Goal: Task Accomplishment & Management: Manage account settings

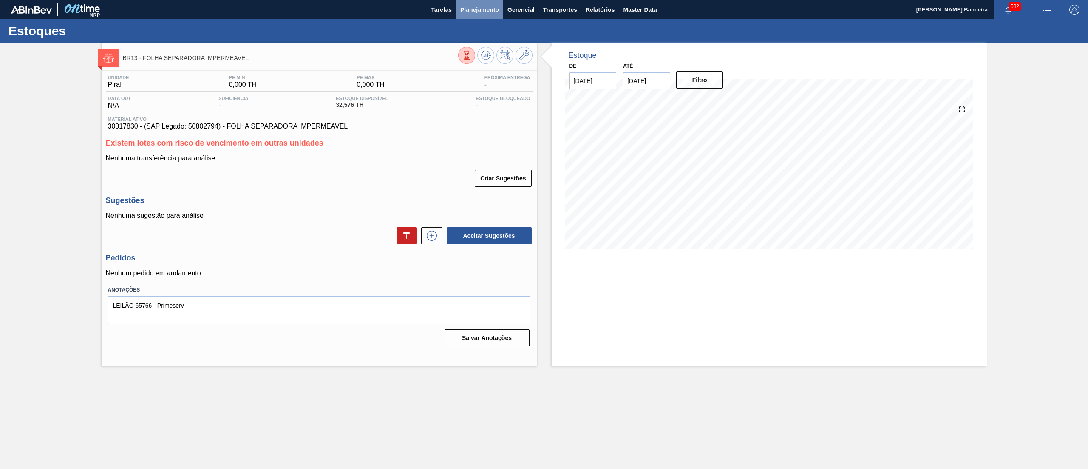
click at [489, 13] on span "Planejamento" at bounding box center [479, 10] width 39 height 10
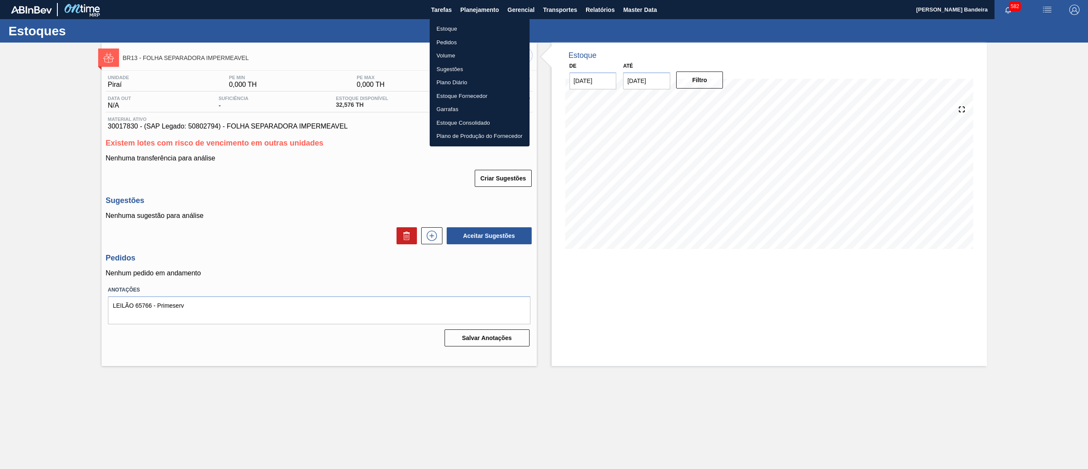
click at [472, 27] on li "Estoque" at bounding box center [480, 29] width 100 height 14
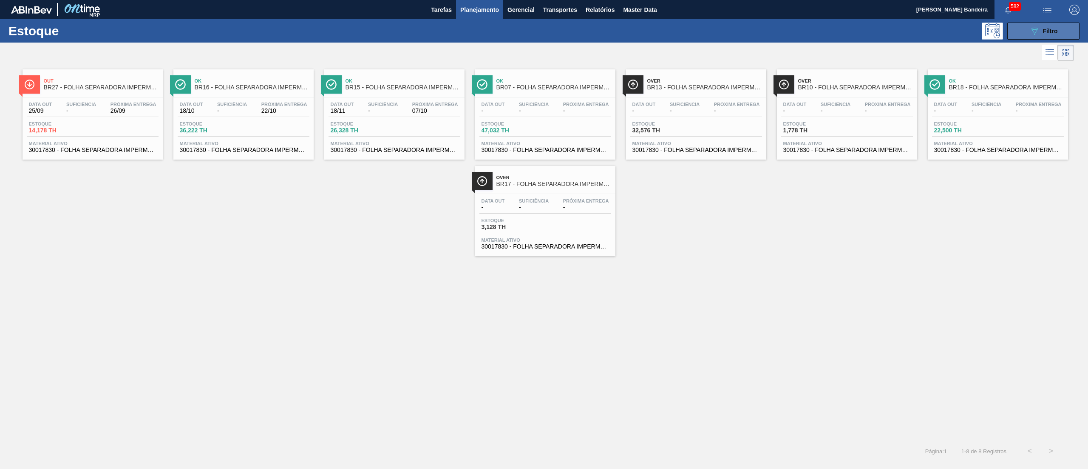
click at [1033, 35] on icon "089F7B8B-B2A5-4AFE-B5C0-19BA573D28AC" at bounding box center [1035, 31] width 10 height 10
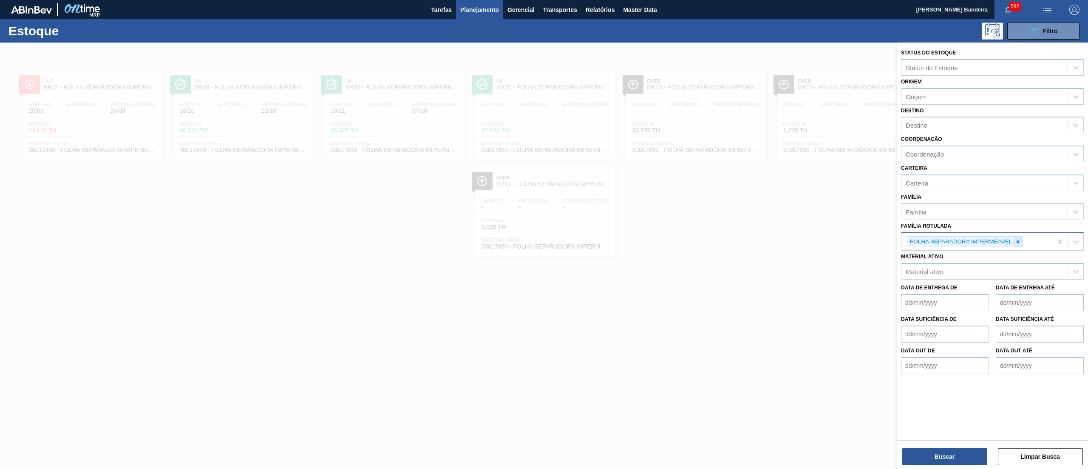
click at [1023, 244] on div at bounding box center [1018, 241] width 9 height 11
click at [958, 128] on div "Destino" at bounding box center [985, 125] width 166 height 12
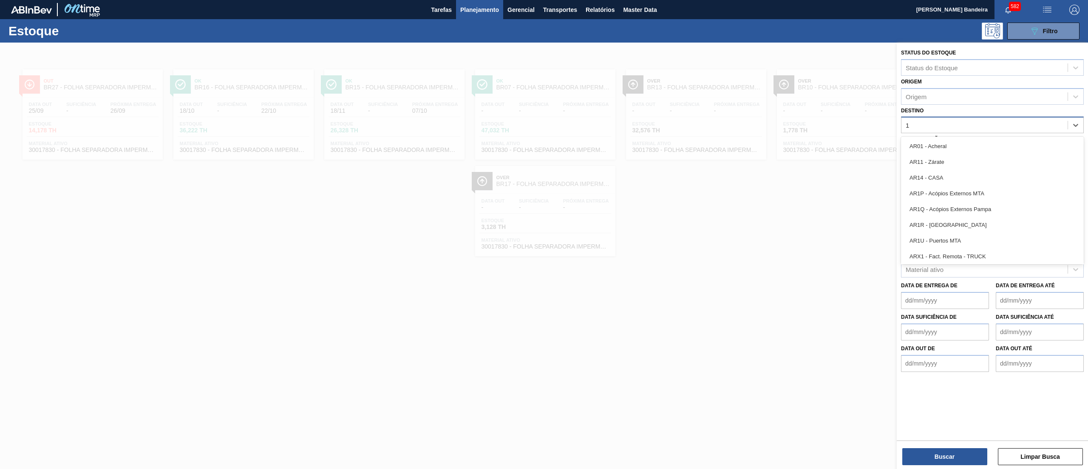
type input "16"
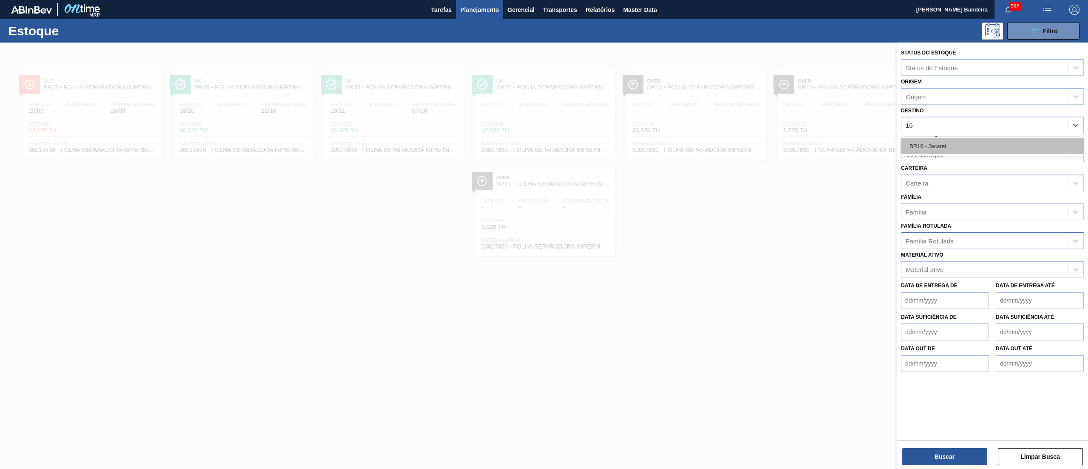
click at [958, 148] on div "BR16 - Jacareí" at bounding box center [992, 146] width 183 height 16
click at [951, 239] on div "Família Rotulada" at bounding box center [930, 242] width 48 height 7
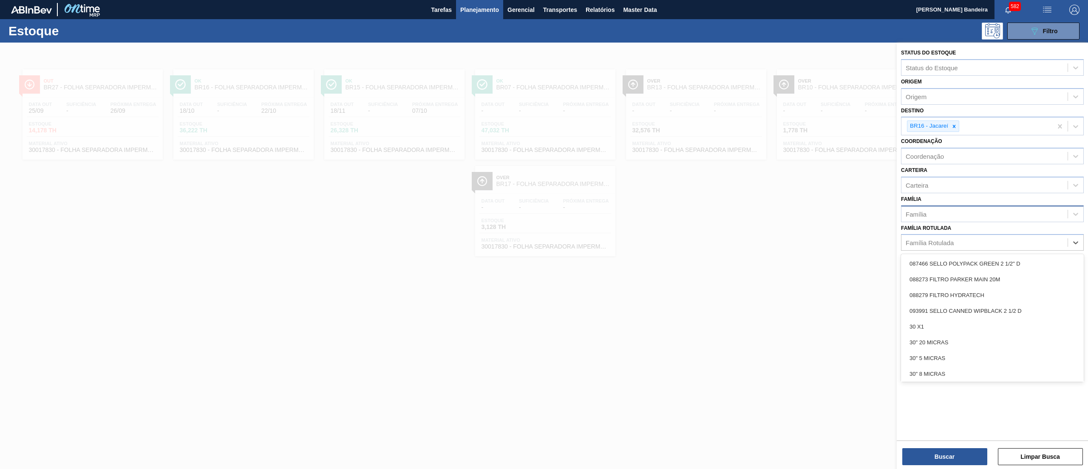
click at [940, 213] on div "Família" at bounding box center [985, 213] width 166 height 12
type input "garr"
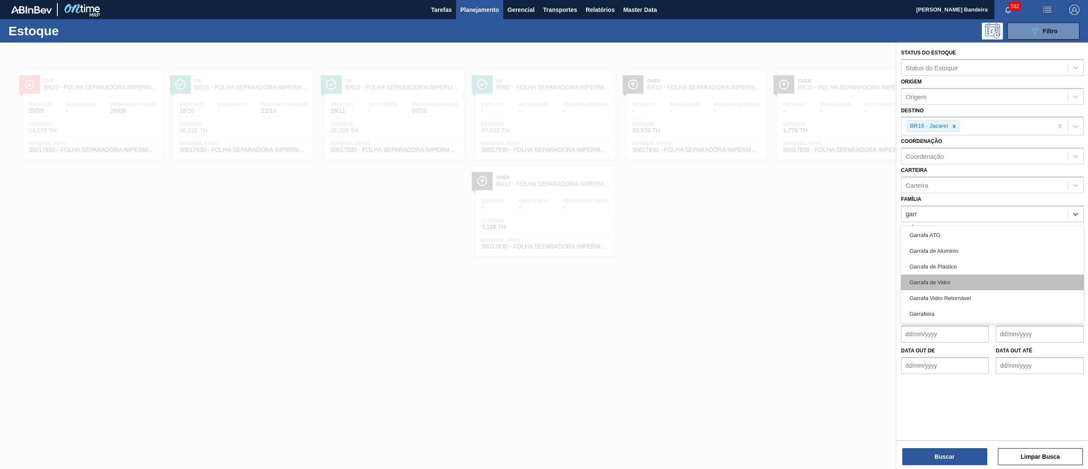
click at [944, 285] on div "Garrafa de Vidro" at bounding box center [992, 282] width 183 height 16
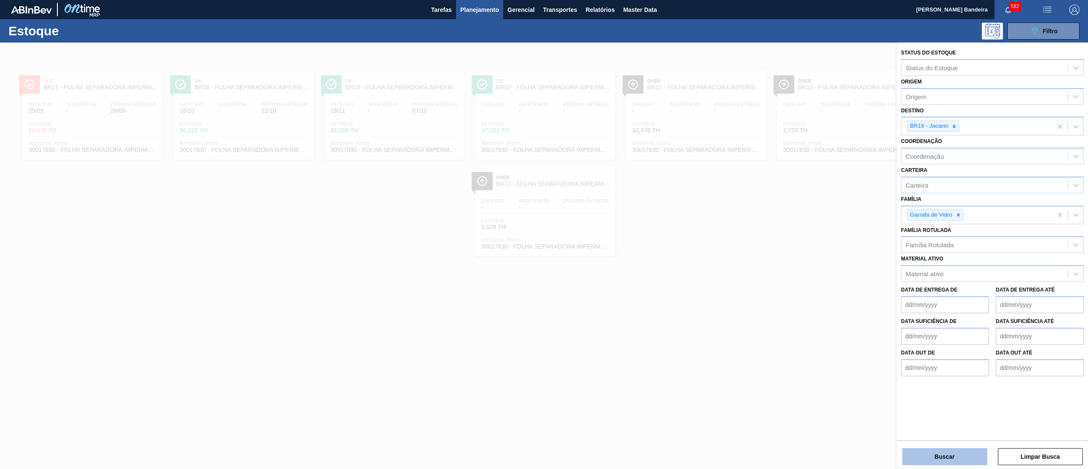
click at [937, 459] on button "Buscar" at bounding box center [945, 456] width 85 height 17
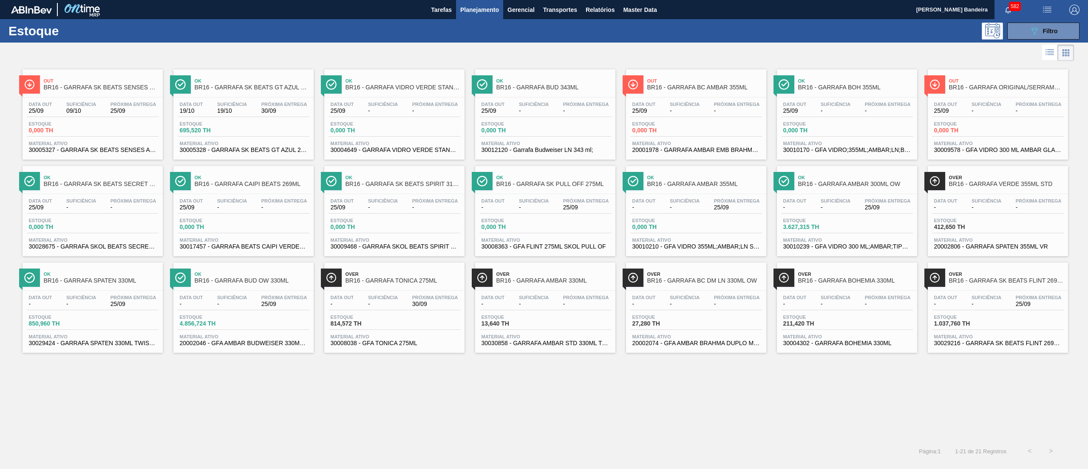
click at [550, 409] on div "Out BR16 - GARRAFA SK BEATS SENSES AZUL 269ML Data out 25/09 Suficiência 09/10 …" at bounding box center [544, 251] width 1088 height 377
click at [1022, 31] on button "089F7B8B-B2A5-4AFE-B5C0-19BA573D28AC Filtro" at bounding box center [1044, 31] width 72 height 17
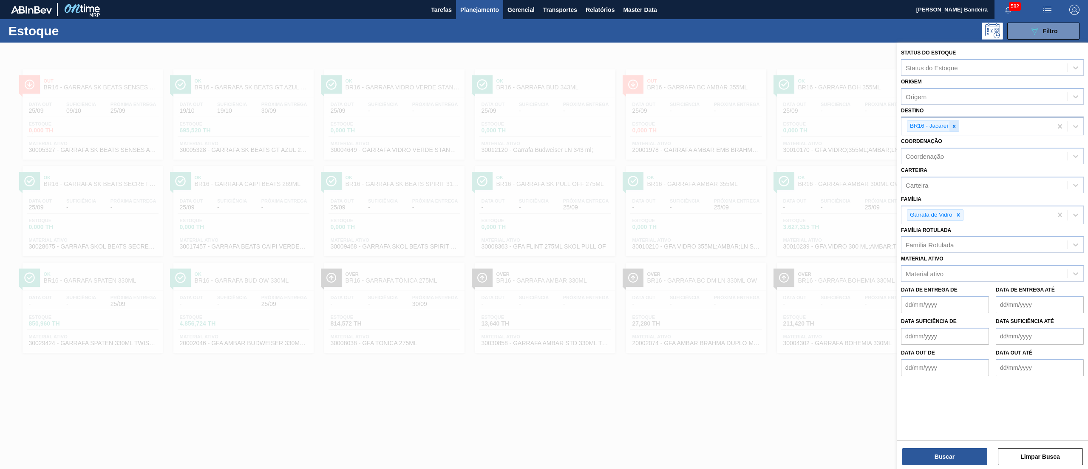
click at [957, 125] on icon at bounding box center [954, 126] width 6 height 6
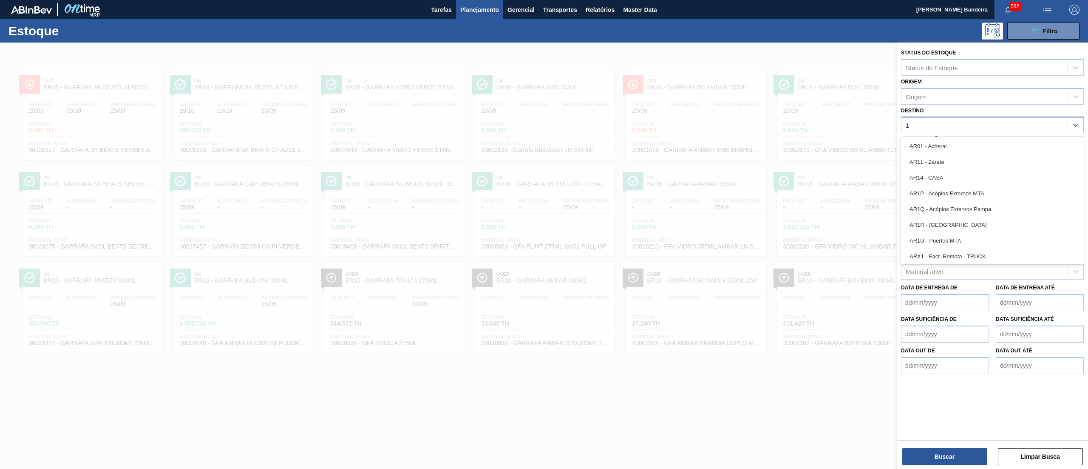
type input "13"
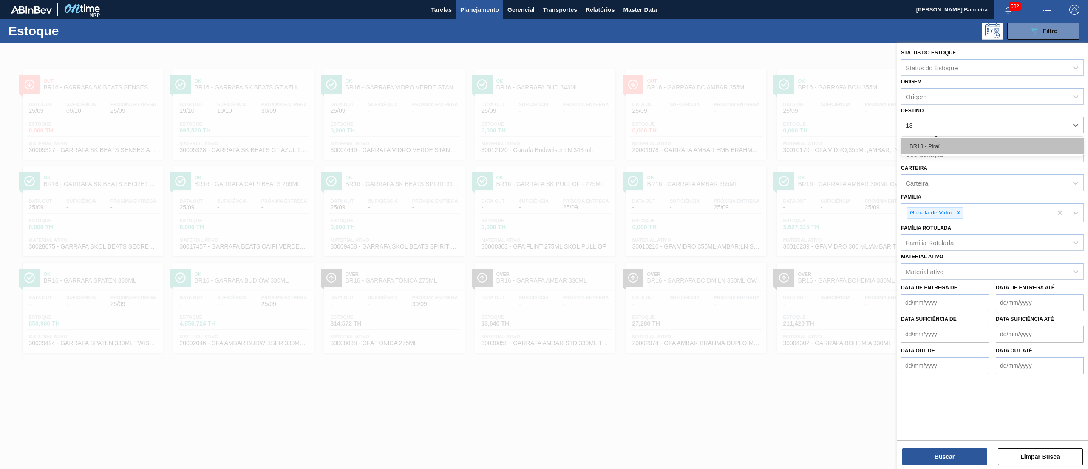
click at [959, 149] on div "BR13 - Piraí" at bounding box center [992, 146] width 183 height 16
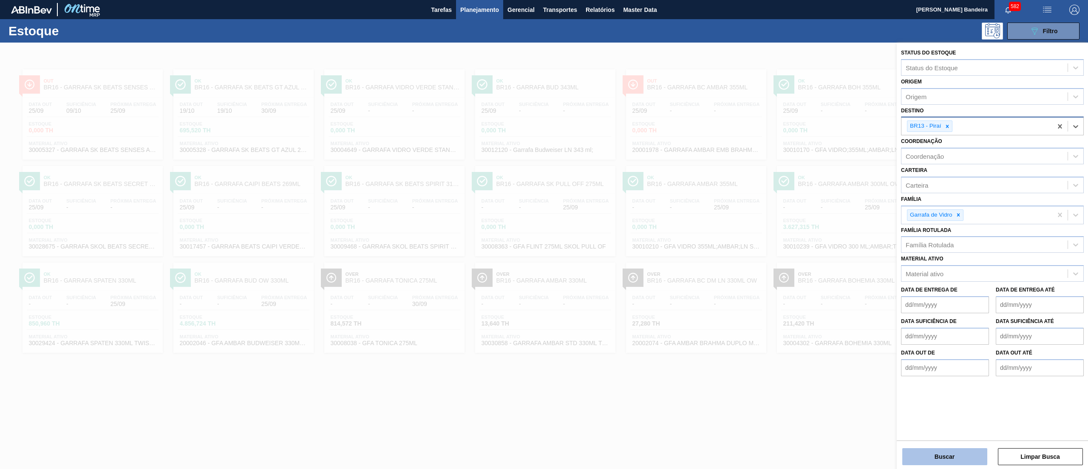
click at [944, 452] on button "Buscar" at bounding box center [945, 456] width 85 height 17
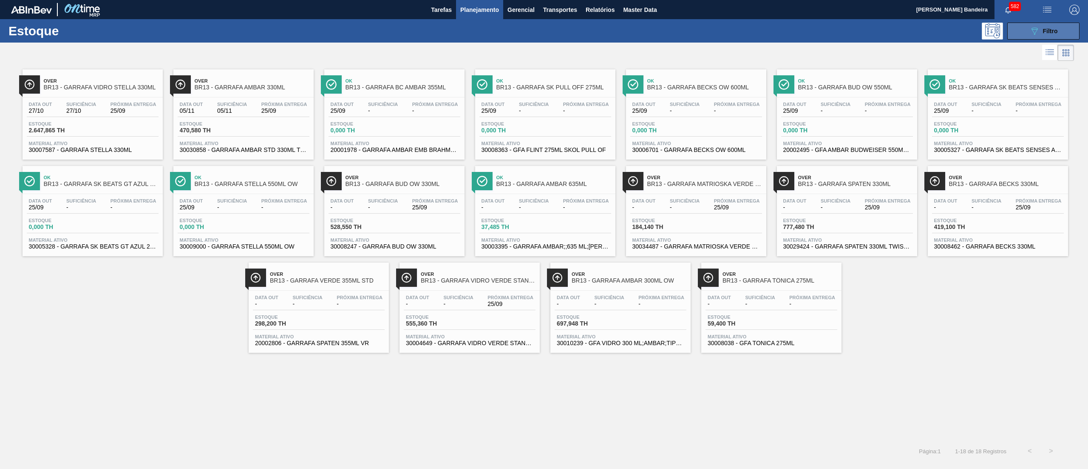
click at [1035, 32] on icon "089F7B8B-B2A5-4AFE-B5C0-19BA573D28AC" at bounding box center [1035, 31] width 10 height 10
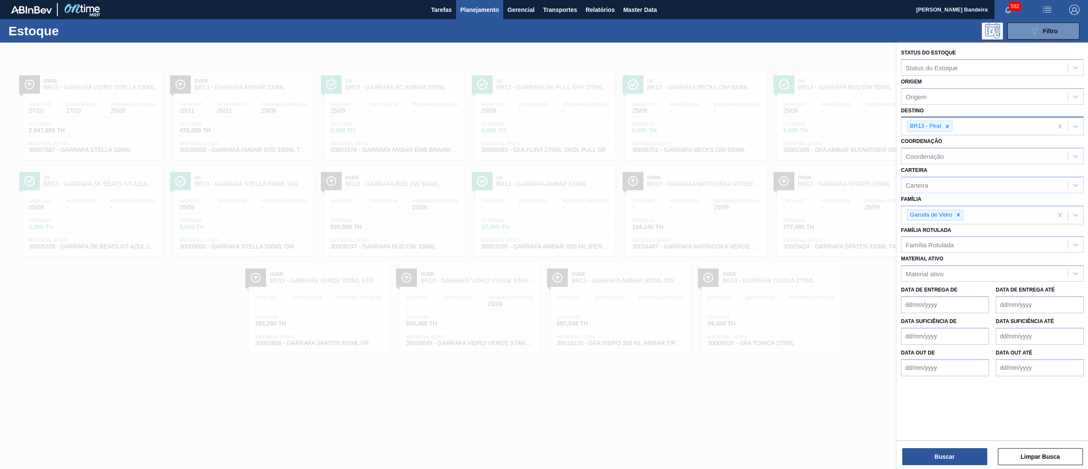
click at [858, 47] on div at bounding box center [544, 277] width 1088 height 469
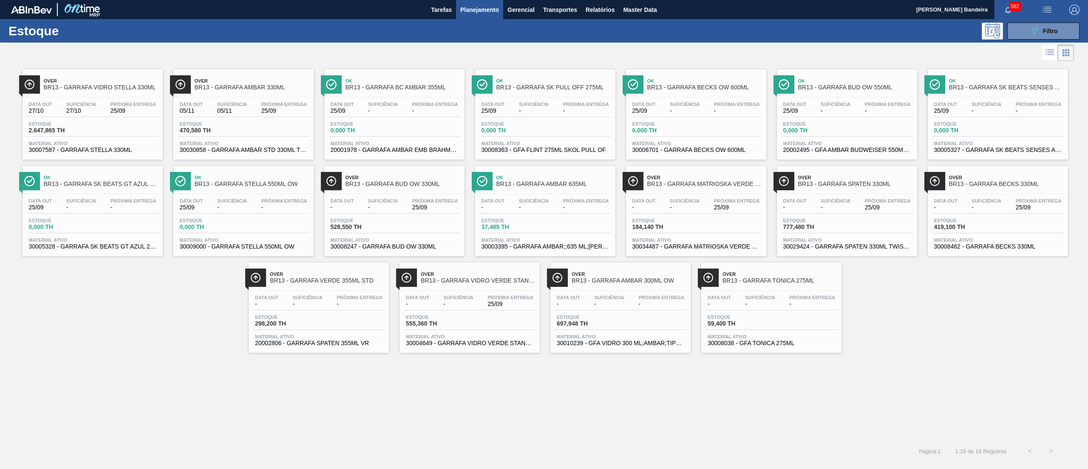
click at [689, 207] on span "-" at bounding box center [685, 207] width 30 height 6
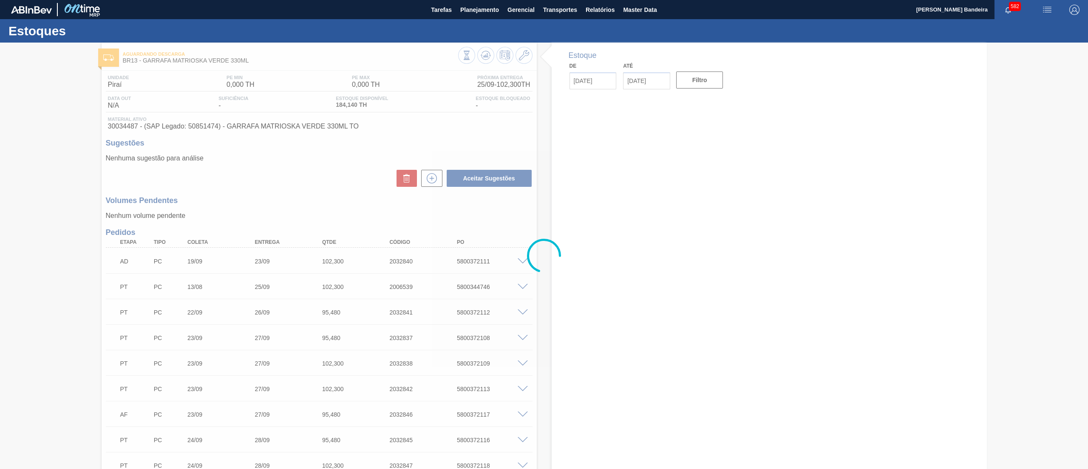
type input "[DATE]"
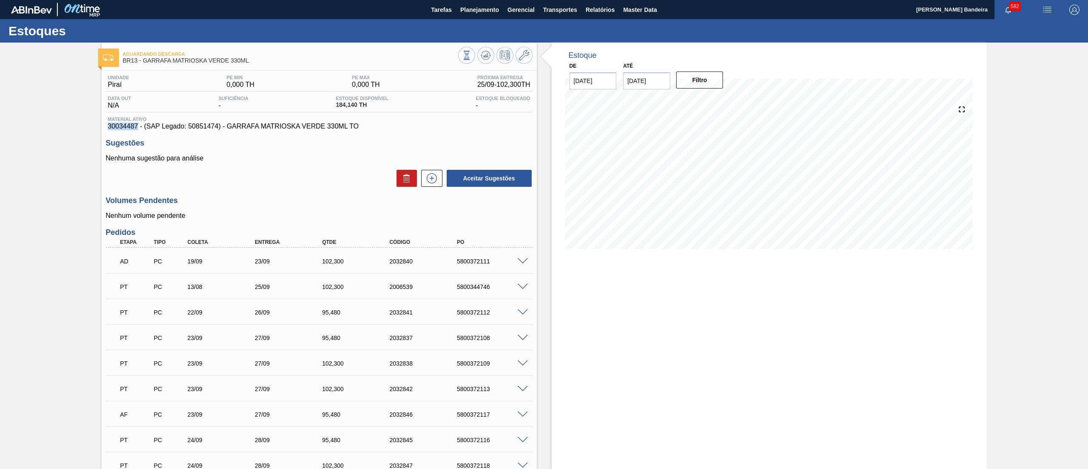
drag, startPoint x: 99, startPoint y: 128, endPoint x: 137, endPoint y: 131, distance: 37.5
copy span "30034487"
click at [489, 11] on span "Planejamento" at bounding box center [479, 10] width 39 height 10
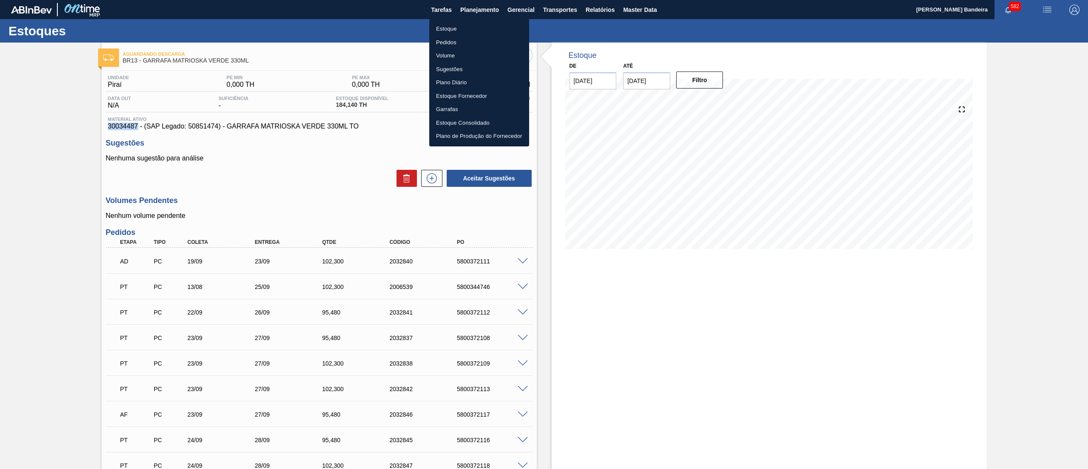
click at [454, 43] on li "Pedidos" at bounding box center [479, 43] width 100 height 14
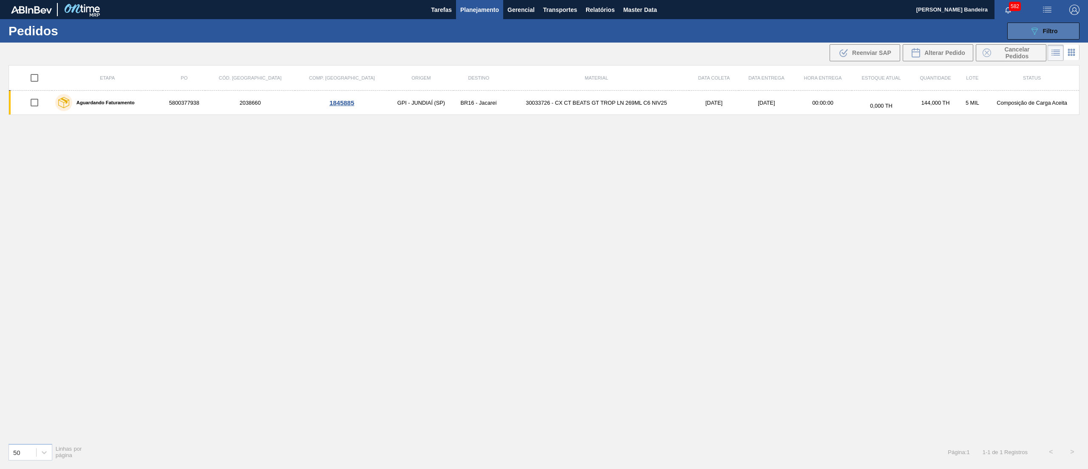
click at [1034, 28] on icon "089F7B8B-B2A5-4AFE-B5C0-19BA573D28AC" at bounding box center [1035, 31] width 10 height 10
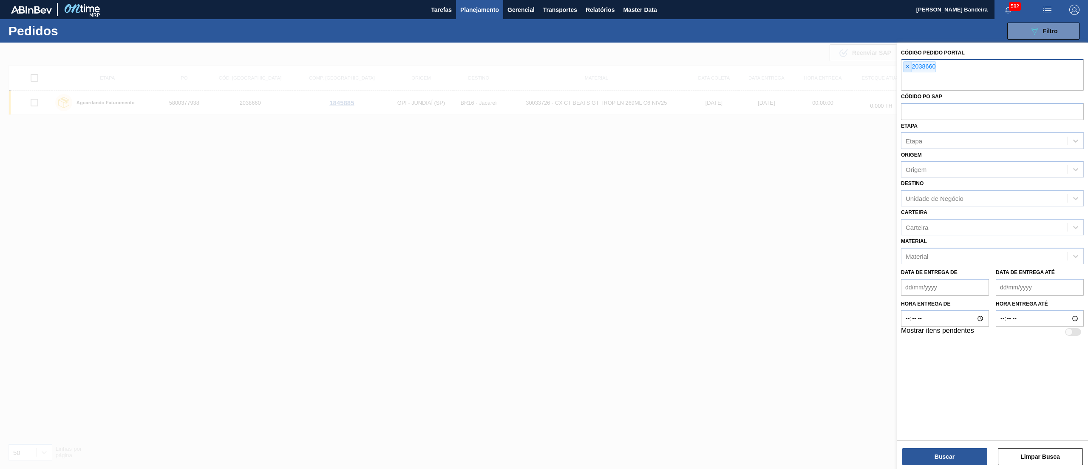
click at [910, 66] on span "×" at bounding box center [908, 67] width 8 height 10
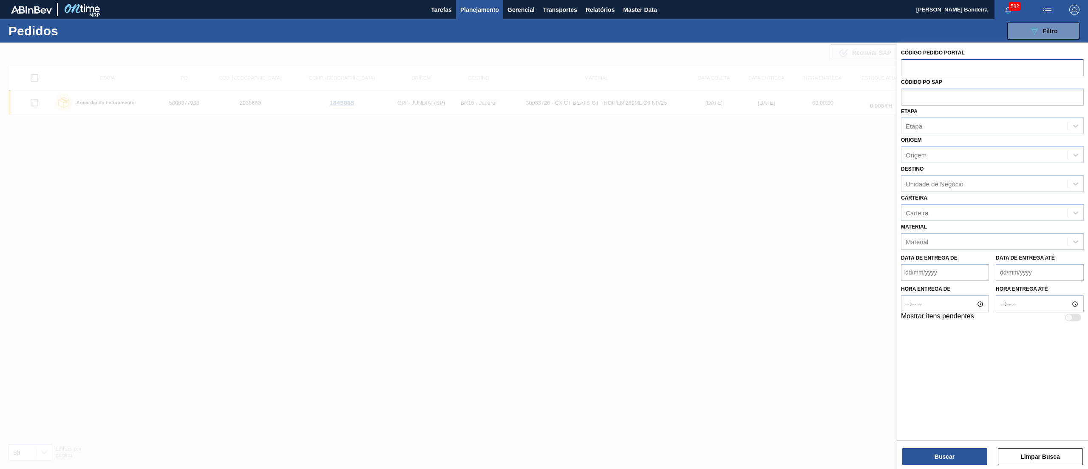
paste input "30034487"
type input "30034487"
click at [929, 238] on div "Material Material" at bounding box center [992, 235] width 183 height 29
paste input "30034487"
type input "30034487"
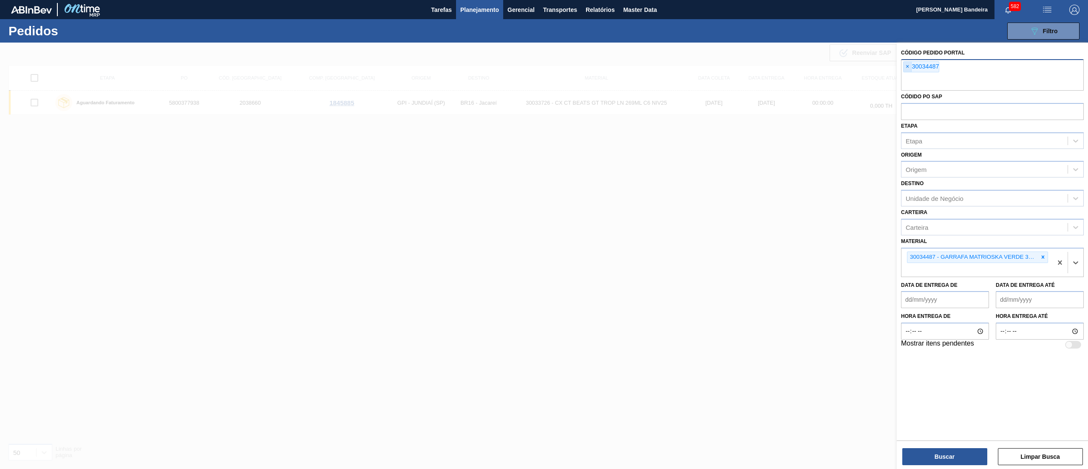
click at [908, 68] on span "×" at bounding box center [908, 67] width 8 height 10
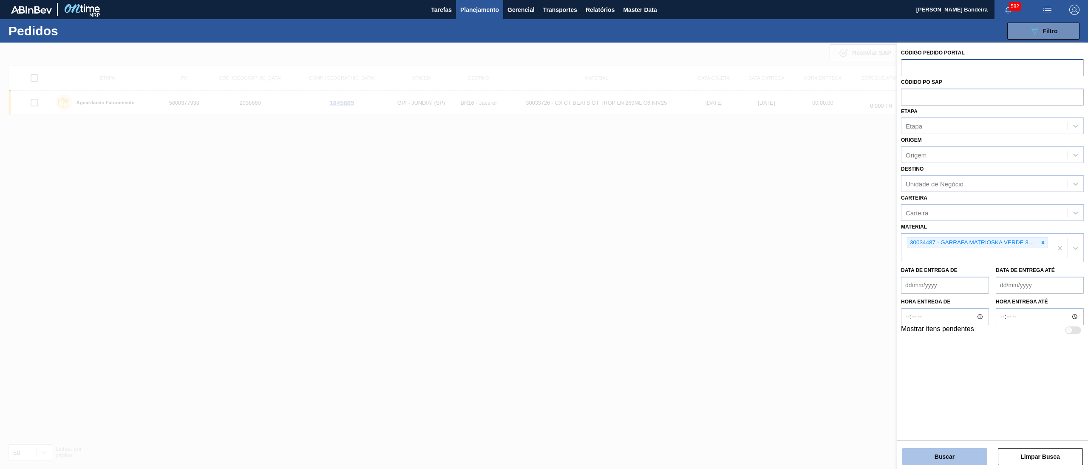
click at [915, 449] on button "Buscar" at bounding box center [945, 456] width 85 height 17
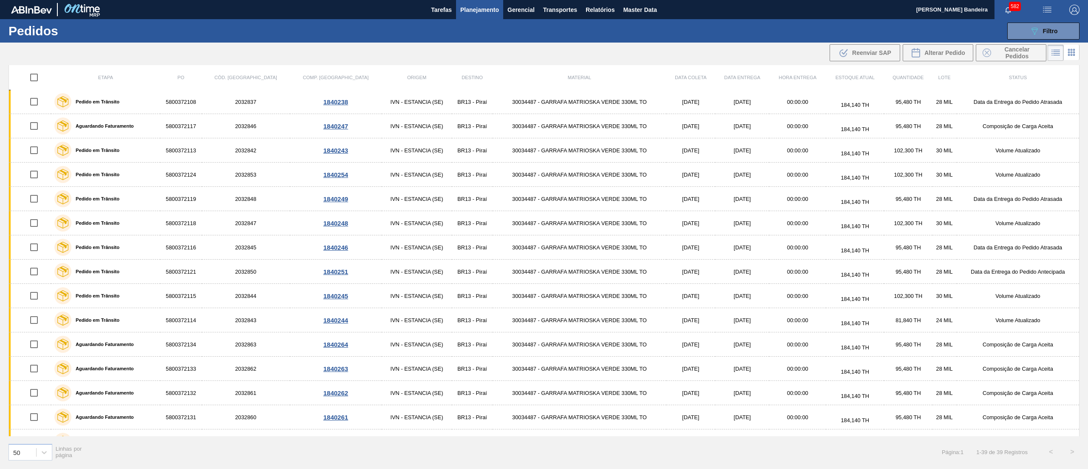
scroll to position [103, 0]
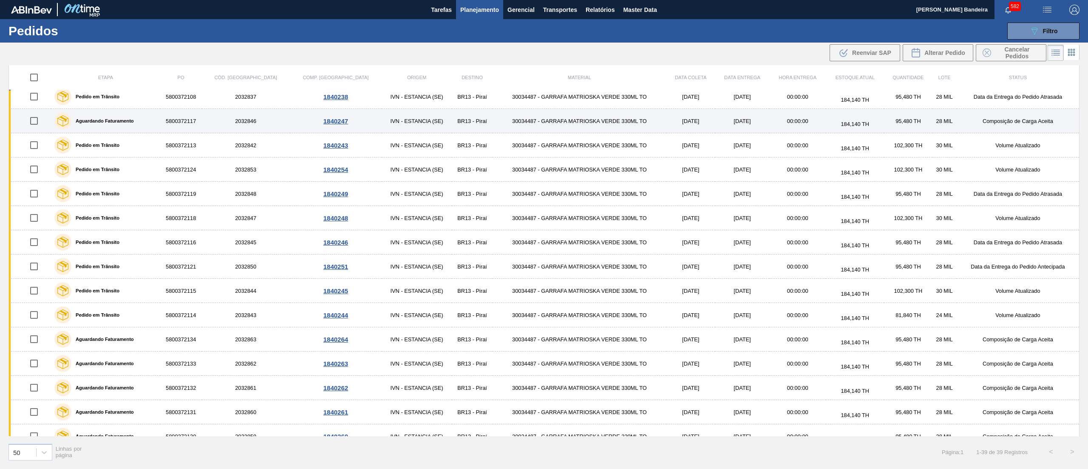
click at [36, 123] on input "checkbox" at bounding box center [34, 121] width 18 height 18
checkbox input "true"
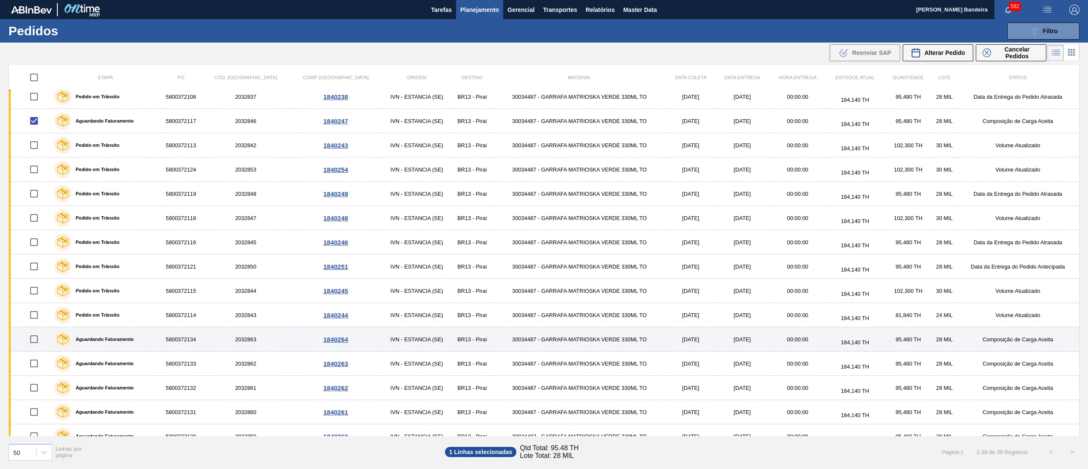
click at [34, 343] on input "checkbox" at bounding box center [34, 339] width 18 height 18
checkbox input "true"
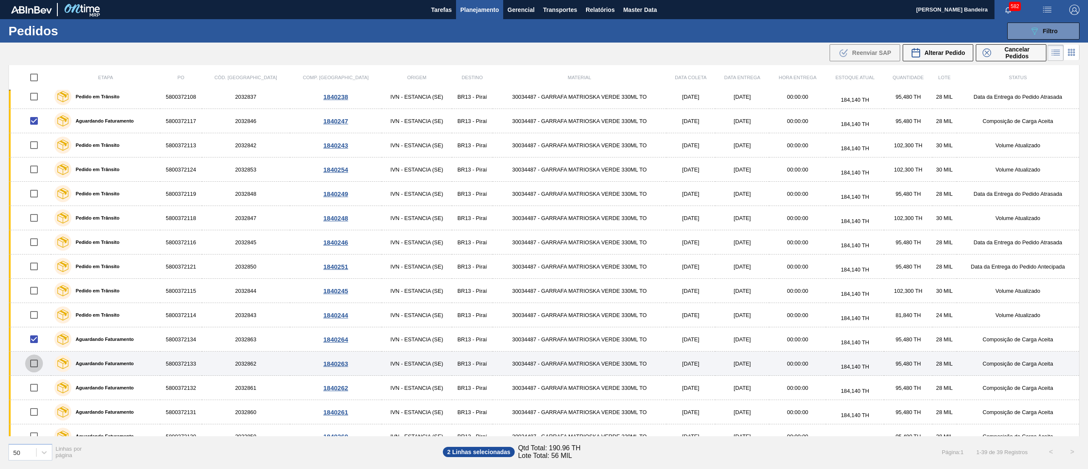
click at [34, 367] on input "checkbox" at bounding box center [34, 363] width 18 height 18
checkbox input "true"
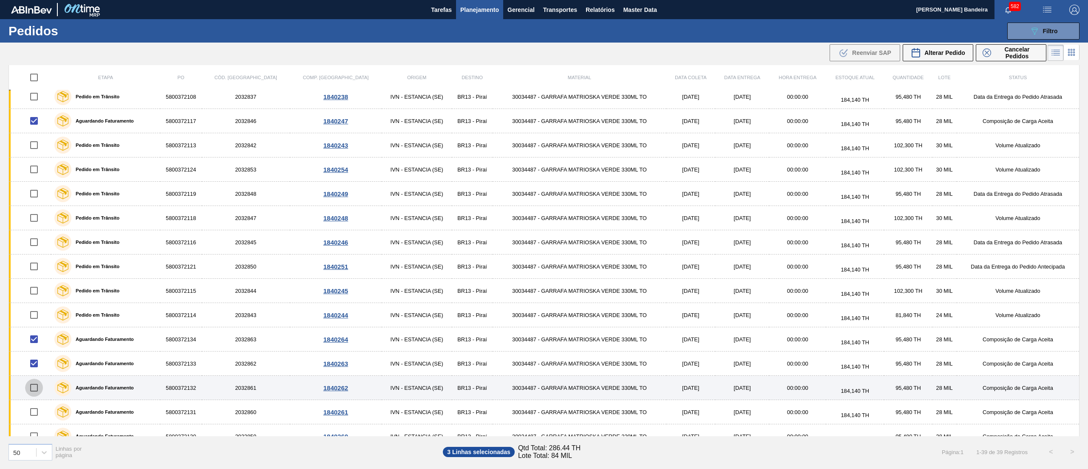
click at [34, 391] on input "checkbox" at bounding box center [34, 387] width 18 height 18
checkbox input "true"
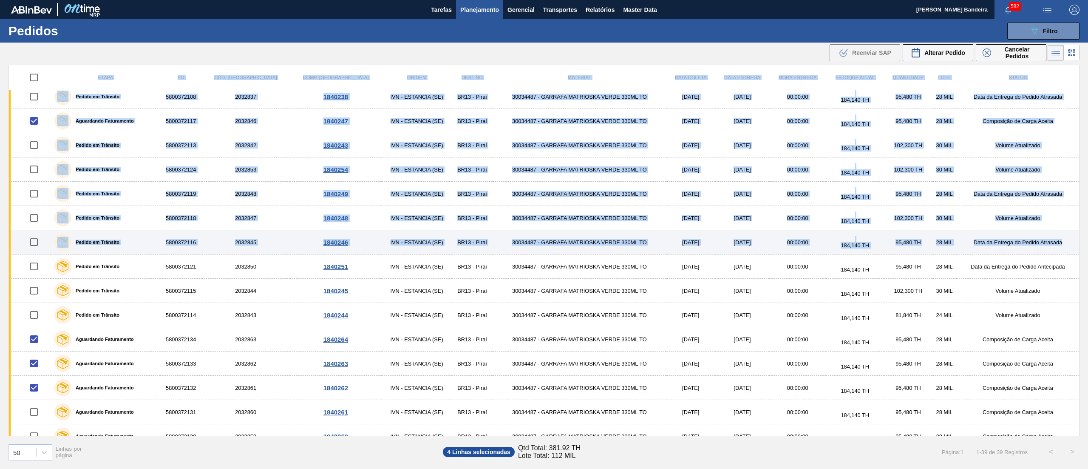
drag, startPoint x: 1081, startPoint y: 193, endPoint x: 1076, endPoint y: 235, distance: 42.0
click at [1076, 235] on div "Etapa PO Cód. Pedido Comp. Carga Origem Destino Material Data coleta Data entre…" at bounding box center [544, 266] width 1088 height 402
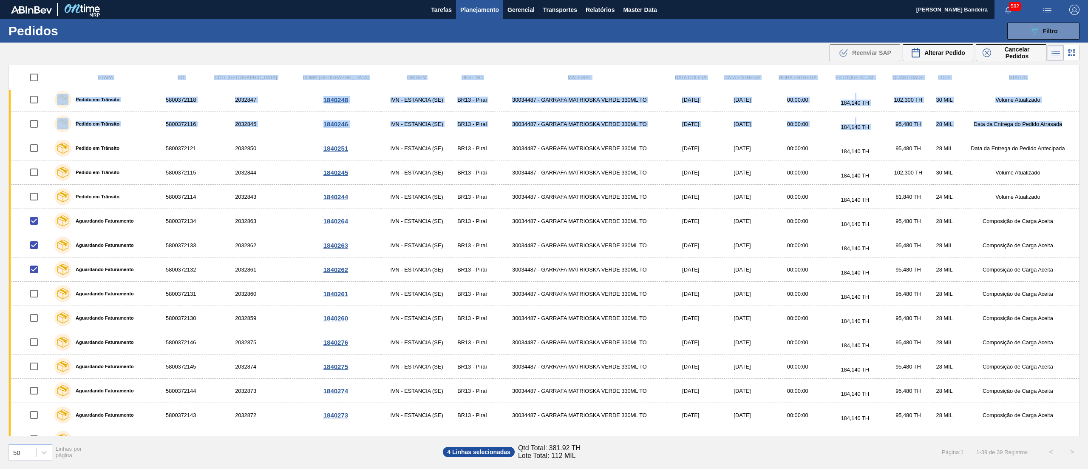
scroll to position [222, 0]
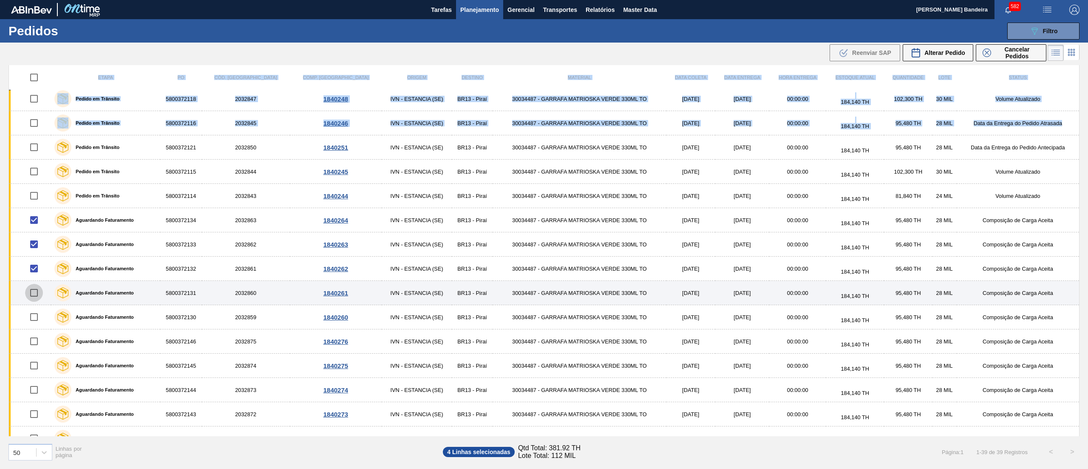
click at [33, 297] on input "checkbox" at bounding box center [34, 293] width 18 height 18
checkbox input "true"
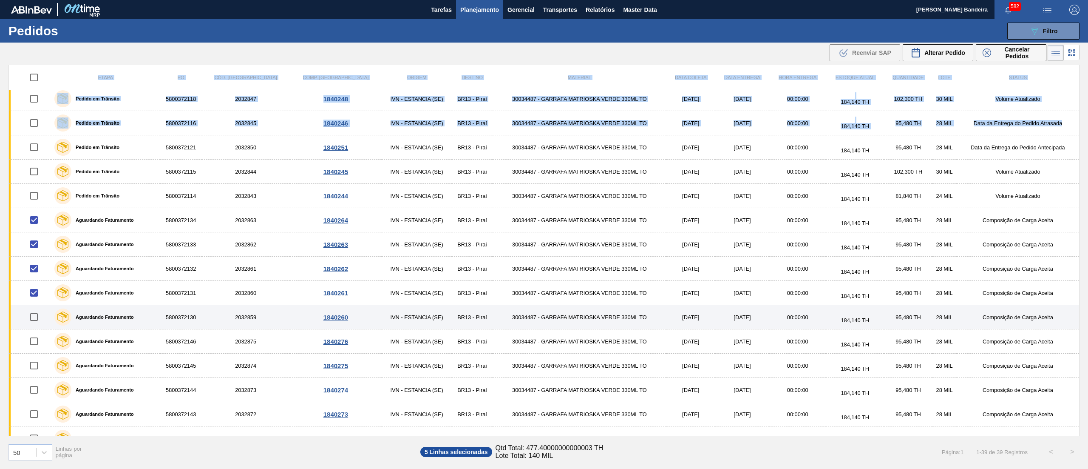
click at [34, 317] on input "checkbox" at bounding box center [34, 317] width 18 height 18
checkbox input "true"
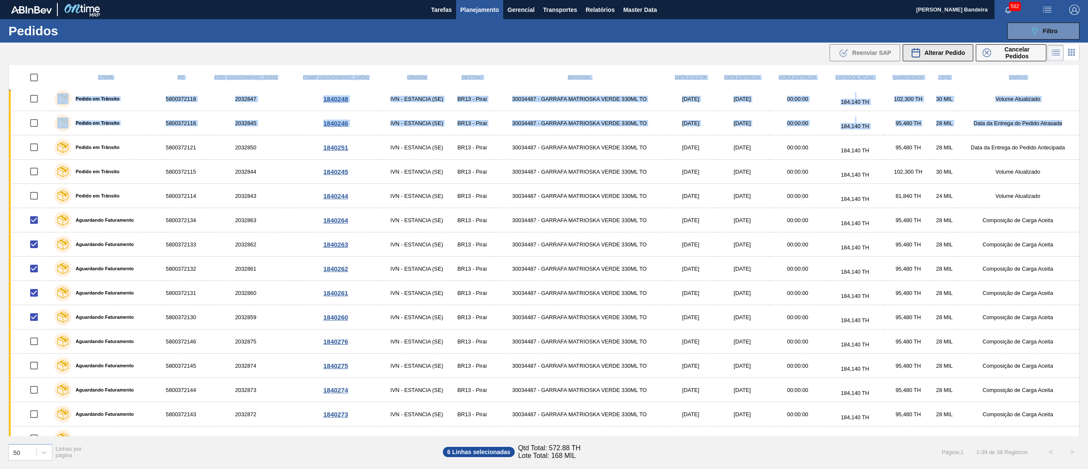
click at [950, 51] on span "Alterar Pedido" at bounding box center [945, 52] width 41 height 7
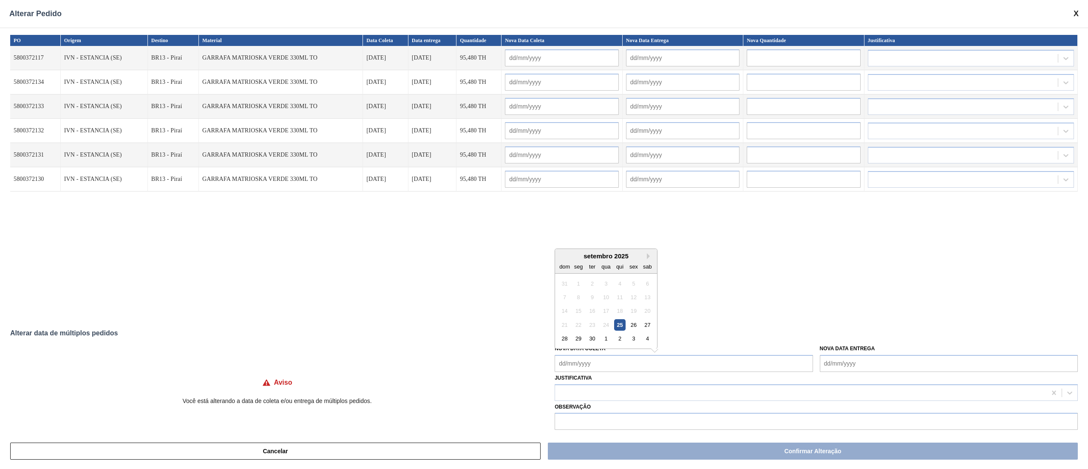
click at [616, 361] on Coleta "Nova Data Coleta" at bounding box center [684, 363] width 258 height 17
click at [605, 338] on div "1" at bounding box center [606, 337] width 11 height 11
type Coleta "01/10/2025"
type input "01/10/2025"
type input "05/10/2025"
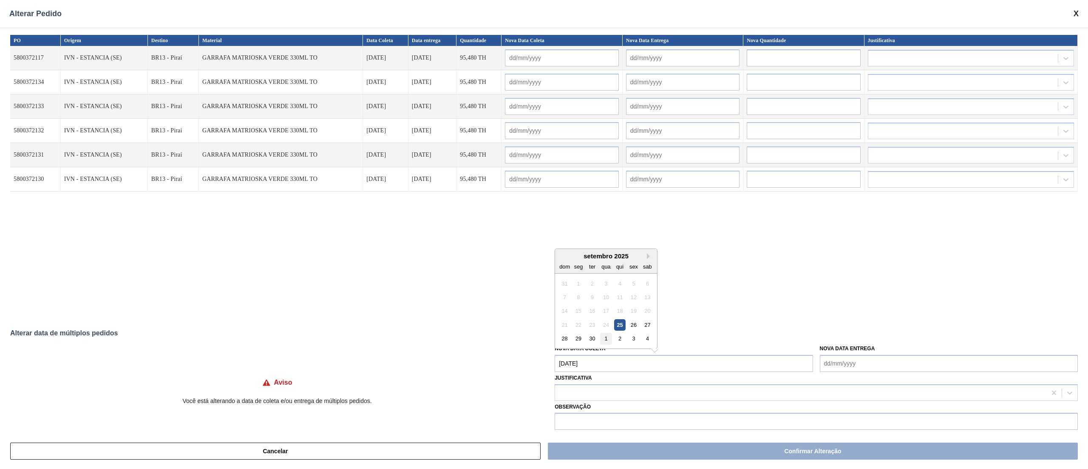
type input "01/10/2025"
type input "05/10/2025"
type input "01/10/2025"
type input "05/10/2025"
type input "01/10/2025"
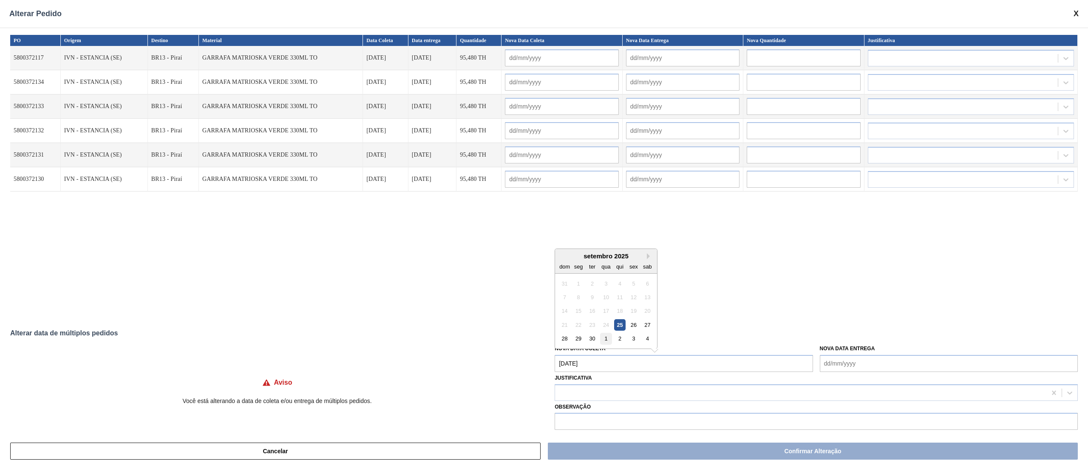
type input "05/10/2025"
type input "01/10/2025"
type input "05/10/2025"
type input "01/10/2025"
type input "05/10/2025"
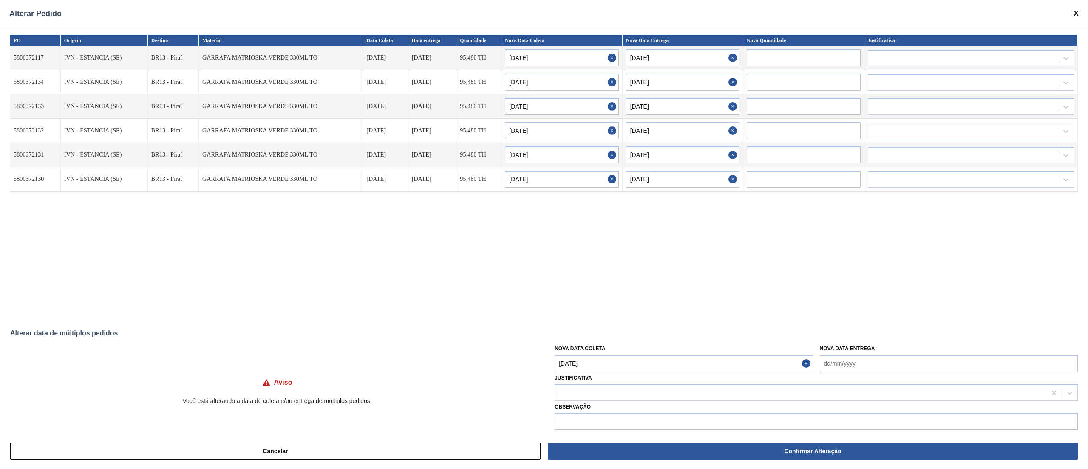
click at [542, 270] on div "PO Origem Destino Material Data Coleta Data entrega Quantidade Nova Data Coleta…" at bounding box center [544, 175] width 1068 height 281
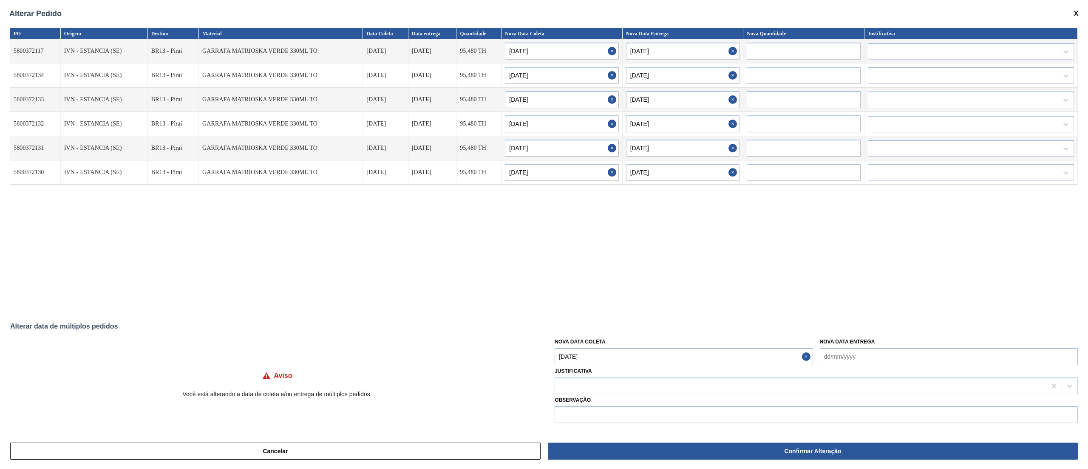
click at [94, 320] on div "PO Origem Destino Material Data Coleta Data entrega Quantidade Nova Data Coleta…" at bounding box center [544, 230] width 1088 height 405
click at [859, 355] on Entrega "Nova Data Entrega" at bounding box center [949, 356] width 258 height 17
click at [898, 321] on div "27" at bounding box center [895, 317] width 11 height 11
type Entrega "27/09/2025"
type input "23/09/2025"
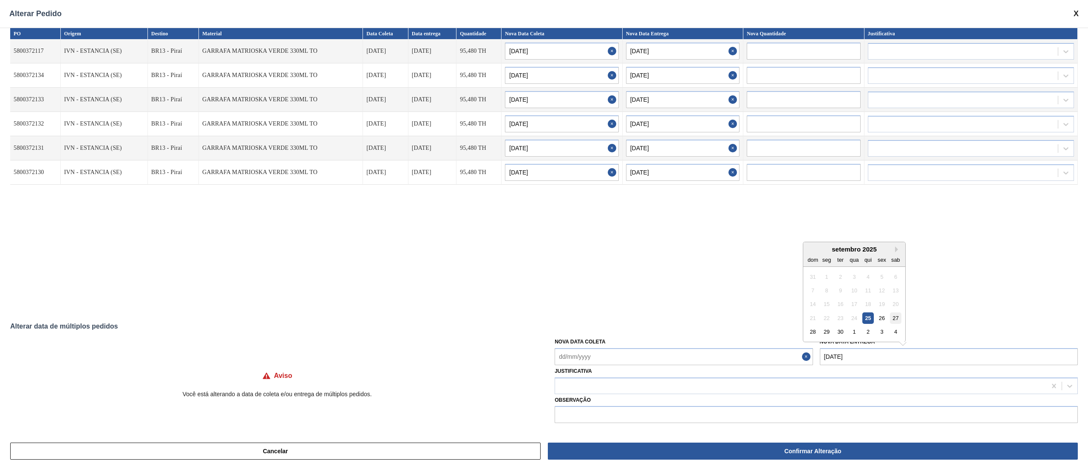
type input "27/09/2025"
type input "23/09/2025"
type input "27/09/2025"
type input "23/09/2025"
type input "27/09/2025"
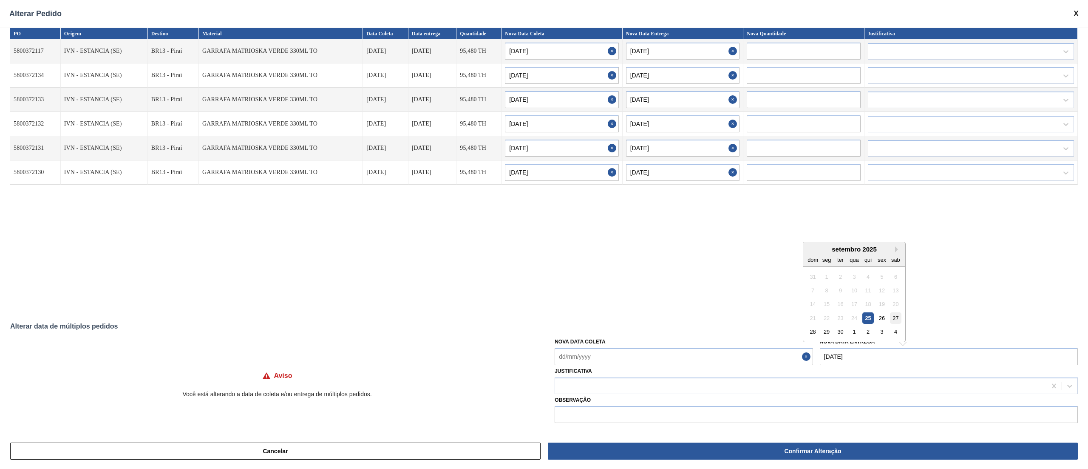
type input "23/09/2025"
type input "27/09/2025"
type input "23/09/2025"
type input "27/09/2025"
type input "23/09/2025"
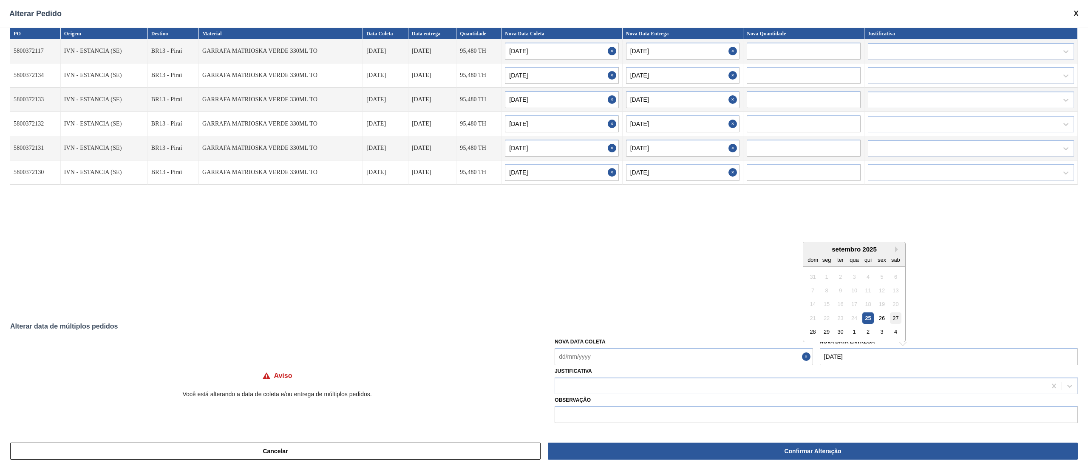
type input "27/09/2025"
click at [708, 302] on div "PO Origem Destino Material Data Coleta Data entrega Quantidade Nova Data Coleta…" at bounding box center [544, 168] width 1068 height 281
click at [638, 382] on div at bounding box center [800, 385] width 491 height 12
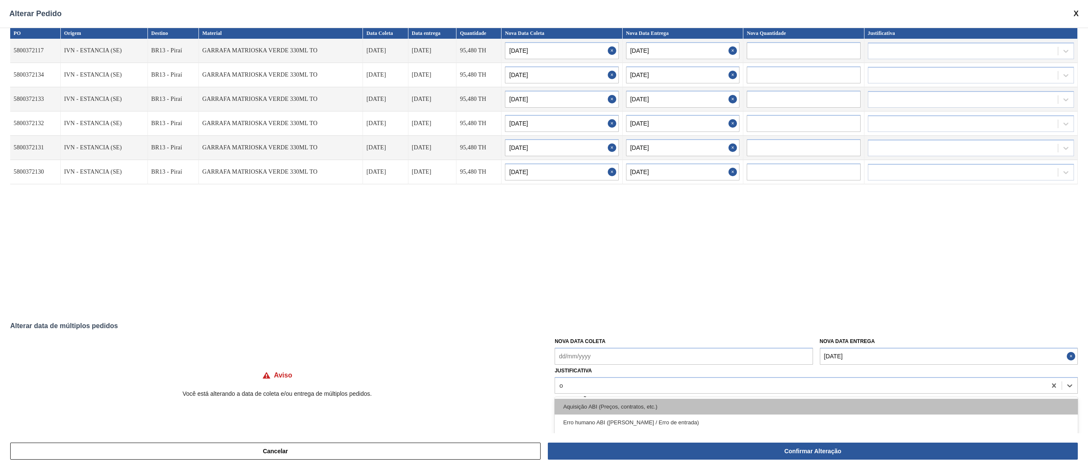
type input "ou"
click at [629, 399] on div "Outro" at bounding box center [816, 406] width 523 height 16
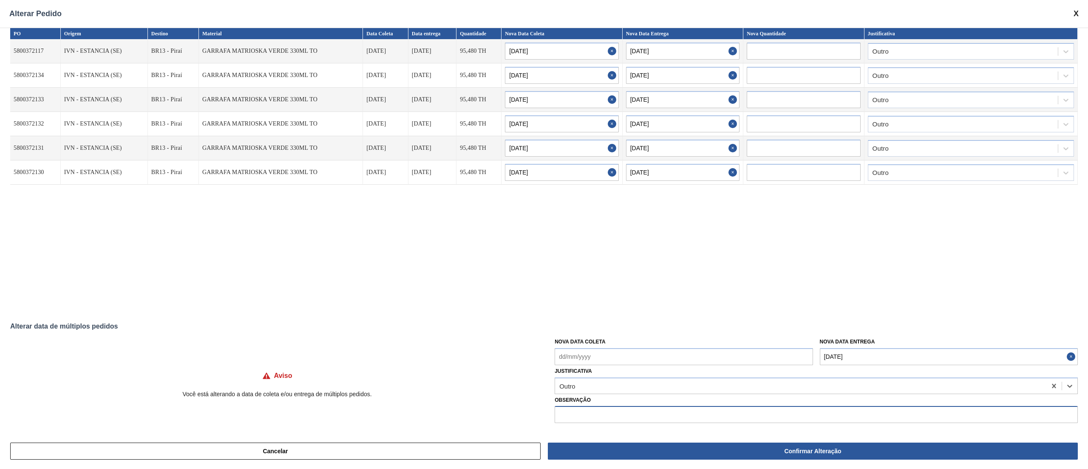
click at [630, 413] on input "text" at bounding box center [816, 414] width 523 height 17
type input "postergação"
click at [524, 284] on div "PO Origem Destino Material Data Coleta Data entrega Quantidade Nova Data Coleta…" at bounding box center [544, 168] width 1068 height 281
click at [386, 287] on div "PO Origem Destino Material Data Coleta Data entrega Quantidade Nova Data Coleta…" at bounding box center [544, 168] width 1068 height 281
click at [82, 328] on div "Alterar data de múltiplos pedidos" at bounding box center [544, 326] width 1068 height 8
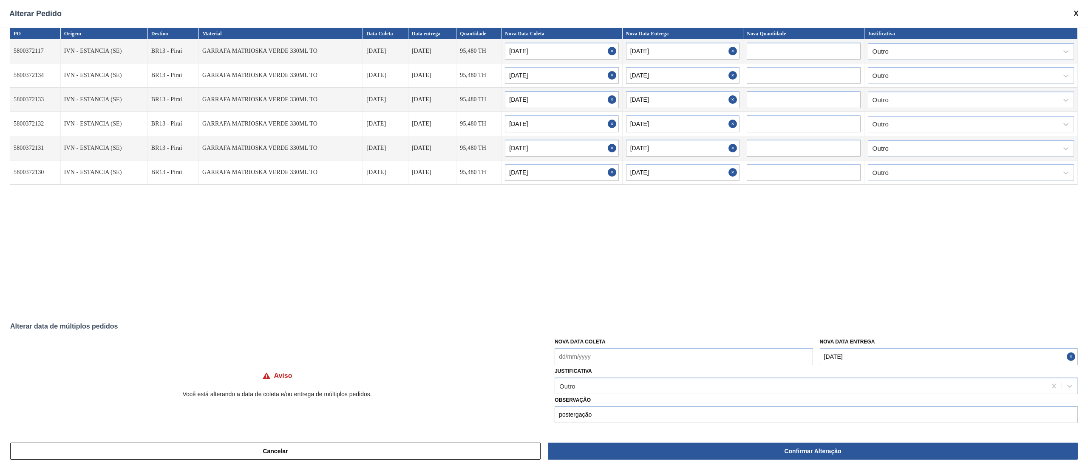
click at [93, 290] on div "PO Origem Destino Material Data Coleta Data entrega Quantidade Nova Data Coleta…" at bounding box center [544, 168] width 1068 height 281
click at [109, 166] on td "IVN - ESTANCIA (SE)" at bounding box center [104, 172] width 87 height 24
click at [29, 324] on div "Alterar data de múltiplos pedidos" at bounding box center [544, 326] width 1068 height 8
click at [113, 319] on div "PO Origem Destino Material Data Coleta Data entrega Quantidade Nova Data Coleta…" at bounding box center [544, 230] width 1088 height 405
drag, startPoint x: 126, startPoint y: 323, endPoint x: 114, endPoint y: 323, distance: 11.9
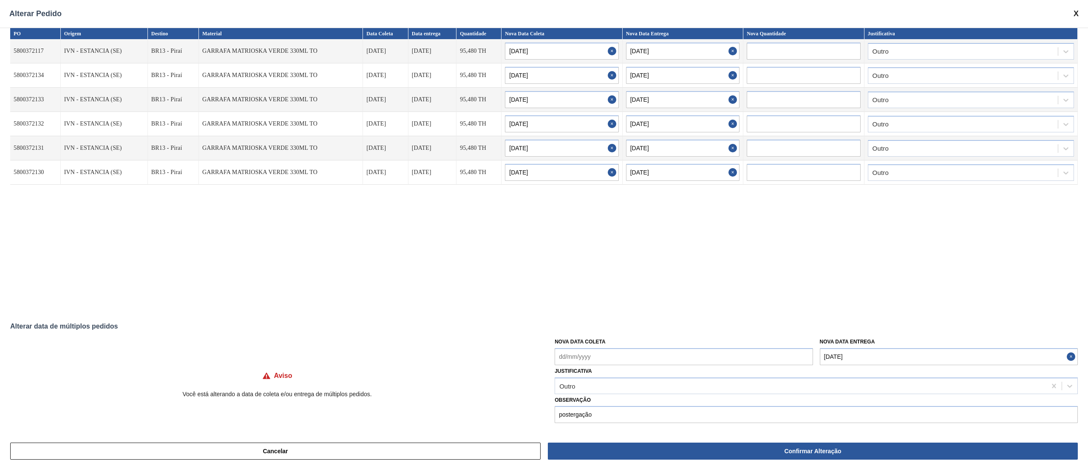
click at [127, 323] on div "Alterar data de múltiplos pedidos" at bounding box center [544, 326] width 1068 height 8
click at [27, 329] on div "Alterar data de múltiplos pedidos" at bounding box center [544, 326] width 1068 height 8
drag, startPoint x: 0, startPoint y: 311, endPoint x: 20, endPoint y: 311, distance: 19.1
click at [0, 310] on div "PO Origem Destino Material Data Coleta Data entrega Quantidade Nova Data Coleta…" at bounding box center [544, 230] width 1088 height 405
click at [34, 309] on div "PO Origem Destino Material Data Coleta Data entrega Quantidade Nova Data Coleta…" at bounding box center [544, 230] width 1088 height 405
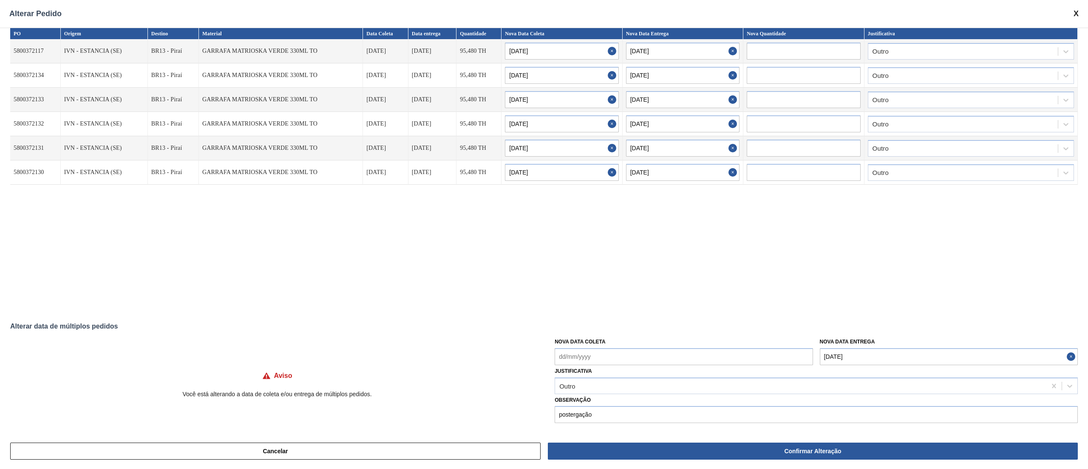
click at [77, 309] on div "PO Origem Destino Material Data Coleta Data entrega Quantidade Nova Data Coleta…" at bounding box center [544, 230] width 1088 height 405
click at [133, 319] on div "PO Origem Destino Material Data Coleta Data entrega Quantidade Nova Data Coleta…" at bounding box center [544, 230] width 1088 height 405
click at [106, 316] on div "PO Origem Destino Material Data Coleta Data entrega Quantidade Nova Data Coleta…" at bounding box center [544, 230] width 1088 height 405
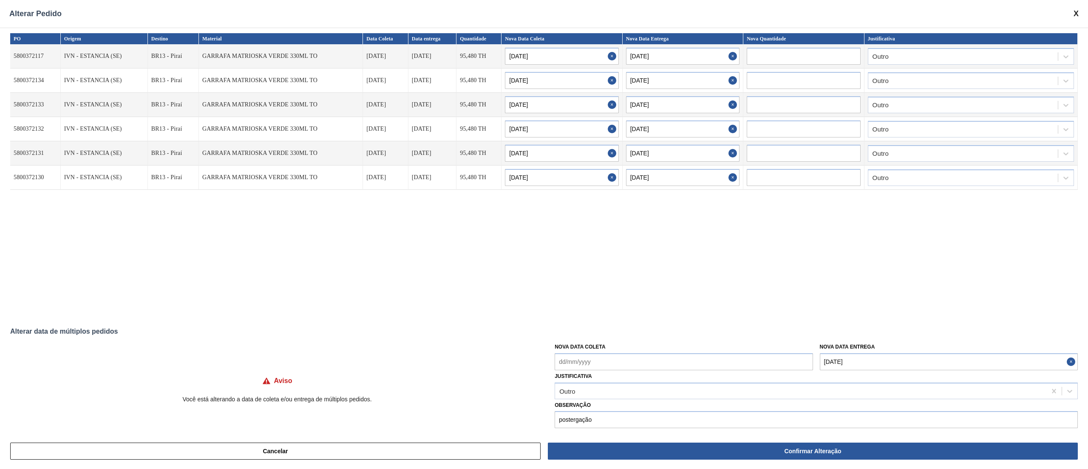
scroll to position [0, 0]
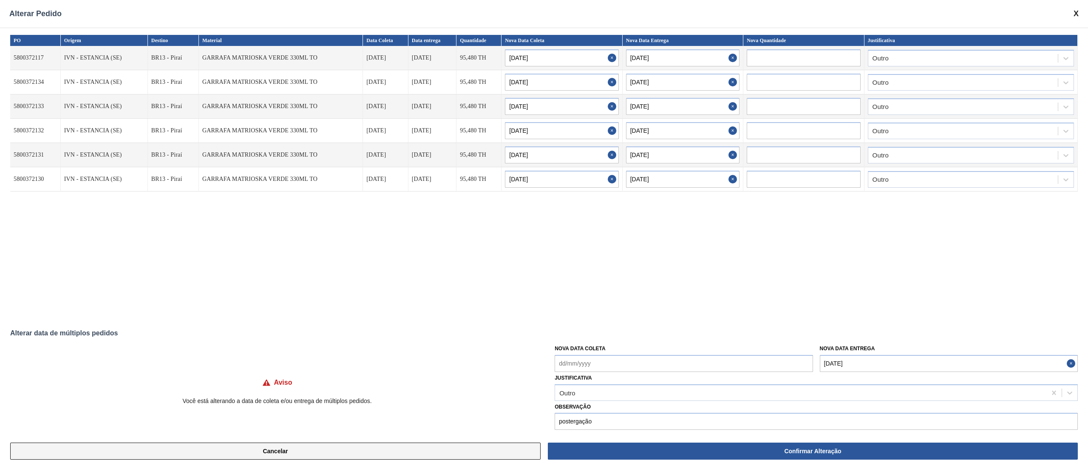
click at [451, 448] on button "Cancelar" at bounding box center [275, 450] width 531 height 17
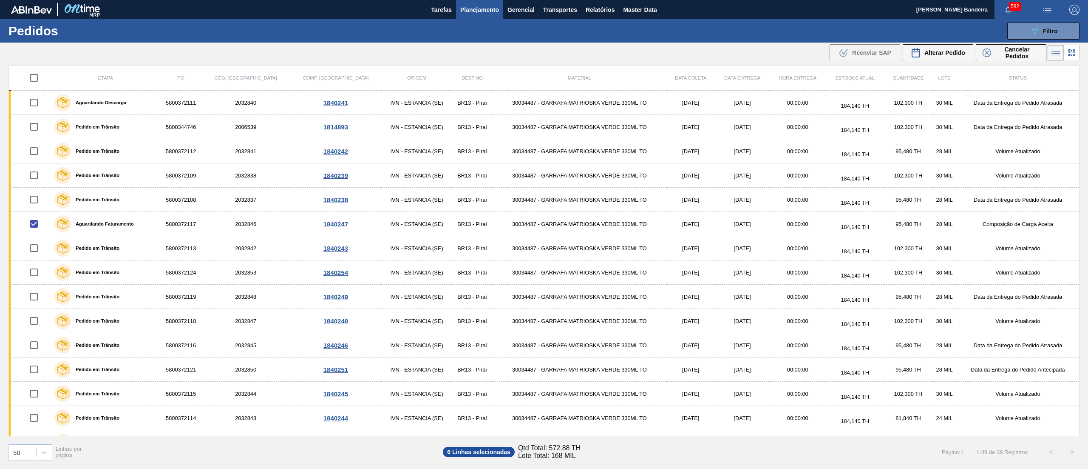
click at [489, 11] on span "Planejamento" at bounding box center [479, 10] width 39 height 10
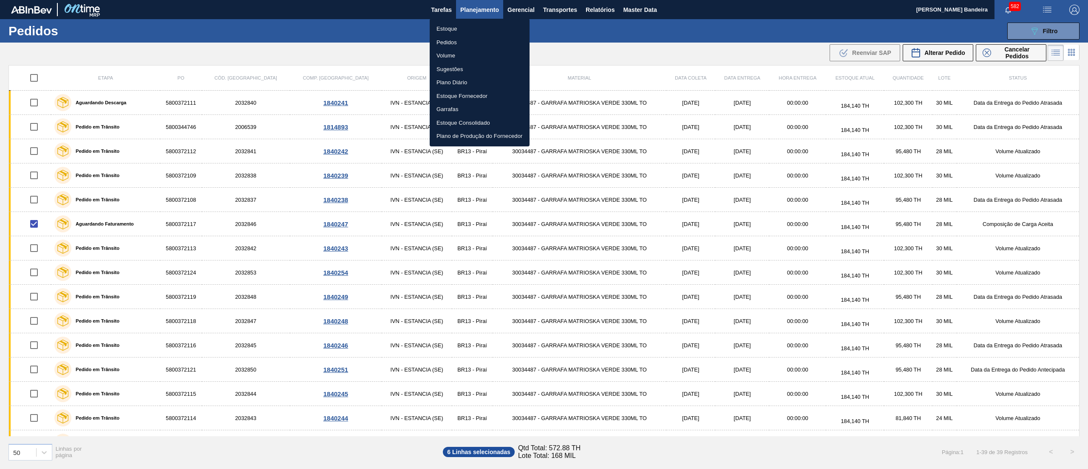
click at [479, 28] on li "Estoque" at bounding box center [480, 29] width 100 height 14
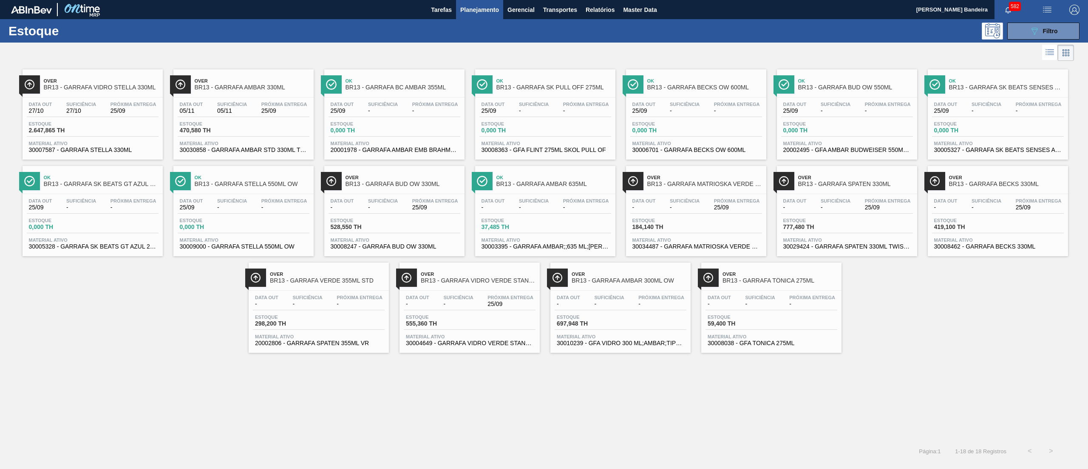
click at [676, 202] on span "Suficiência" at bounding box center [685, 200] width 30 height 5
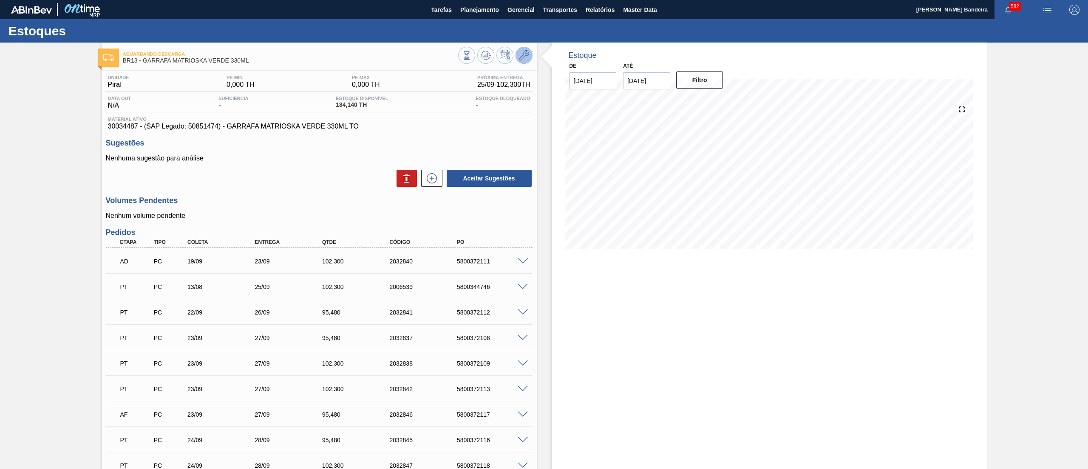
click at [524, 56] on icon at bounding box center [524, 55] width 10 height 10
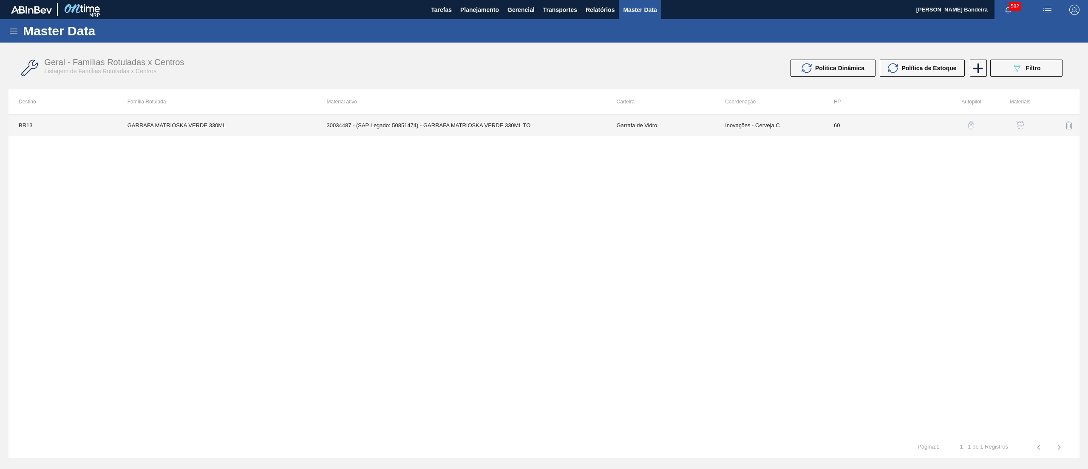
click at [576, 132] on td "30034487 - (SAP Legado: 50851474) - GARRAFA MATRIOSKA VERDE 330ML TO" at bounding box center [462, 124] width 290 height 21
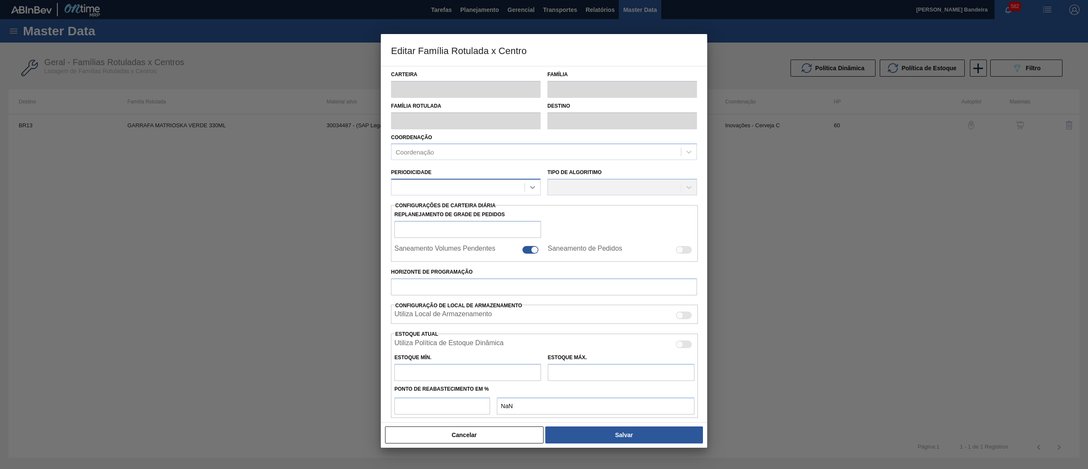
type input "Garrafa de Vidro"
type input "GARRAFA MATRIOSKA VERDE 330ML"
type input "BR13 - Piraí"
type input "0"
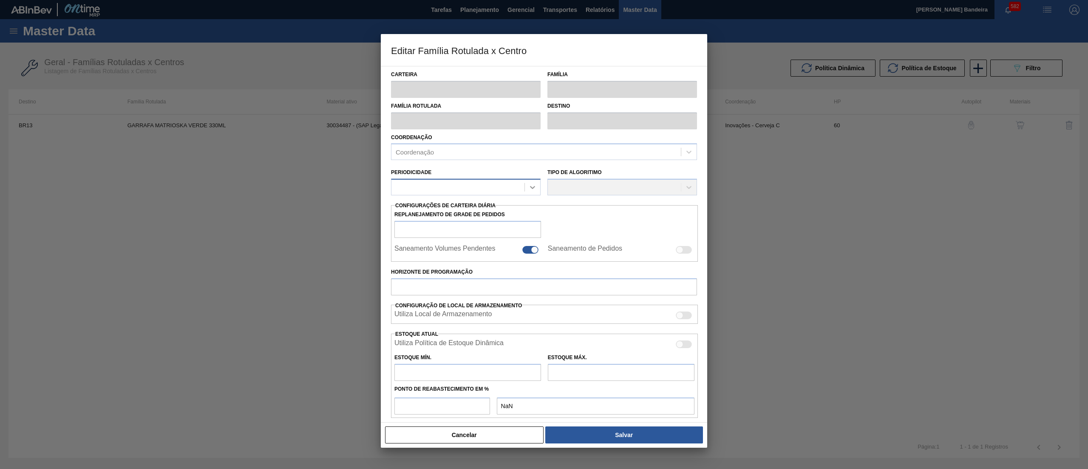
checkbox input "false"
type input "60"
type input "0"
type input "100"
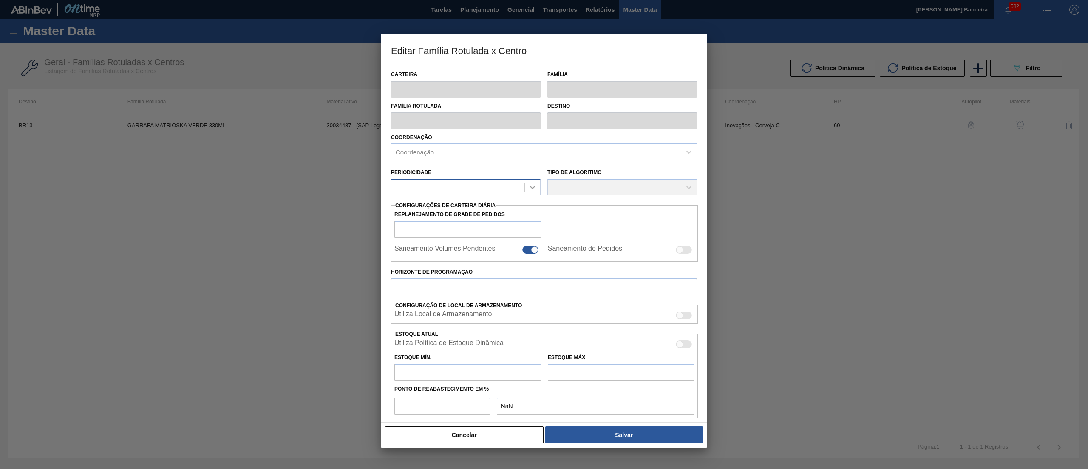
type input "0,000"
checkbox input "true"
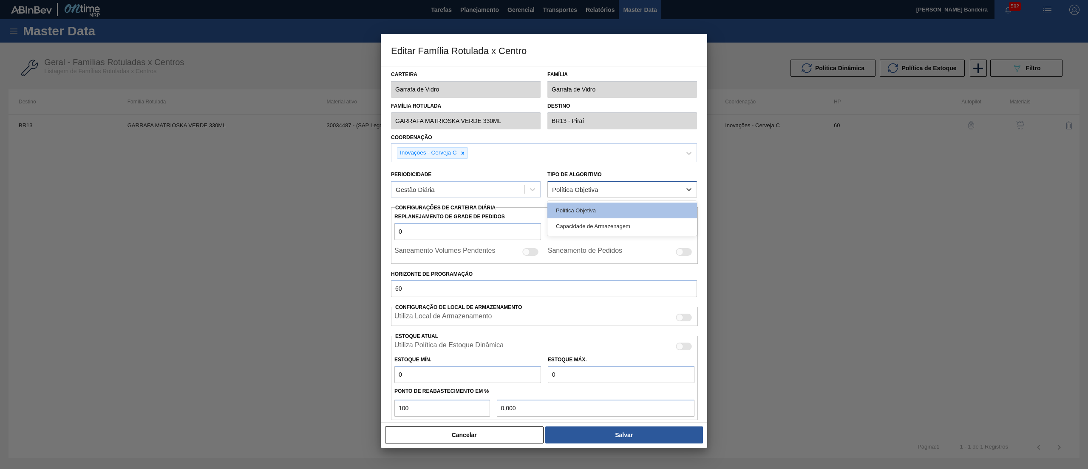
click at [565, 193] on div "Política Objetiva" at bounding box center [614, 189] width 133 height 12
click at [575, 224] on div "Capacidade de Armazenagem" at bounding box center [623, 226] width 150 height 16
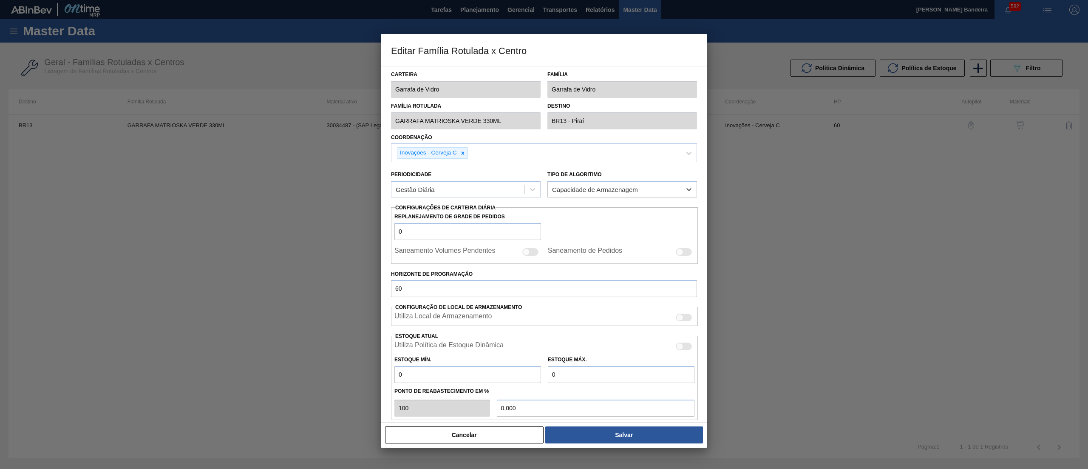
scroll to position [116, 0]
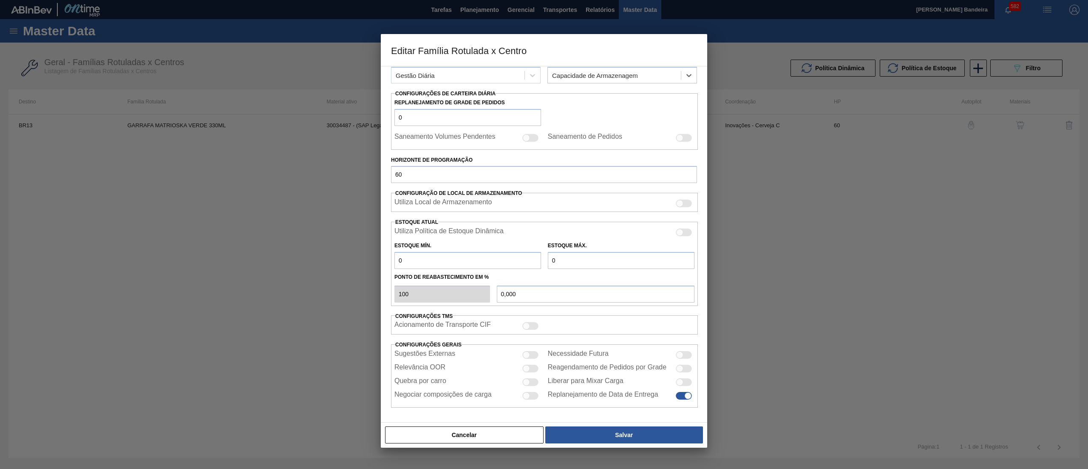
click at [536, 139] on div at bounding box center [530, 138] width 16 height 8
checkbox input "false"
click at [686, 136] on div at bounding box center [684, 138] width 16 height 8
checkbox input "true"
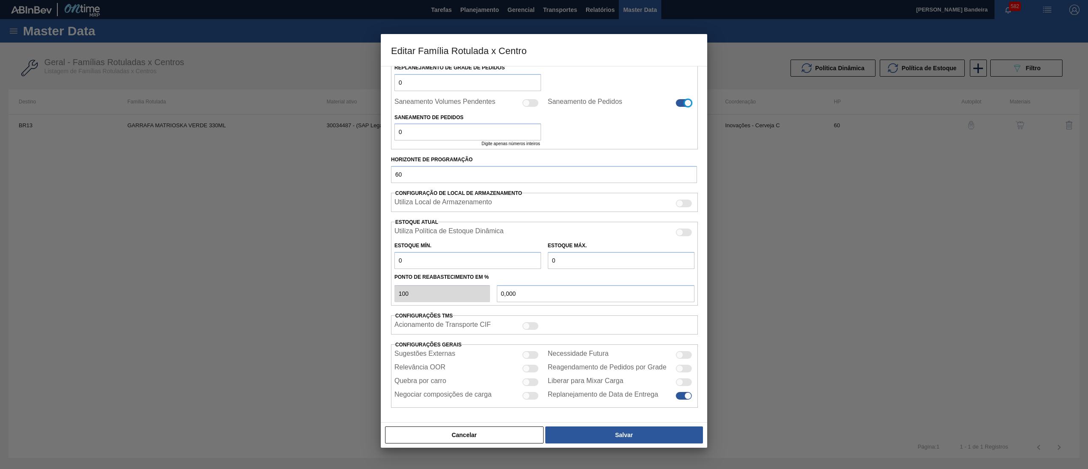
scroll to position [0, 0]
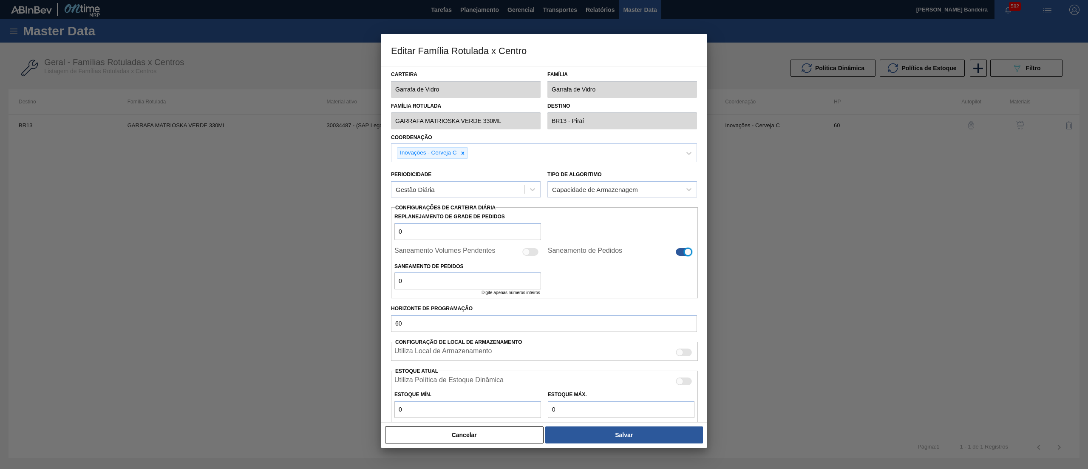
click at [526, 251] on div at bounding box center [526, 251] width 7 height 7
checkbox input "true"
click at [677, 251] on div at bounding box center [684, 252] width 16 height 8
checkbox input "false"
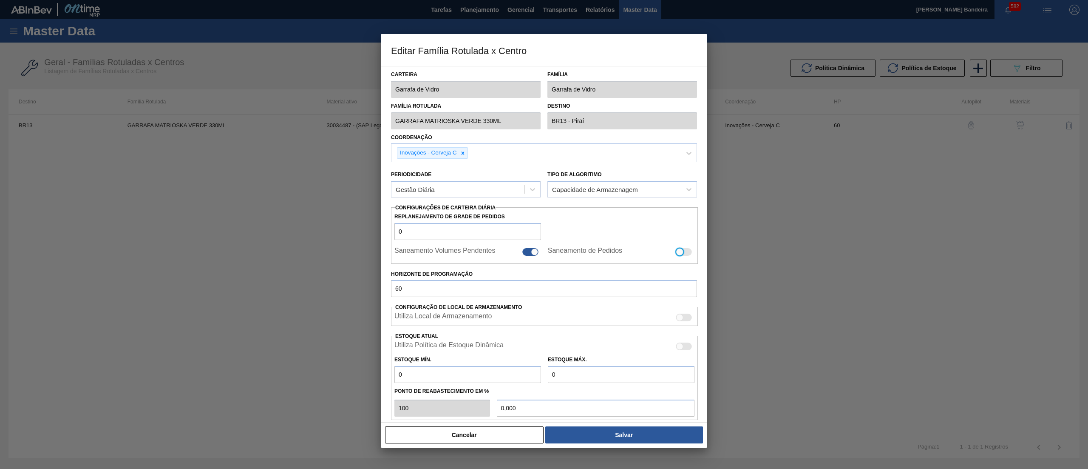
scroll to position [116, 0]
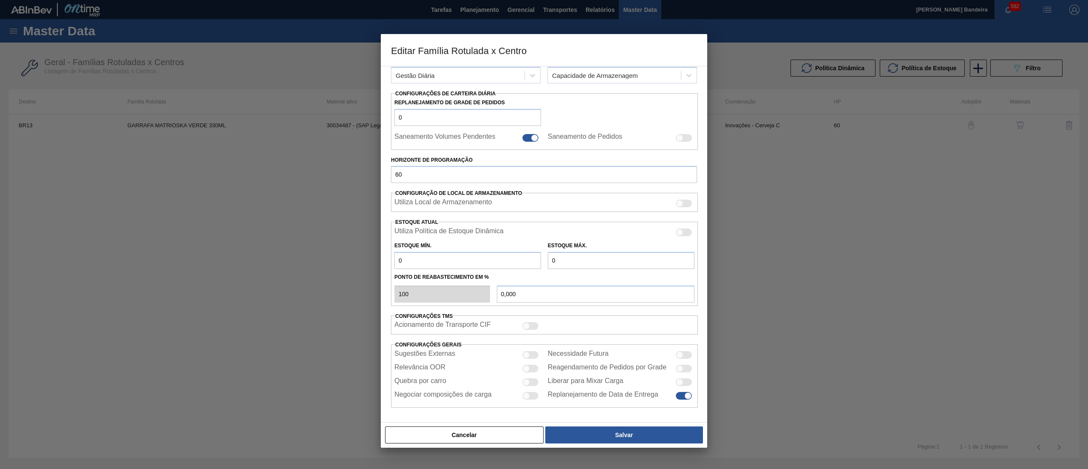
click at [681, 368] on div at bounding box center [679, 368] width 7 height 7
checkbox input "true"
click at [587, 437] on button "Salvar" at bounding box center [624, 434] width 158 height 17
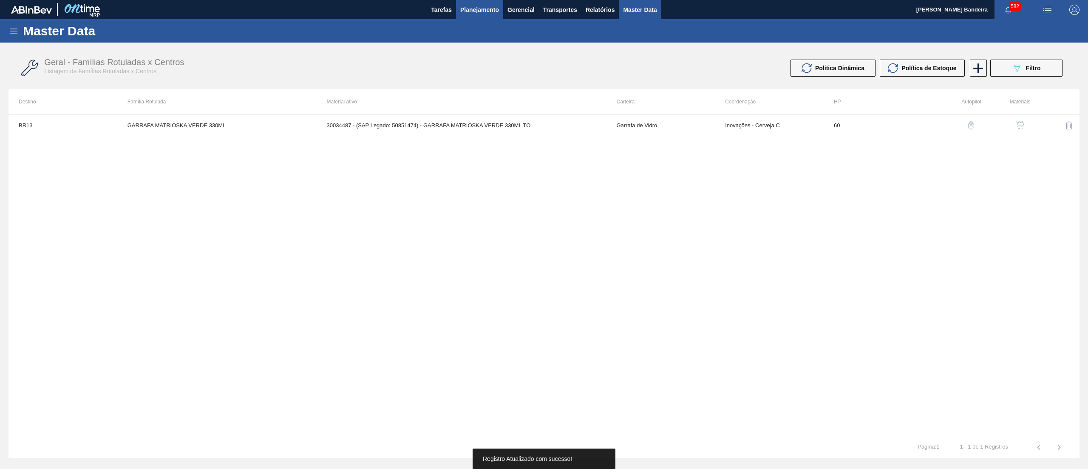
click at [486, 15] on button "Planejamento" at bounding box center [479, 9] width 47 height 19
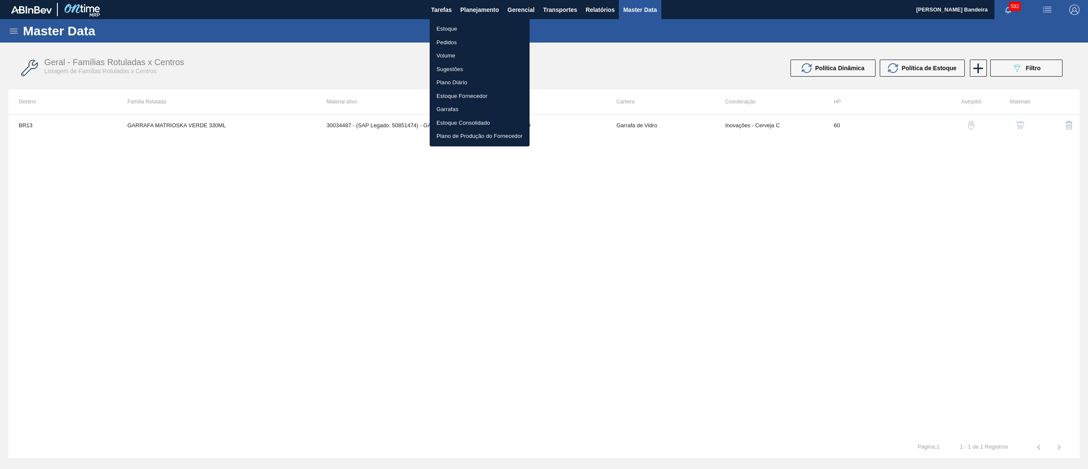
click at [460, 44] on li "Pedidos" at bounding box center [480, 43] width 100 height 14
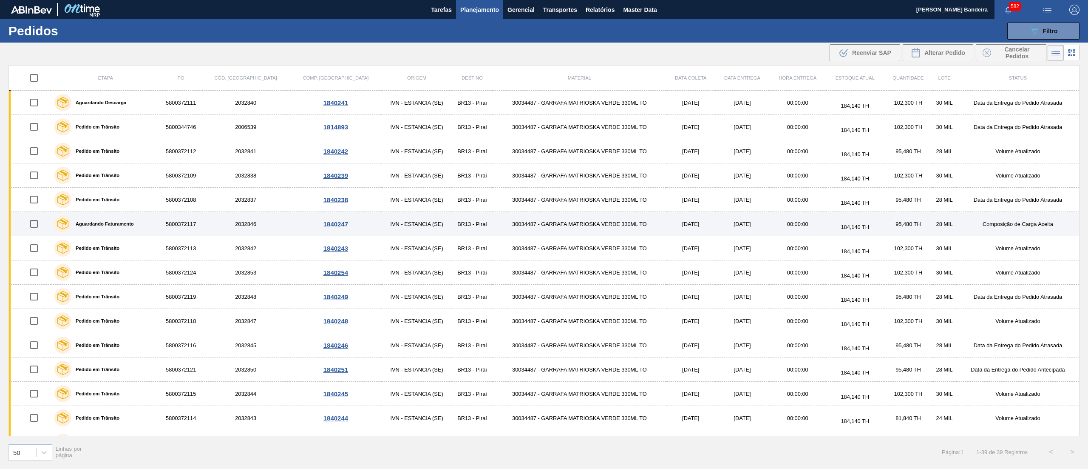
click at [37, 227] on input "checkbox" at bounding box center [34, 224] width 18 height 18
checkbox input "true"
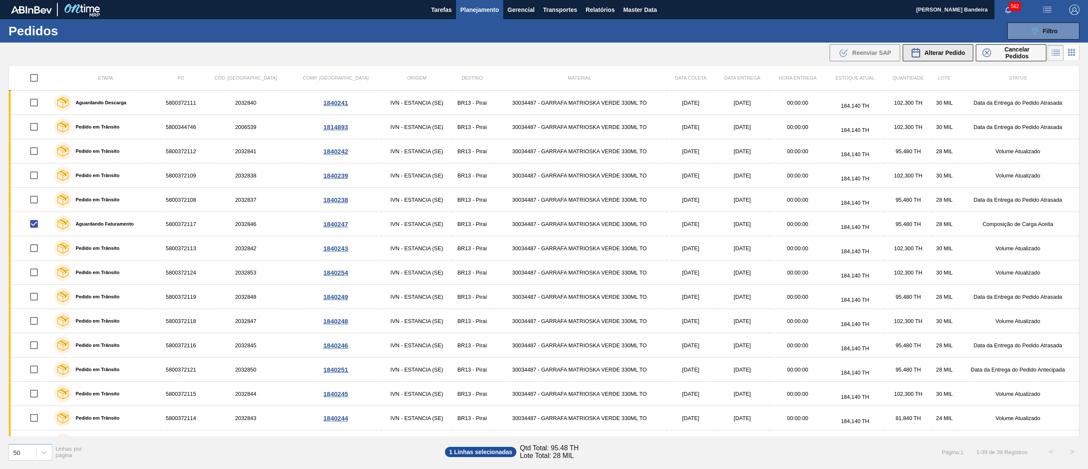
click at [925, 56] on div "Alterar Pedido" at bounding box center [938, 53] width 54 height 10
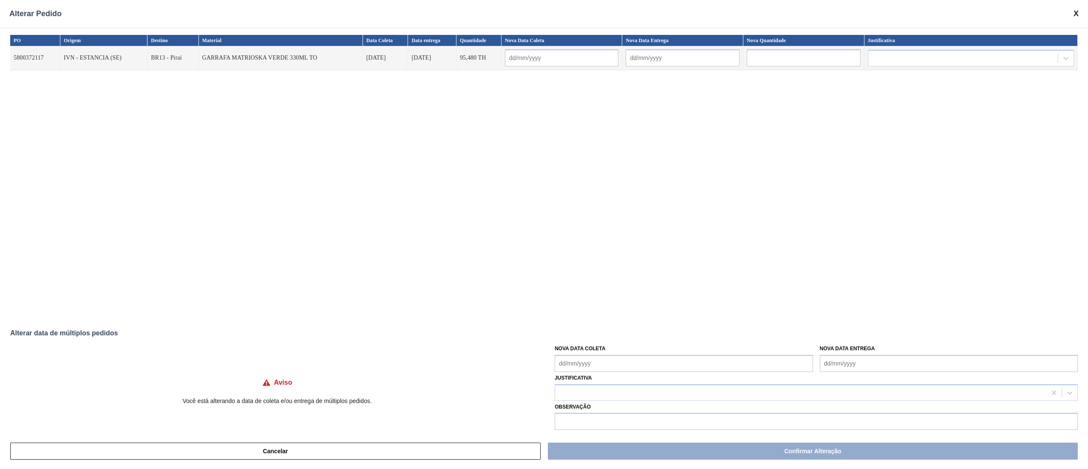
click at [171, 129] on div "PO Origem Destino Material Data Coleta Data entrega Quantidade Nova Data Coleta…" at bounding box center [544, 175] width 1068 height 281
click at [82, 317] on div "PO Origem Destino Material Data Coleta Data entrega Quantidade Nova Data Coleta…" at bounding box center [544, 230] width 1088 height 405
click at [385, 452] on button "Cancelar" at bounding box center [275, 450] width 531 height 17
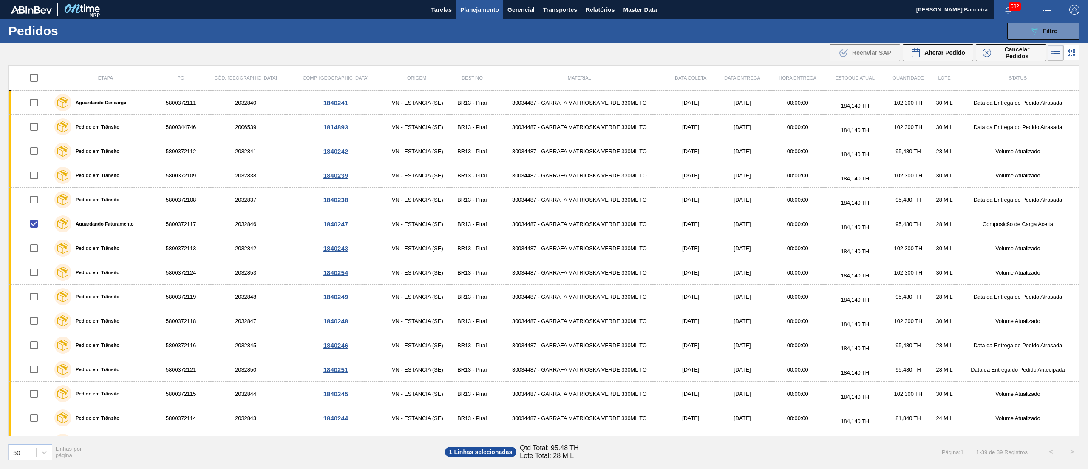
click at [481, 11] on span "Planejamento" at bounding box center [479, 10] width 39 height 10
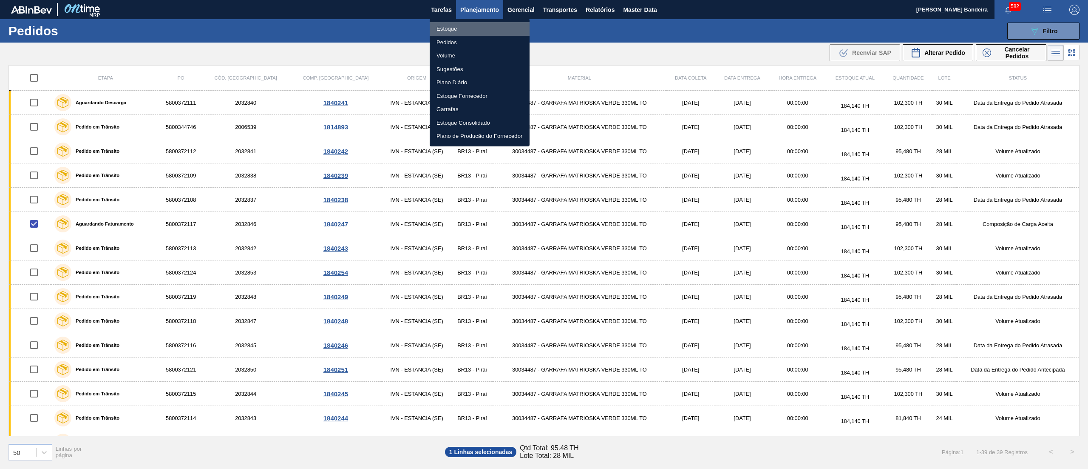
click at [466, 23] on li "Estoque" at bounding box center [480, 29] width 100 height 14
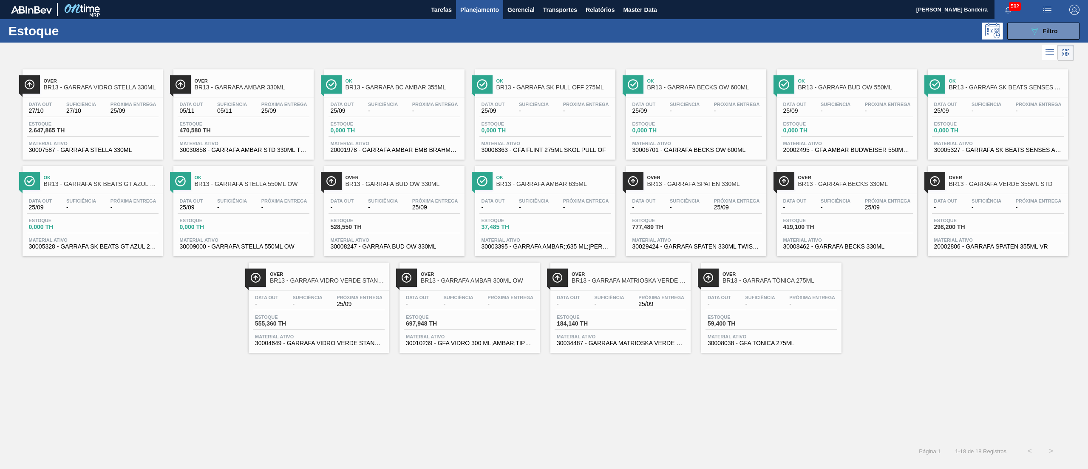
click at [556, 46] on div at bounding box center [537, 53] width 1074 height 20
click at [601, 300] on span "Suficiência" at bounding box center [609, 297] width 30 height 5
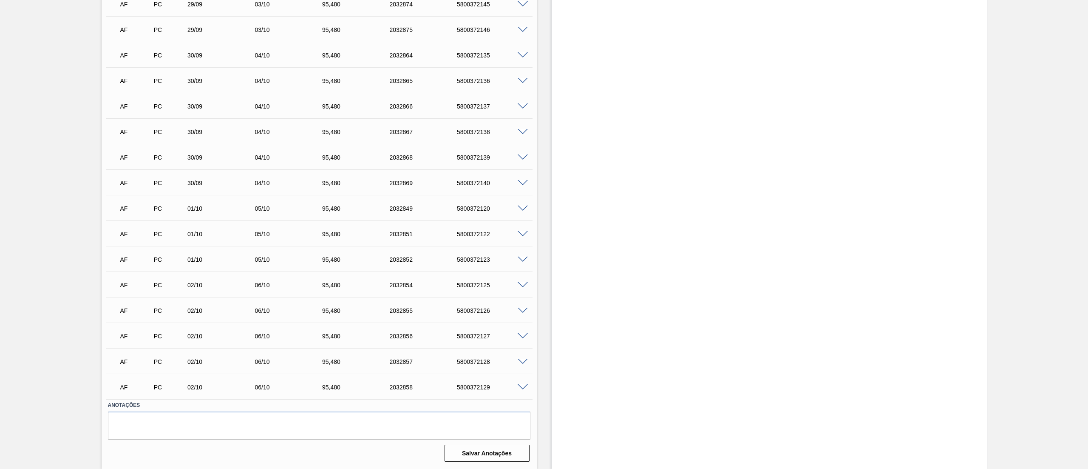
scroll to position [433, 0]
click at [520, 186] on span at bounding box center [523, 185] width 10 height 6
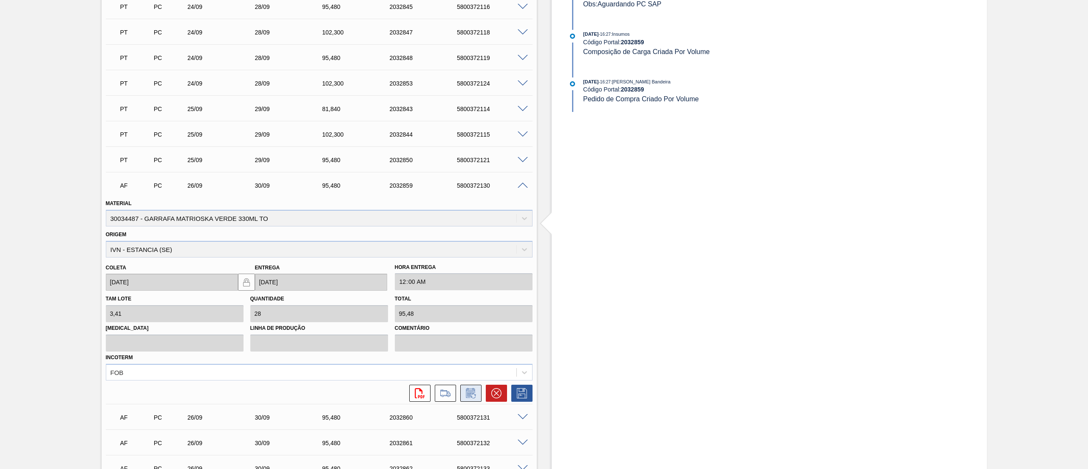
click at [470, 392] on icon at bounding box center [471, 393] width 14 height 10
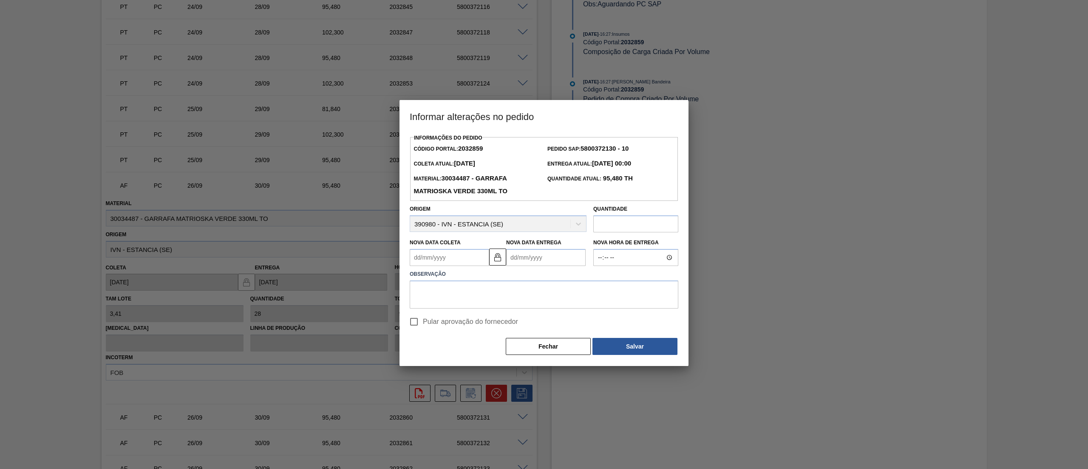
click at [443, 271] on label "Observação" at bounding box center [544, 274] width 269 height 12
click at [441, 258] on Coleta2032859 "Nova Data Coleta" at bounding box center [450, 257] width 80 height 17
click at [461, 366] on div "1" at bounding box center [460, 360] width 11 height 11
type Coleta2032859 "01/10/2025"
type Entrega2032859 "05/10/2025"
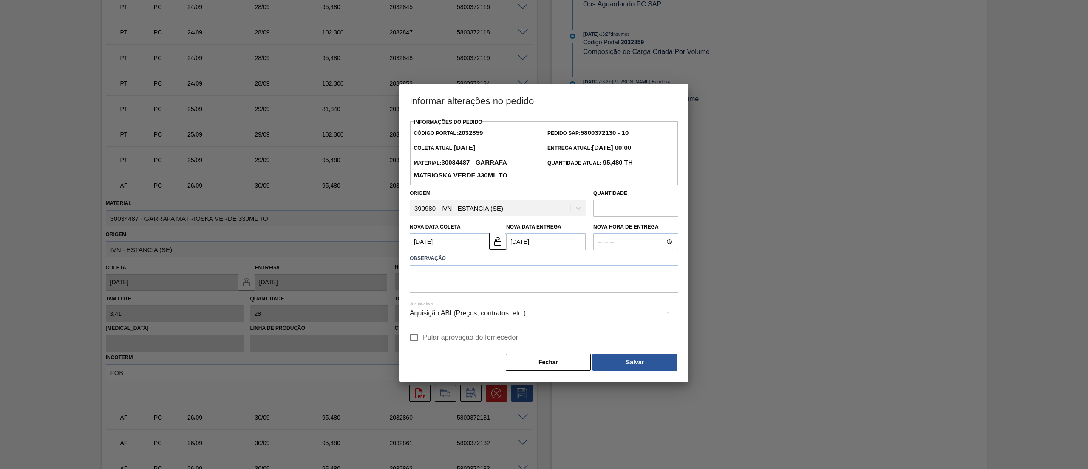
click at [415, 344] on input "Pular aprovação do fornecedor" at bounding box center [414, 337] width 18 height 18
checkbox input "true"
click at [461, 287] on textarea at bounding box center [544, 278] width 269 height 28
type textarea "."
click at [626, 358] on button "Salvar" at bounding box center [635, 361] width 85 height 17
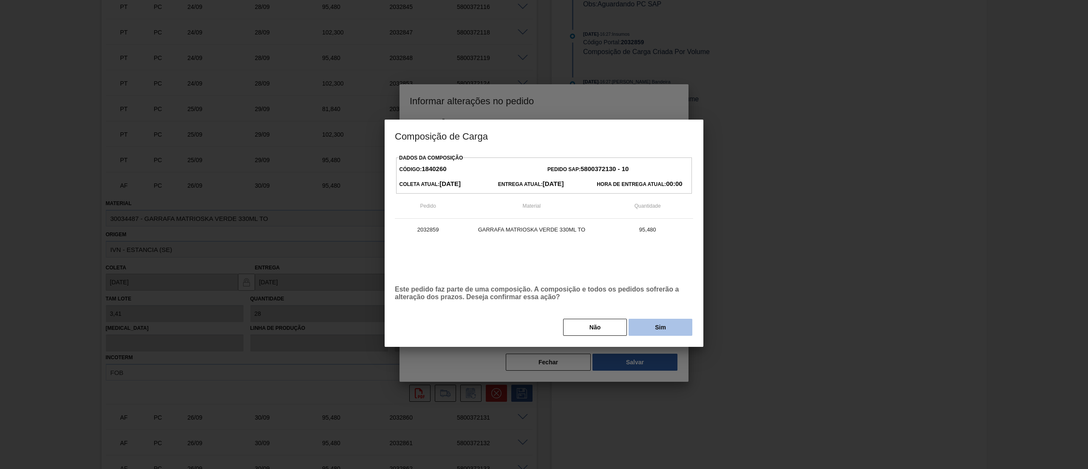
click at [659, 328] on button "Sim" at bounding box center [661, 326] width 64 height 17
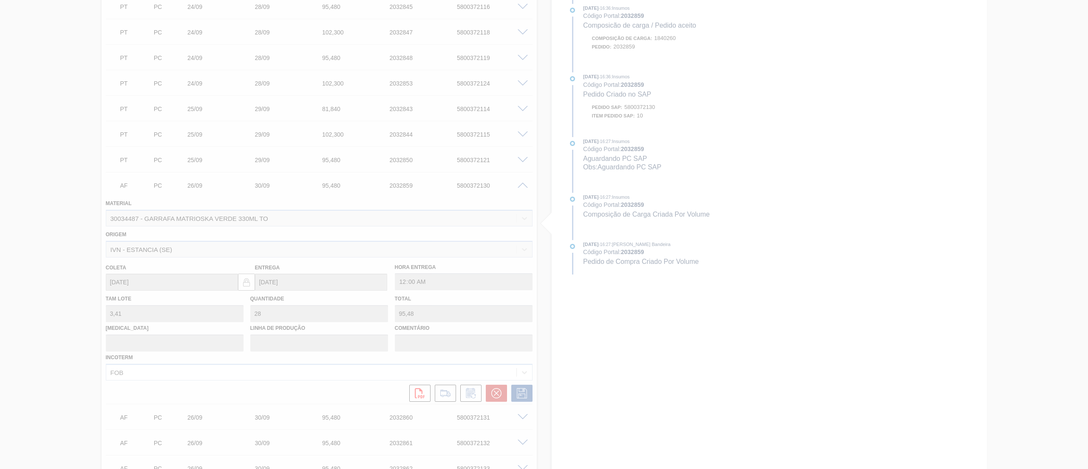
type input "."
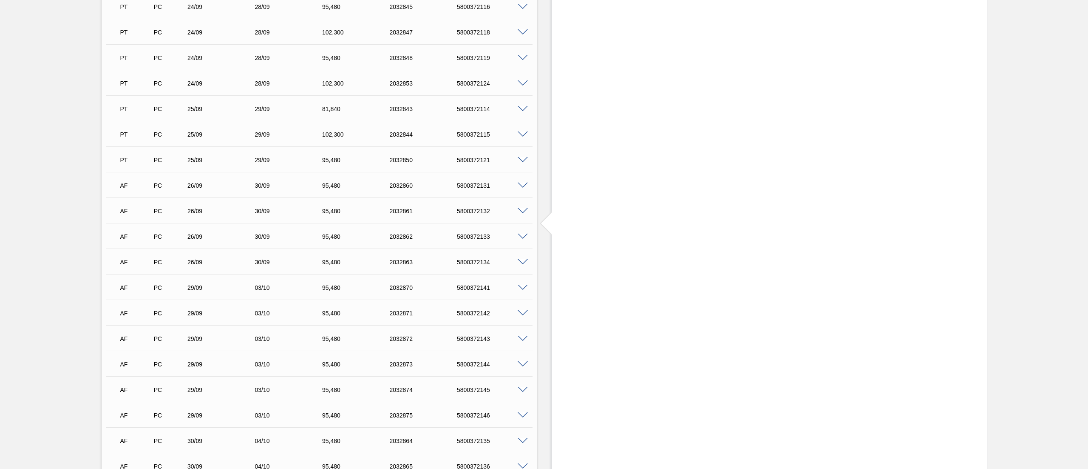
click at [525, 183] on span at bounding box center [523, 185] width 10 height 6
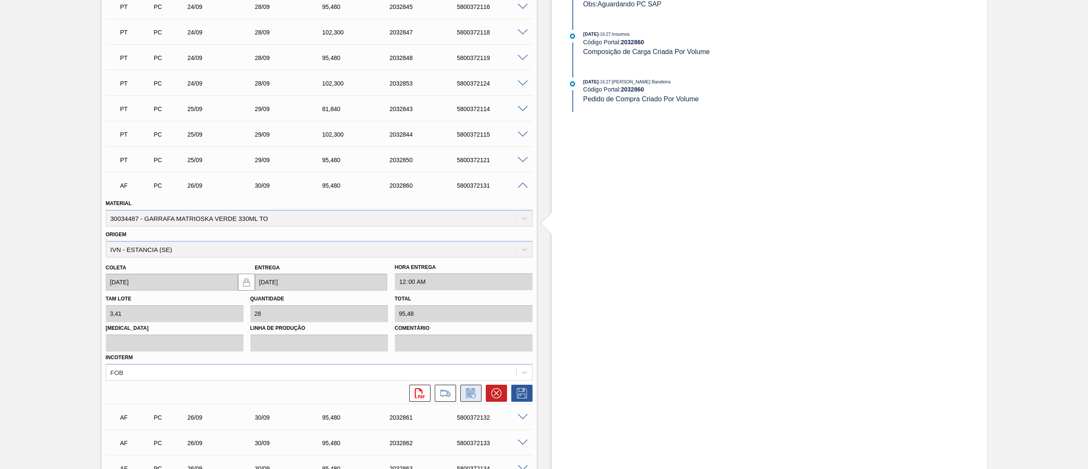
click at [472, 395] on icon at bounding box center [471, 393] width 14 height 10
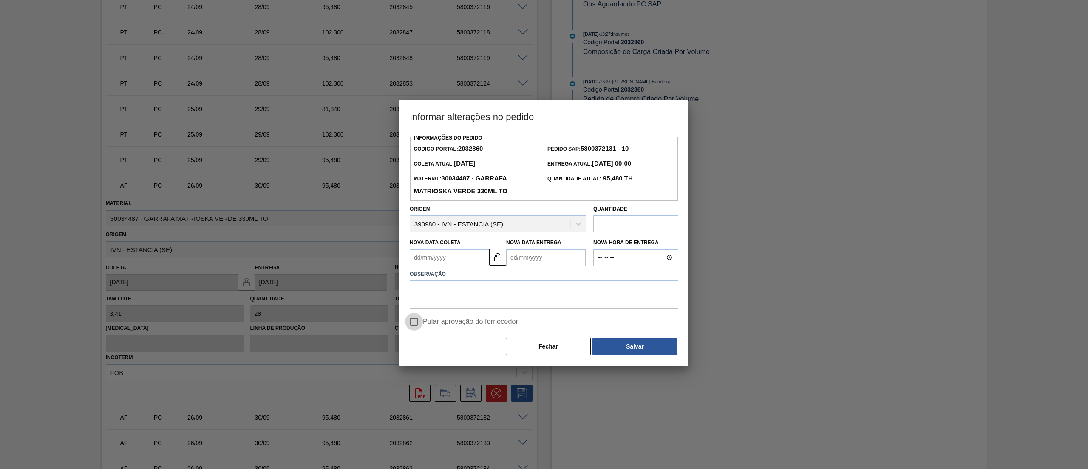
click at [417, 321] on input "Pular aprovação do fornecedor" at bounding box center [414, 321] width 18 height 18
checkbox input "true"
click at [461, 294] on textarea at bounding box center [544, 294] width 269 height 28
type textarea "."
click at [460, 263] on Coleta2032860 "Nova Data Coleta" at bounding box center [450, 257] width 80 height 17
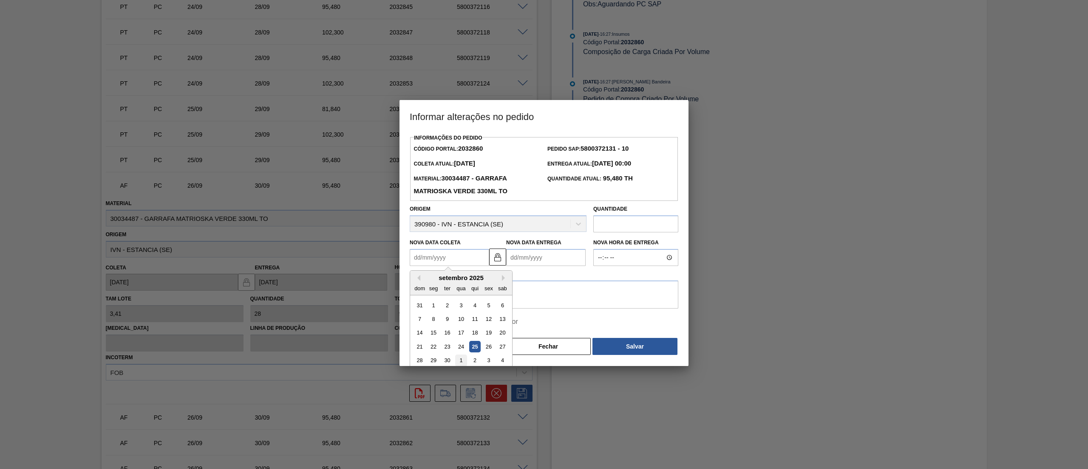
click at [463, 360] on div "1" at bounding box center [460, 360] width 11 height 11
type Coleta2032860 "01/10/2025"
type Entrega2032860 "05/10/2025"
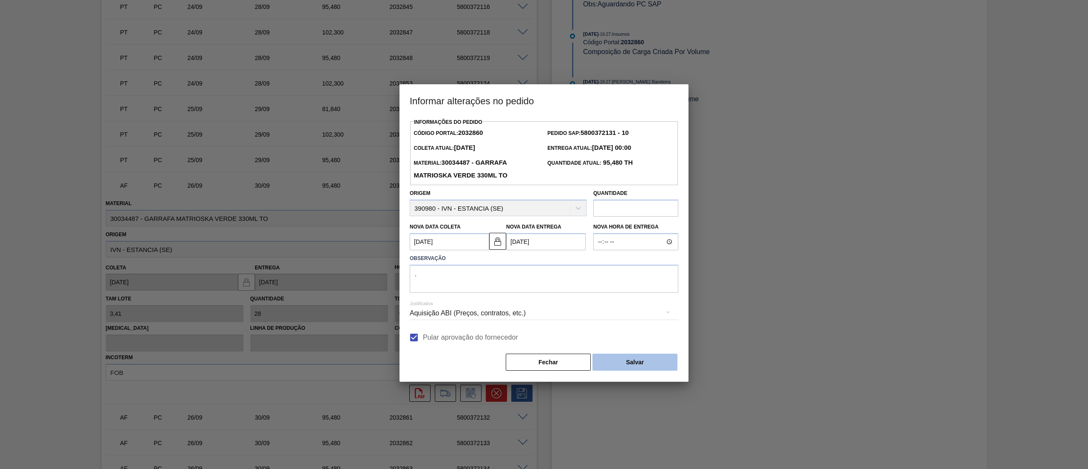
click at [619, 365] on button "Salvar" at bounding box center [635, 361] width 85 height 17
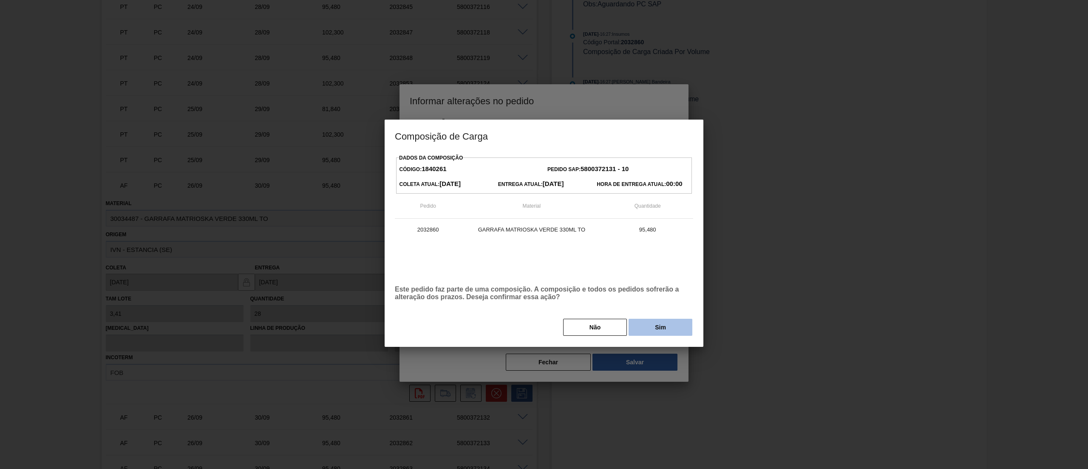
click at [663, 326] on button "Sim" at bounding box center [661, 326] width 64 height 17
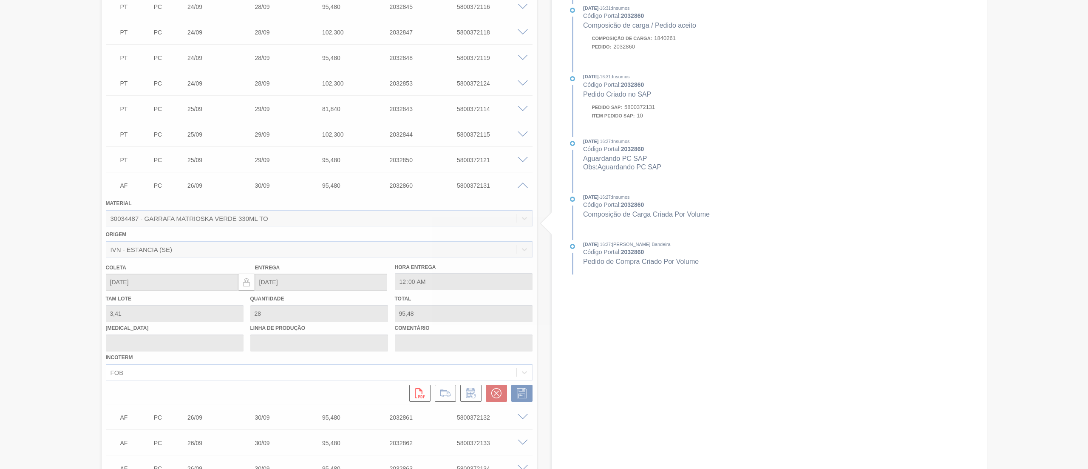
type input "."
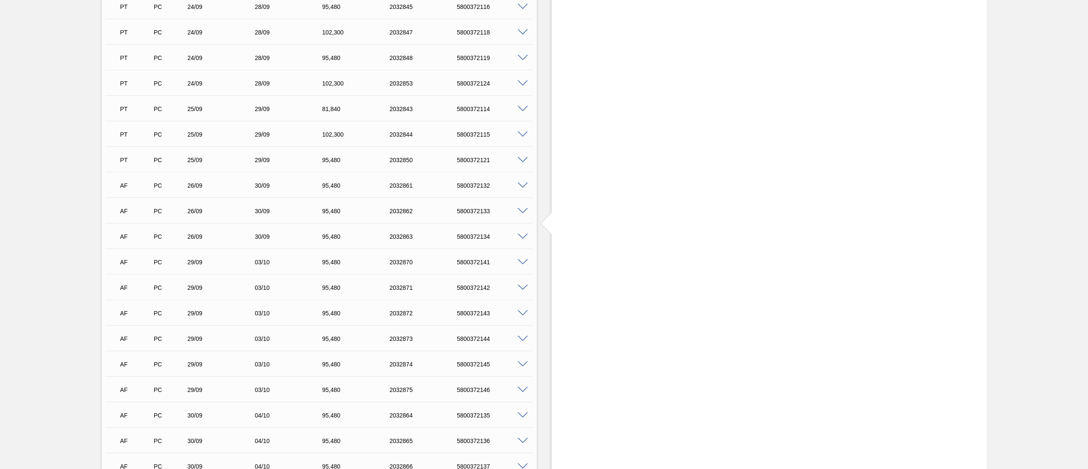
click at [519, 185] on span at bounding box center [523, 185] width 10 height 6
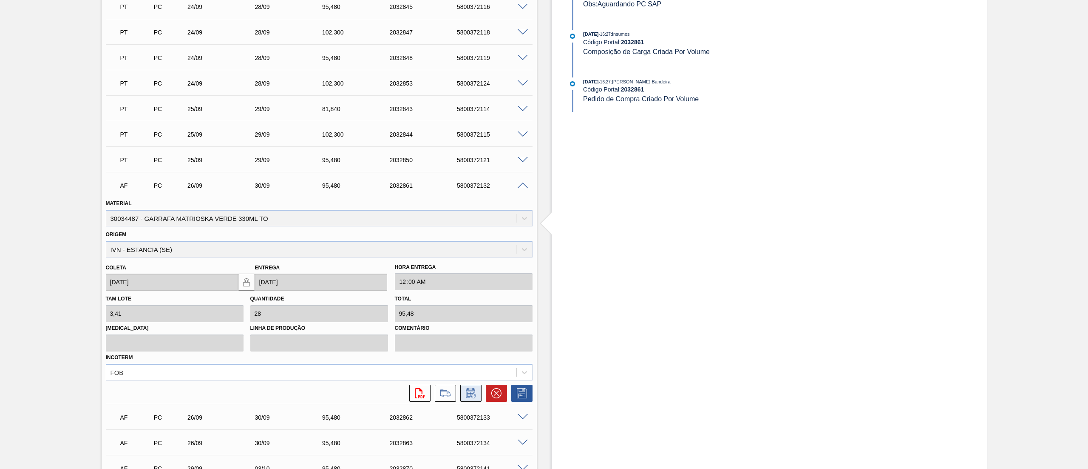
click at [473, 394] on icon at bounding box center [471, 393] width 14 height 10
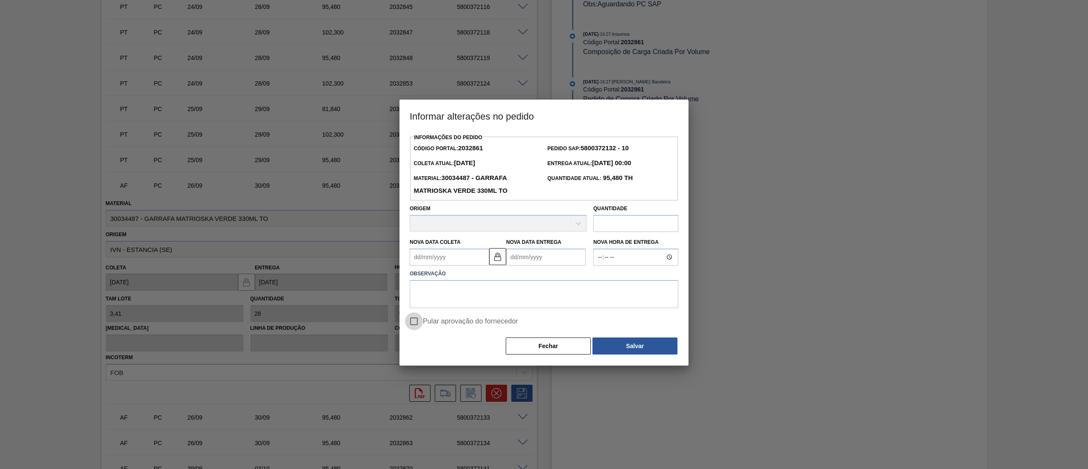
click at [420, 323] on input "Pular aprovação do fornecedor" at bounding box center [414, 321] width 18 height 18
checkbox input "true"
click at [450, 294] on textarea at bounding box center [544, 294] width 269 height 28
type textarea "."
click at [480, 257] on Coleta2032861 "Nova Data Coleta" at bounding box center [450, 257] width 80 height 17
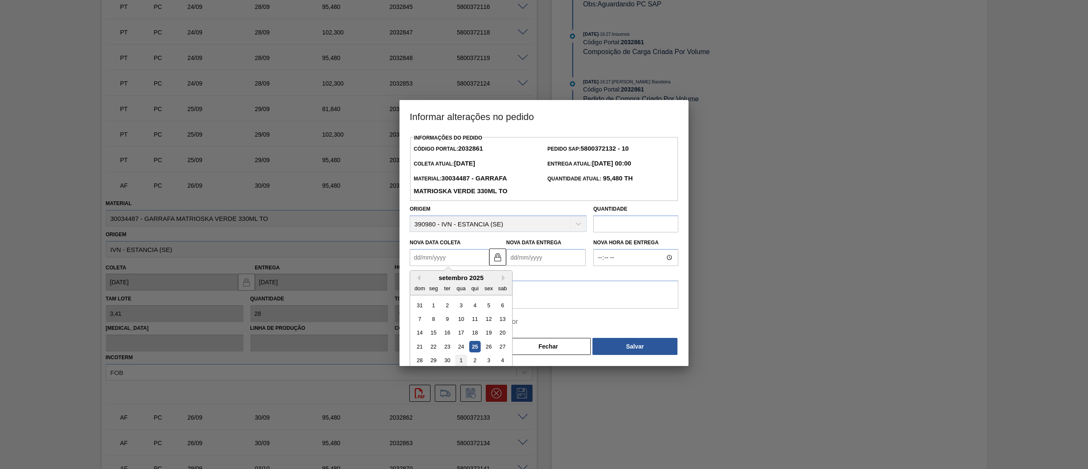
click at [460, 366] on div "1" at bounding box center [460, 360] width 11 height 11
type Coleta2032861 "01/10/2025"
type Entrega2032861 "05/10/2025"
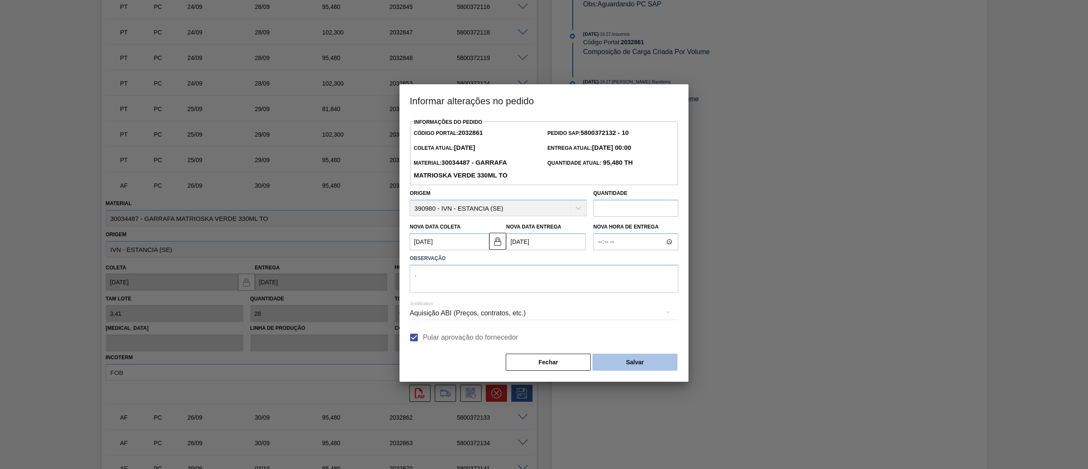
click at [622, 361] on button "Salvar" at bounding box center [635, 361] width 85 height 17
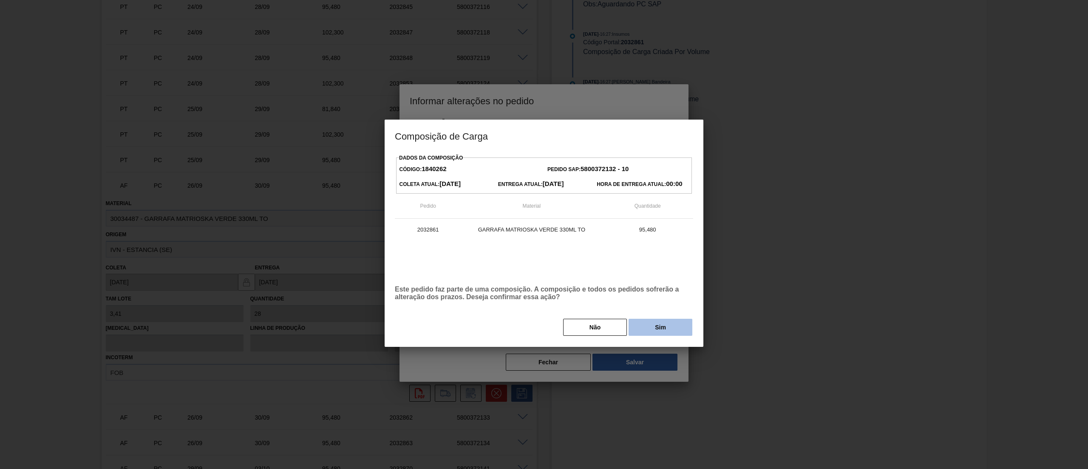
click at [658, 325] on button "Sim" at bounding box center [661, 326] width 64 height 17
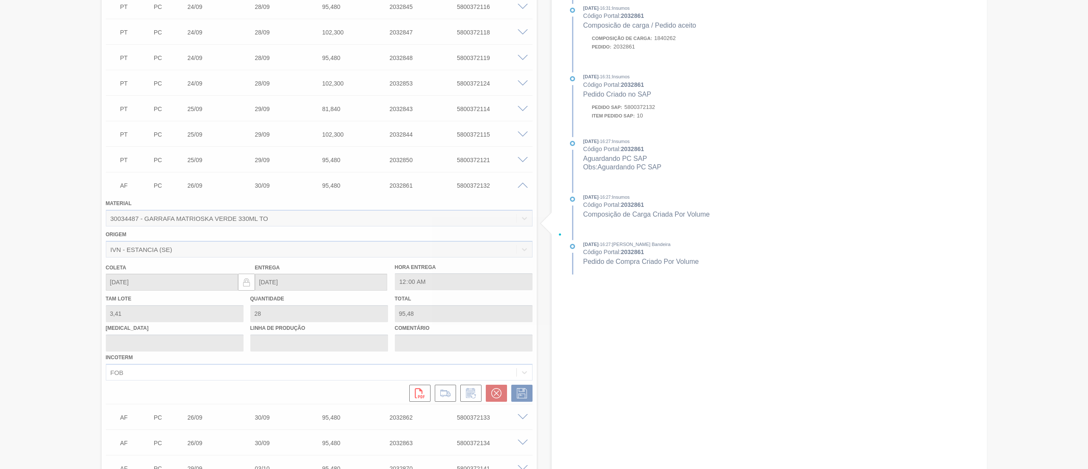
type input "."
type input "01/10/2025"
type input "05/10/2025"
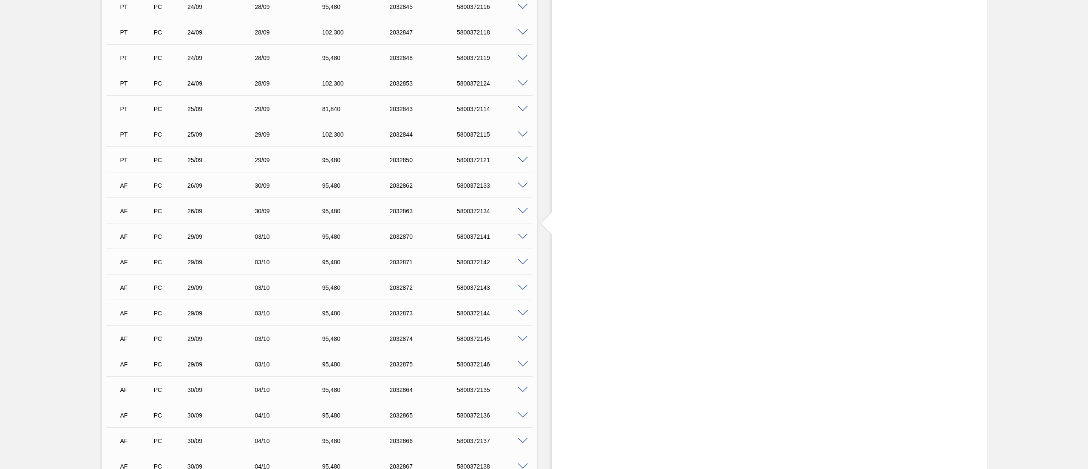
click at [519, 183] on span at bounding box center [523, 185] width 10 height 6
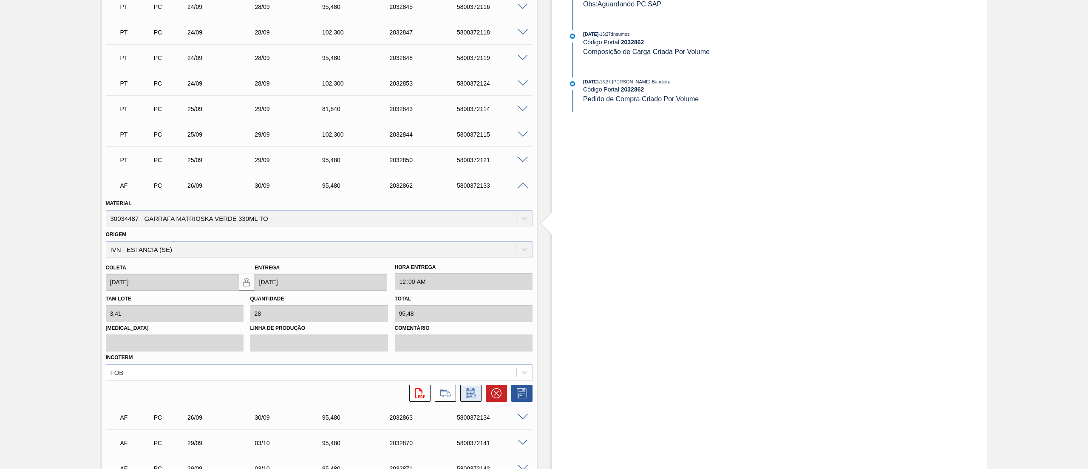
click at [472, 394] on icon at bounding box center [471, 393] width 14 height 10
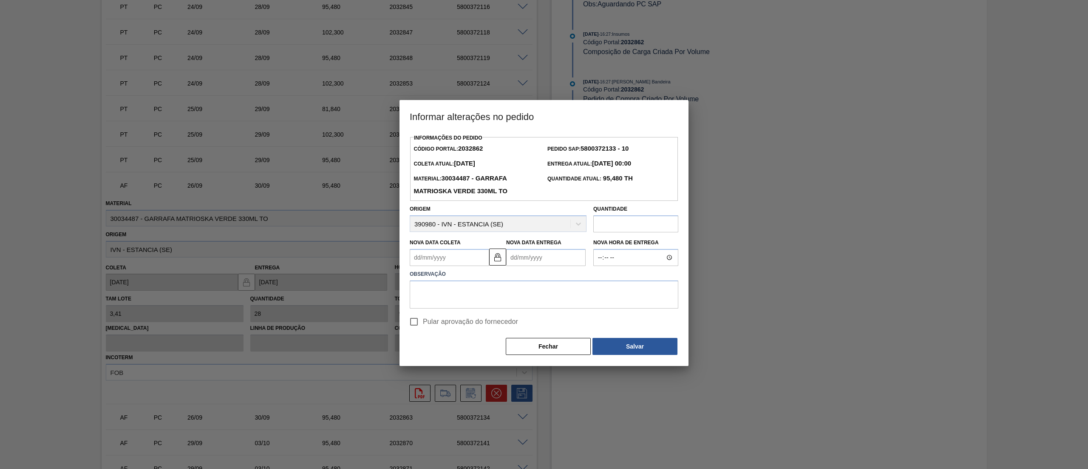
click at [455, 264] on Coleta2032862 "Nova Data Coleta" at bounding box center [450, 257] width 80 height 17
click at [460, 366] on div "1" at bounding box center [460, 360] width 11 height 11
type Coleta2032862 "01/10/2025"
type Entrega2032862 "05/10/2025"
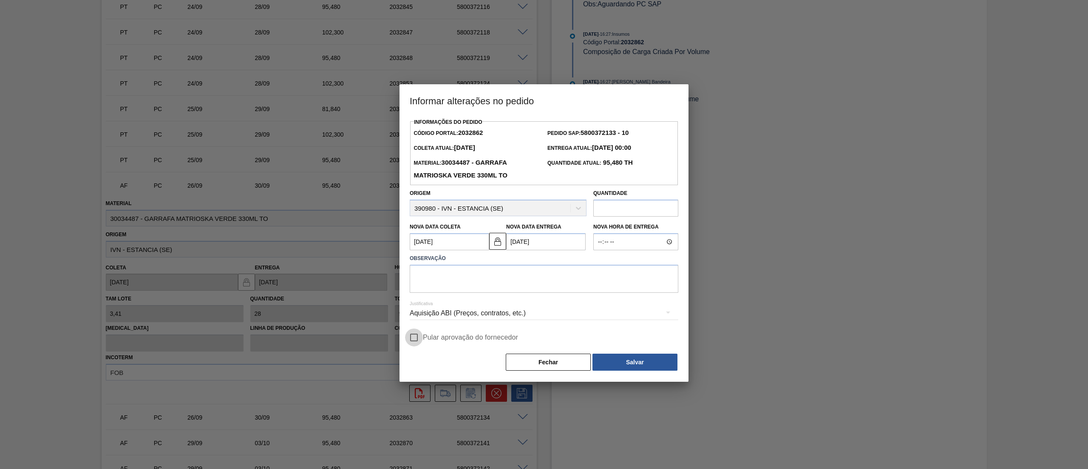
click at [419, 338] on input "Pular aprovação do fornecedor" at bounding box center [414, 337] width 18 height 18
checkbox input "true"
click at [476, 287] on textarea at bounding box center [544, 278] width 269 height 28
type textarea "."
click at [637, 359] on button "Salvar" at bounding box center [635, 361] width 85 height 17
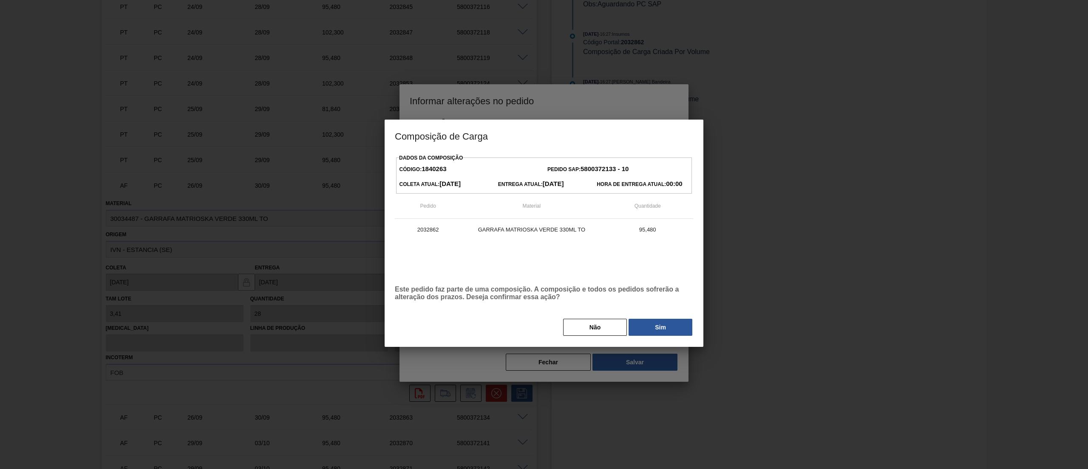
click at [664, 320] on div "Não Sim" at bounding box center [544, 327] width 298 height 19
click at [664, 325] on button "Sim" at bounding box center [661, 326] width 64 height 17
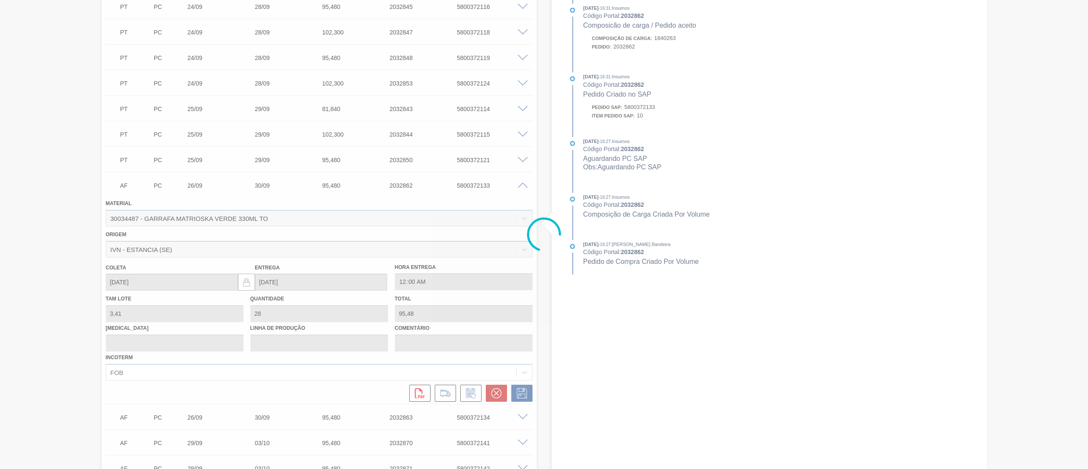
type input "."
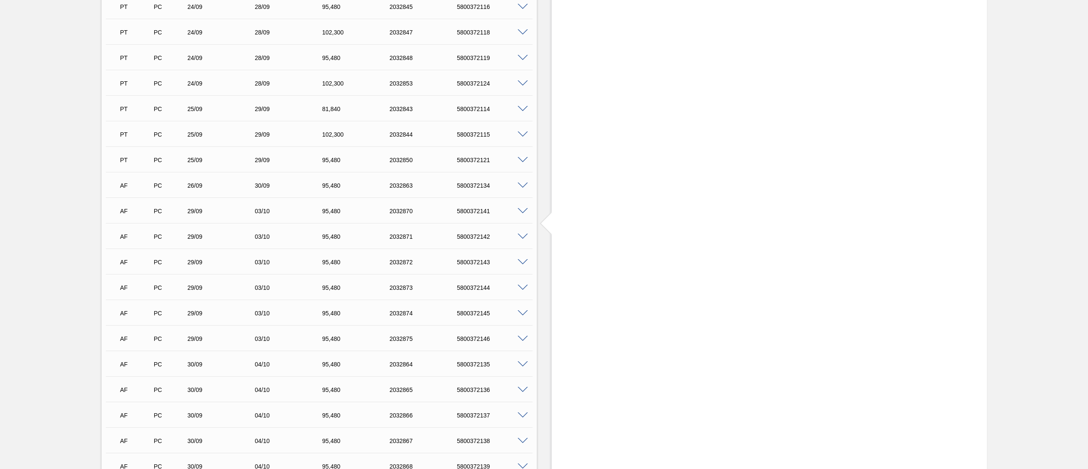
click at [521, 183] on span at bounding box center [523, 185] width 10 height 6
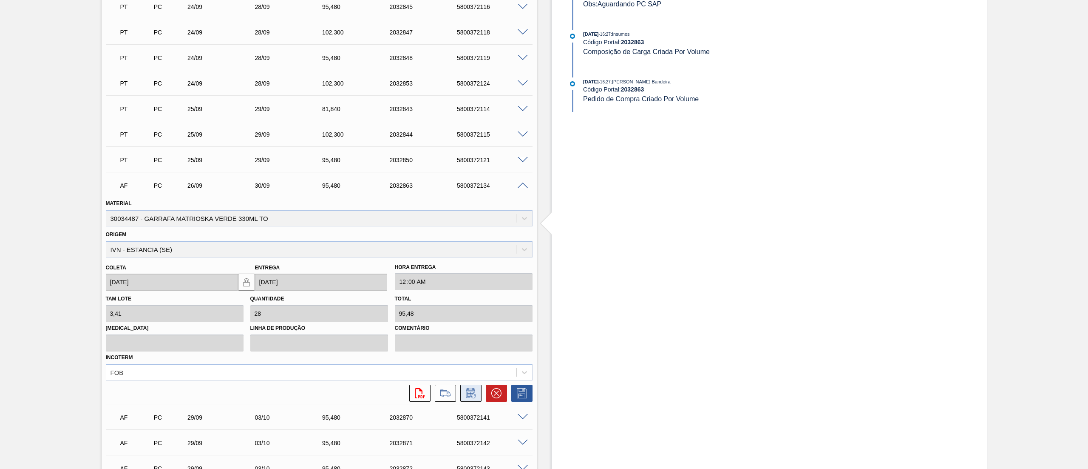
click at [471, 389] on icon at bounding box center [471, 393] width 14 height 10
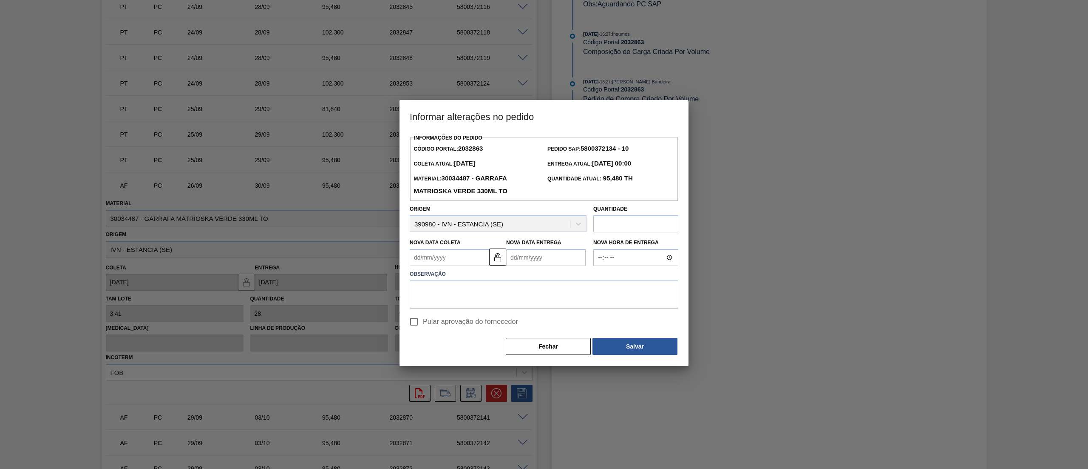
click at [462, 261] on Coleta2032863 "Nova Data Coleta" at bounding box center [450, 257] width 80 height 17
click at [460, 358] on div "1" at bounding box center [460, 360] width 11 height 11
type Coleta2032863 "01/10/2025"
type Entrega2032863 "05/10/2025"
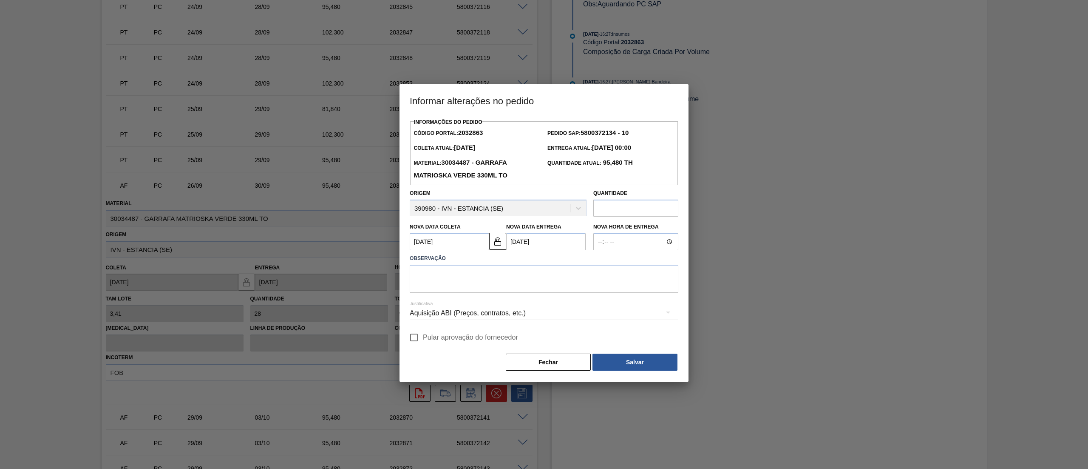
click at [420, 335] on input "Pular aprovação do fornecedor" at bounding box center [414, 337] width 18 height 18
checkbox input "true"
click at [516, 285] on textarea at bounding box center [544, 278] width 269 height 28
type textarea "."
click at [645, 360] on button "Salvar" at bounding box center [635, 361] width 85 height 17
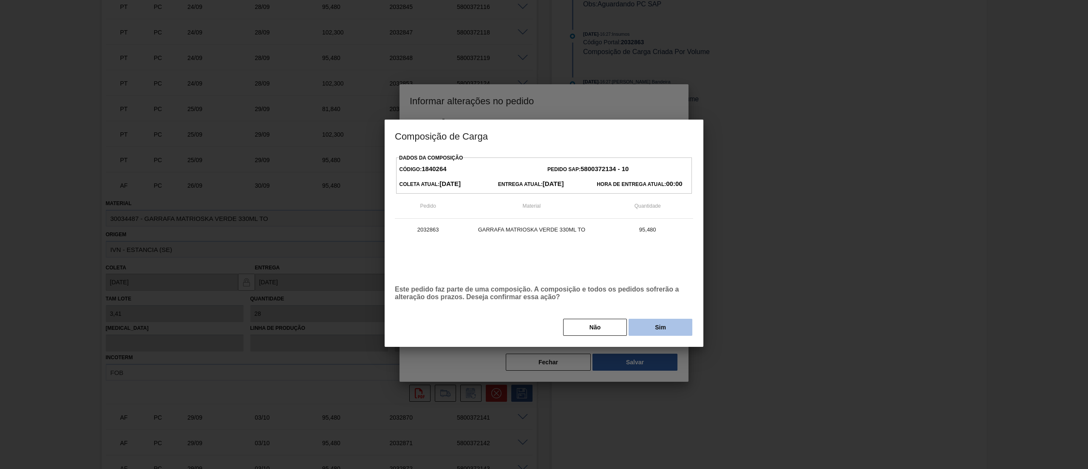
click at [652, 335] on button "Sim" at bounding box center [661, 326] width 64 height 17
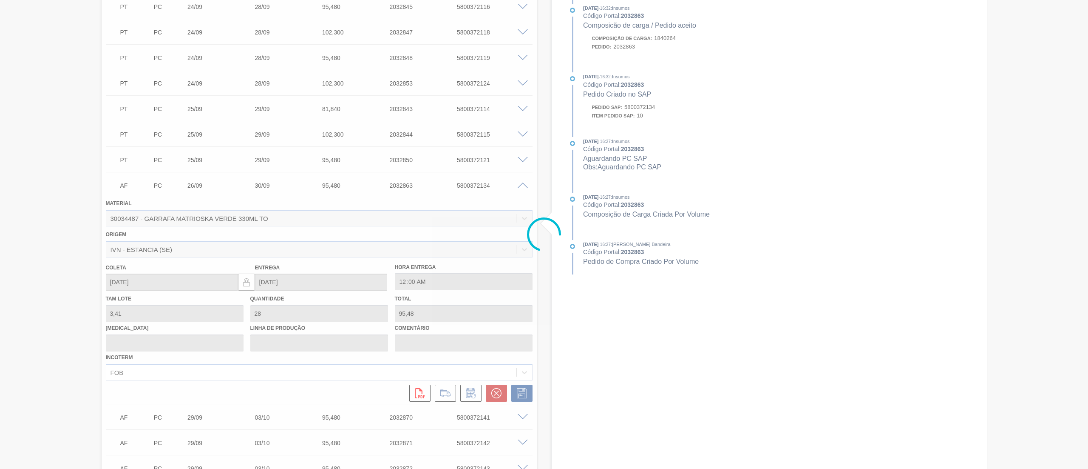
type input "."
type input "01/10/2025"
type input "05/10/2025"
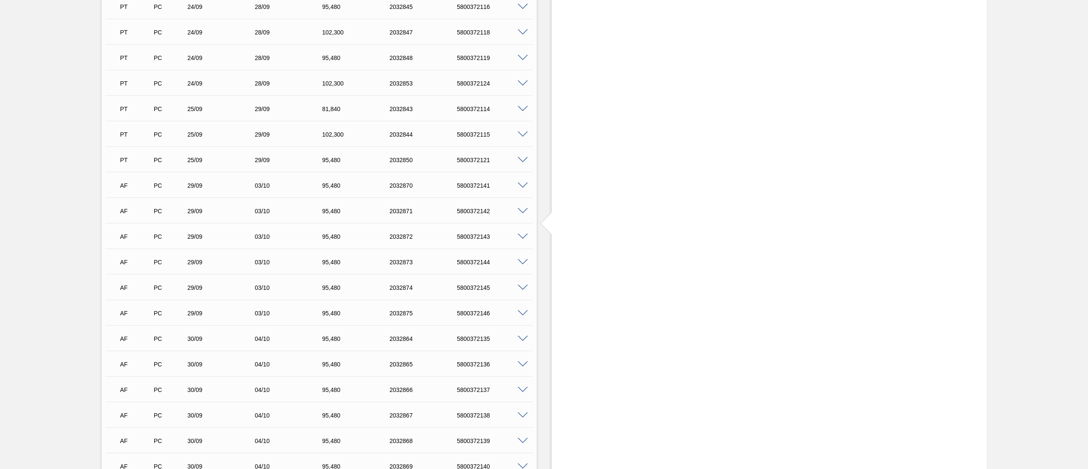
drag, startPoint x: 1086, startPoint y: 237, endPoint x: 1088, endPoint y: 345, distance: 108.0
click at [1088, 345] on main "Tarefas Planejamento Gerencial Transportes Relatórios Master Data Leticia Marqu…" at bounding box center [544, 234] width 1088 height 469
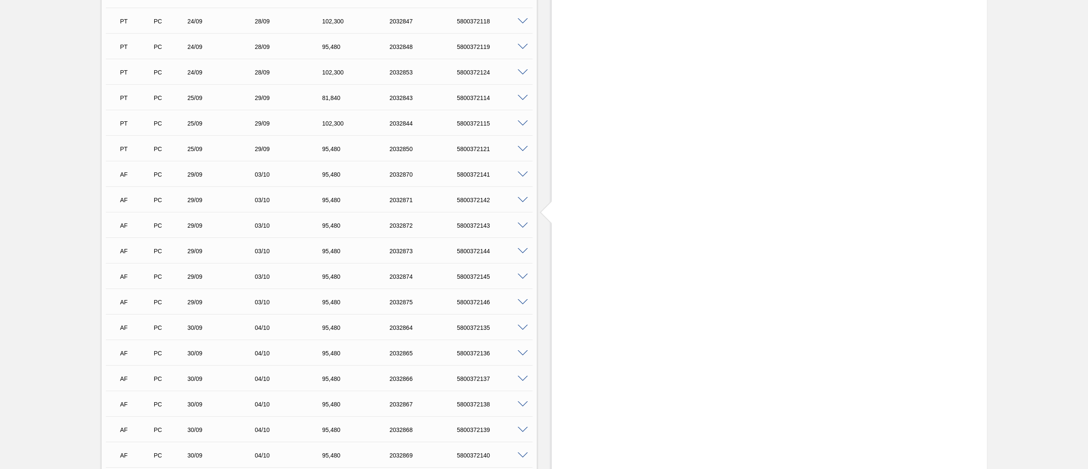
scroll to position [415, 0]
click at [524, 202] on span at bounding box center [523, 203] width 10 height 6
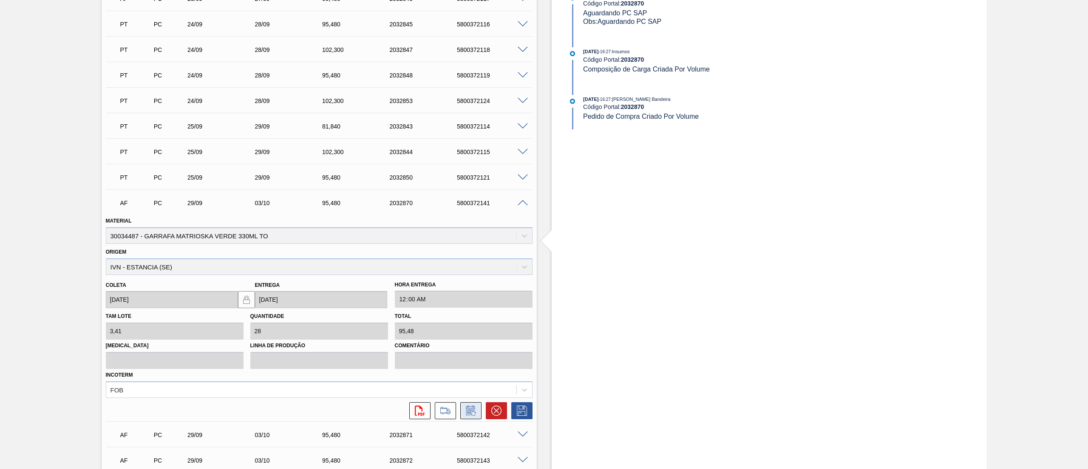
click at [471, 406] on icon at bounding box center [471, 410] width 14 height 10
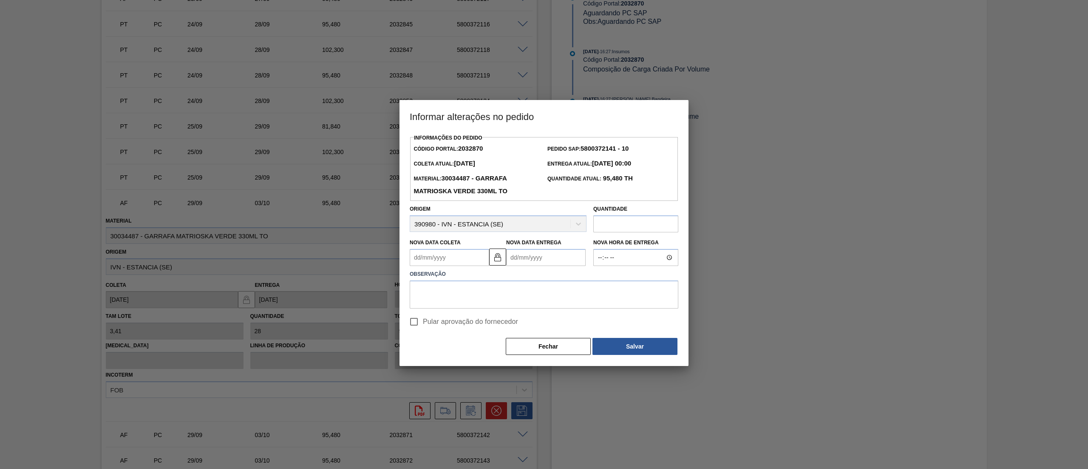
click at [466, 255] on Coleta2032870 "Nova Data Coleta" at bounding box center [450, 257] width 80 height 17
click at [491, 363] on div "3" at bounding box center [488, 360] width 11 height 11
type Coleta2032870 "03/10/2025"
type Entrega2032870 "07/10/2025"
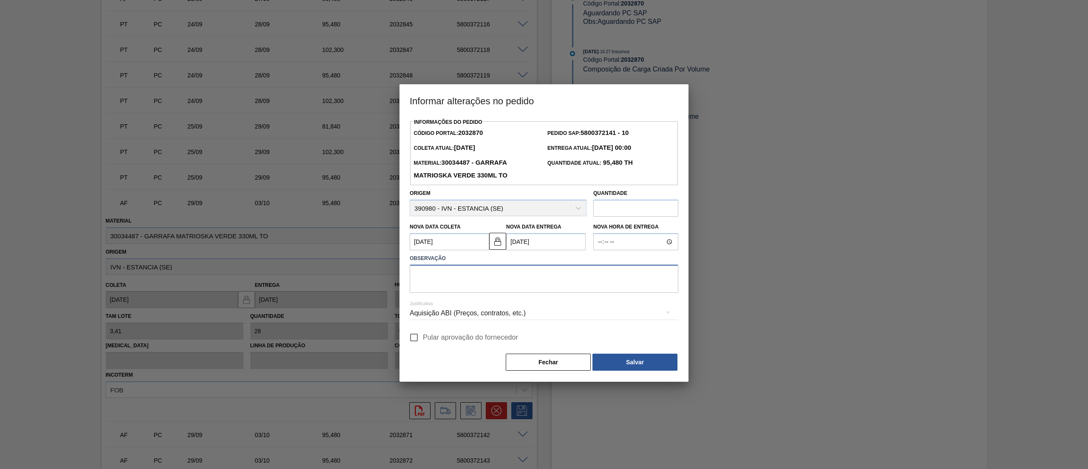
click at [491, 292] on textarea at bounding box center [544, 278] width 269 height 28
type textarea "."
click at [421, 335] on input "Pular aprovação do fornecedor" at bounding box center [414, 337] width 18 height 18
checkbox input "true"
click at [635, 363] on button "Salvar" at bounding box center [635, 361] width 85 height 17
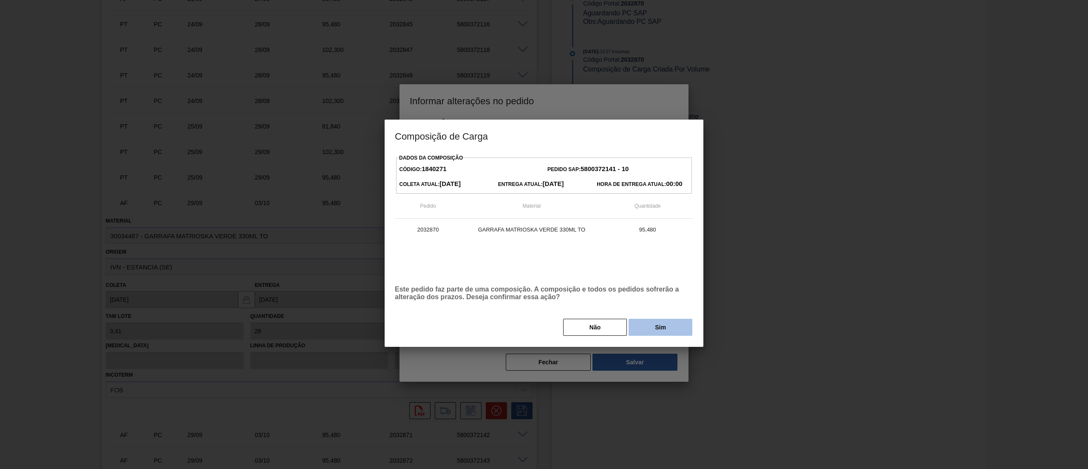
click at [649, 334] on button "Sim" at bounding box center [661, 326] width 64 height 17
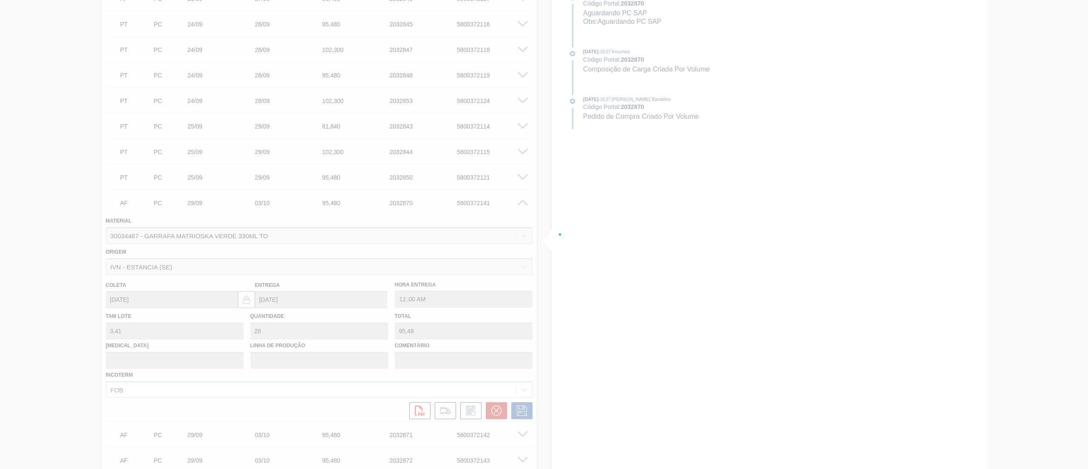
type input "."
type input "03/10/2025"
type input "07/10/2025"
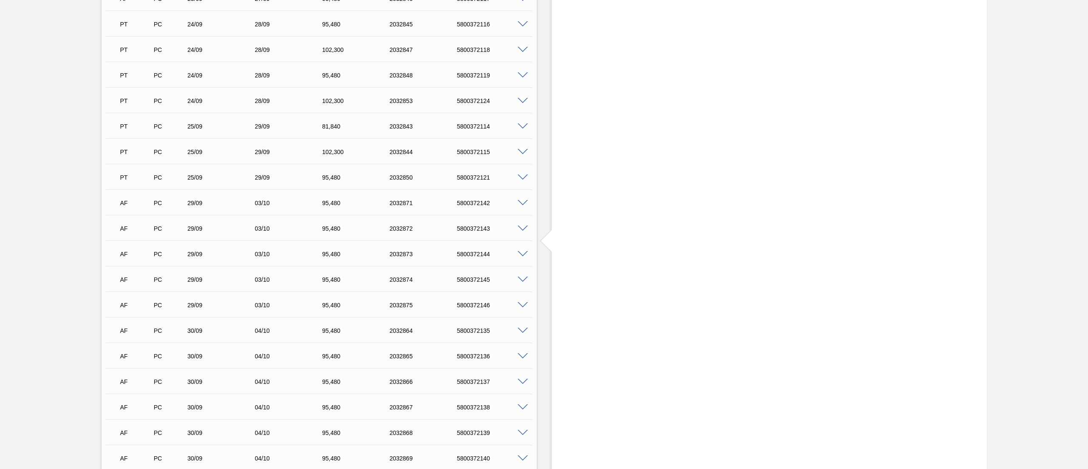
click at [518, 202] on span at bounding box center [523, 203] width 10 height 6
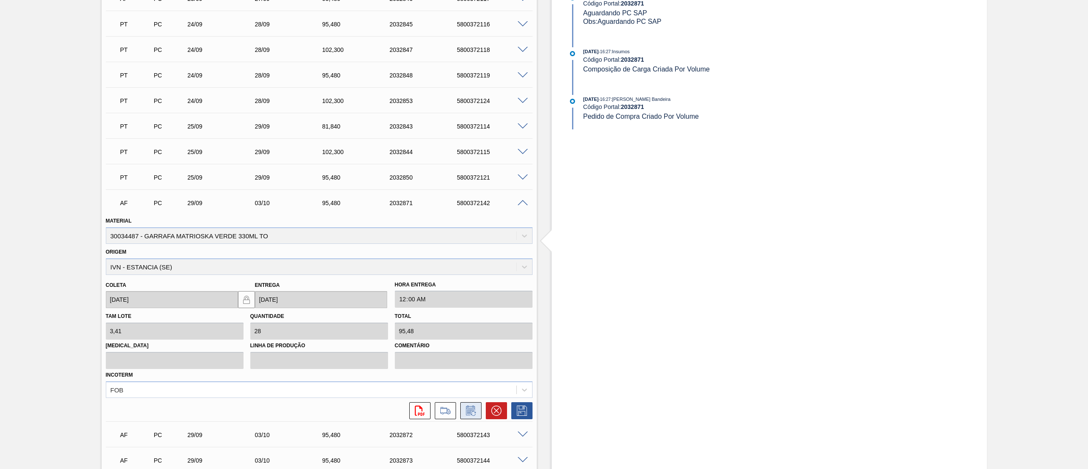
click at [471, 403] on button at bounding box center [470, 410] width 21 height 17
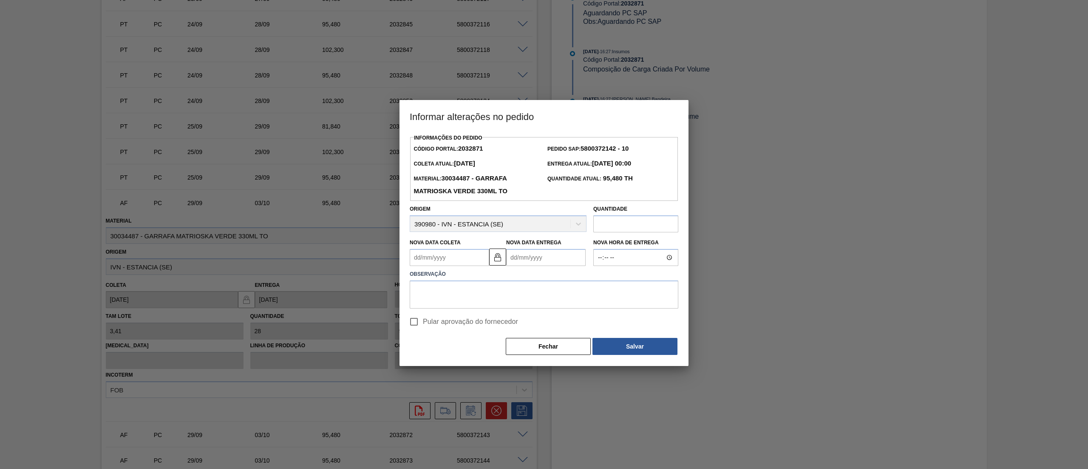
click at [458, 260] on Coleta2032871 "Nova Data Coleta" at bounding box center [450, 257] width 80 height 17
click at [486, 361] on div "3" at bounding box center [488, 360] width 11 height 11
type Coleta2032871 "03/10/2025"
type Entrega2032871 "07/10/2025"
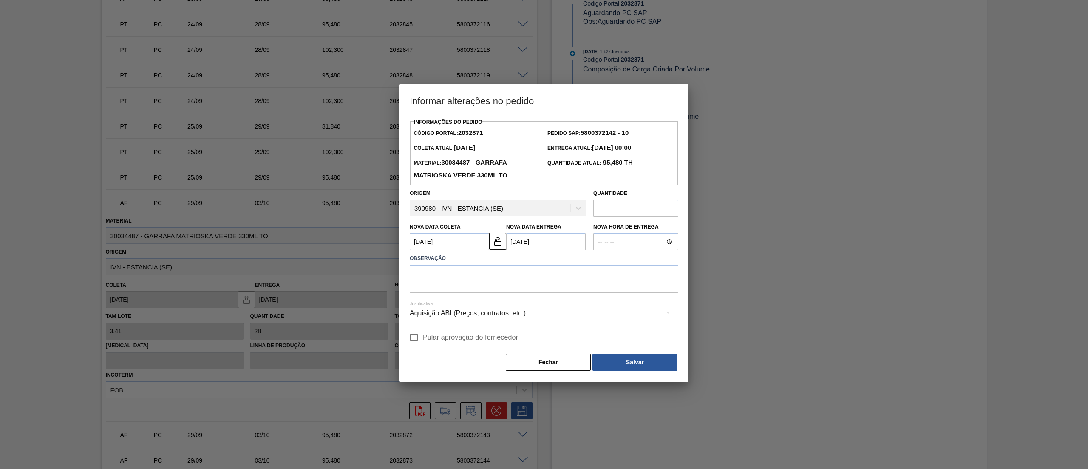
click at [419, 336] on input "Pular aprovação do fornecedor" at bounding box center [414, 337] width 18 height 18
checkbox input "true"
click at [460, 285] on textarea at bounding box center [544, 278] width 269 height 28
type textarea "."
click at [652, 364] on button "Salvar" at bounding box center [635, 361] width 85 height 17
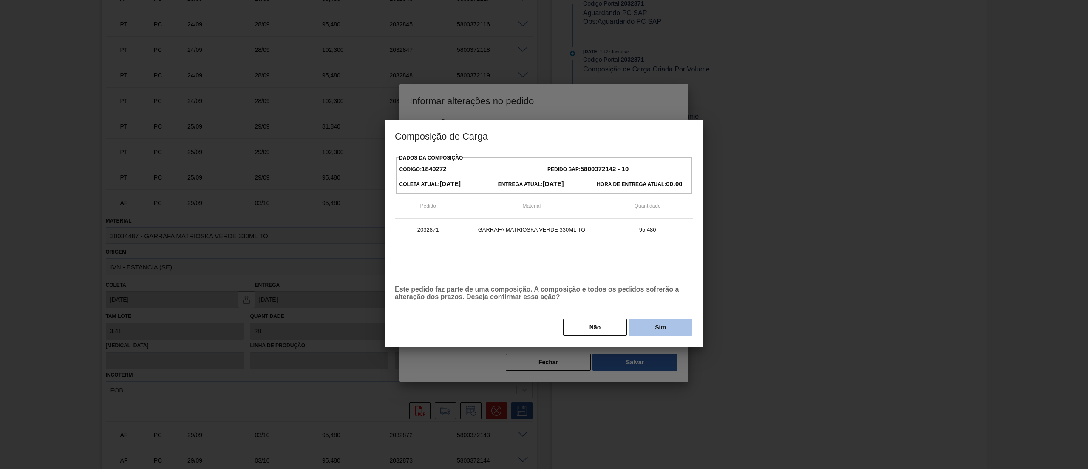
click at [643, 335] on button "Sim" at bounding box center [661, 326] width 64 height 17
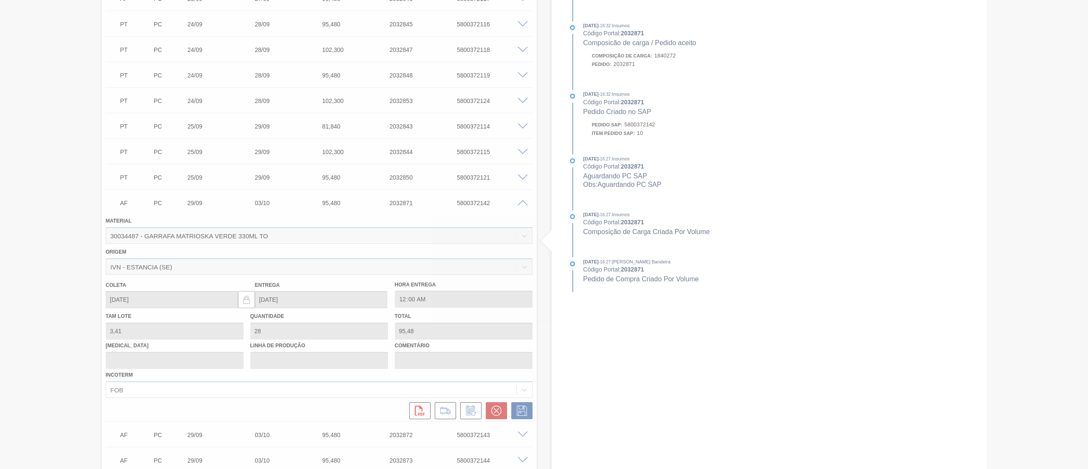
type input "."
type input "03/10/2025"
type input "07/10/2025"
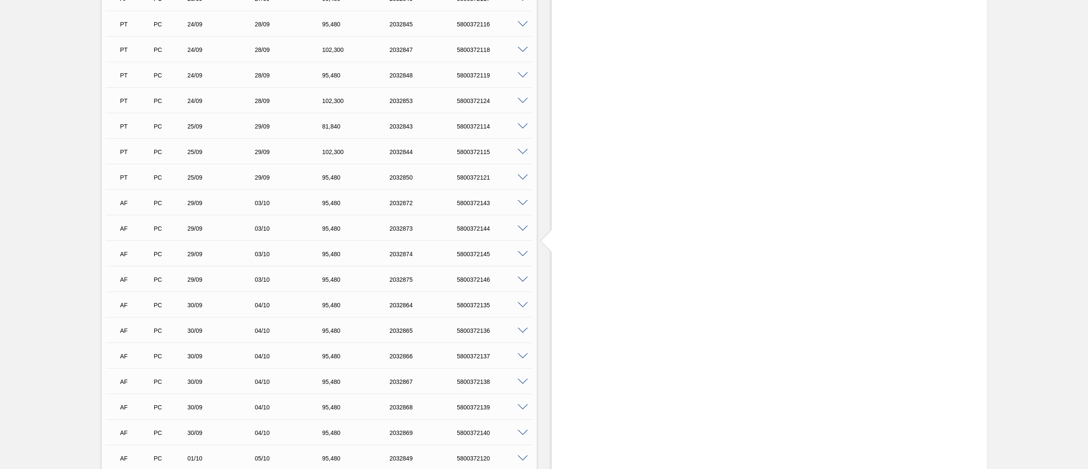
click at [520, 203] on span at bounding box center [523, 203] width 10 height 6
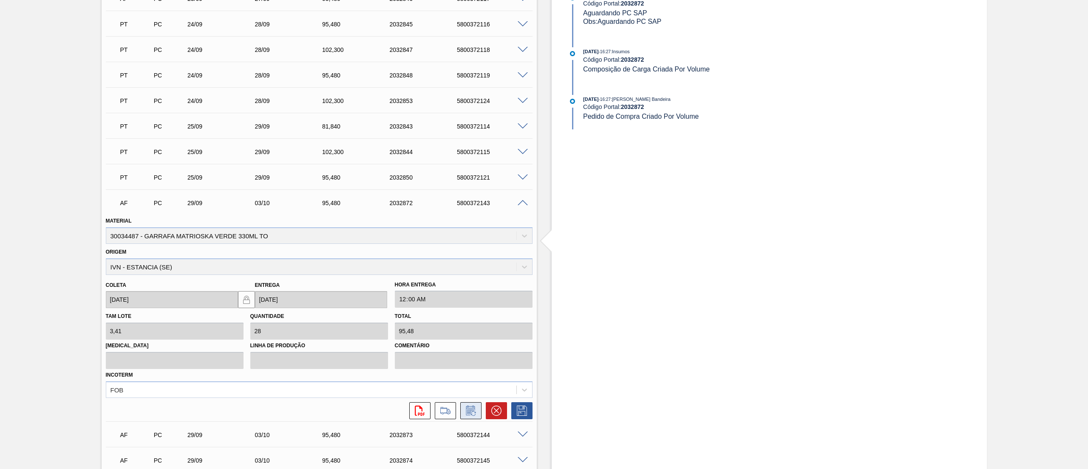
click at [468, 411] on icon at bounding box center [470, 411] width 6 height 5
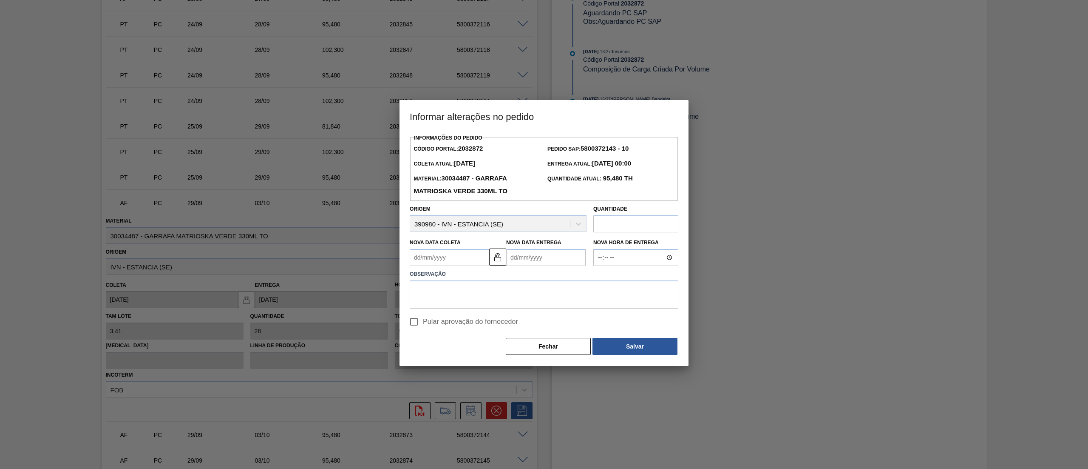
click at [451, 270] on label "Observação" at bounding box center [544, 274] width 269 height 12
click at [452, 253] on Coleta2032872 "Nova Data Coleta" at bounding box center [450, 257] width 80 height 17
click at [488, 362] on div "3" at bounding box center [488, 360] width 11 height 11
type Coleta2032872 "03/10/2025"
type Entrega2032872 "07/10/2025"
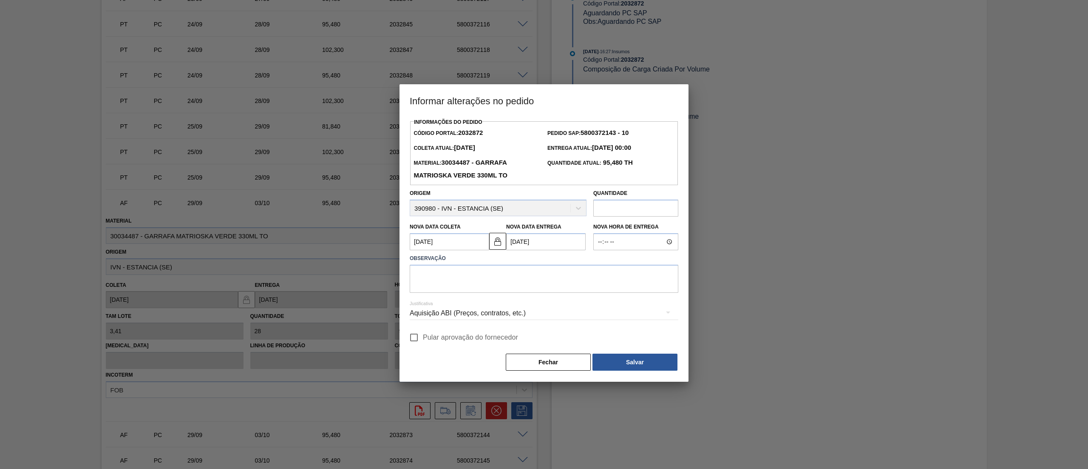
click at [423, 338] on span "Pular aprovação do fornecedor" at bounding box center [470, 337] width 95 height 10
click at [423, 338] on input "Pular aprovação do fornecedor" at bounding box center [414, 337] width 18 height 18
checkbox input "true"
click at [441, 280] on textarea at bounding box center [544, 278] width 269 height 28
type textarea "."
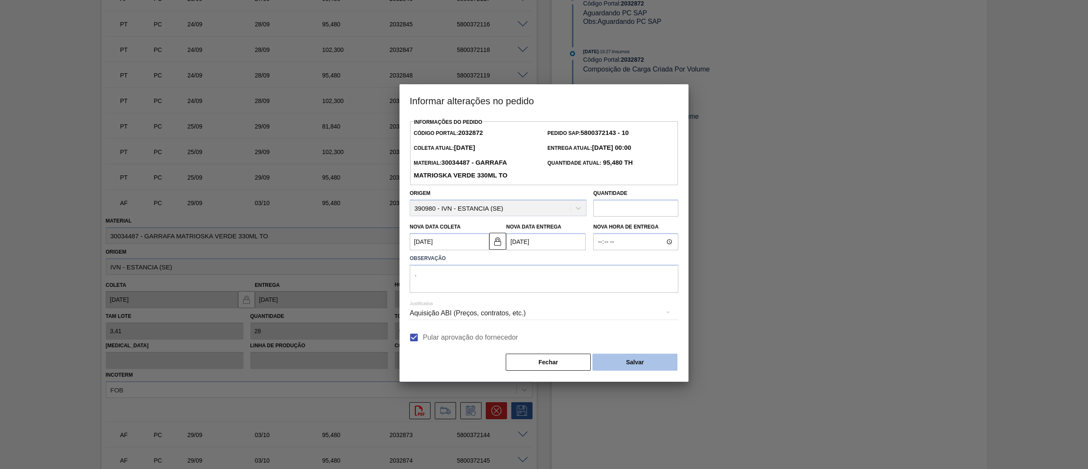
click at [628, 362] on button "Salvar" at bounding box center [635, 361] width 85 height 17
click at [636, 360] on button "Salvar" at bounding box center [635, 361] width 85 height 17
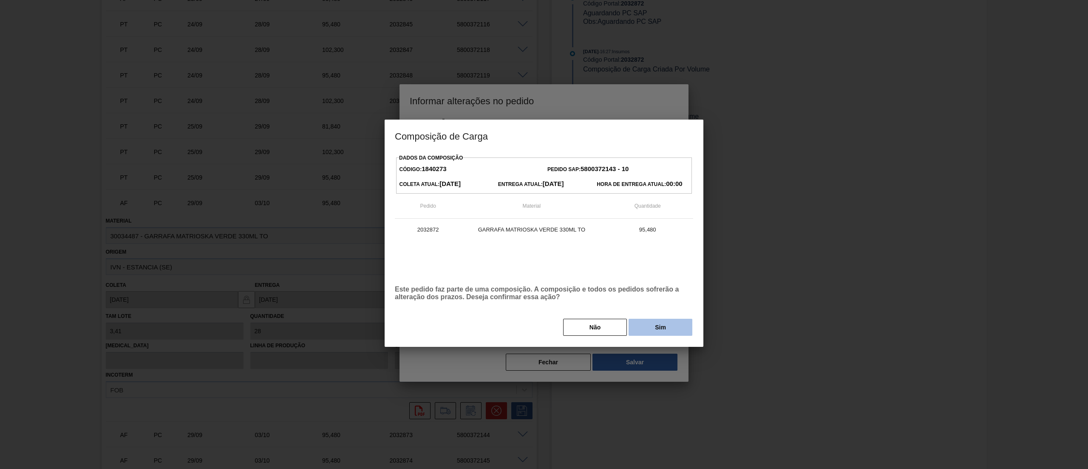
click at [653, 332] on button "Sim" at bounding box center [661, 326] width 64 height 17
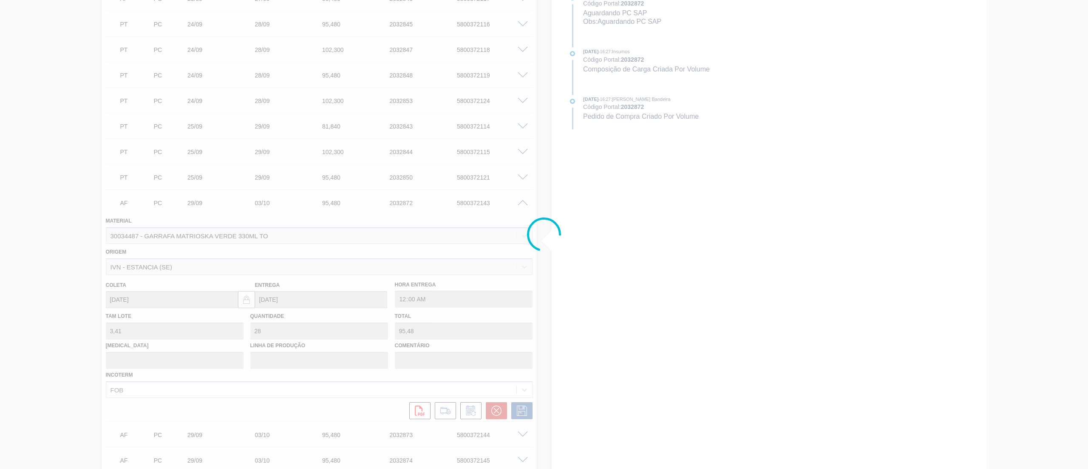
type input "."
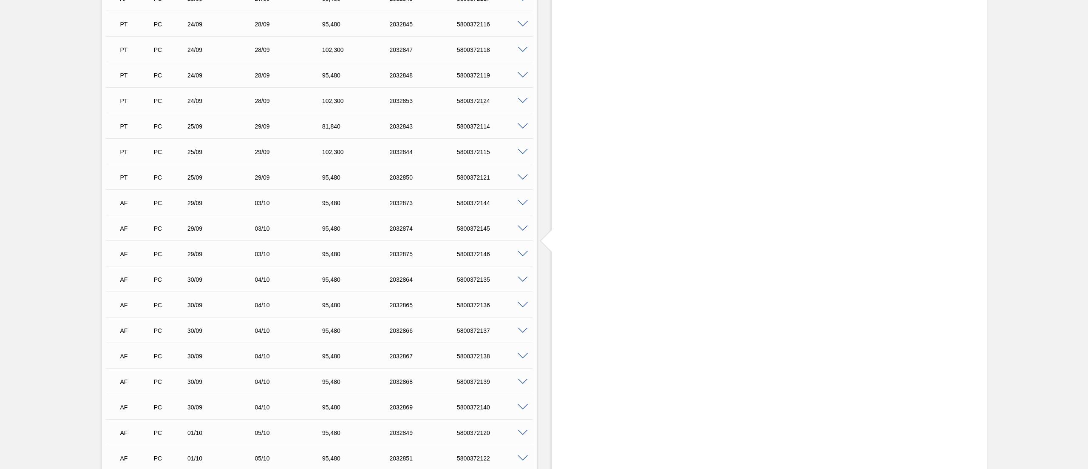
click at [518, 202] on span at bounding box center [523, 203] width 10 height 6
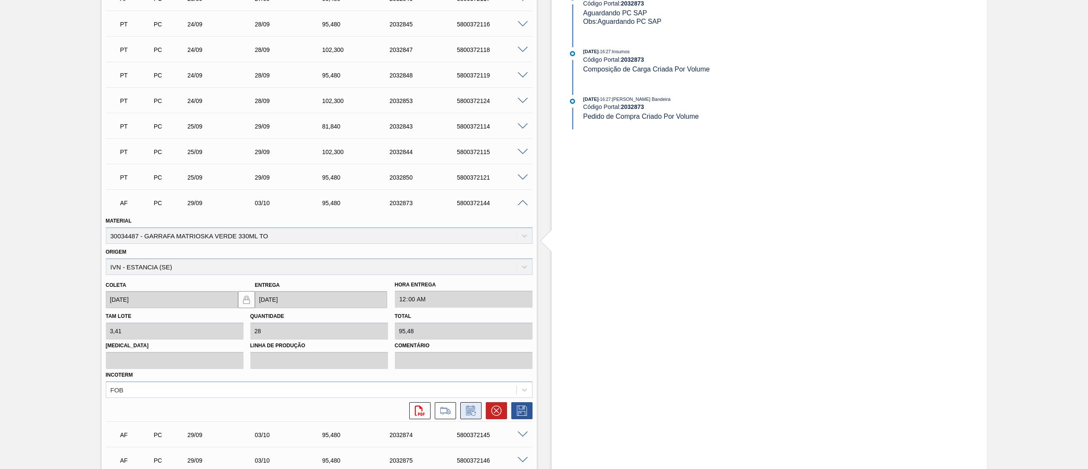
click at [470, 413] on icon at bounding box center [471, 410] width 14 height 10
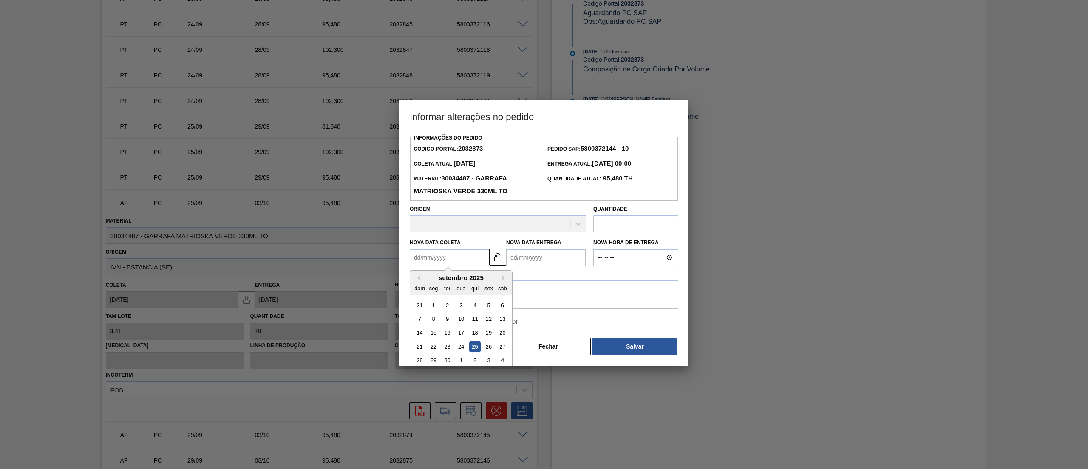
click at [444, 261] on Coleta2032873 "Nova Data Coleta" at bounding box center [450, 257] width 80 height 17
click at [487, 366] on div "3" at bounding box center [488, 360] width 11 height 11
type Coleta2032873 "03/10/2025"
type Entrega2032873 "07/10/2025"
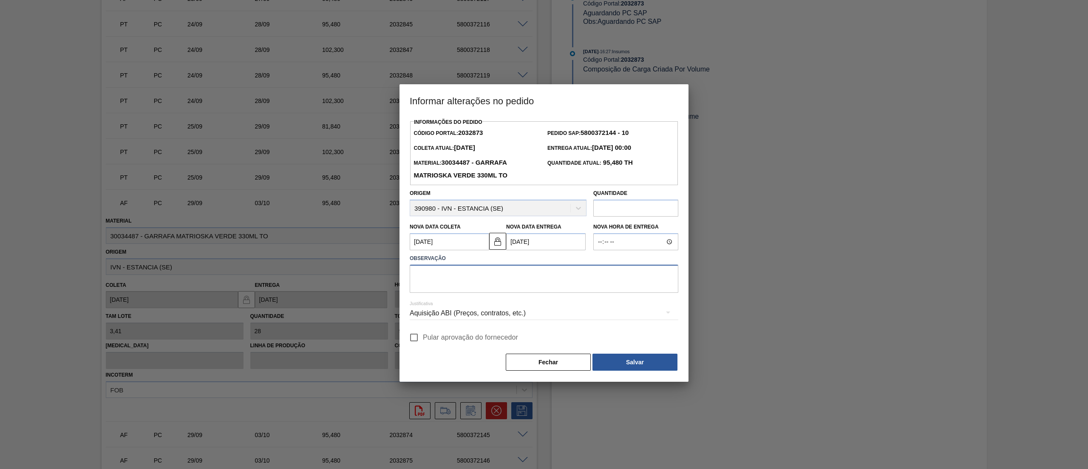
click at [483, 282] on textarea at bounding box center [544, 278] width 269 height 28
type textarea "."
click at [419, 340] on input "Pular aprovação do fornecedor" at bounding box center [414, 337] width 18 height 18
checkbox input "true"
click at [616, 361] on button "Salvar" at bounding box center [635, 361] width 85 height 17
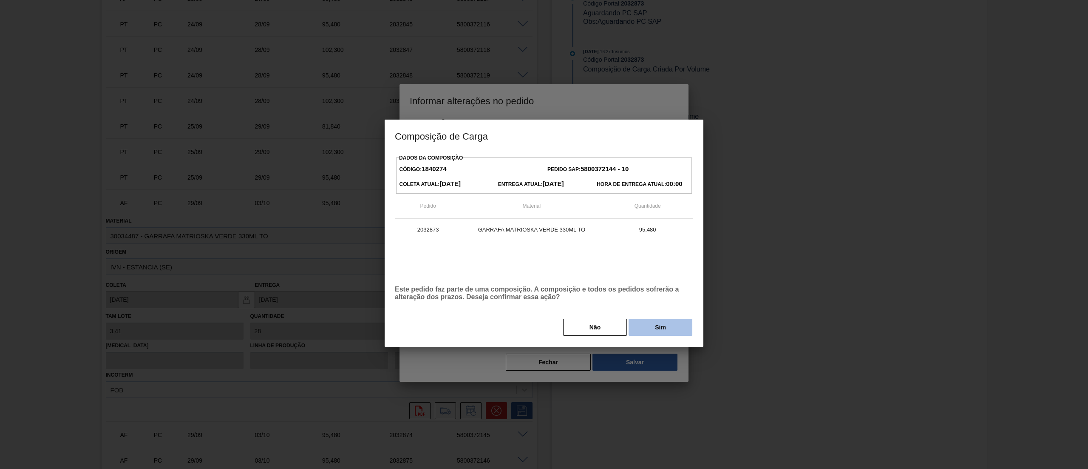
click at [687, 326] on button "Sim" at bounding box center [661, 326] width 64 height 17
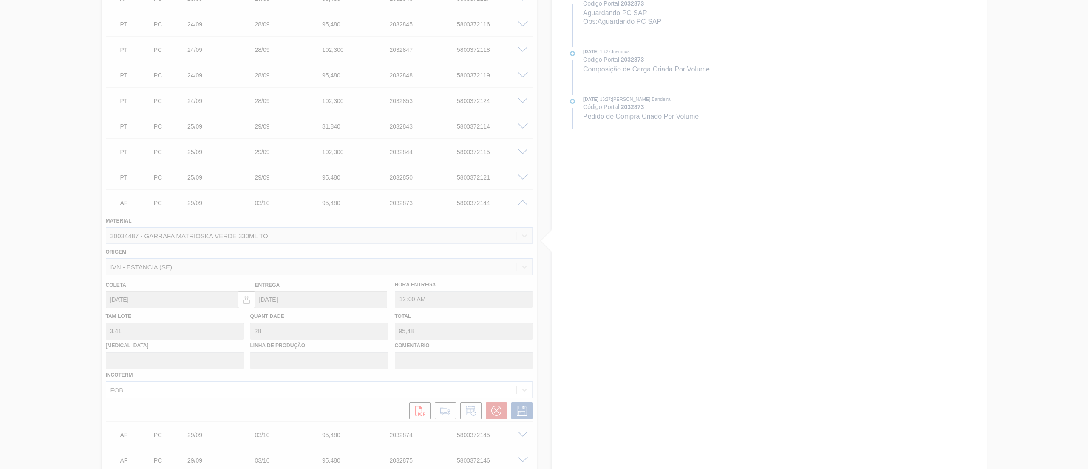
type input "."
type input "03/10/2025"
type input "07/10/2025"
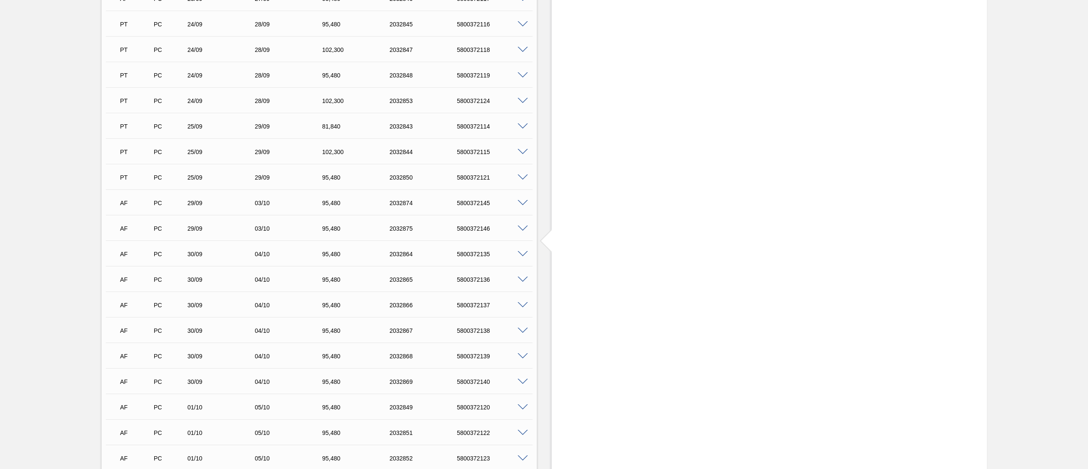
click at [524, 202] on span at bounding box center [523, 203] width 10 height 6
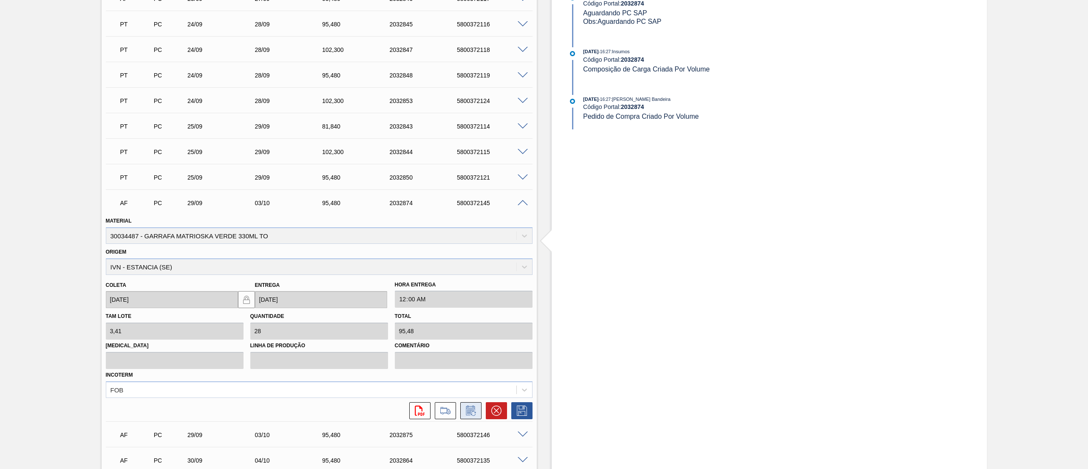
click at [469, 409] on icon at bounding box center [471, 410] width 14 height 10
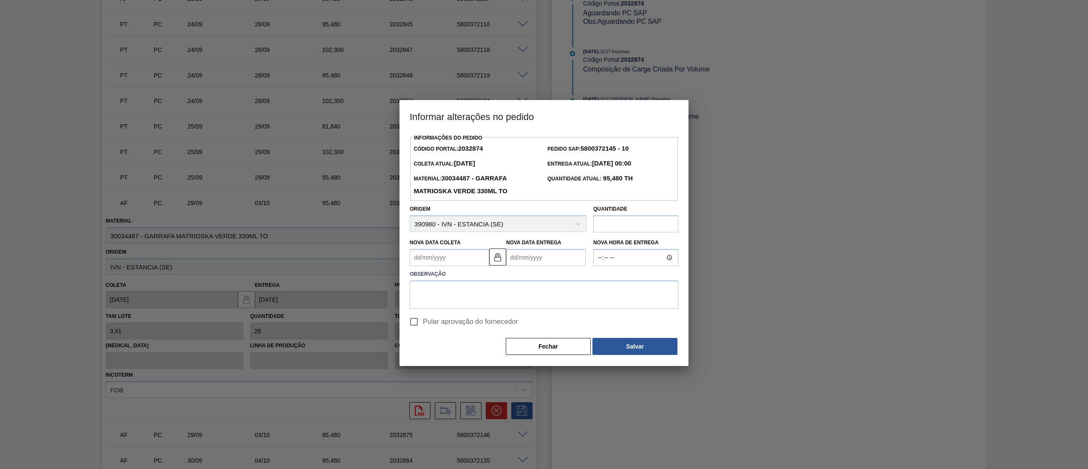
click at [453, 258] on Coleta2032874 "Nova Data Coleta" at bounding box center [450, 257] width 80 height 17
click at [489, 359] on div "3" at bounding box center [488, 360] width 11 height 11
type Coleta2032874 "03/10/2025"
type Entrega2032874 "07/10/2025"
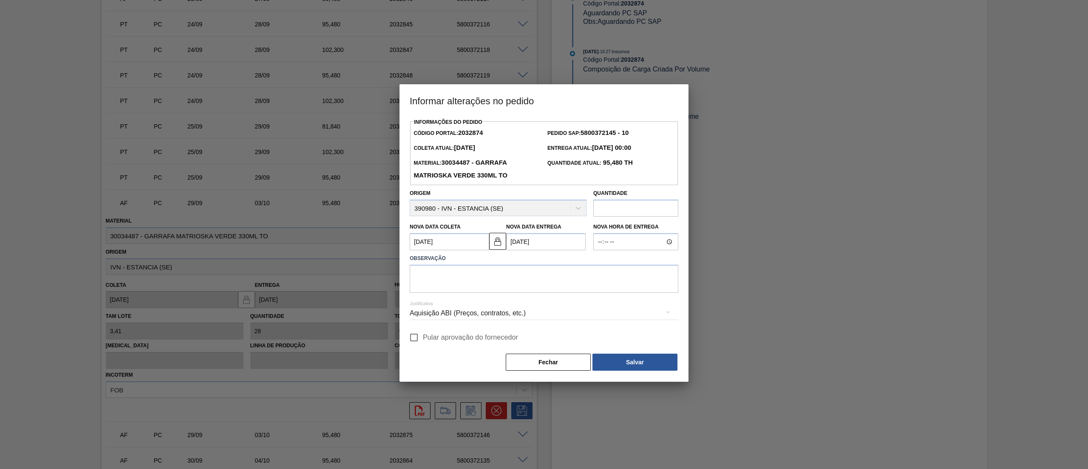
click at [424, 338] on span "Pular aprovação do fornecedor" at bounding box center [470, 337] width 95 height 10
click at [423, 338] on input "Pular aprovação do fornecedor" at bounding box center [414, 337] width 18 height 18
checkbox input "true"
click at [436, 277] on textarea at bounding box center [544, 278] width 269 height 28
type textarea "."
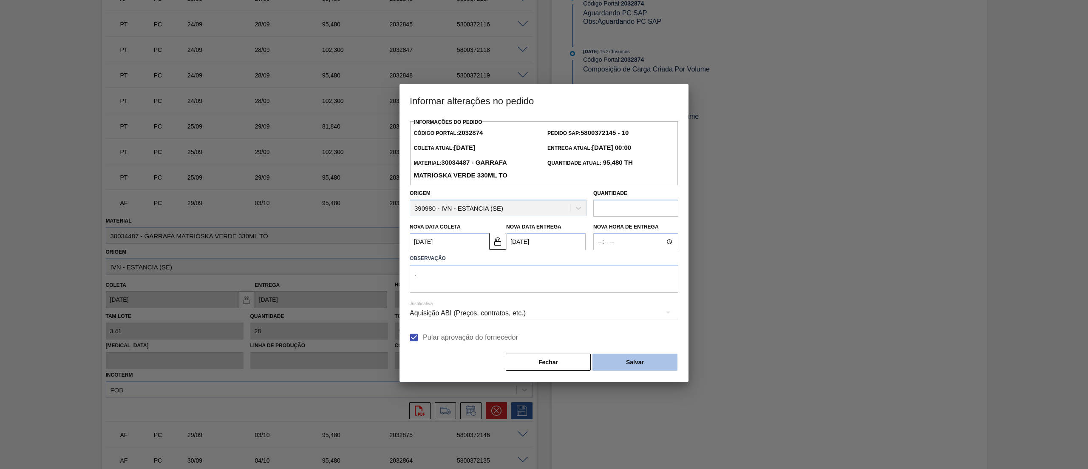
click at [616, 365] on button "Salvar" at bounding box center [635, 361] width 85 height 17
click at [646, 365] on button "Salvar" at bounding box center [635, 361] width 85 height 17
click at [645, 365] on button "Salvar" at bounding box center [635, 361] width 85 height 17
click at [640, 365] on button "Salvar" at bounding box center [635, 361] width 85 height 17
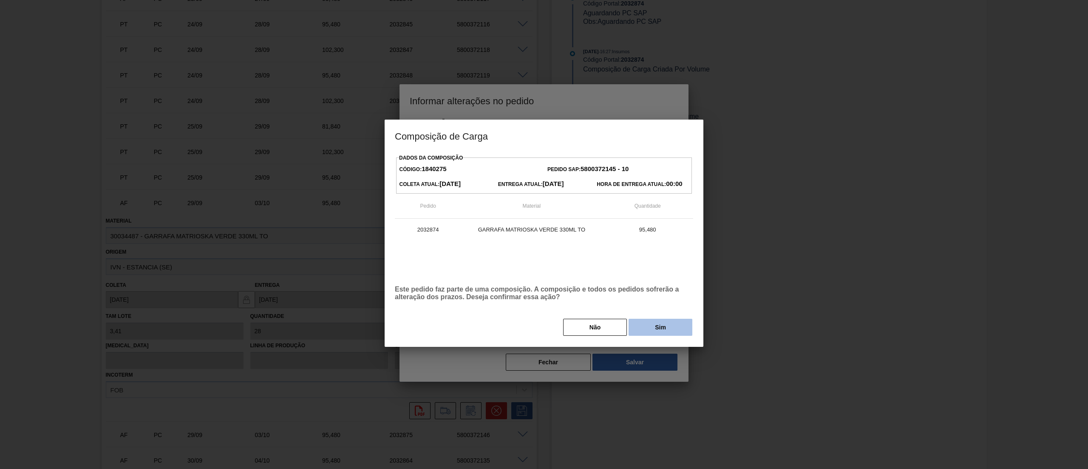
click at [656, 331] on button "Sim" at bounding box center [661, 326] width 64 height 17
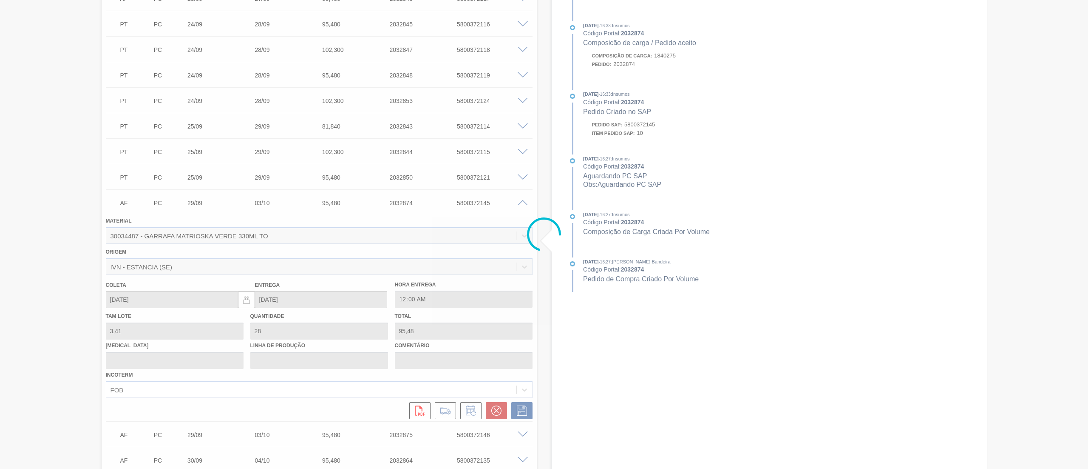
type input "."
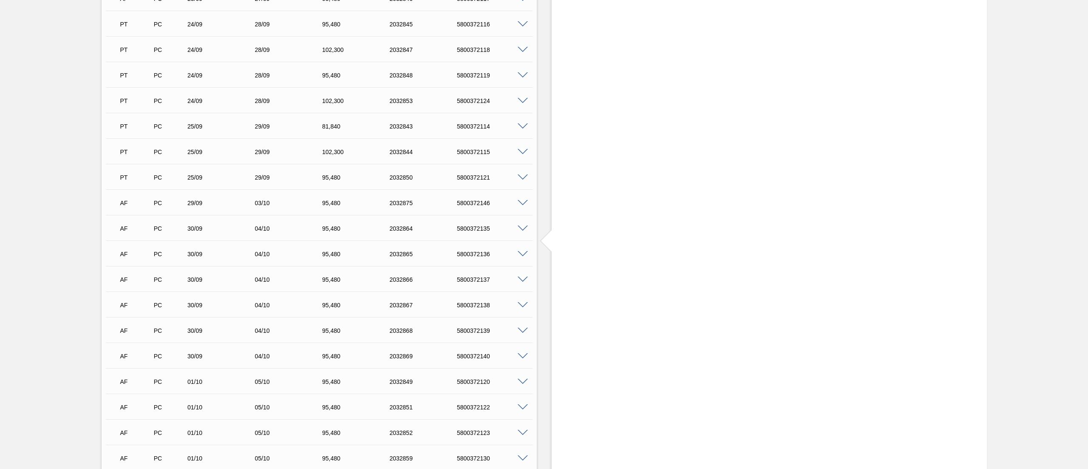
click at [519, 204] on span at bounding box center [523, 203] width 10 height 6
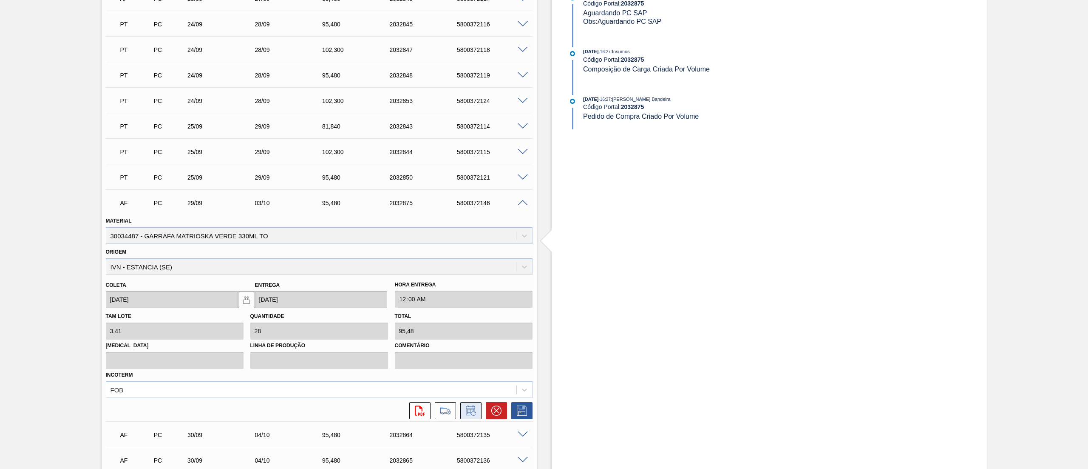
click at [469, 409] on icon at bounding box center [471, 410] width 14 height 10
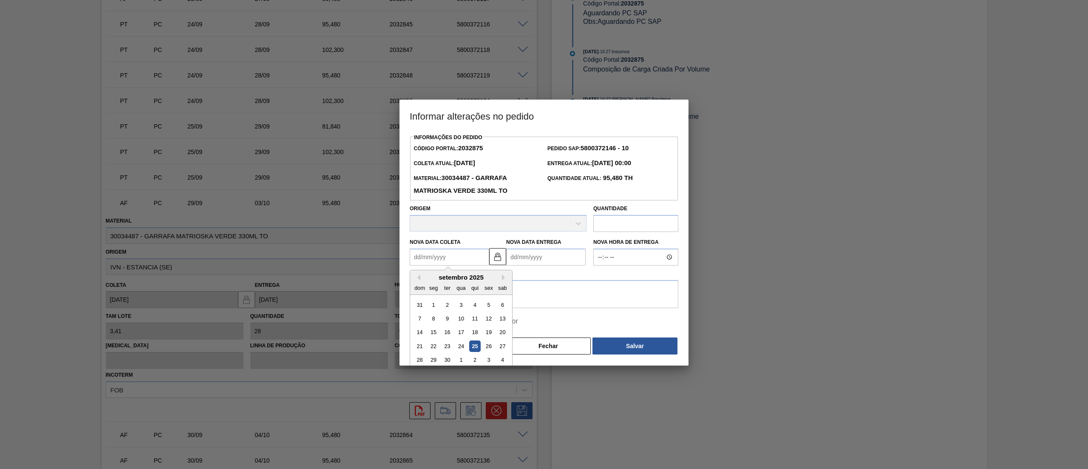
click at [446, 254] on Coleta2032875 "Nova Data Coleta" at bounding box center [450, 256] width 80 height 17
click at [489, 365] on div "3" at bounding box center [488, 360] width 11 height 11
type Coleta2032875 "03/10/2025"
type Entrega2032875 "07/10/2025"
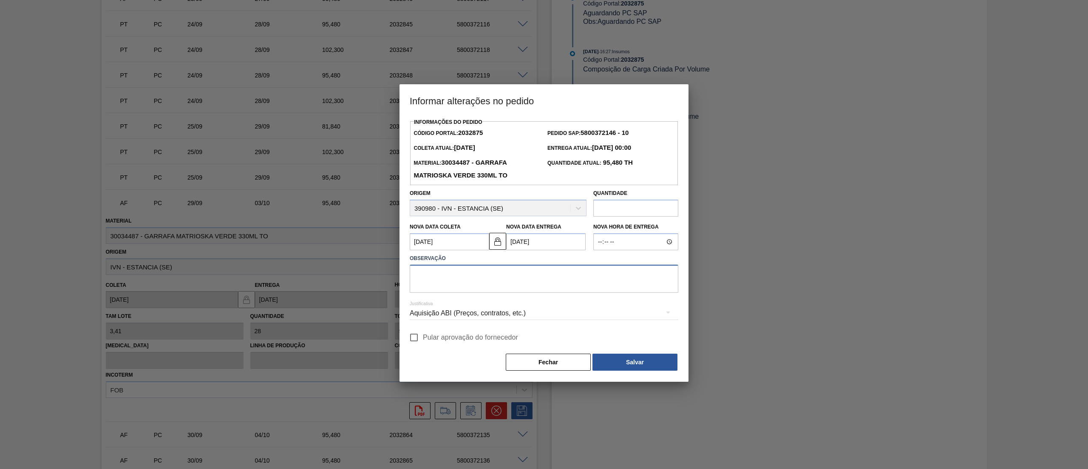
click at [478, 278] on textarea at bounding box center [544, 278] width 269 height 28
type textarea "."
click at [429, 335] on span "Pular aprovação do fornecedor" at bounding box center [470, 337] width 95 height 10
click at [423, 335] on input "Pular aprovação do fornecedor" at bounding box center [414, 337] width 18 height 18
checkbox input "true"
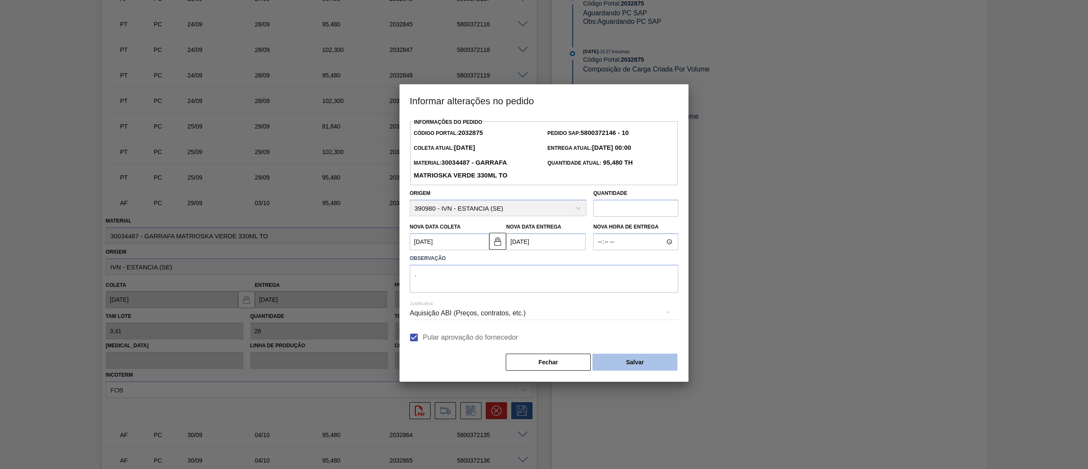
click at [620, 363] on button "Salvar" at bounding box center [635, 361] width 85 height 17
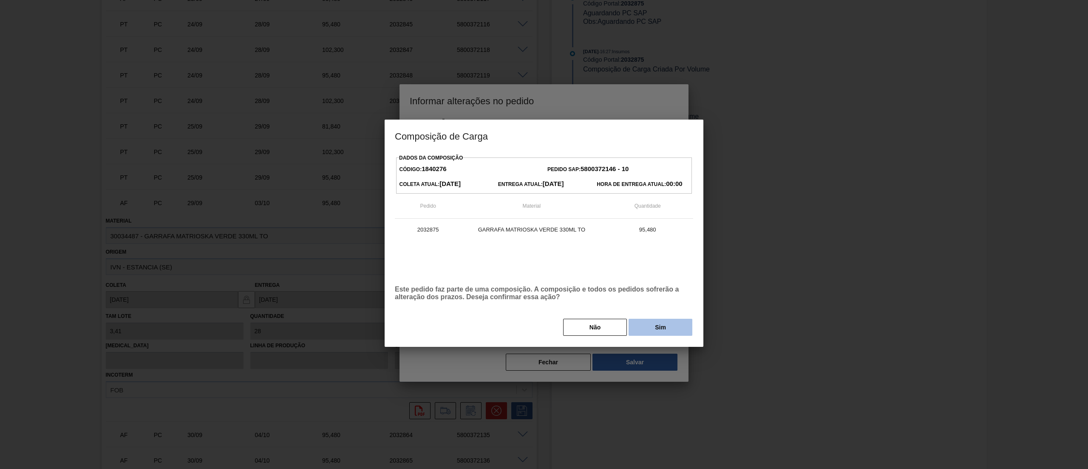
click at [677, 324] on button "Sim" at bounding box center [661, 326] width 64 height 17
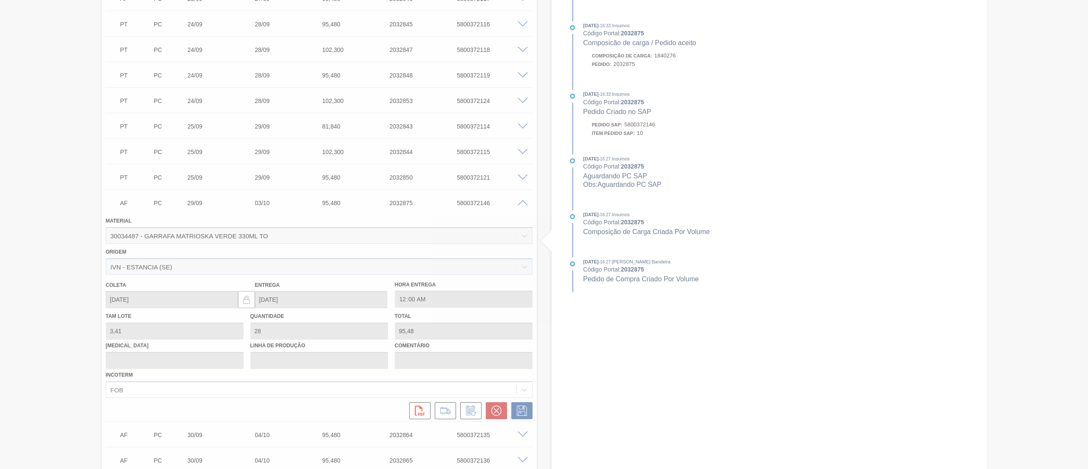
type input "."
type input "03/10/2025"
type input "07/10/2025"
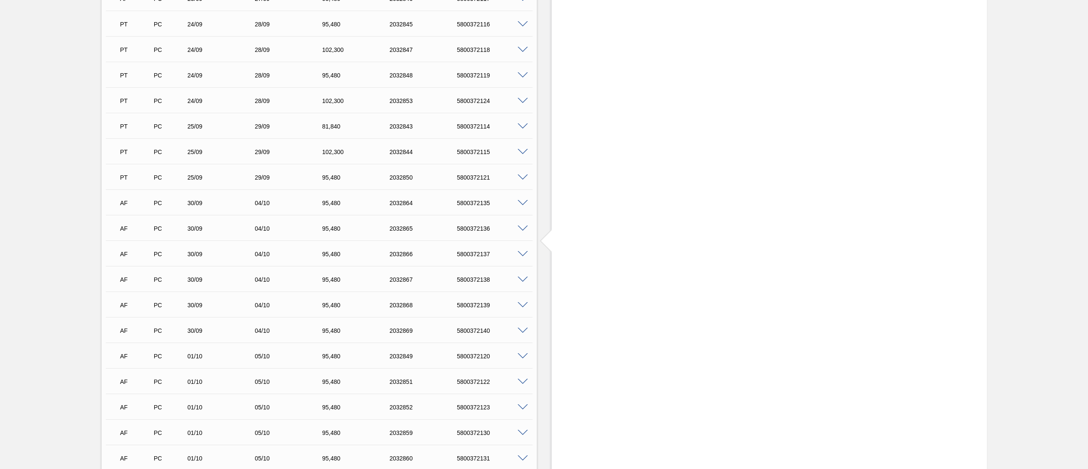
click at [520, 201] on span at bounding box center [523, 203] width 10 height 6
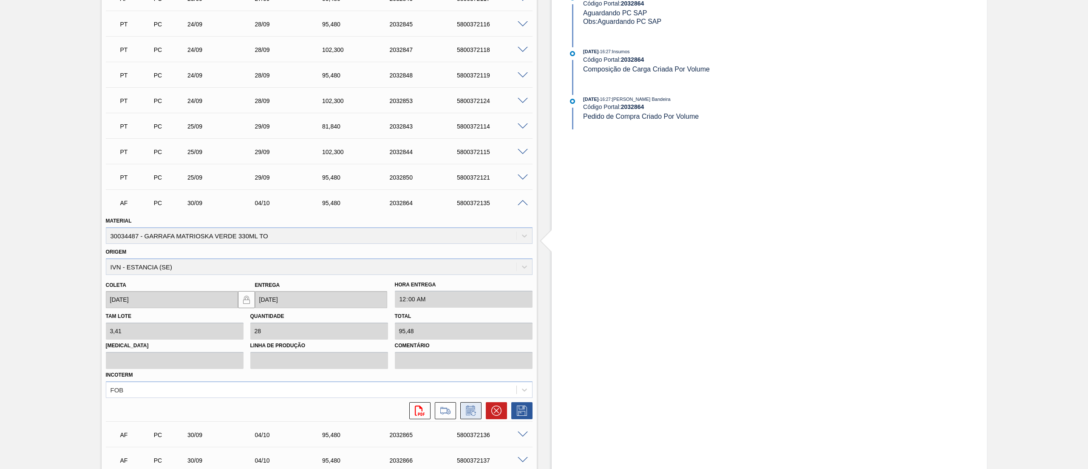
click at [474, 403] on button at bounding box center [470, 410] width 21 height 17
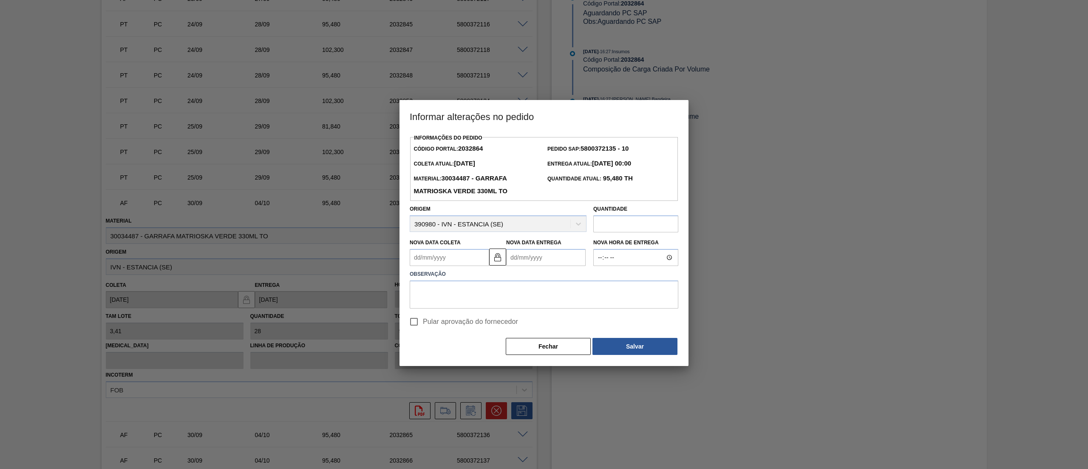
click at [441, 262] on Coleta2032864 "Nova Data Coleta" at bounding box center [450, 257] width 80 height 17
click at [503, 352] on div "27" at bounding box center [502, 346] width 11 height 11
type Coleta2032864 "27/09/2025"
type Entrega2032864 "01/10/2025"
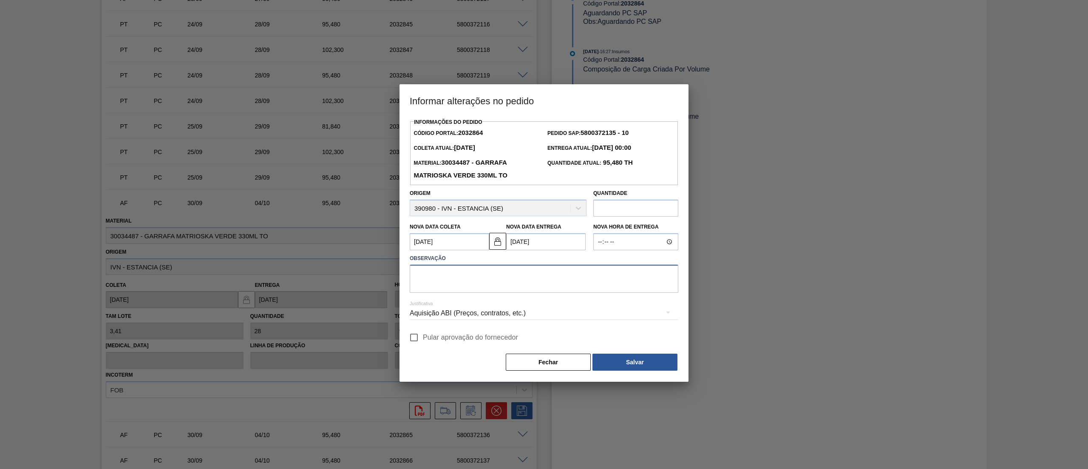
click at [480, 280] on textarea at bounding box center [544, 278] width 269 height 28
type textarea "."
click at [444, 335] on span "Pular aprovação do fornecedor" at bounding box center [470, 337] width 95 height 10
click at [423, 335] on input "Pular aprovação do fornecedor" at bounding box center [414, 337] width 18 height 18
checkbox input "true"
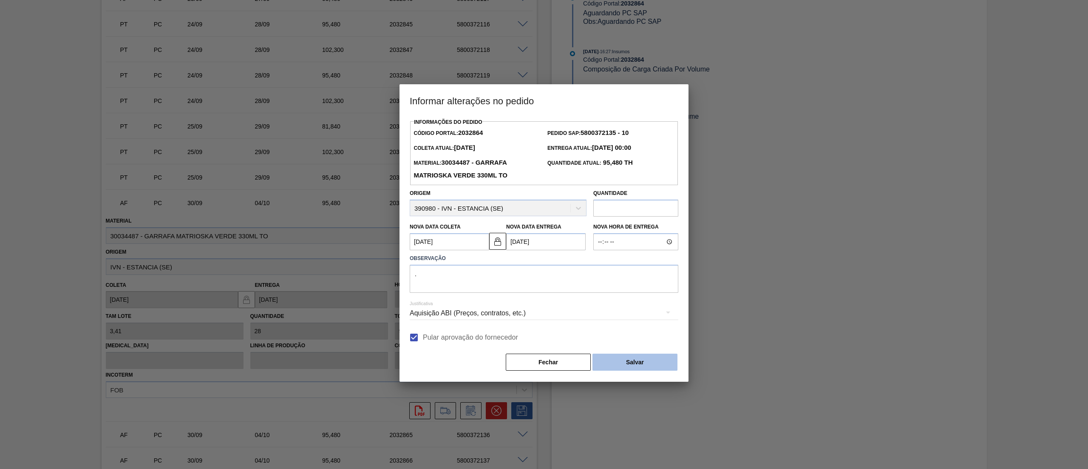
click at [620, 367] on button "Salvar" at bounding box center [635, 361] width 85 height 17
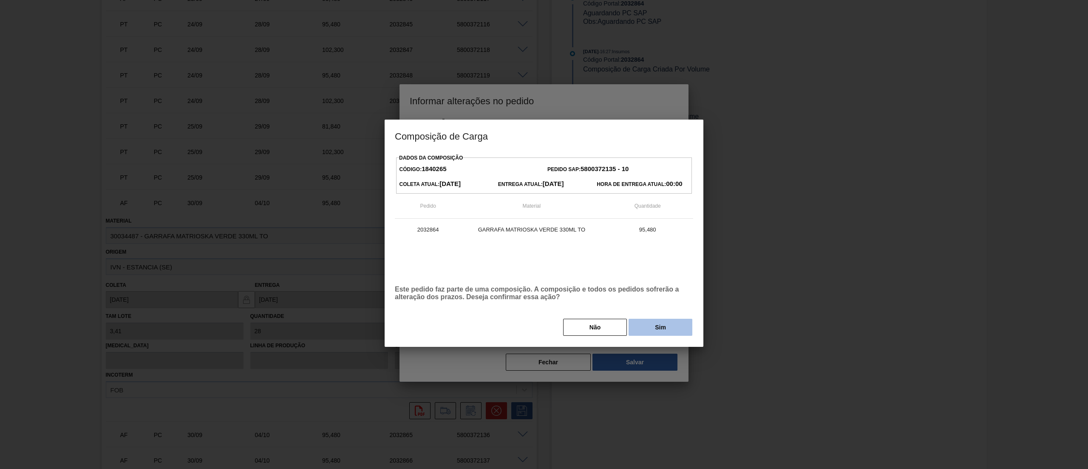
click at [677, 334] on button "Sim" at bounding box center [661, 326] width 64 height 17
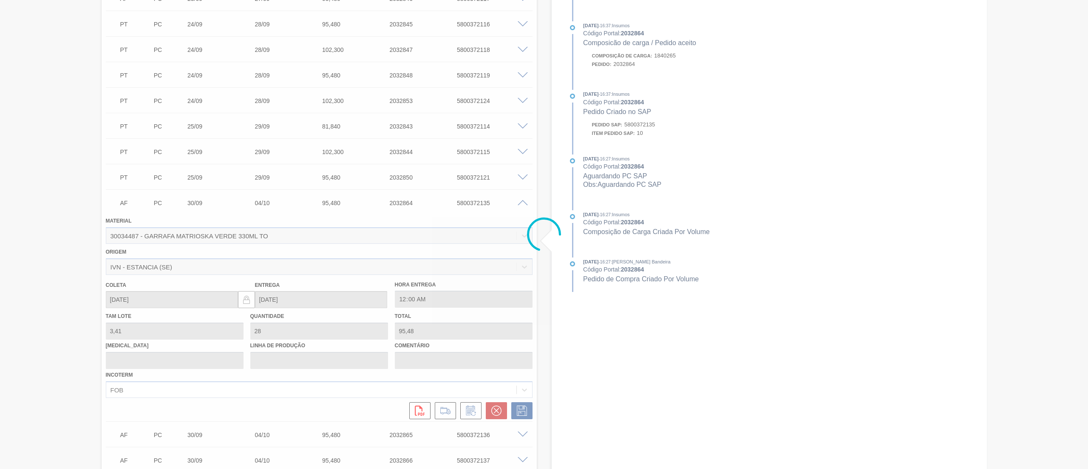
type input "."
type input "27/09/2025"
type input "01/10/2025"
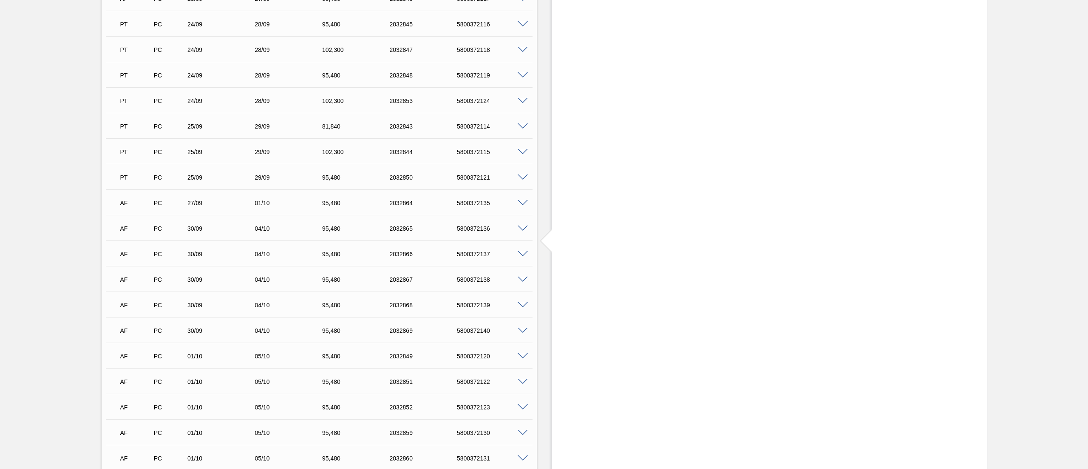
click at [521, 205] on div "5800372135" at bounding box center [493, 202] width 77 height 7
click at [521, 202] on span at bounding box center [523, 203] width 10 height 6
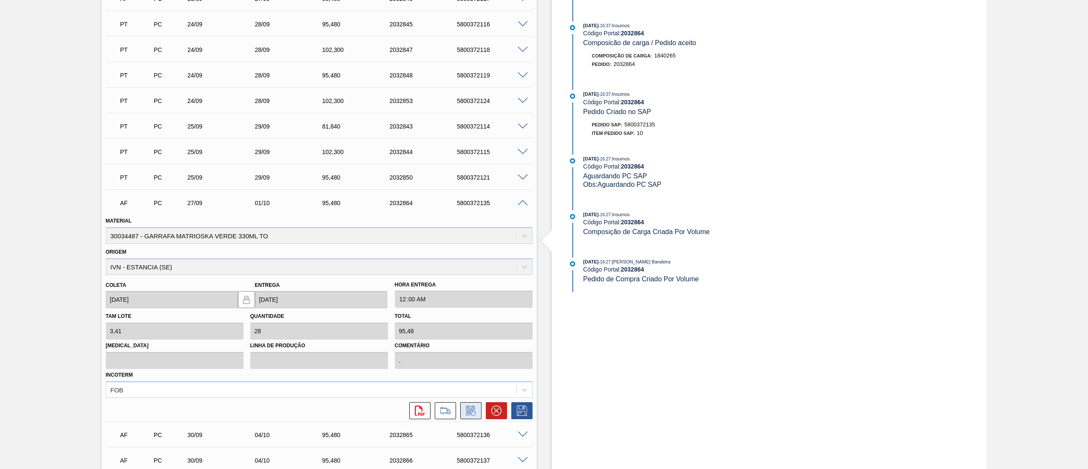
click at [475, 406] on icon at bounding box center [471, 410] width 14 height 10
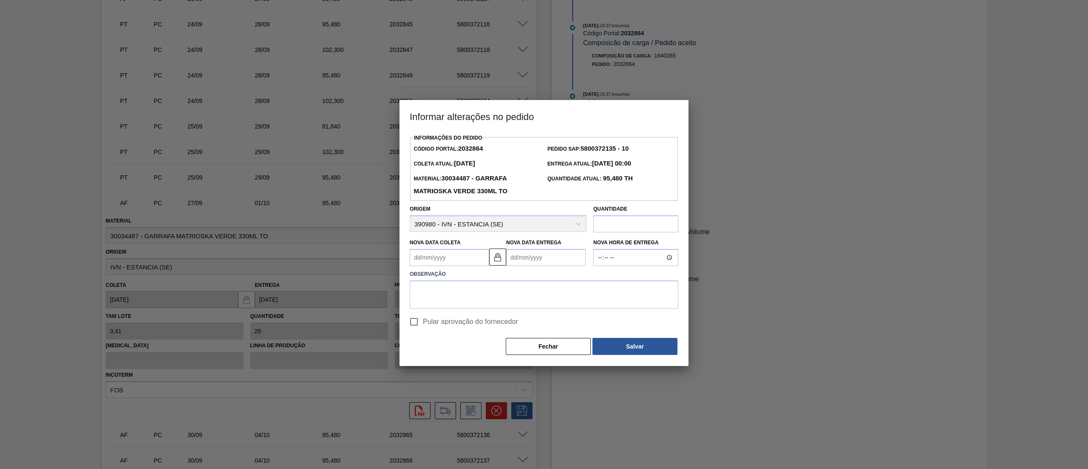
click at [418, 318] on input "Pular aprovação do fornecedor" at bounding box center [414, 321] width 18 height 18
checkbox input "true"
click at [480, 264] on Coleta2032864 "Nova Data Coleta" at bounding box center [450, 257] width 80 height 17
click at [497, 359] on div "4" at bounding box center [502, 360] width 11 height 11
type Coleta2032864 "04/10/2025"
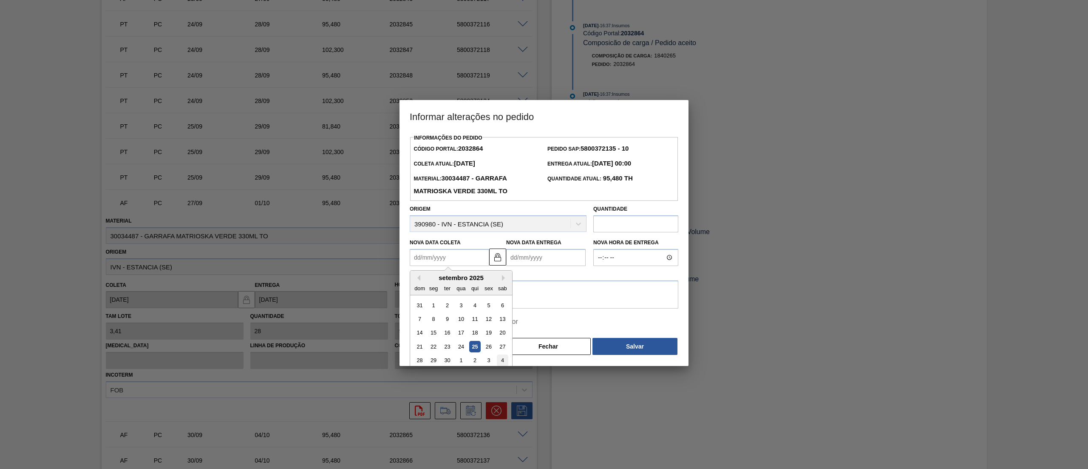
type Entrega2032864 "08/10/2025"
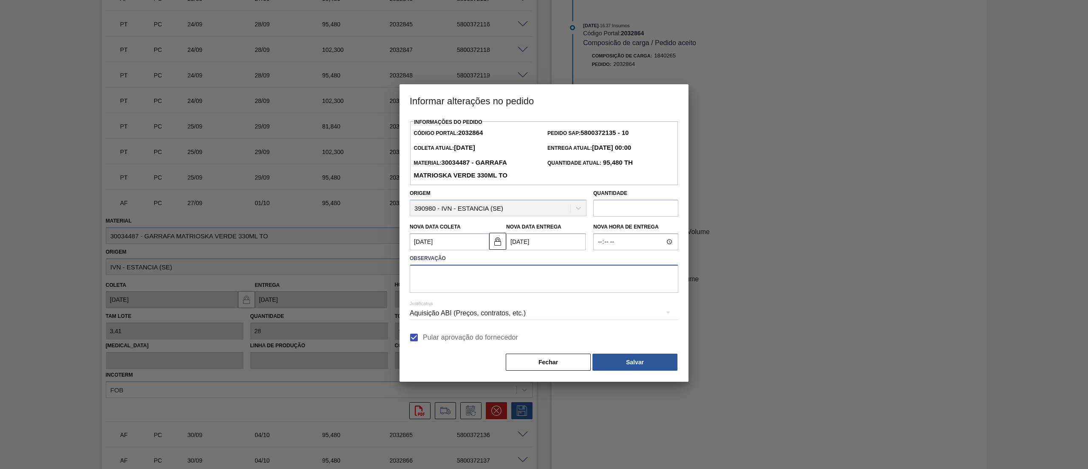
click at [461, 287] on textarea at bounding box center [544, 278] width 269 height 28
type textarea "."
click at [659, 357] on button "Salvar" at bounding box center [635, 361] width 85 height 17
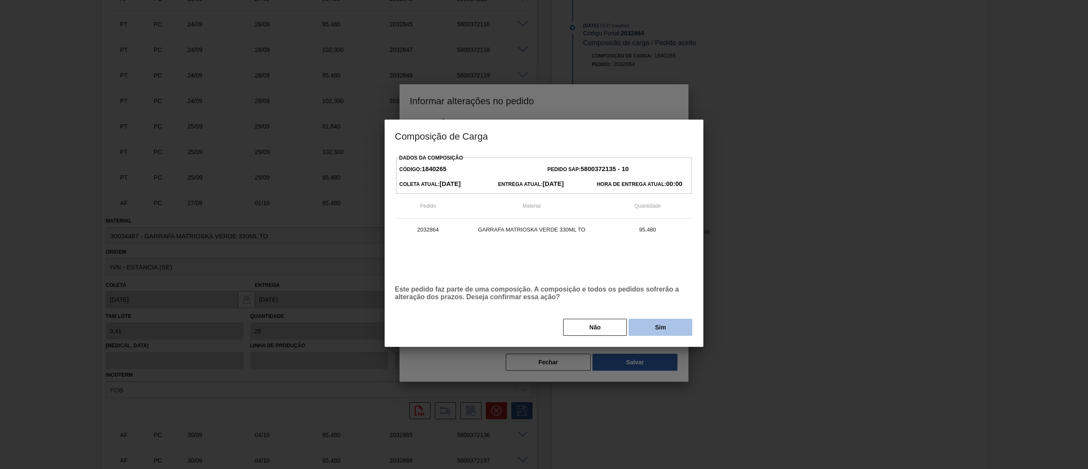
click at [655, 328] on button "Sim" at bounding box center [661, 326] width 64 height 17
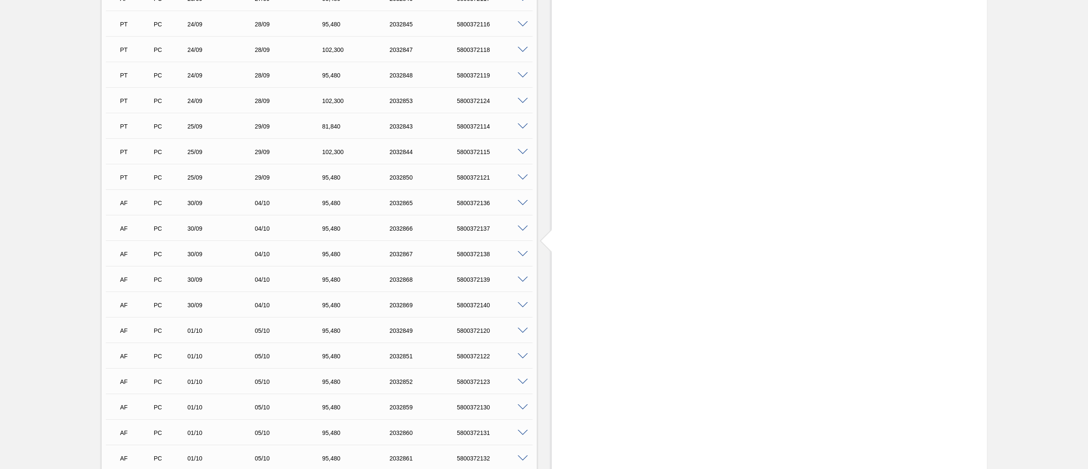
click at [518, 227] on span at bounding box center [523, 228] width 10 height 6
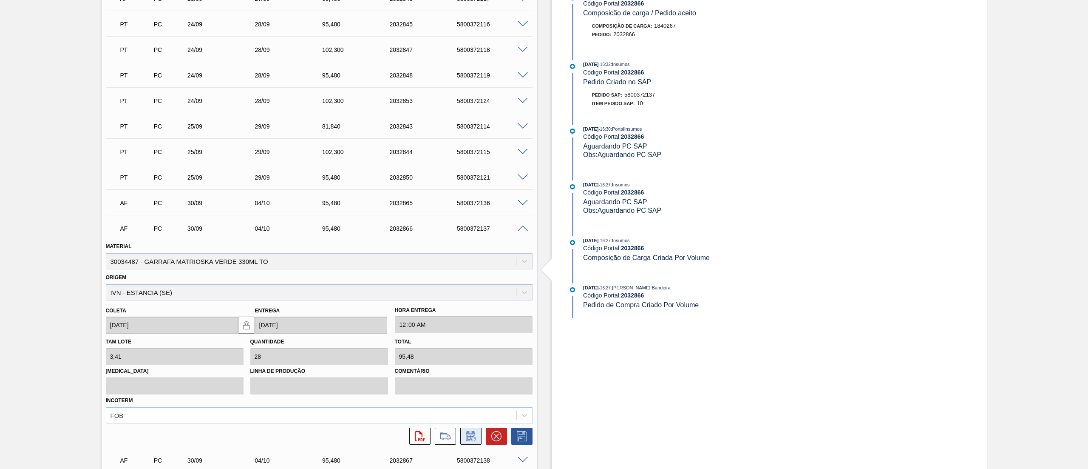
click at [472, 431] on icon at bounding box center [471, 436] width 14 height 10
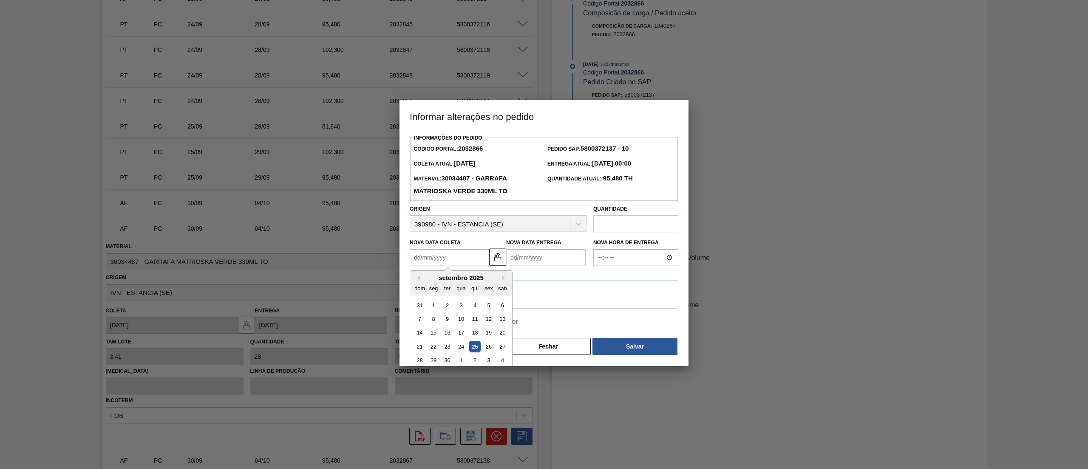
click at [446, 256] on Coleta2032866 "Nova Data Coleta" at bounding box center [450, 257] width 80 height 17
click at [477, 362] on div "2" at bounding box center [474, 360] width 11 height 11
type Coleta2032866 "02/10/2025"
type Entrega2032866 "06/10/2025"
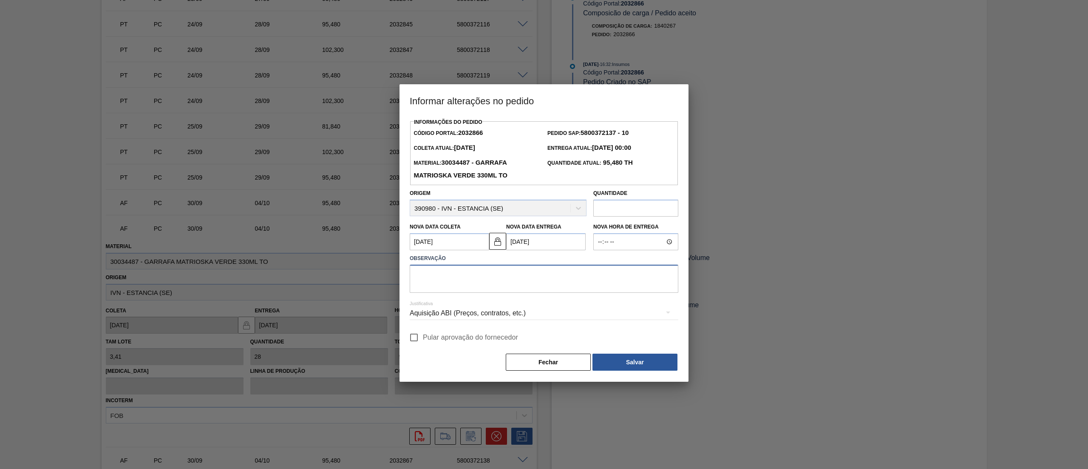
click at [454, 279] on textarea at bounding box center [544, 278] width 269 height 28
type textarea "."
click at [440, 334] on label "Pular aprovação do fornecedor" at bounding box center [461, 337] width 113 height 18
click at [423, 334] on input "Pular aprovação do fornecedor" at bounding box center [414, 337] width 18 height 18
checkbox input "true"
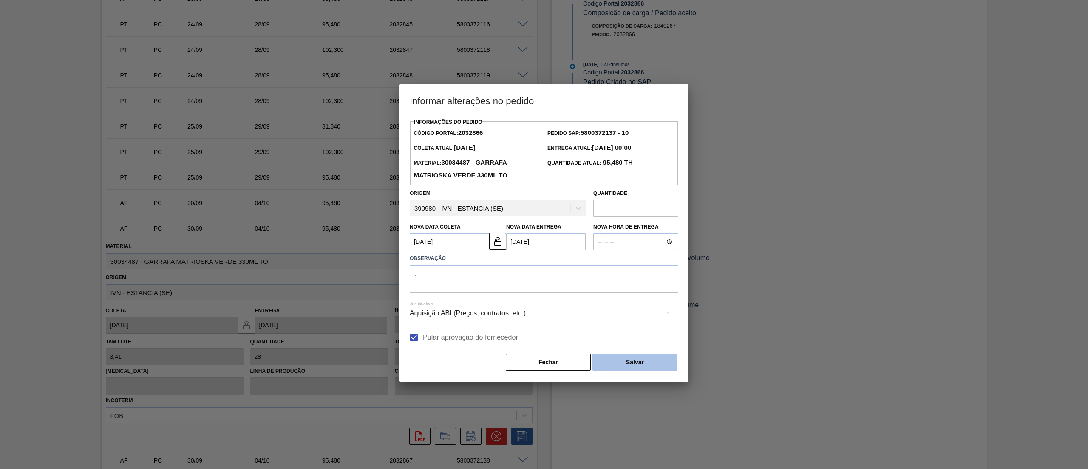
click at [599, 362] on button "Salvar" at bounding box center [635, 361] width 85 height 17
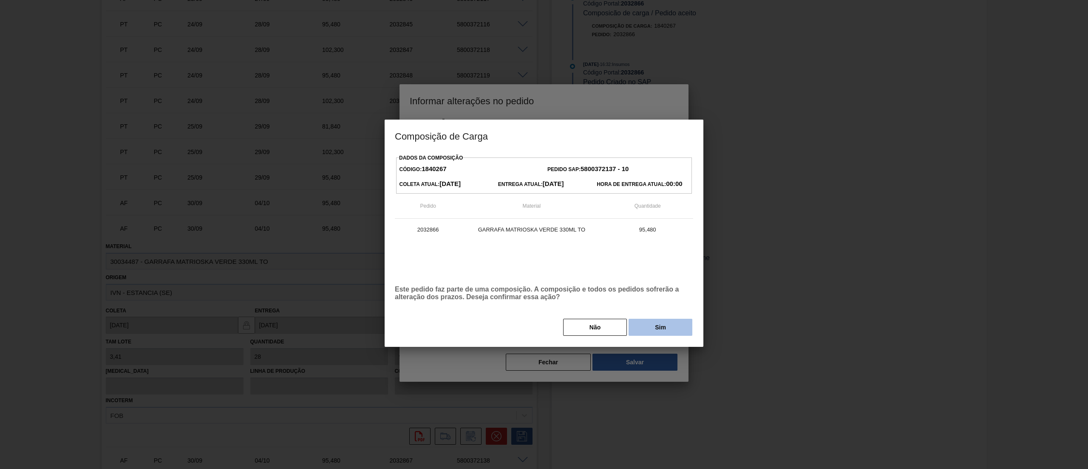
click at [692, 324] on button "Sim" at bounding box center [661, 326] width 64 height 17
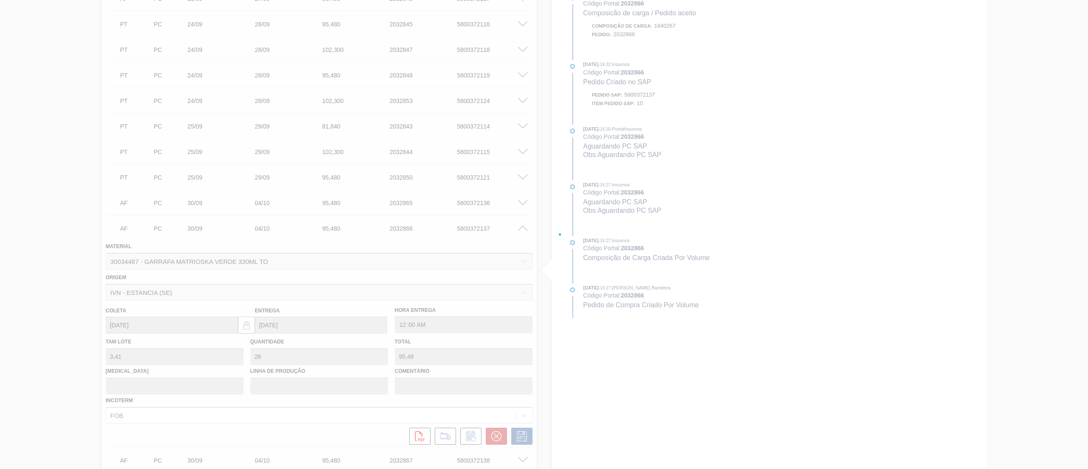
type input "."
type input "02/10/2025"
type input "06/10/2025"
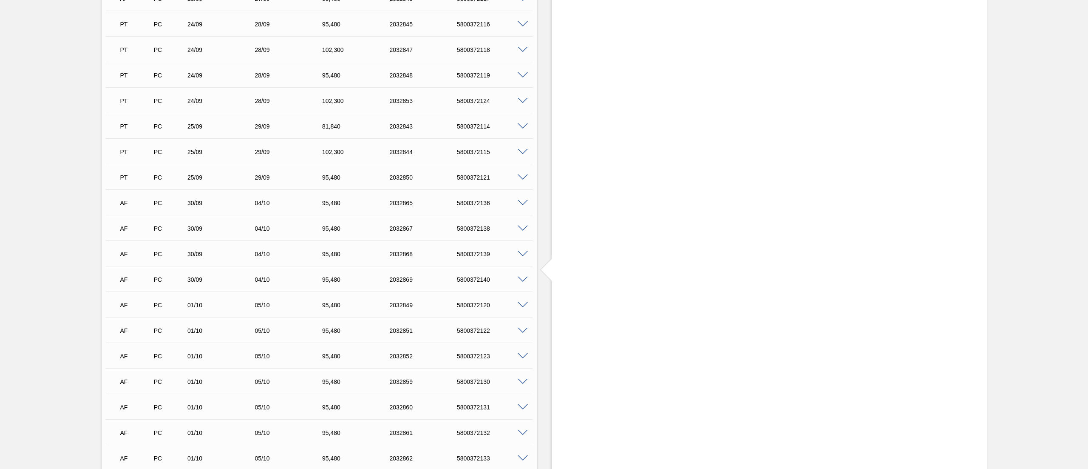
click at [521, 200] on span at bounding box center [523, 203] width 10 height 6
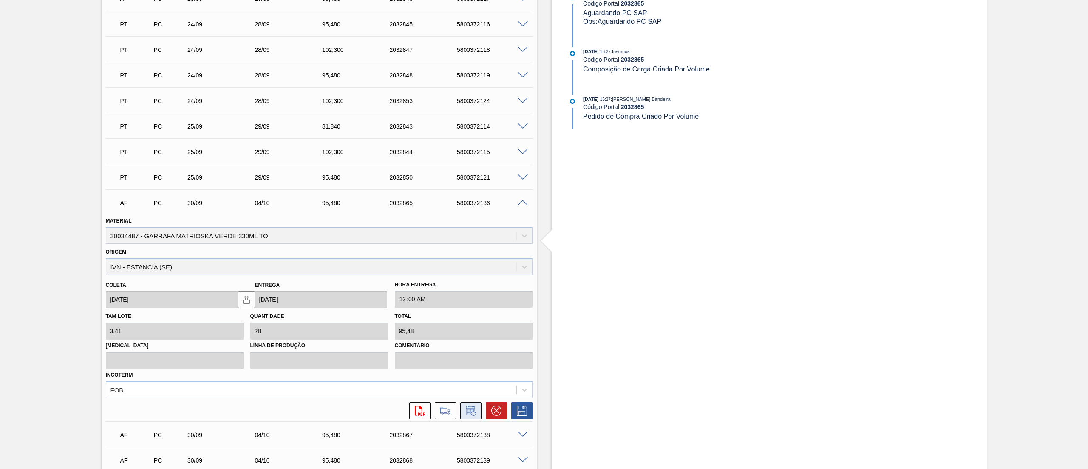
click at [463, 406] on button at bounding box center [470, 410] width 21 height 17
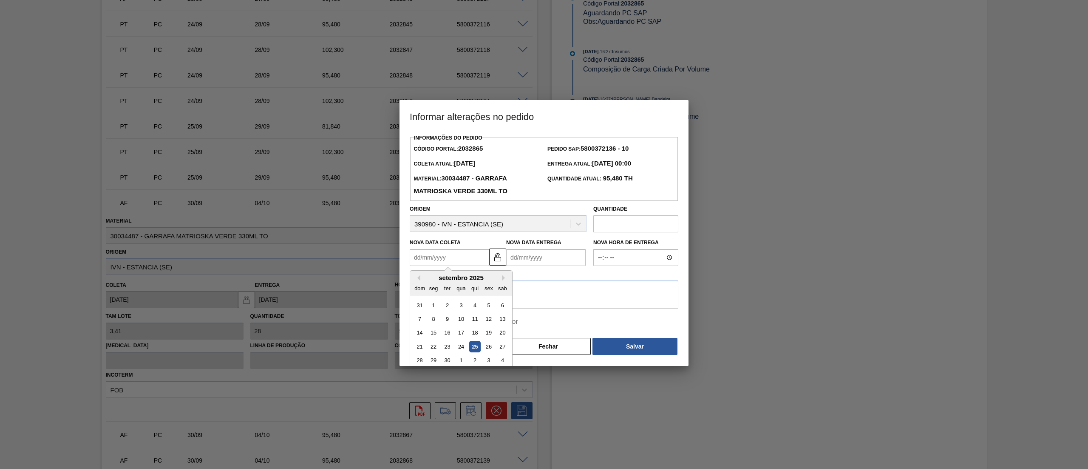
click at [447, 266] on Coleta2032865 "Nova Data Coleta" at bounding box center [450, 257] width 80 height 17
click at [489, 361] on div "3" at bounding box center [488, 360] width 11 height 11
type Coleta2032865 "03/10/2025"
type Entrega2032865 "07/10/2025"
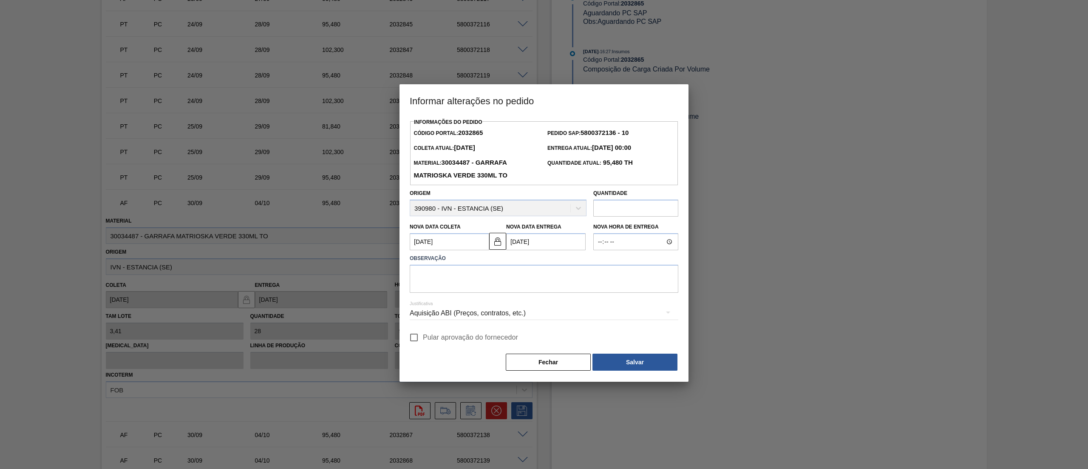
click at [424, 336] on span "Pular aprovação do fornecedor" at bounding box center [470, 337] width 95 height 10
click at [423, 336] on input "Pular aprovação do fornecedor" at bounding box center [414, 337] width 18 height 18
checkbox input "true"
click at [468, 282] on textarea at bounding box center [544, 278] width 269 height 28
type textarea "."
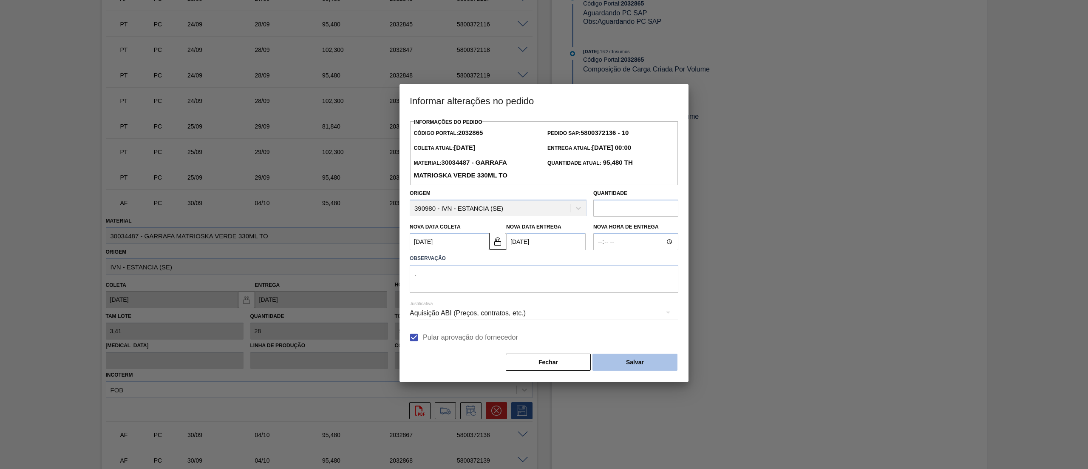
click at [617, 365] on button "Salvar" at bounding box center [635, 361] width 85 height 17
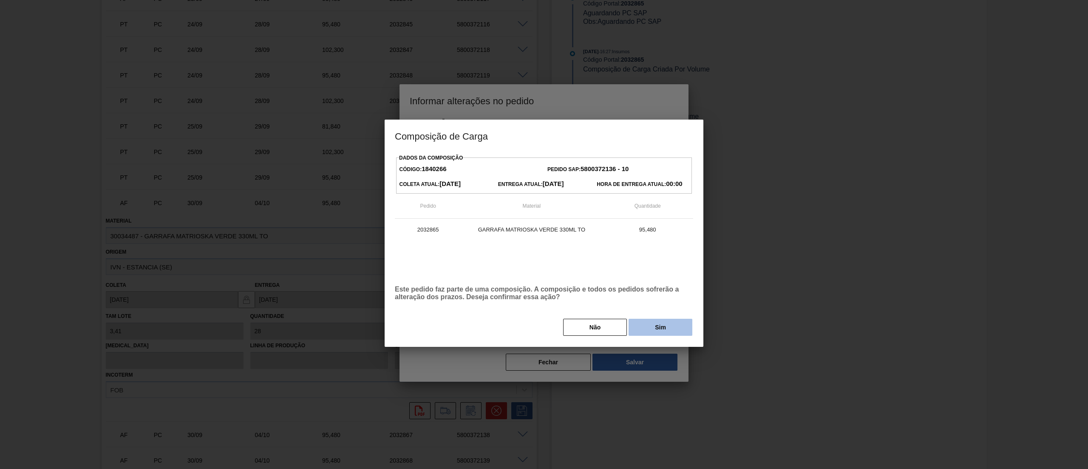
click at [653, 328] on button "Sim" at bounding box center [661, 326] width 64 height 17
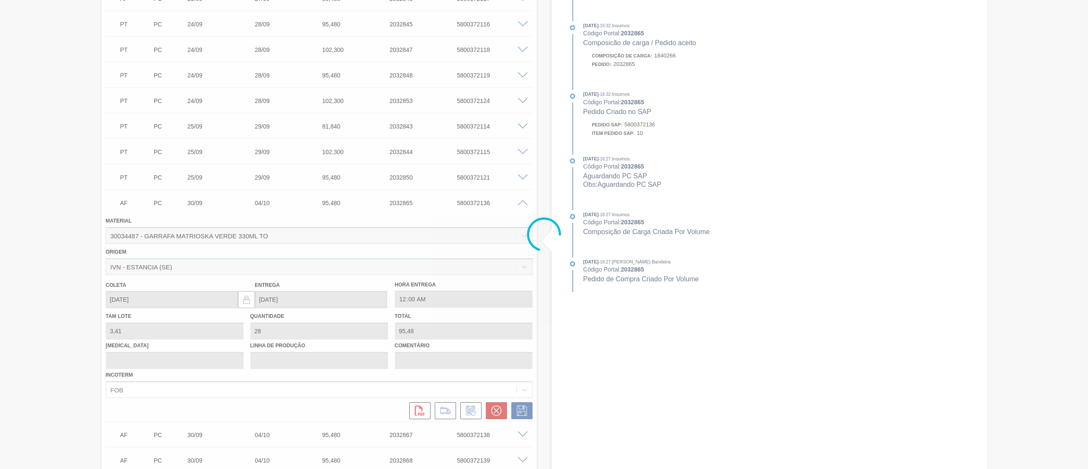
type input "."
type input "03/10/2025"
type input "07/10/2025"
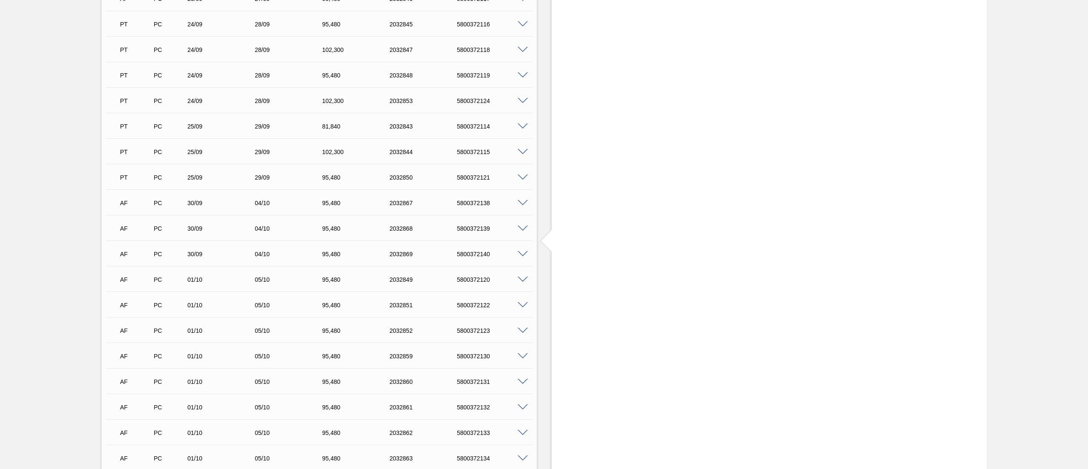
click at [522, 200] on span at bounding box center [523, 203] width 10 height 6
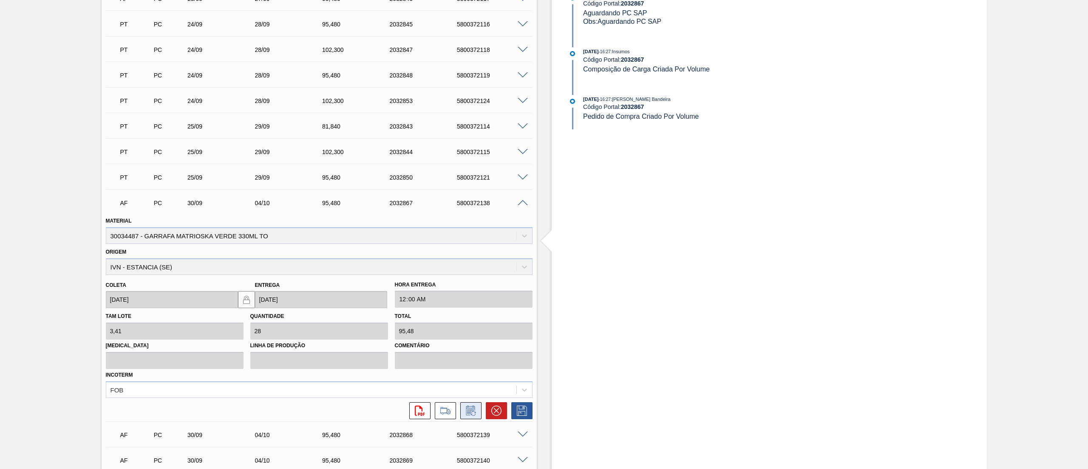
click at [469, 413] on icon at bounding box center [470, 411] width 6 height 5
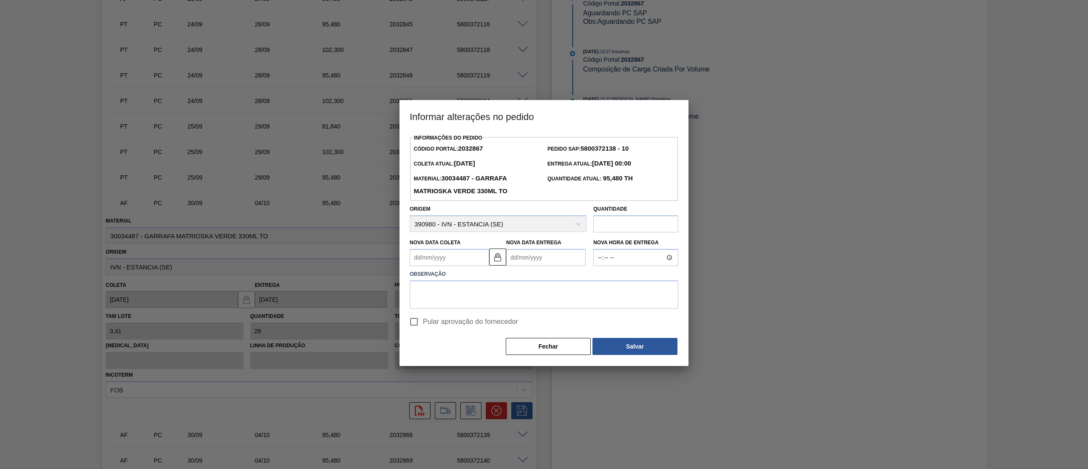
click at [451, 259] on Coleta2032867 "Nova Data Coleta" at bounding box center [450, 257] width 80 height 17
click at [478, 362] on div "2" at bounding box center [474, 360] width 11 height 11
type Coleta2032867 "02/10/2025"
type Entrega2032867 "06/10/2025"
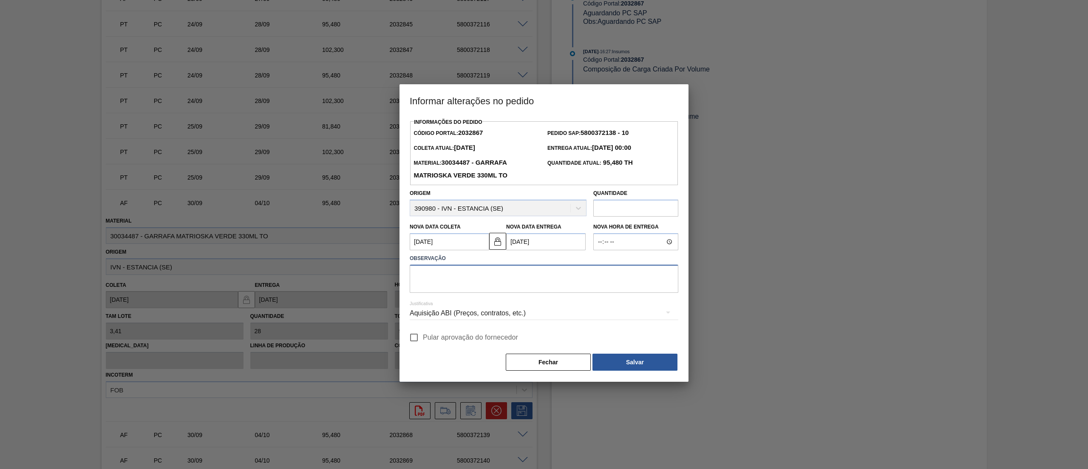
click at [463, 286] on textarea at bounding box center [544, 278] width 269 height 28
type textarea "."
click at [446, 338] on span "Pular aprovação do fornecedor" at bounding box center [470, 337] width 95 height 10
click at [423, 338] on input "Pular aprovação do fornecedor" at bounding box center [414, 337] width 18 height 18
checkbox input "true"
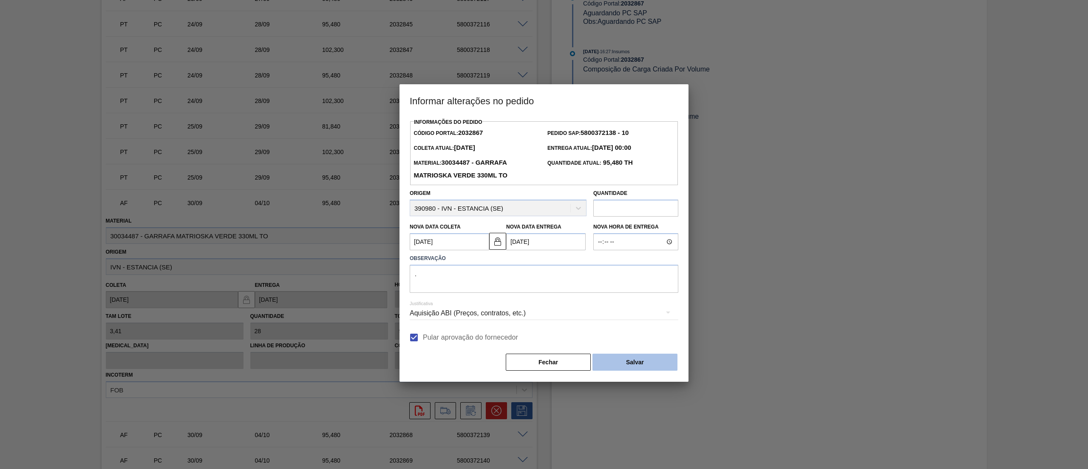
click at [632, 369] on button "Salvar" at bounding box center [635, 361] width 85 height 17
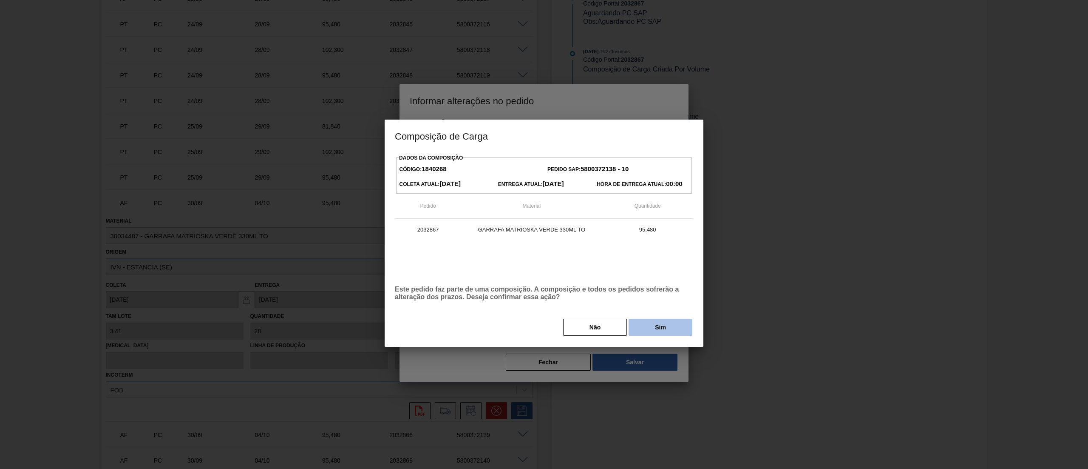
click at [660, 329] on button "Sim" at bounding box center [661, 326] width 64 height 17
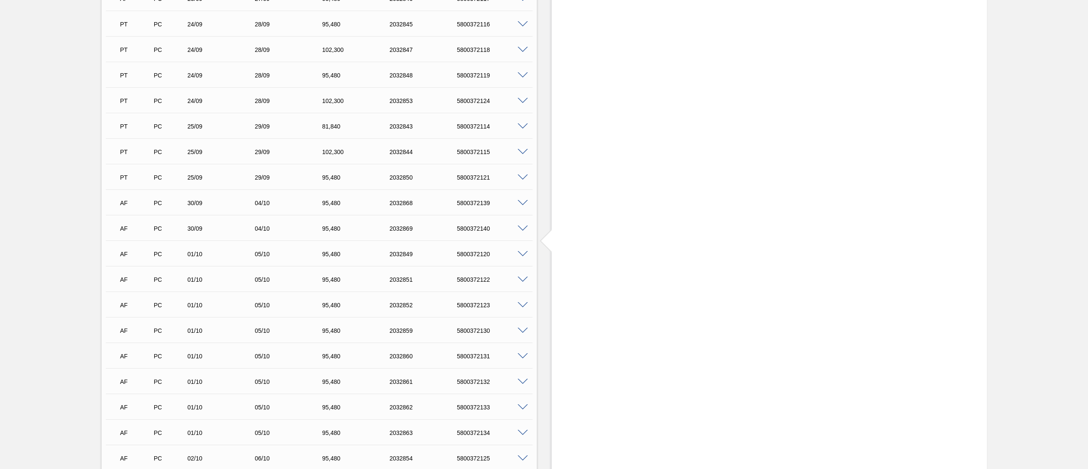
click at [521, 204] on span at bounding box center [523, 203] width 10 height 6
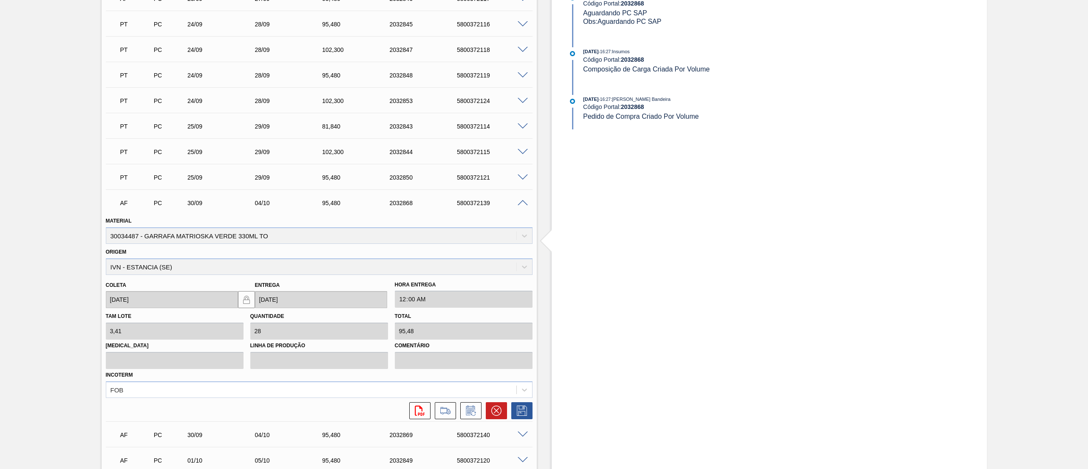
click at [468, 409] on icon at bounding box center [471, 410] width 14 height 10
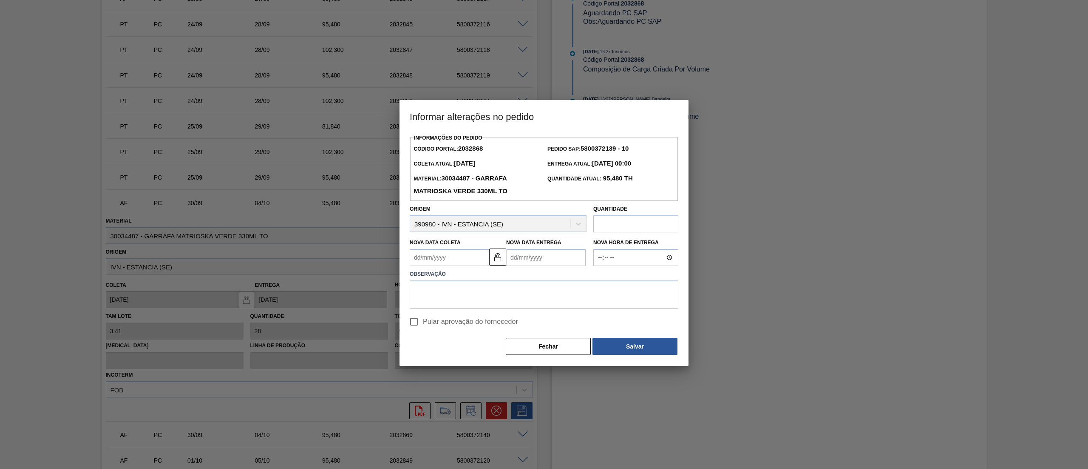
click at [469, 260] on Coleta2032868 "Nova Data Coleta" at bounding box center [450, 257] width 80 height 17
click at [463, 363] on div "1" at bounding box center [460, 360] width 11 height 11
type Coleta2032868 "01/10/2025"
type Entrega2032868 "05/10/2025"
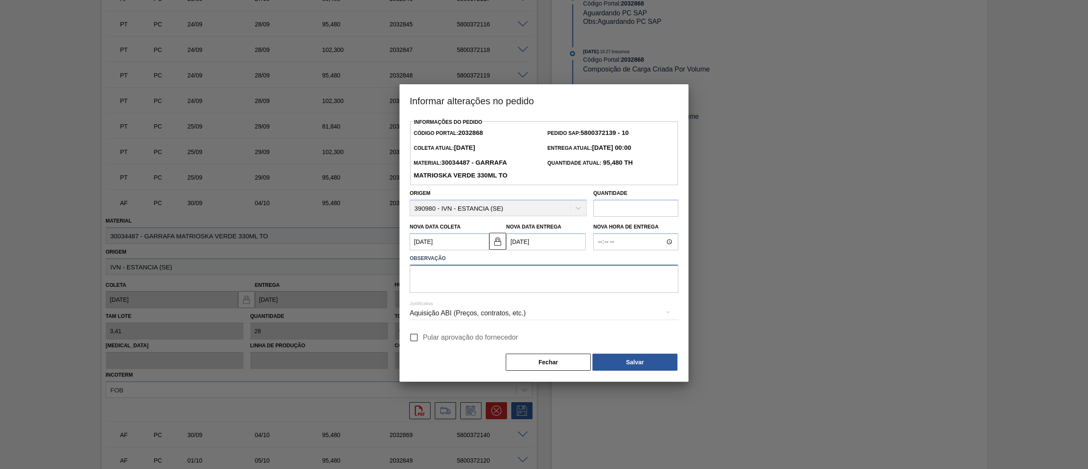
click at [431, 283] on textarea at bounding box center [544, 278] width 269 height 28
type textarea "."
click at [437, 342] on span "Pular aprovação do fornecedor" at bounding box center [470, 337] width 95 height 10
click at [423, 342] on input "Pular aprovação do fornecedor" at bounding box center [414, 337] width 18 height 18
checkbox input "true"
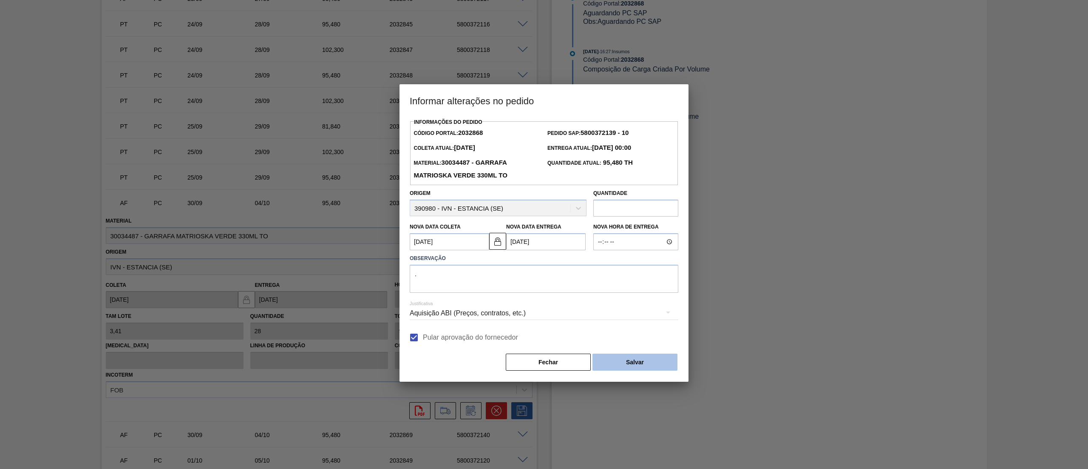
click at [650, 363] on button "Salvar" at bounding box center [635, 361] width 85 height 17
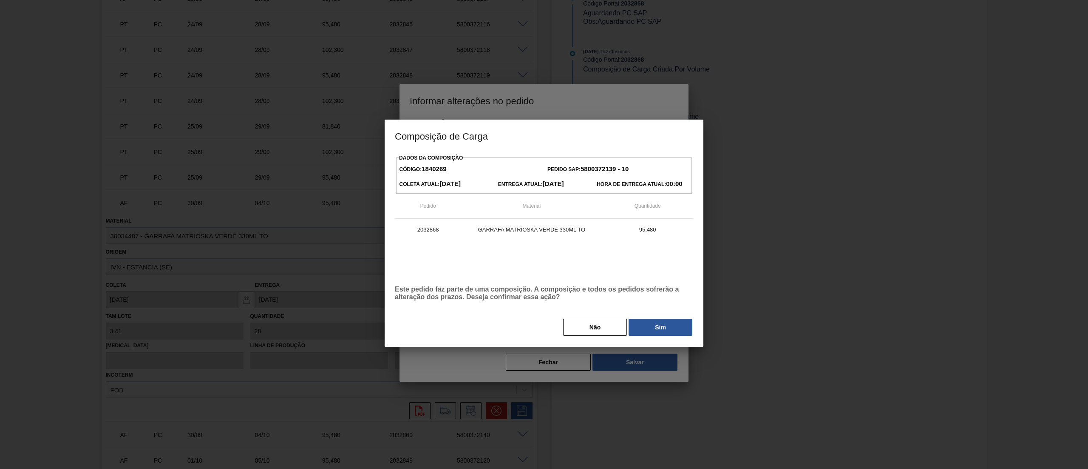
click at [663, 315] on div "Dados da Composição Código: 1840269 Pedido SAP: 5800372139 - 10 Coleta Atual: 3…" at bounding box center [544, 244] width 298 height 185
click at [663, 318] on div "Dados da Composição Código: 1840269 Pedido SAP: 5800372139 - 10 Coleta Atual: 3…" at bounding box center [544, 244] width 298 height 185
click at [663, 324] on button "Sim" at bounding box center [661, 326] width 64 height 17
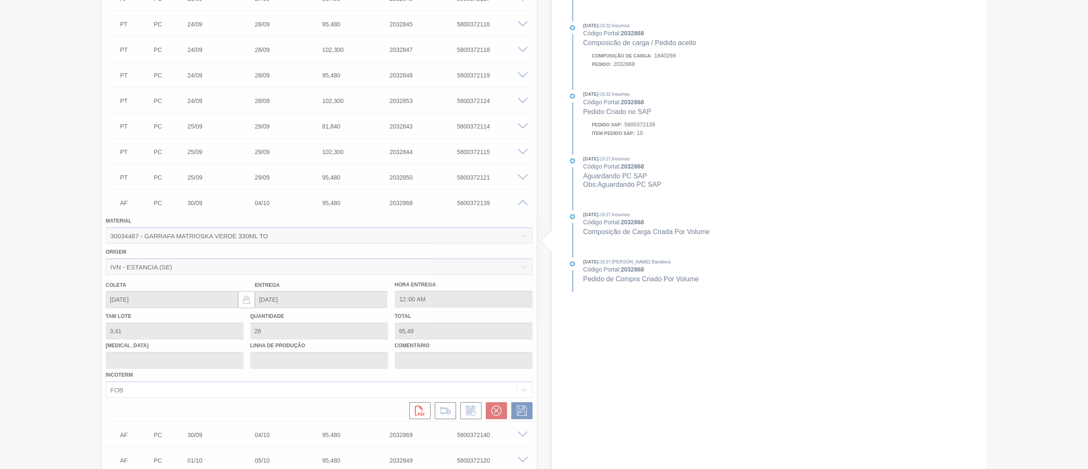
type input "."
type input "01/10/2025"
type input "05/10/2025"
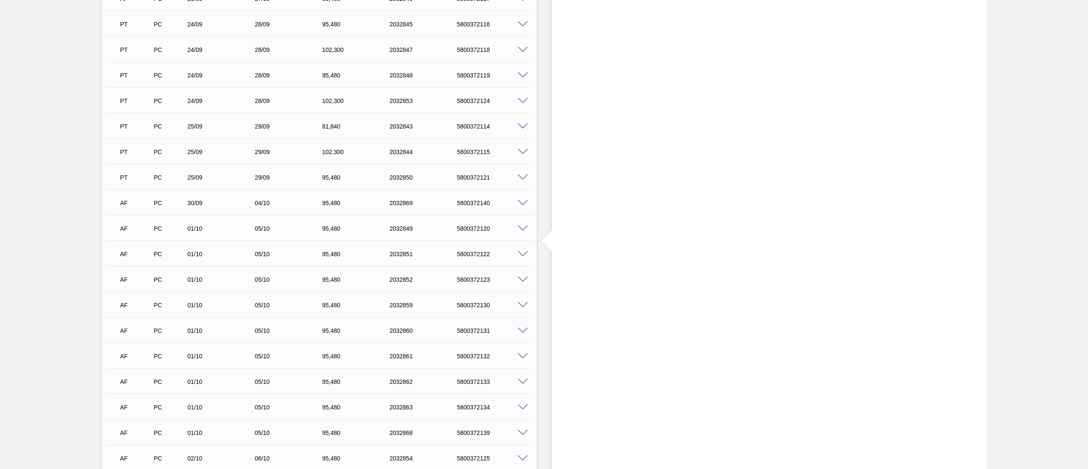
click at [522, 204] on span at bounding box center [523, 203] width 10 height 6
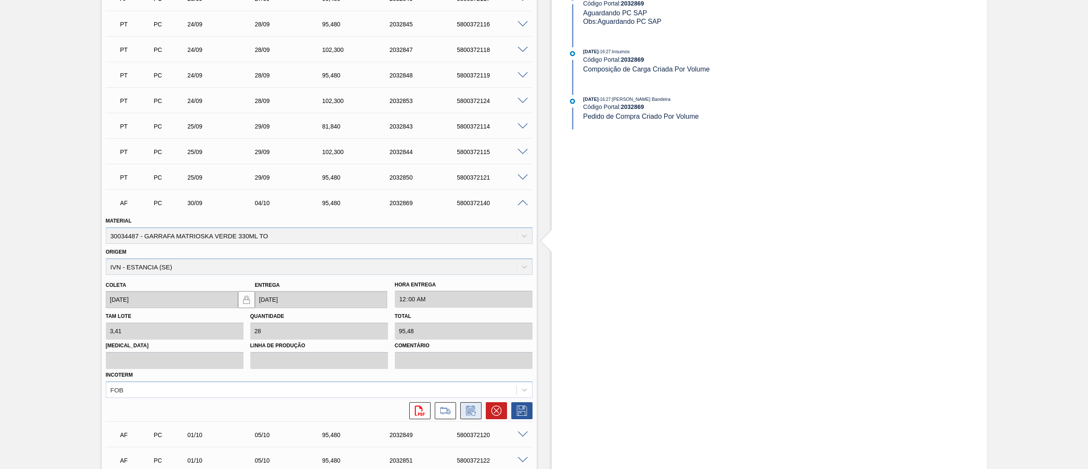
click at [473, 405] on icon at bounding box center [471, 410] width 14 height 10
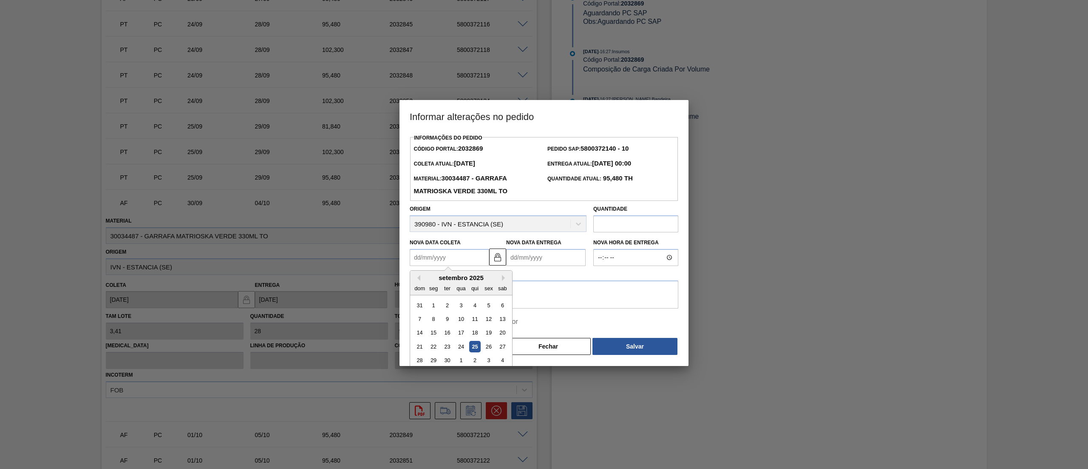
click at [456, 263] on Coleta2032869 "Nova Data Coleta" at bounding box center [450, 257] width 80 height 17
click at [462, 358] on div "1" at bounding box center [460, 360] width 11 height 11
type Coleta2032869 "01/10/2025"
type Entrega2032869 "05/10/2025"
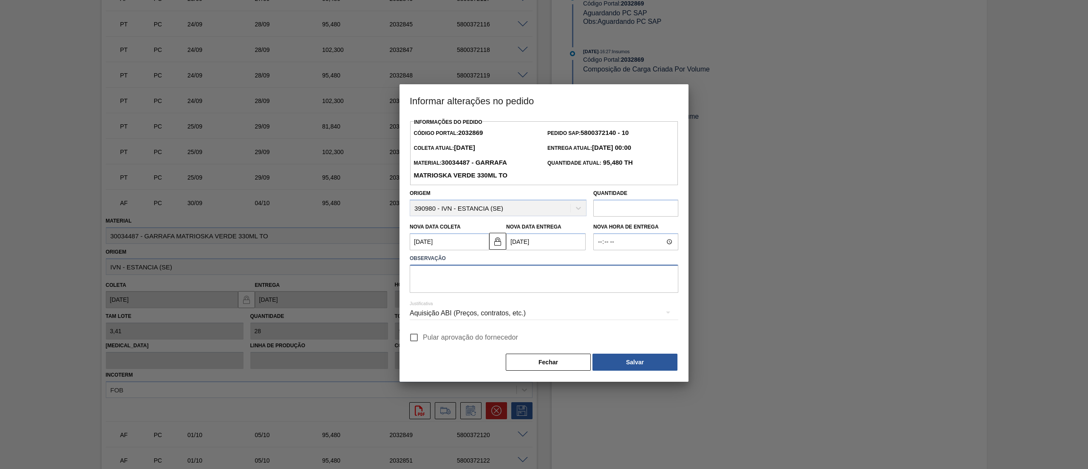
click at [453, 285] on textarea at bounding box center [544, 278] width 269 height 28
type textarea "."
click at [432, 335] on span "Pular aprovação do fornecedor" at bounding box center [470, 337] width 95 height 10
click at [423, 335] on input "Pular aprovação do fornecedor" at bounding box center [414, 337] width 18 height 18
checkbox input "true"
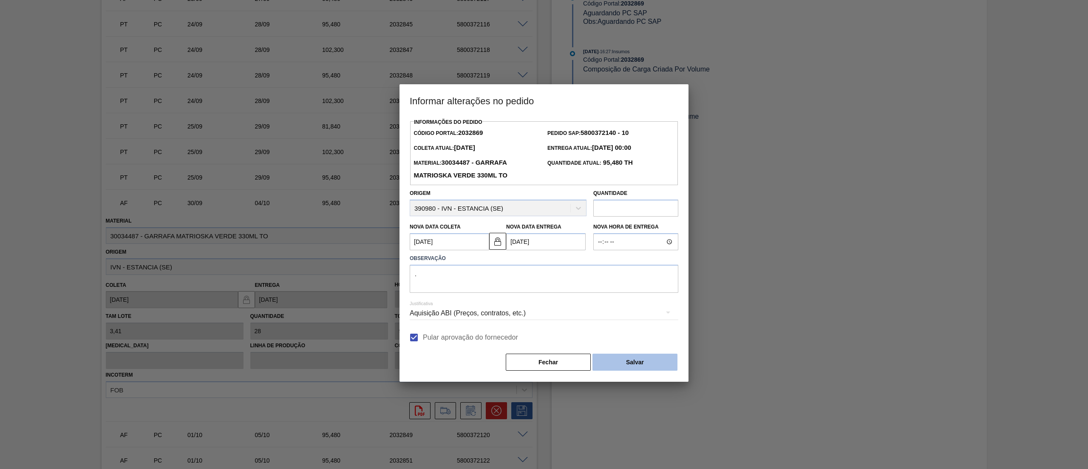
click at [628, 370] on button "Salvar" at bounding box center [635, 361] width 85 height 17
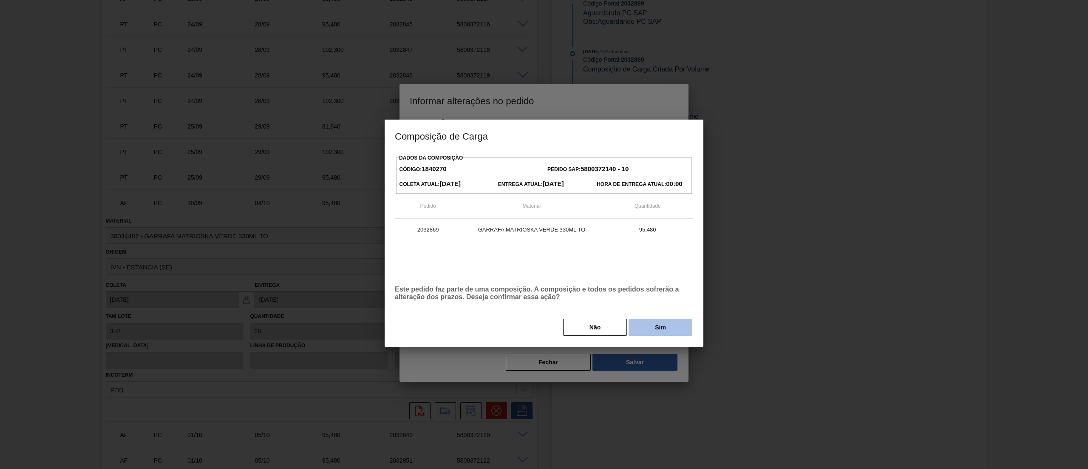
click at [673, 331] on button "Sim" at bounding box center [661, 326] width 64 height 17
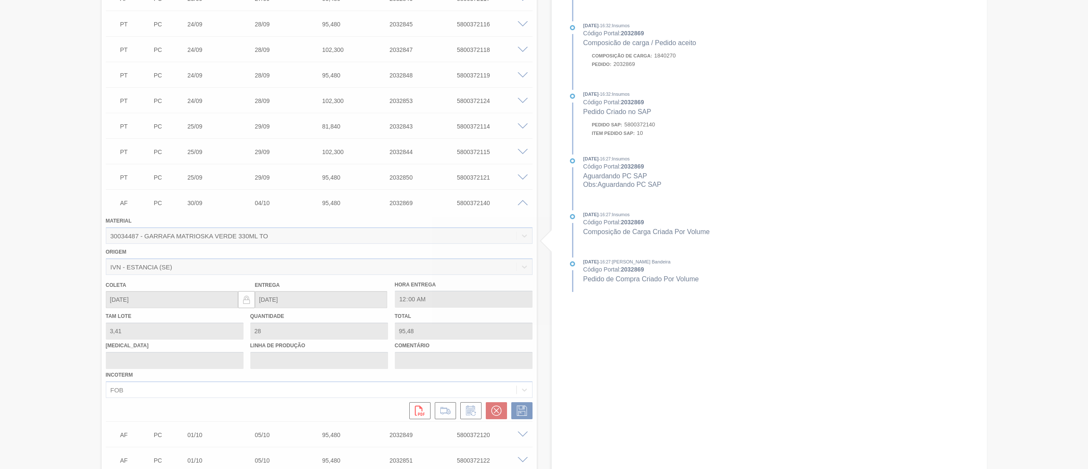
type input "."
type input "01/10/2025"
type input "05/10/2025"
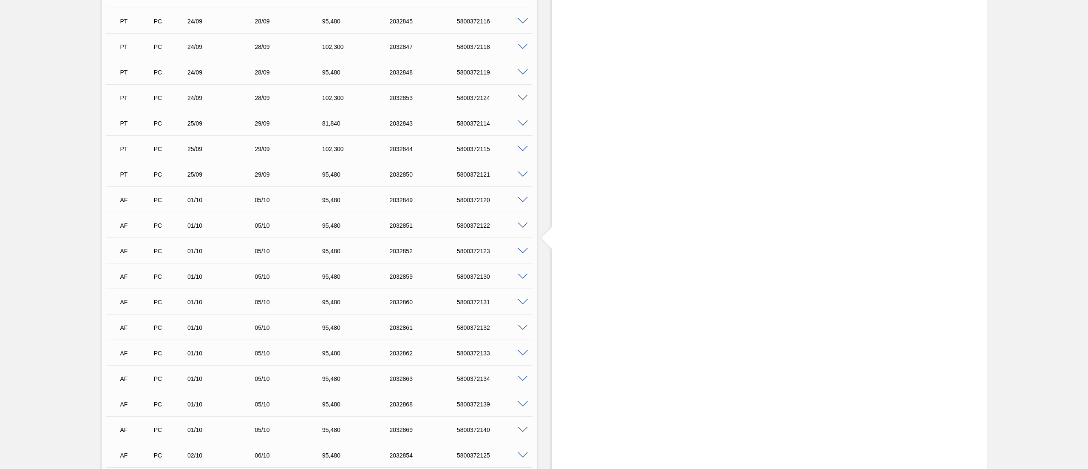
scroll to position [0, 0]
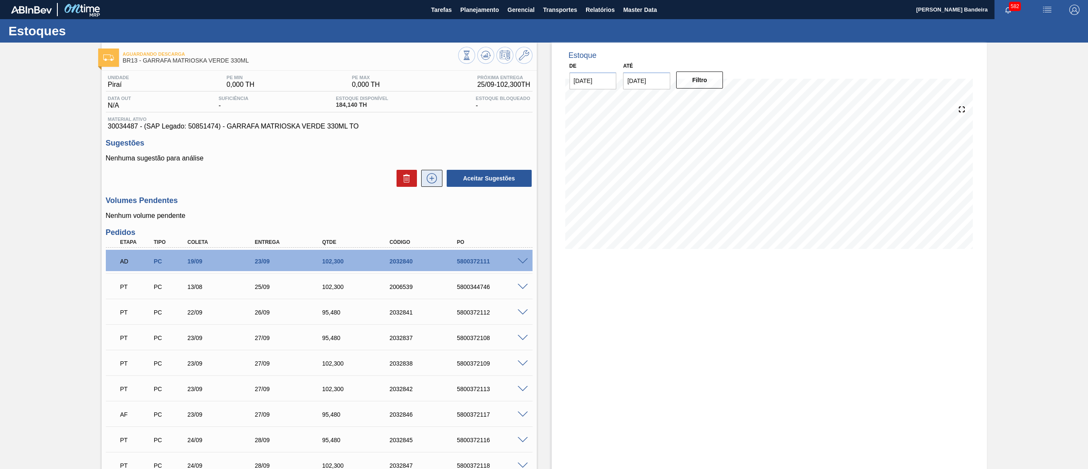
click at [432, 180] on icon at bounding box center [432, 178] width 0 height 5
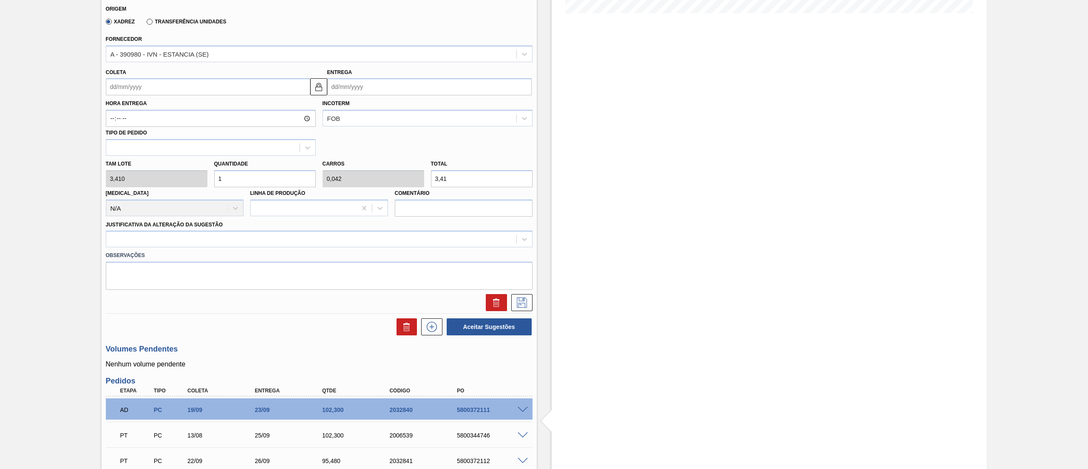
scroll to position [240, 0]
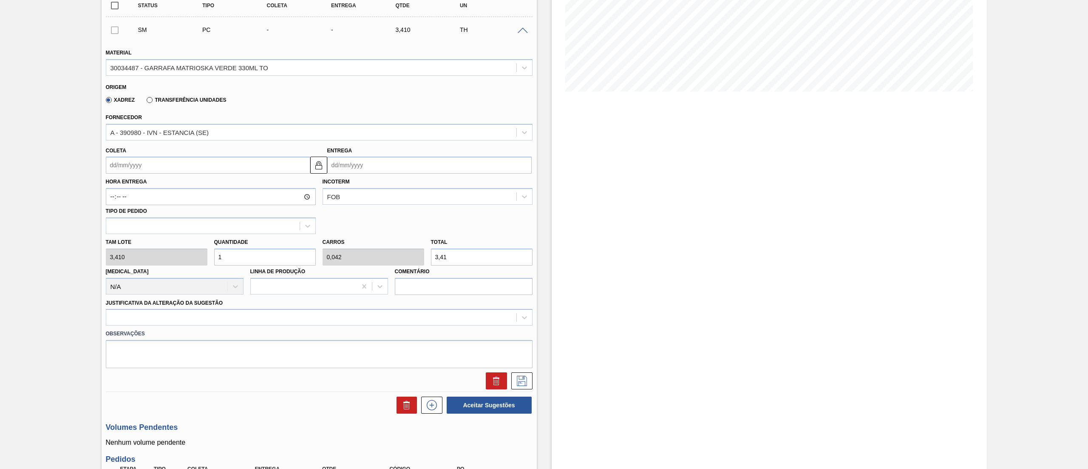
click at [190, 260] on div "Tam lote 3,410 Quantidade 1 Carros 0,042 Total 3,41 Doca N/A Linha de Produção …" at bounding box center [319, 264] width 434 height 61
type input "16"
type input "0,667"
type input "54,56"
type input "168"
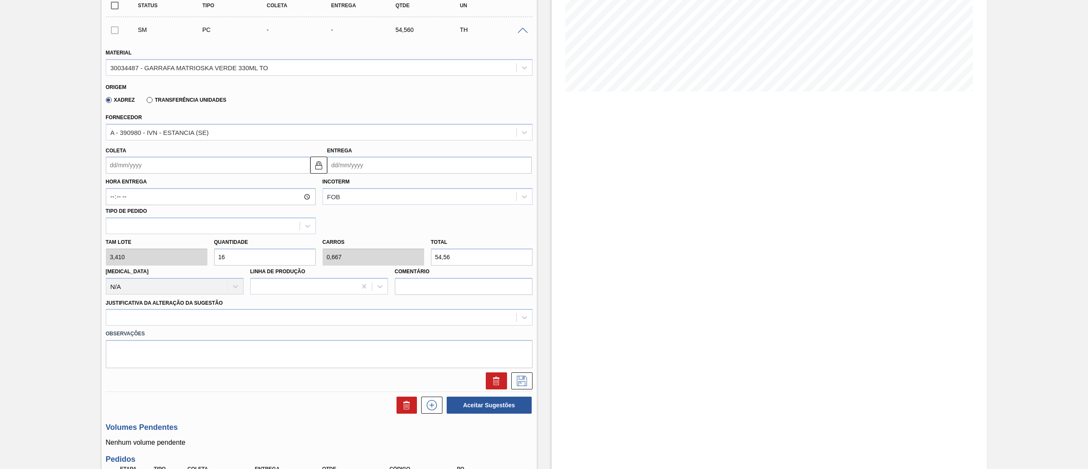
type input "7"
type input "572,88"
type input "168"
click at [148, 168] on input "Coleta" at bounding box center [208, 164] width 204 height 17
click at [198, 188] on button "Next Month" at bounding box center [201, 185] width 6 height 6
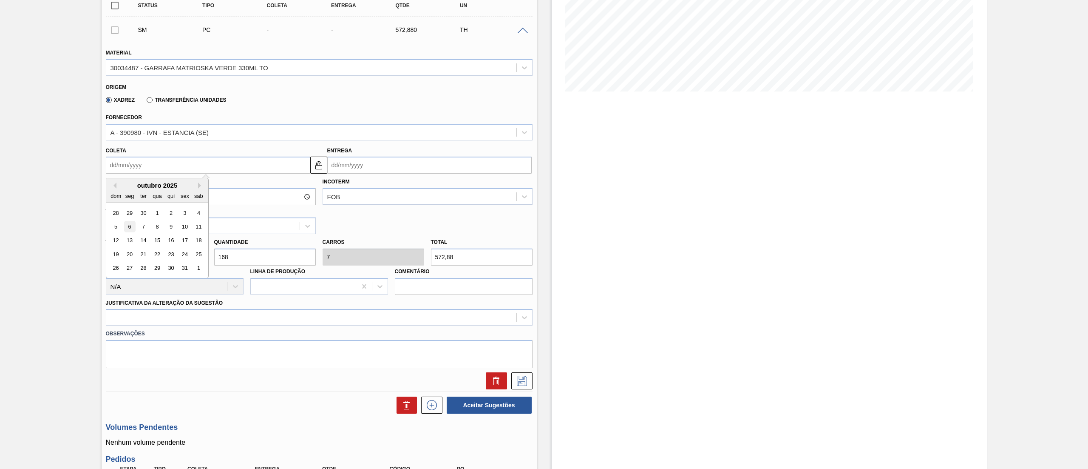
click at [128, 227] on div "6" at bounding box center [129, 226] width 11 height 11
type input "06/10/2025"
type input "10/10/2025"
click at [247, 307] on div "Justificativa da Alteração da Sugestão" at bounding box center [319, 311] width 427 height 29
click at [239, 321] on div at bounding box center [311, 317] width 410 height 12
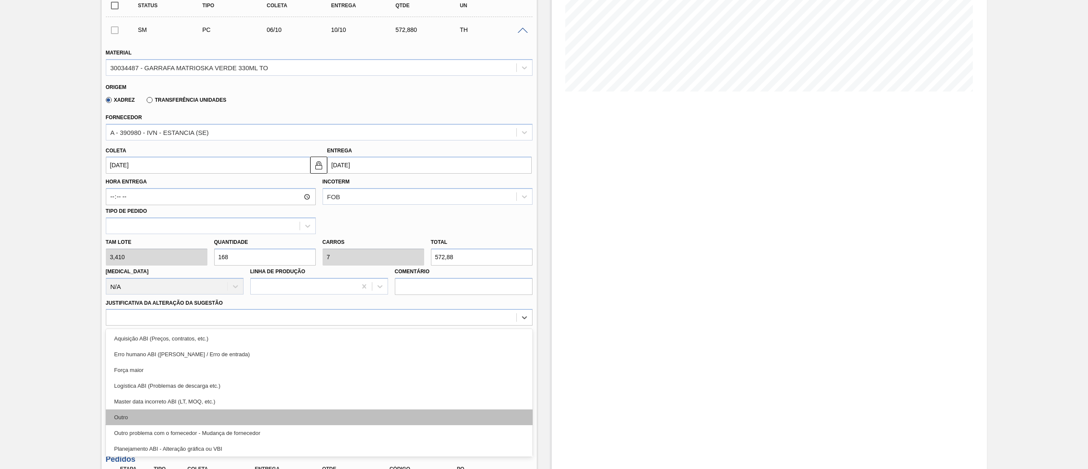
click at [201, 410] on div "Outro" at bounding box center [319, 417] width 427 height 16
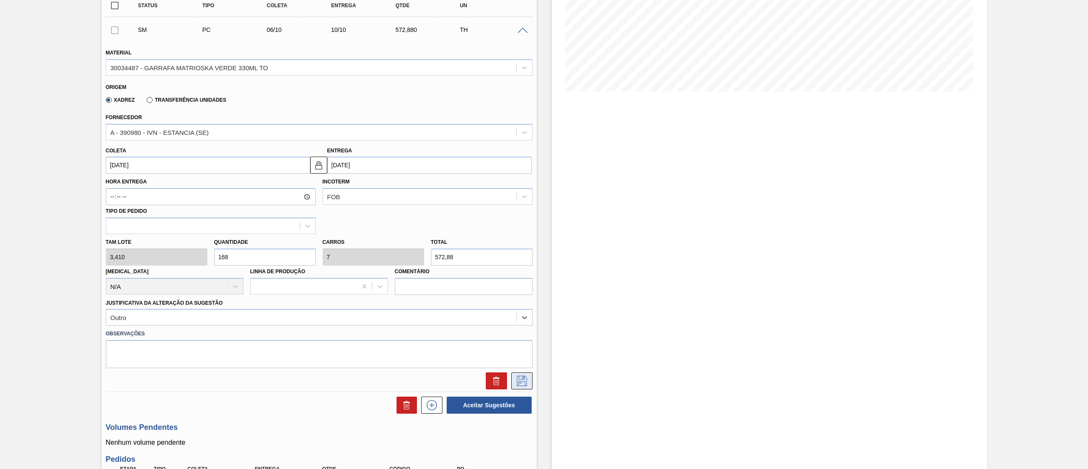
click at [525, 381] on icon at bounding box center [522, 380] width 14 height 10
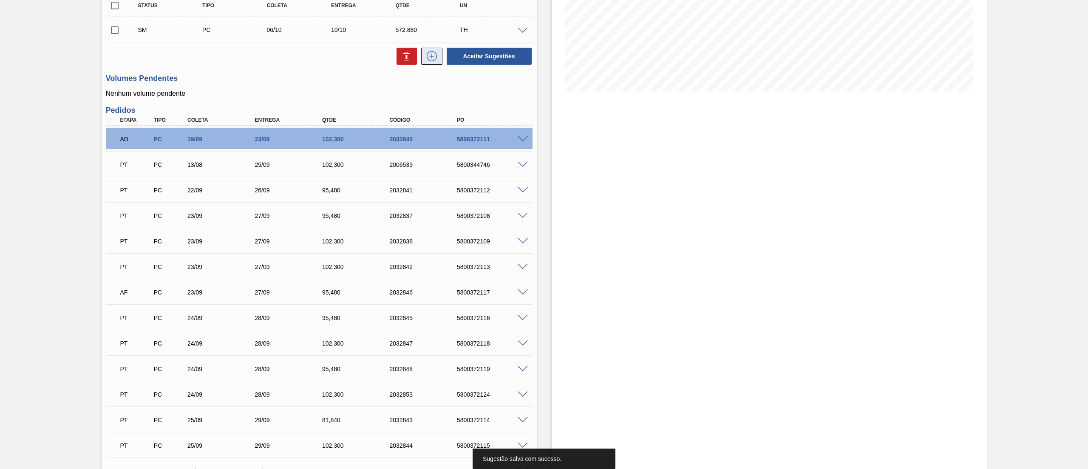
click at [431, 56] on icon at bounding box center [432, 56] width 14 height 10
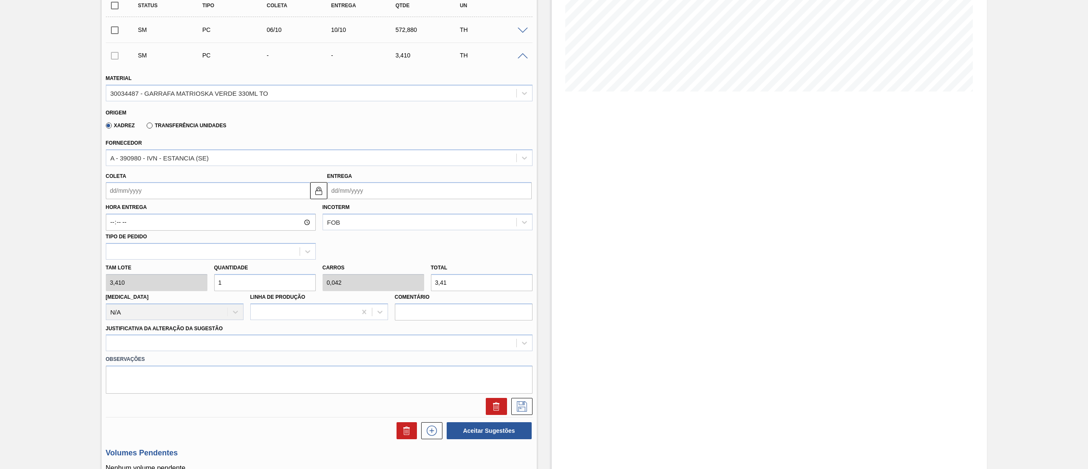
click at [148, 190] on input "Coleta" at bounding box center [208, 190] width 204 height 17
click at [198, 214] on div "dom seg ter qua qui sex sab" at bounding box center [157, 221] width 102 height 14
click at [199, 213] on button "Next Month" at bounding box center [201, 211] width 6 height 6
click at [147, 251] on div "7" at bounding box center [142, 251] width 11 height 11
type input "07/10/2025"
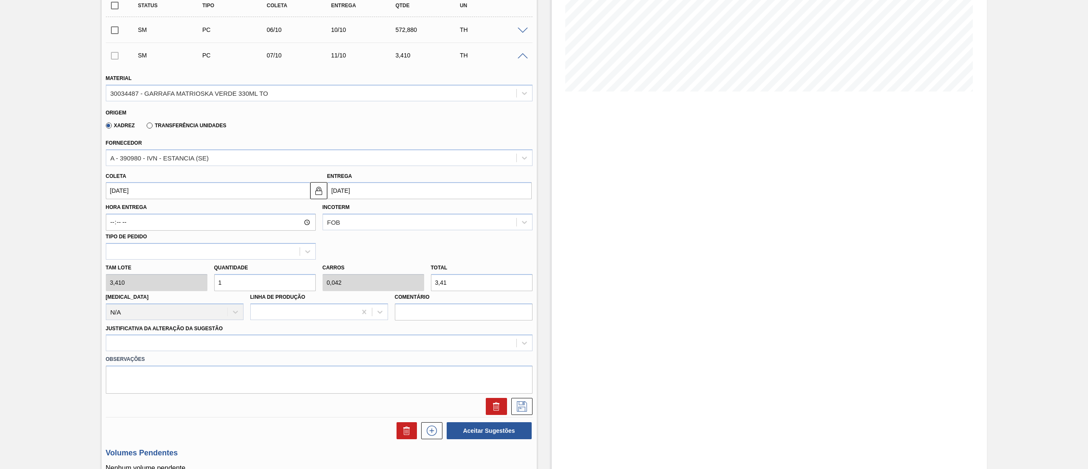
click at [179, 285] on div "Tam lote 3,410 Quantidade 1 Carros 0,042 Total 3,41 Doca N/A Linha de Produção …" at bounding box center [319, 289] width 434 height 61
click at [165, 343] on div at bounding box center [319, 342] width 427 height 17
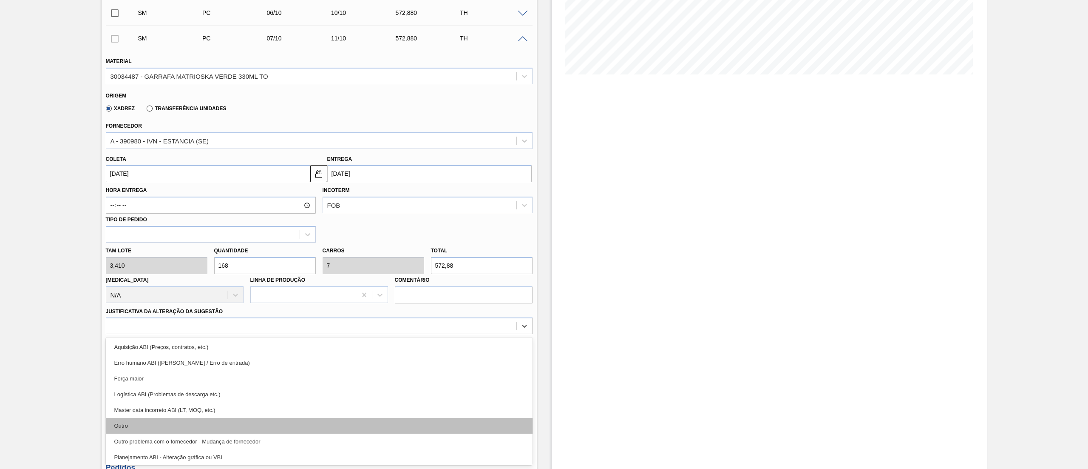
click at [148, 424] on div "Outro" at bounding box center [319, 425] width 427 height 16
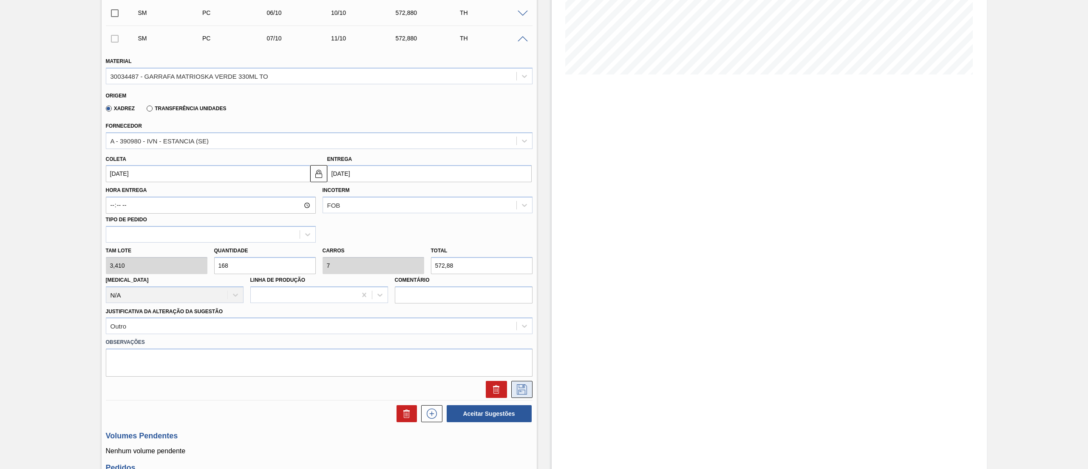
click at [529, 391] on button at bounding box center [521, 388] width 21 height 17
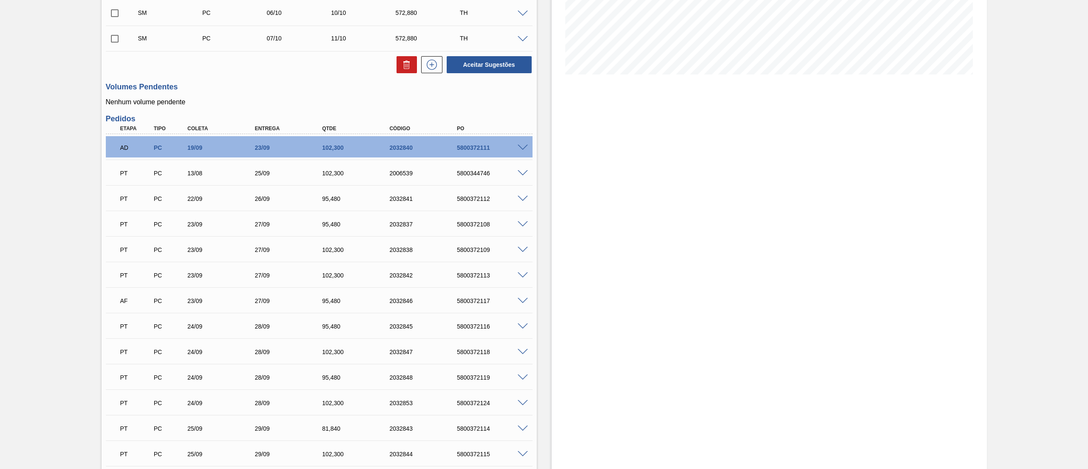
scroll to position [585, 0]
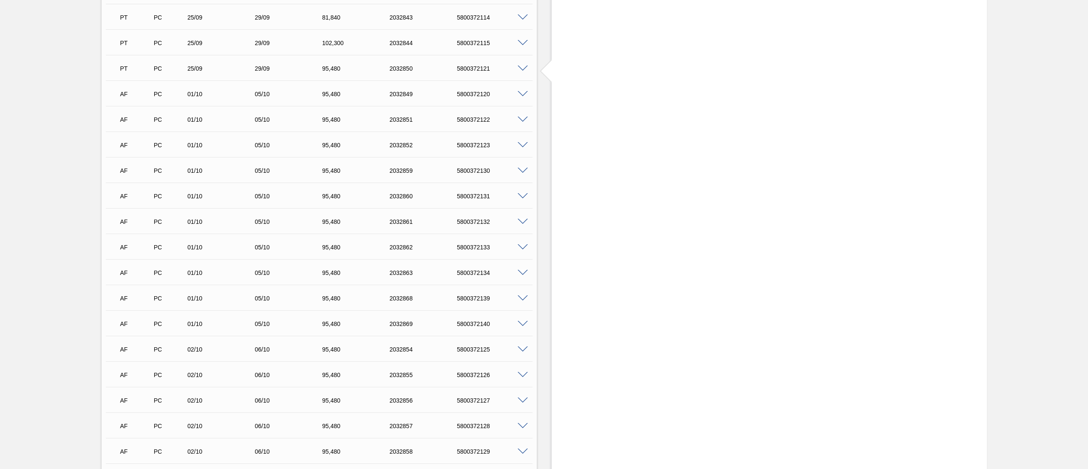
drag, startPoint x: 1087, startPoint y: 206, endPoint x: 1088, endPoint y: 150, distance: 55.3
click at [1088, 150] on main "Tarefas Planejamento Gerencial Transportes Relatórios Master Data Leticia Marqu…" at bounding box center [544, 234] width 1088 height 469
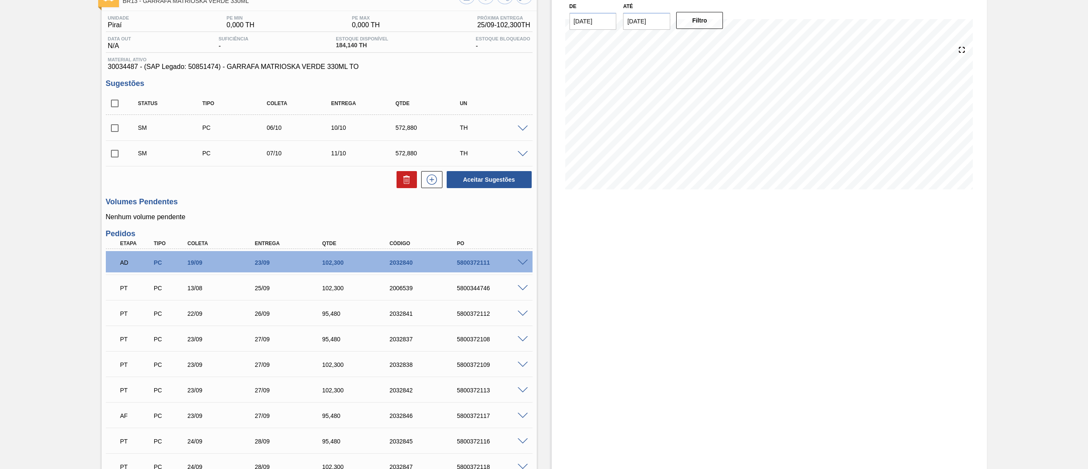
scroll to position [57, 0]
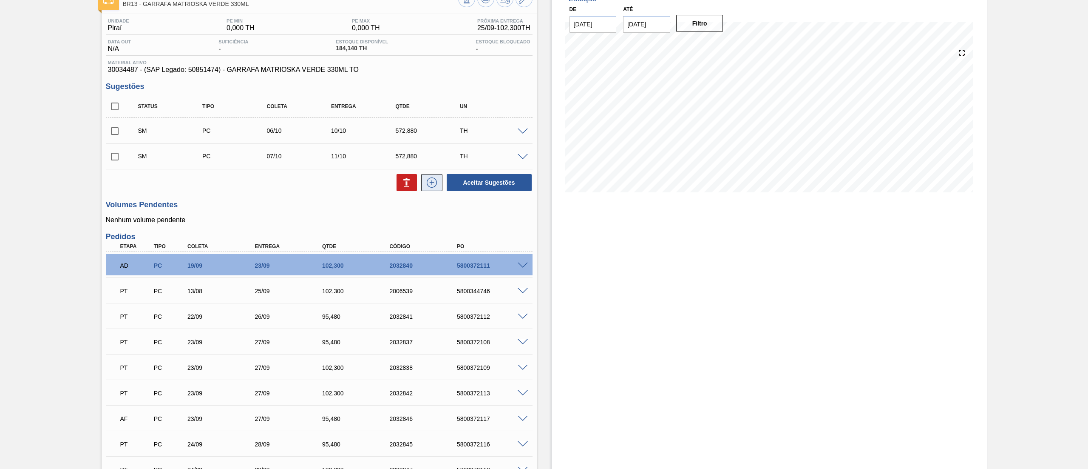
click at [434, 187] on icon at bounding box center [432, 182] width 14 height 10
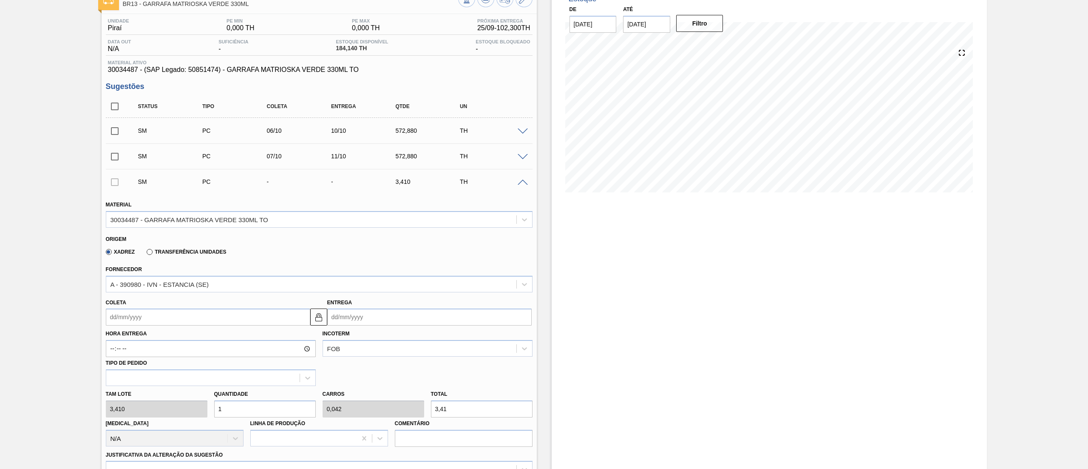
click at [139, 317] on input "Coleta" at bounding box center [208, 316] width 204 height 17
click at [200, 338] on button "Next Month" at bounding box center [201, 337] width 6 height 6
click at [156, 382] on div "8" at bounding box center [156, 377] width 11 height 11
click at [187, 411] on div "Tam lote 3,410 Quantidade 1 Carros 0,042 Total 3,41 Doca N/A Linha de Produção …" at bounding box center [319, 416] width 434 height 61
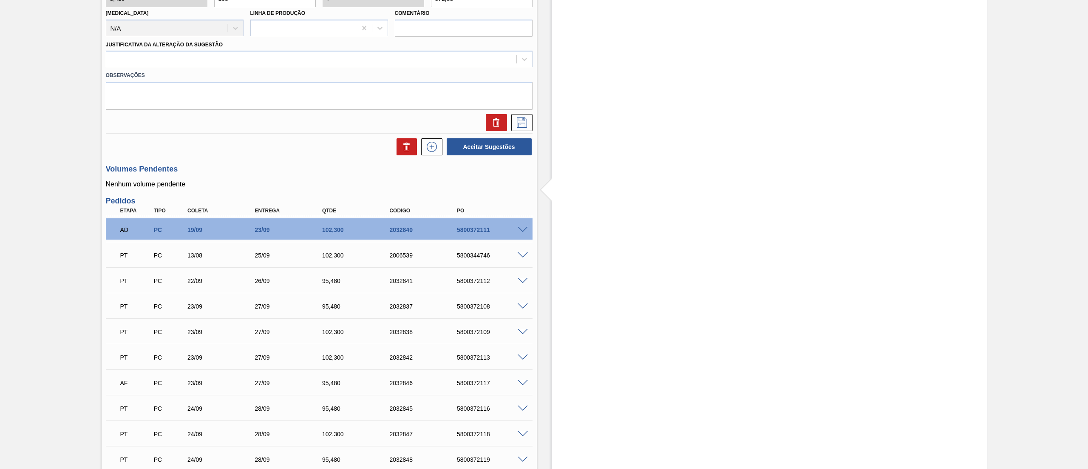
scroll to position [877, 0]
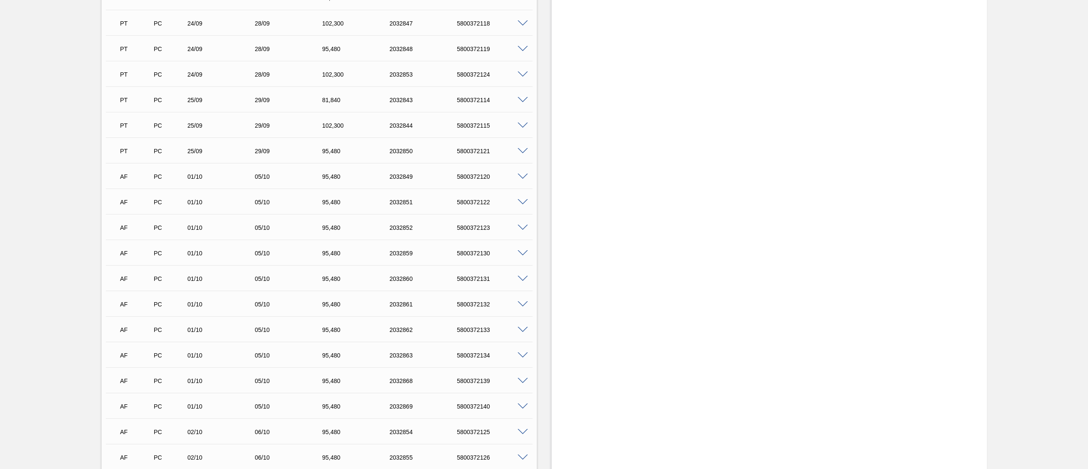
drag, startPoint x: 1083, startPoint y: 278, endPoint x: 1088, endPoint y: 277, distance: 4.4
click at [1088, 277] on main "Tarefas Planejamento Gerencial Transportes Relatórios Master Data Leticia Marqu…" at bounding box center [544, 234] width 1088 height 469
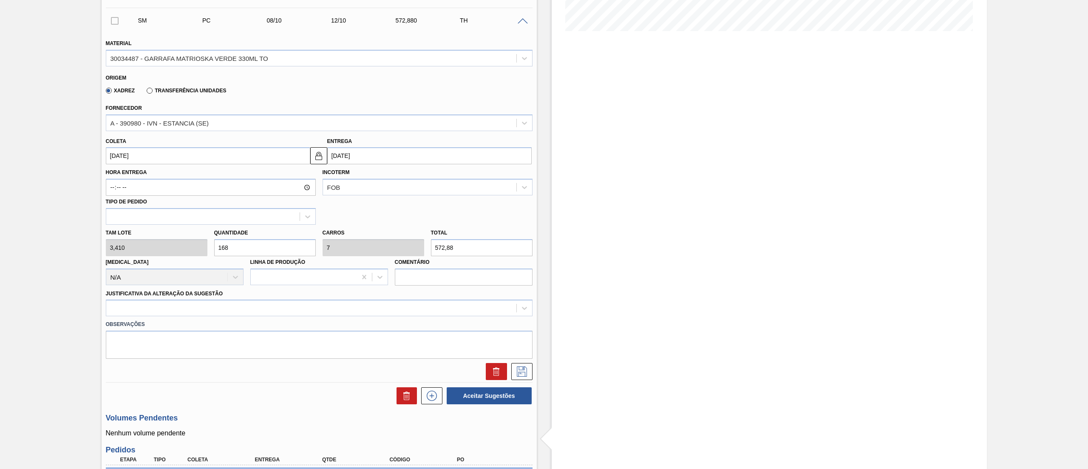
scroll to position [213, 0]
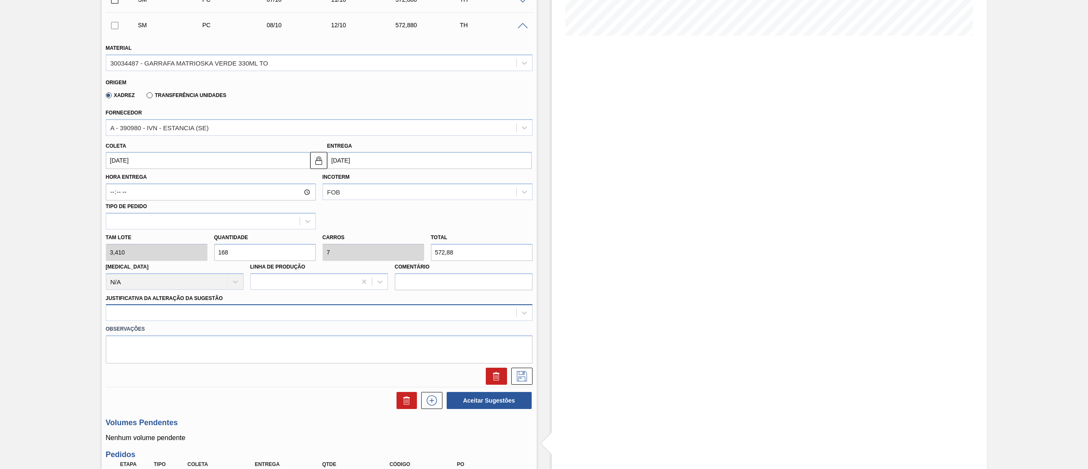
click at [139, 320] on div at bounding box center [319, 312] width 427 height 17
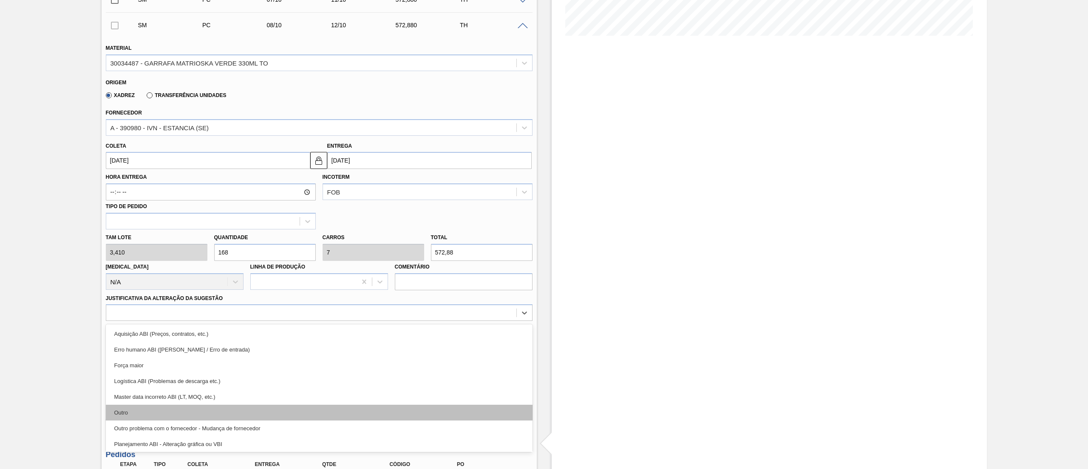
click at [150, 405] on div "Outro" at bounding box center [319, 412] width 427 height 16
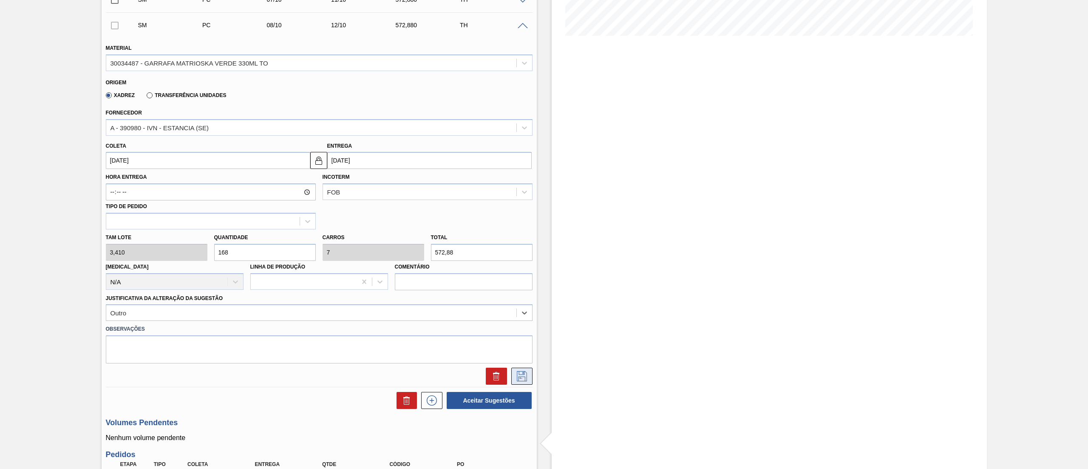
click at [522, 375] on icon at bounding box center [522, 376] width 14 height 10
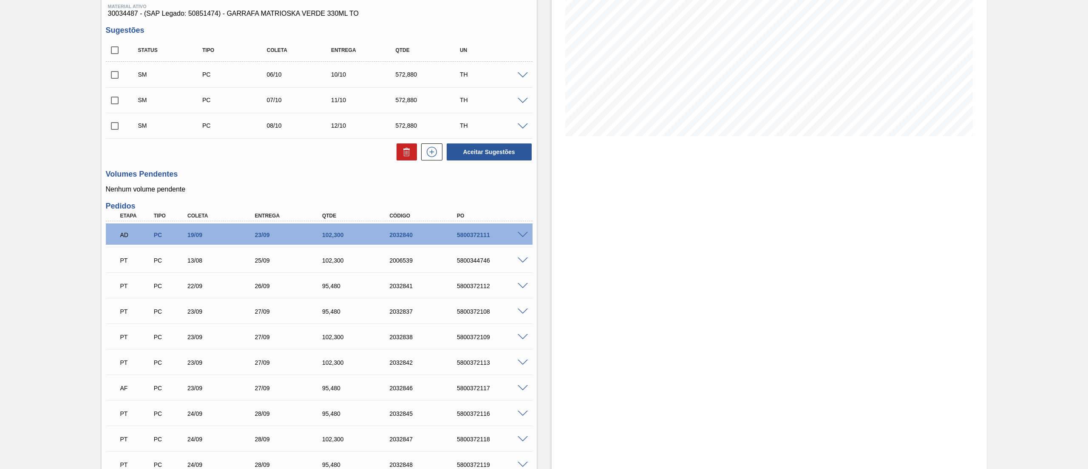
scroll to position [9, 0]
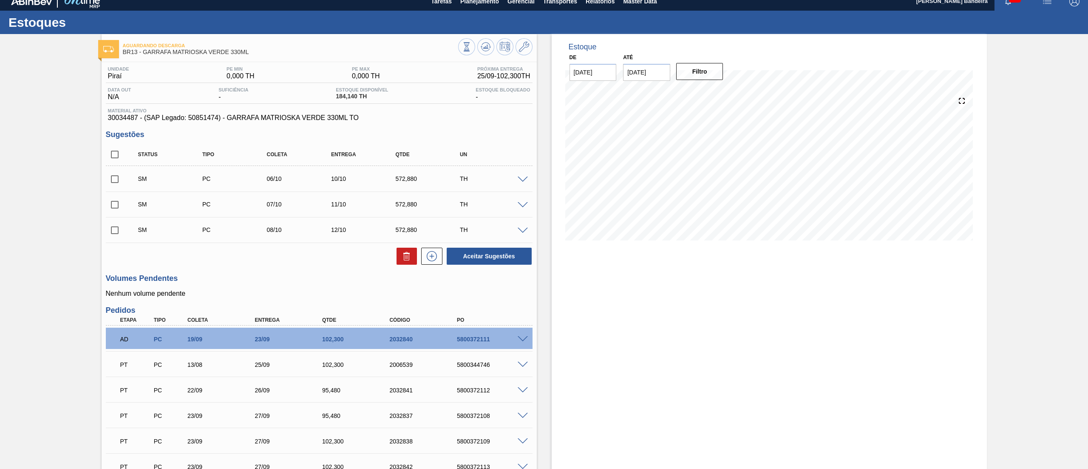
click at [431, 260] on icon at bounding box center [432, 256] width 14 height 10
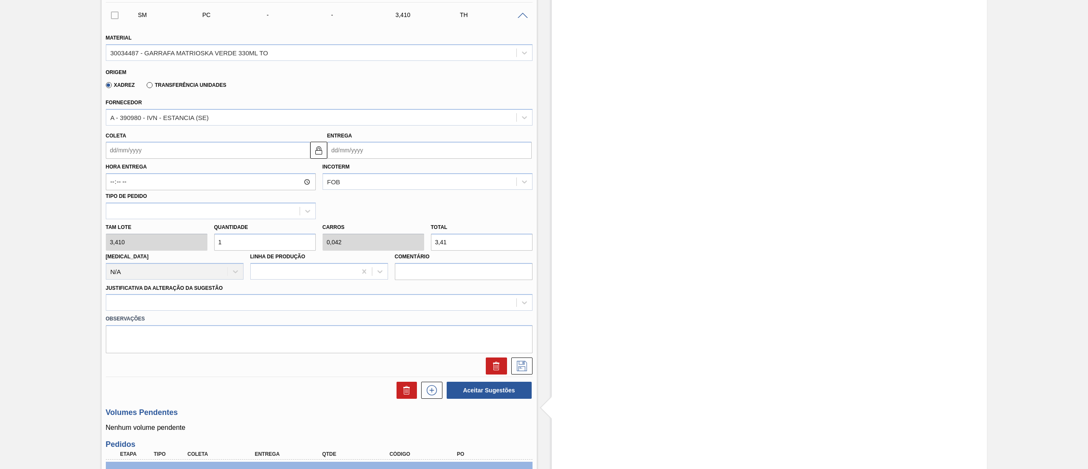
scroll to position [232, 0]
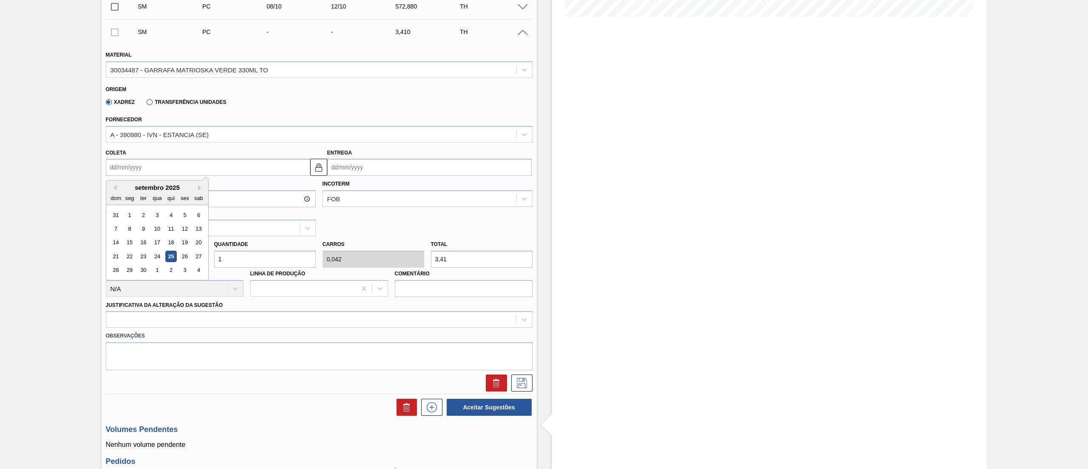
click at [145, 168] on input "Coleta" at bounding box center [208, 167] width 204 height 17
click at [199, 190] on button "Next Month" at bounding box center [201, 188] width 6 height 6
click at [168, 227] on div "9" at bounding box center [170, 228] width 11 height 11
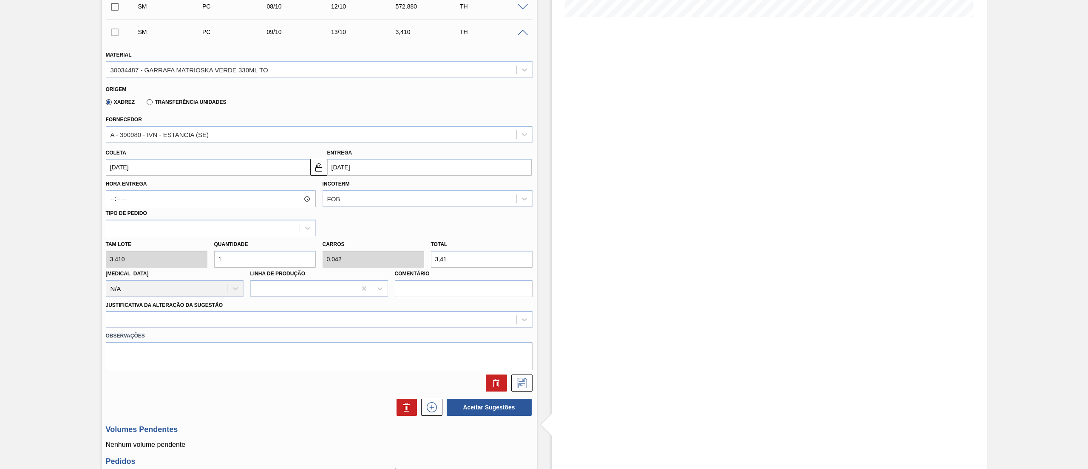
click at [187, 265] on div "Tam lote 3,410 Quantidade 1 Carros 0,042 Total 3,41 Doca N/A Linha de Produção …" at bounding box center [319, 266] width 434 height 61
click at [176, 322] on div at bounding box center [311, 319] width 410 height 12
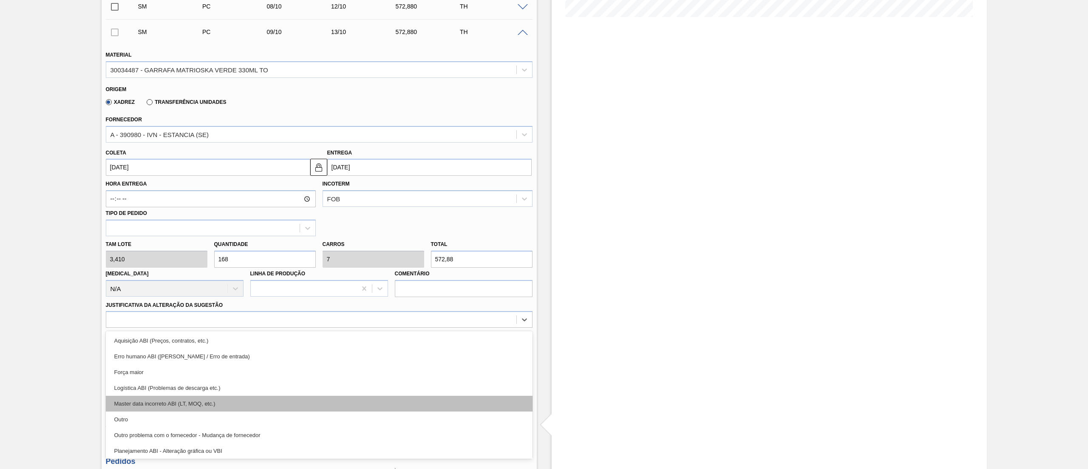
click at [151, 409] on div "Master data incorreto ABI (LT, MOQ, etc.)" at bounding box center [319, 403] width 427 height 16
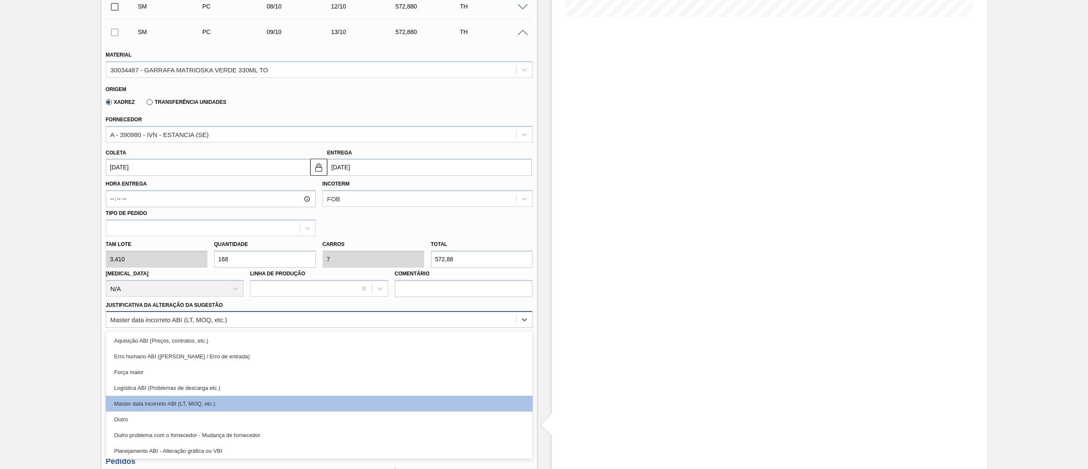
click at [158, 318] on div "Master data incorreto ABI (LT, MOQ, etc.)" at bounding box center [169, 319] width 117 height 7
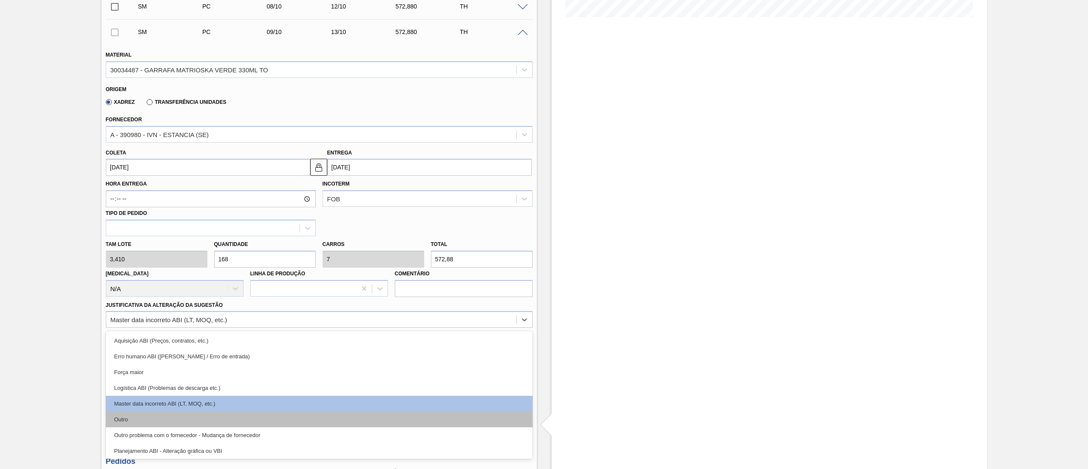
click at [136, 419] on div "Outro" at bounding box center [319, 419] width 427 height 16
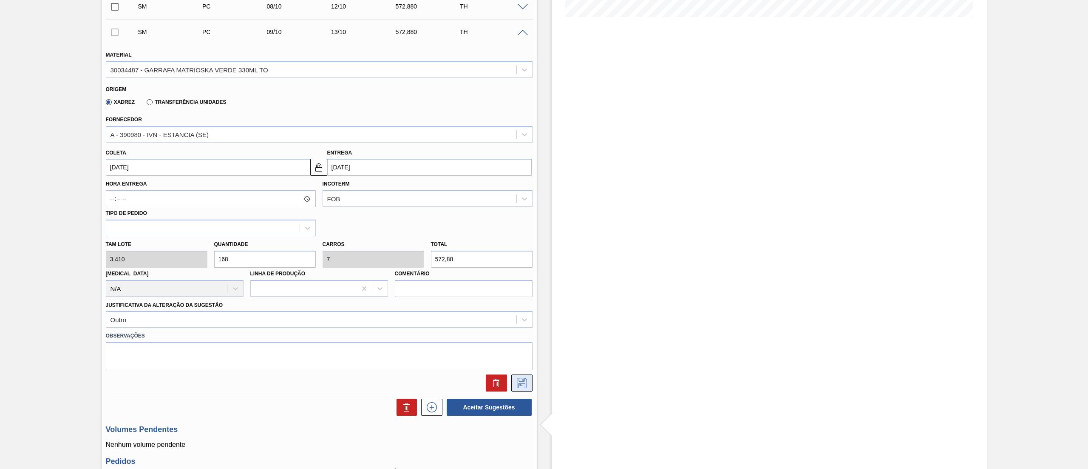
click at [525, 385] on icon at bounding box center [522, 383] width 14 height 10
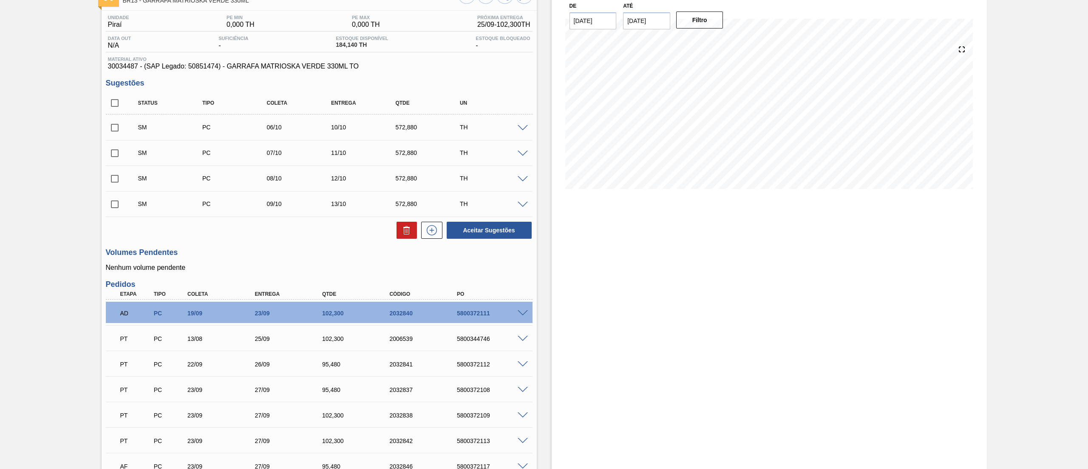
scroll to position [0, 0]
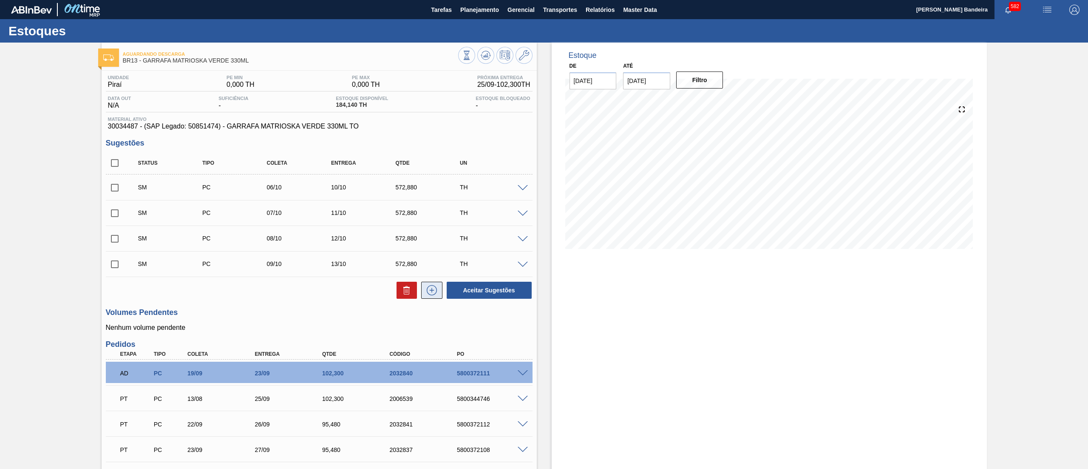
click at [426, 292] on icon at bounding box center [432, 290] width 14 height 10
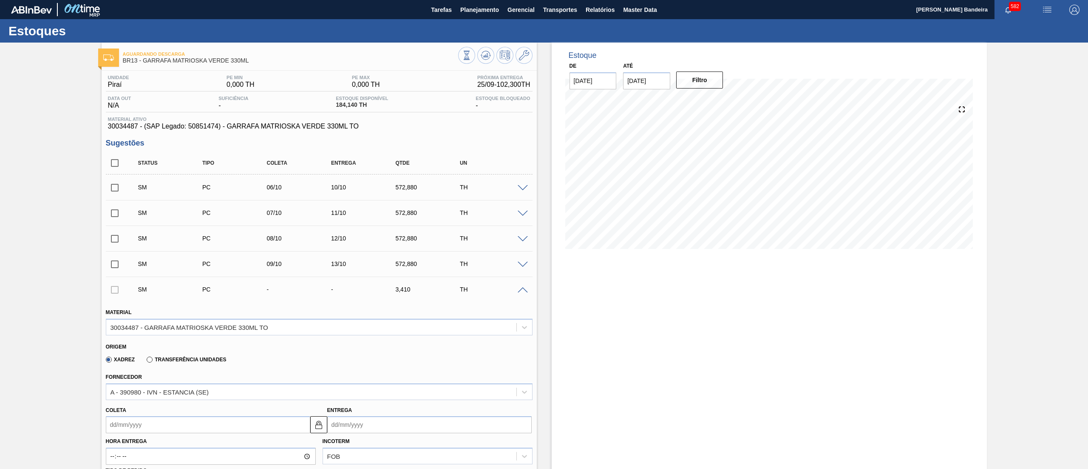
click at [523, 292] on span at bounding box center [523, 290] width 10 height 6
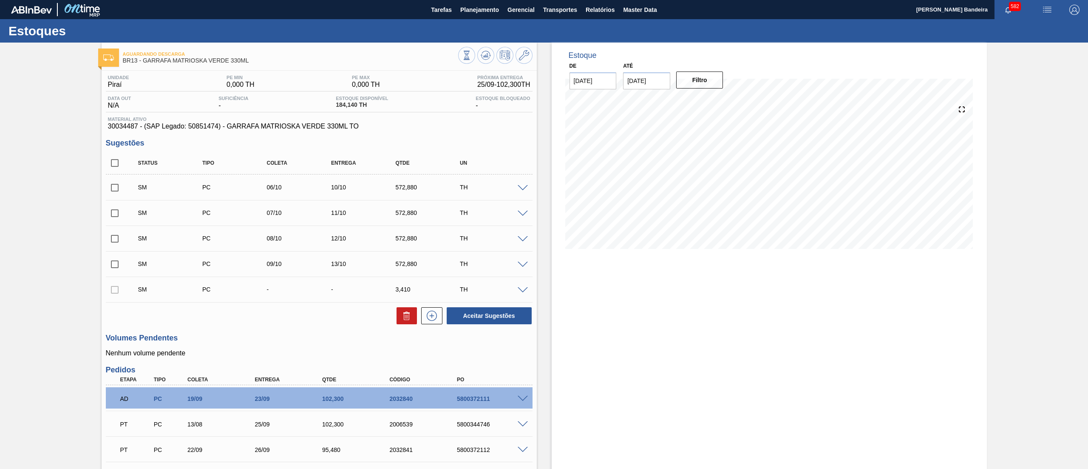
click at [521, 287] on div at bounding box center [524, 289] width 17 height 6
click at [521, 293] on div "SM PC - - 3,410 TH" at bounding box center [319, 288] width 427 height 21
click at [524, 291] on span at bounding box center [523, 290] width 10 height 6
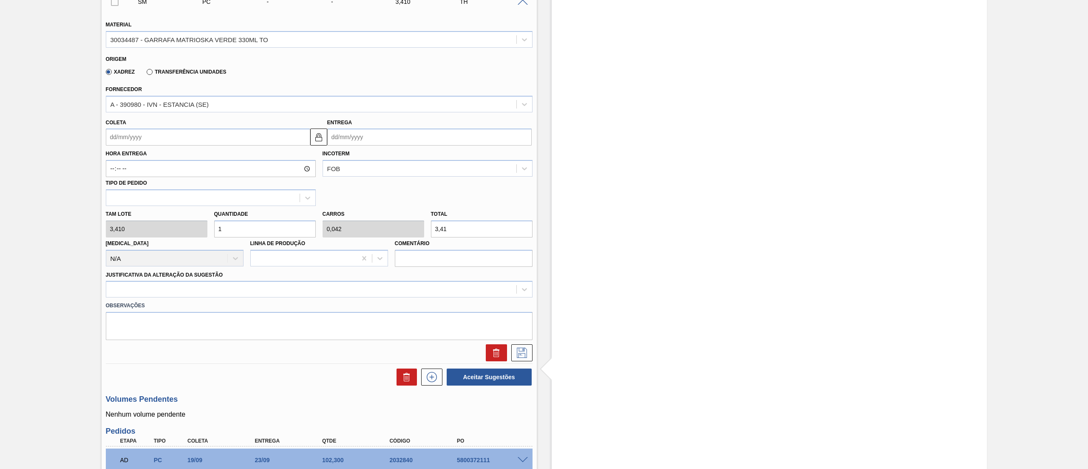
scroll to position [284, 0]
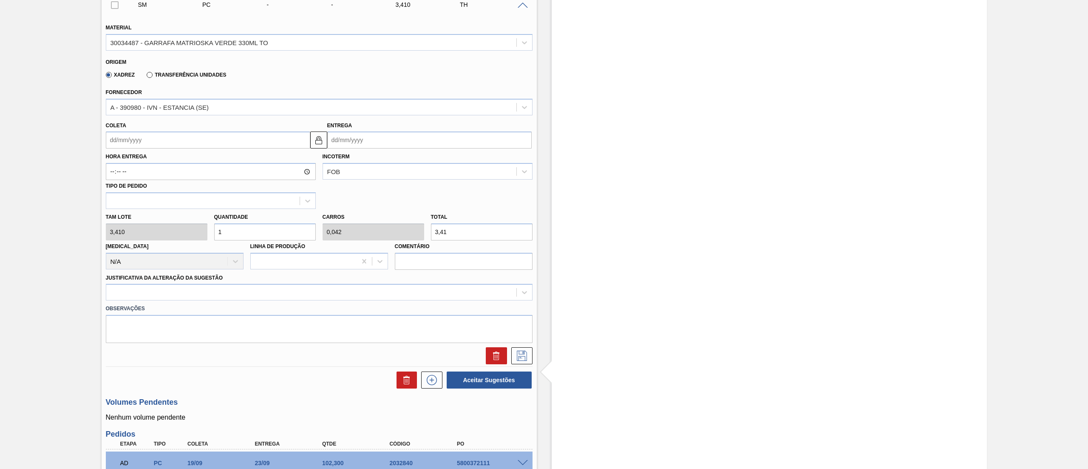
click at [247, 148] on input "Coleta" at bounding box center [208, 139] width 204 height 17
click at [198, 158] on button "Next Month" at bounding box center [201, 160] width 6 height 6
click at [187, 207] on div "10" at bounding box center [184, 201] width 11 height 11
click at [169, 238] on div "Tam lote 3,410 Quantidade 1 Carros 0,042 Total 3,41 Doca N/A Linha de Produção …" at bounding box center [319, 239] width 434 height 61
click at [179, 289] on div at bounding box center [311, 292] width 410 height 12
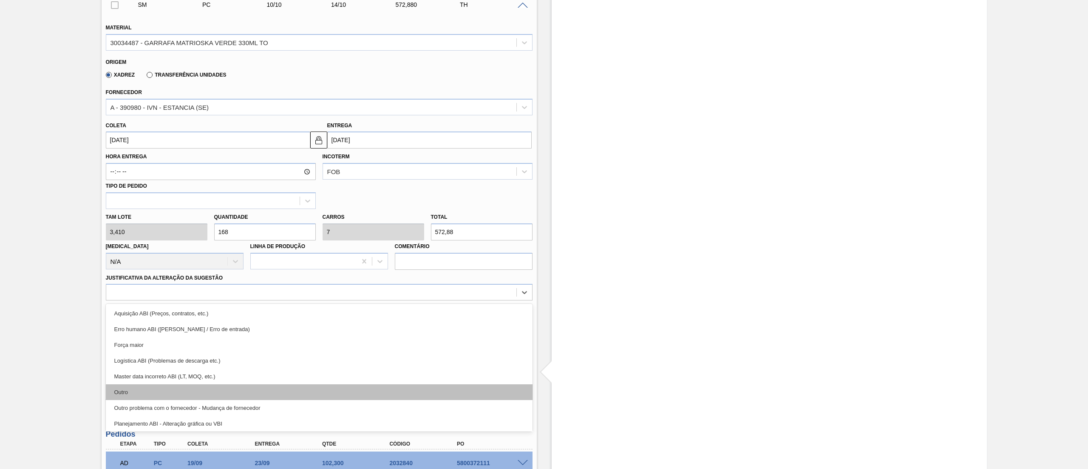
click at [184, 385] on div "Outro" at bounding box center [319, 392] width 427 height 16
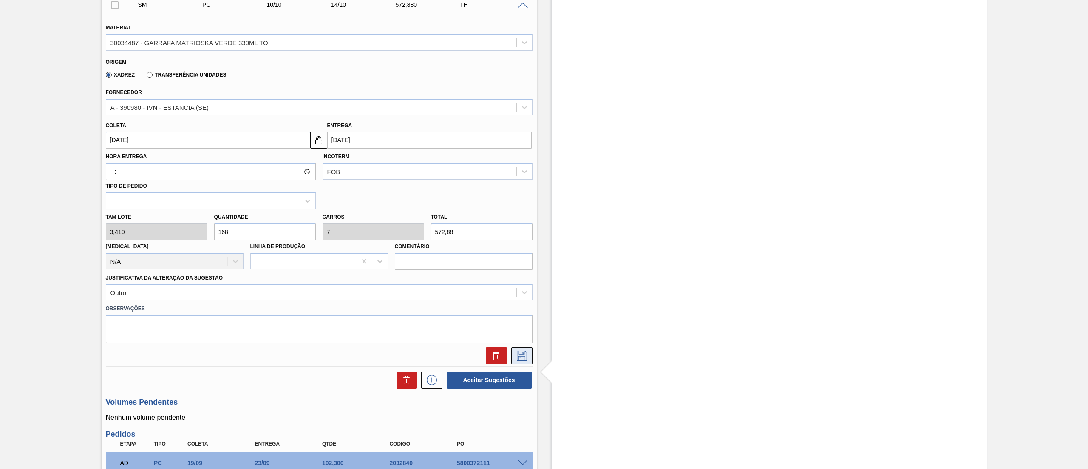
click at [524, 349] on button at bounding box center [521, 355] width 21 height 17
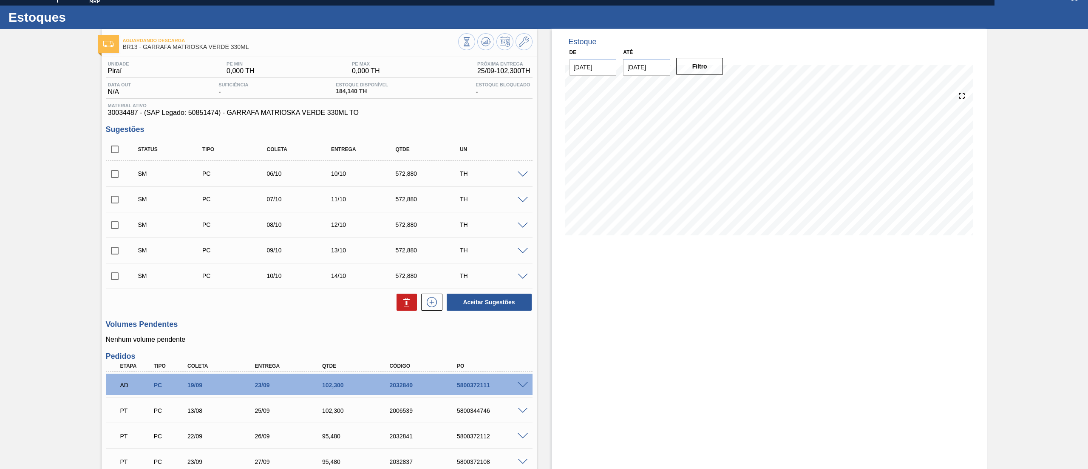
scroll to position [0, 0]
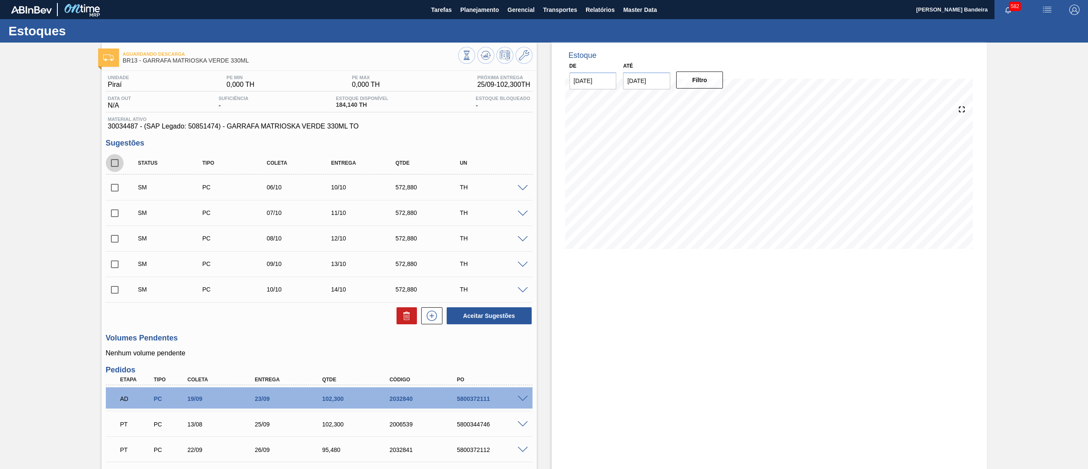
click at [116, 166] on input "checkbox" at bounding box center [115, 163] width 18 height 18
click at [479, 311] on button "Aceitar Sugestões" at bounding box center [489, 315] width 85 height 17
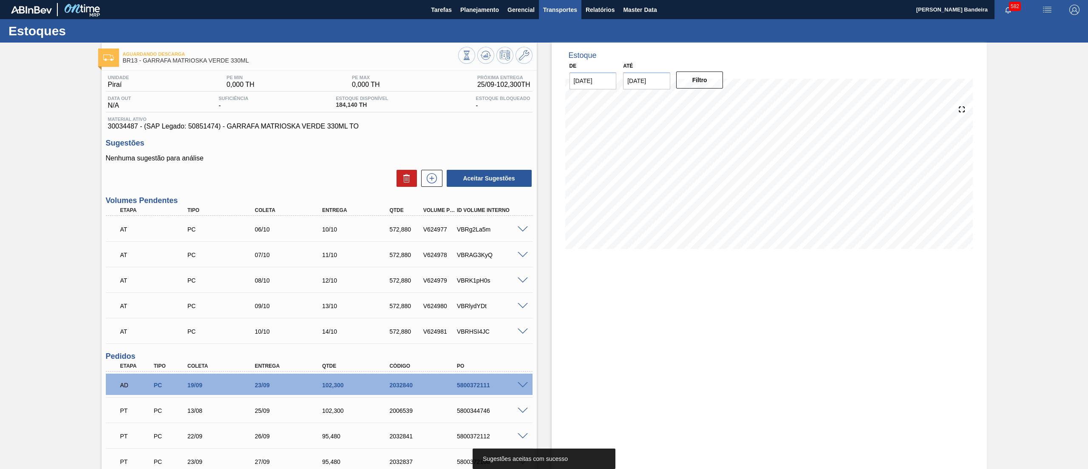
click at [575, 14] on span "Transportes" at bounding box center [560, 10] width 34 height 10
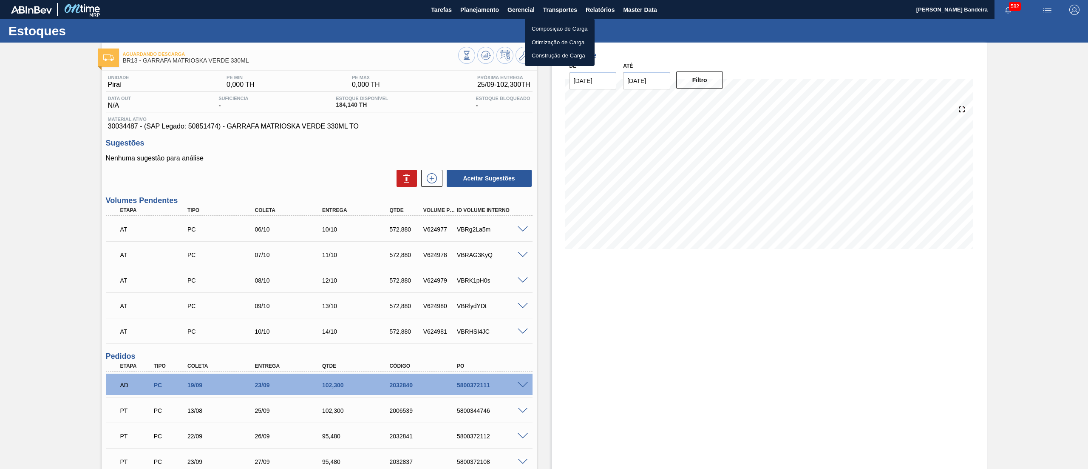
click at [551, 38] on li "Otimização de Carga" at bounding box center [560, 43] width 70 height 14
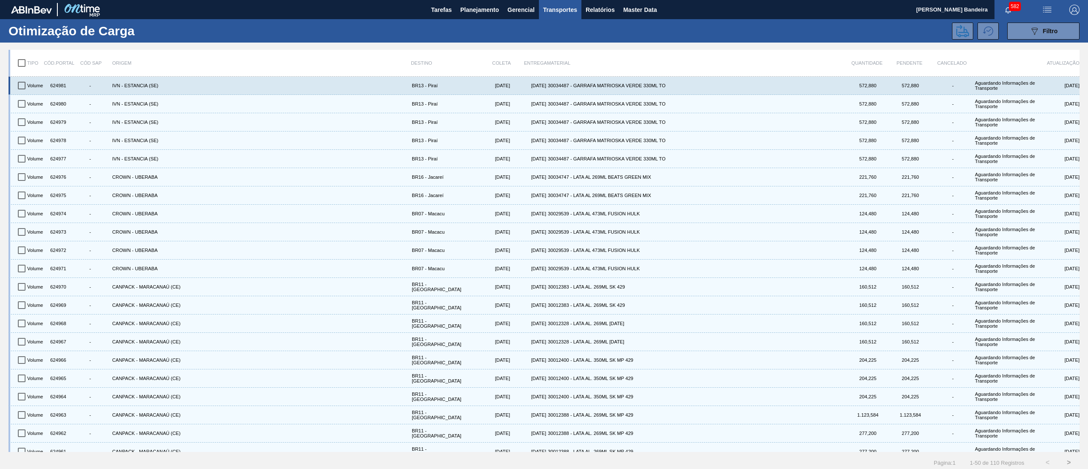
click at [17, 85] on input "checkbox" at bounding box center [22, 86] width 18 height 18
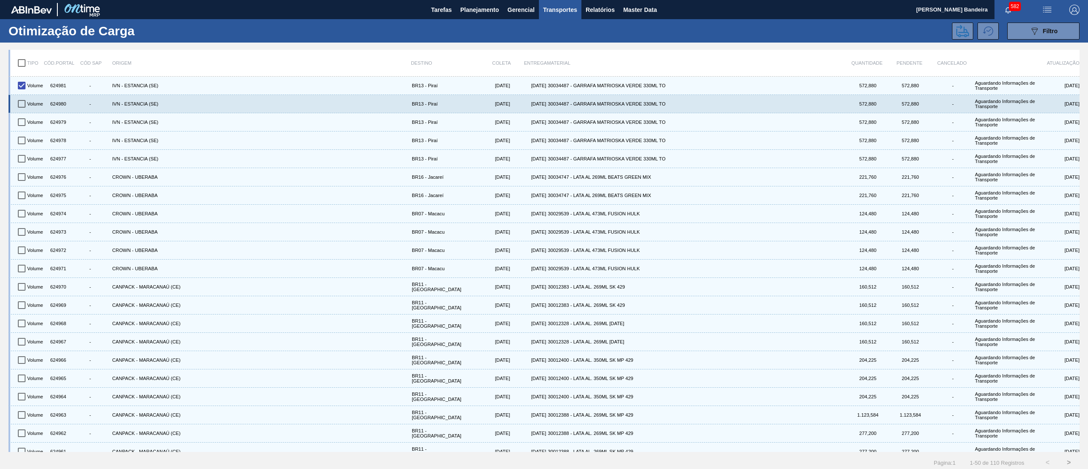
click at [19, 107] on input "checkbox" at bounding box center [22, 104] width 18 height 18
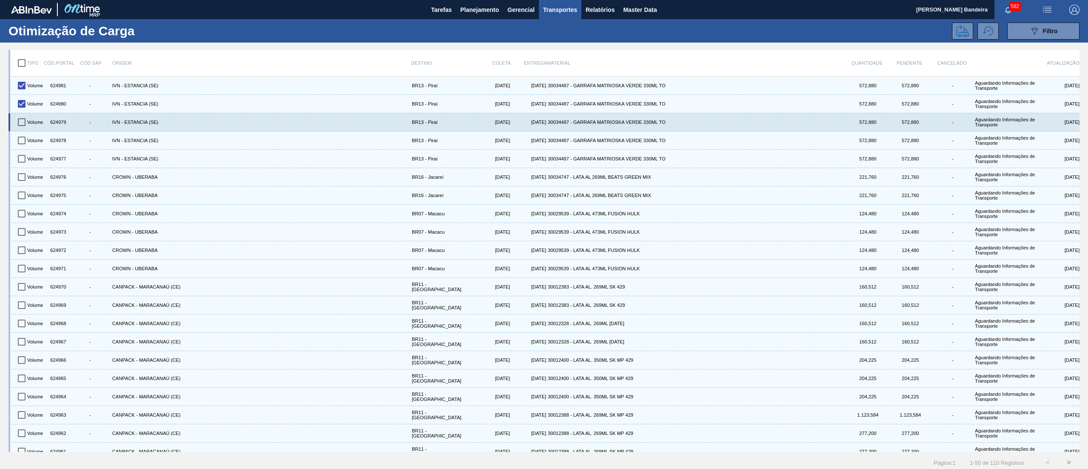
click at [19, 124] on input "checkbox" at bounding box center [22, 122] width 18 height 18
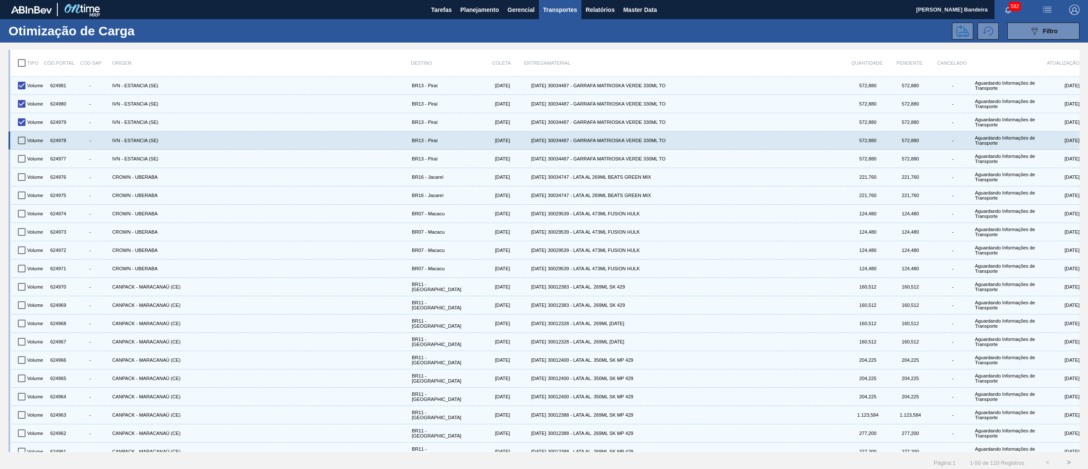
click at [21, 143] on input "checkbox" at bounding box center [22, 140] width 18 height 18
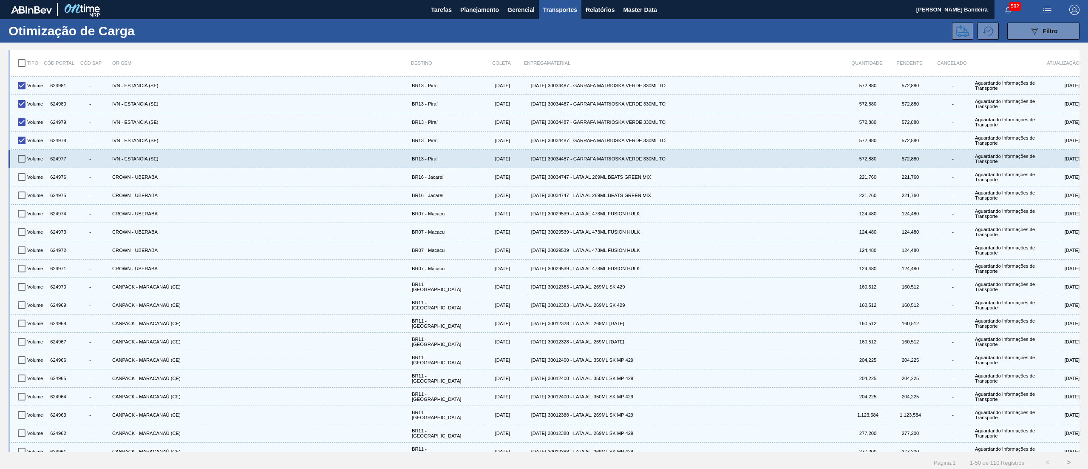
click at [21, 159] on input "checkbox" at bounding box center [22, 159] width 18 height 18
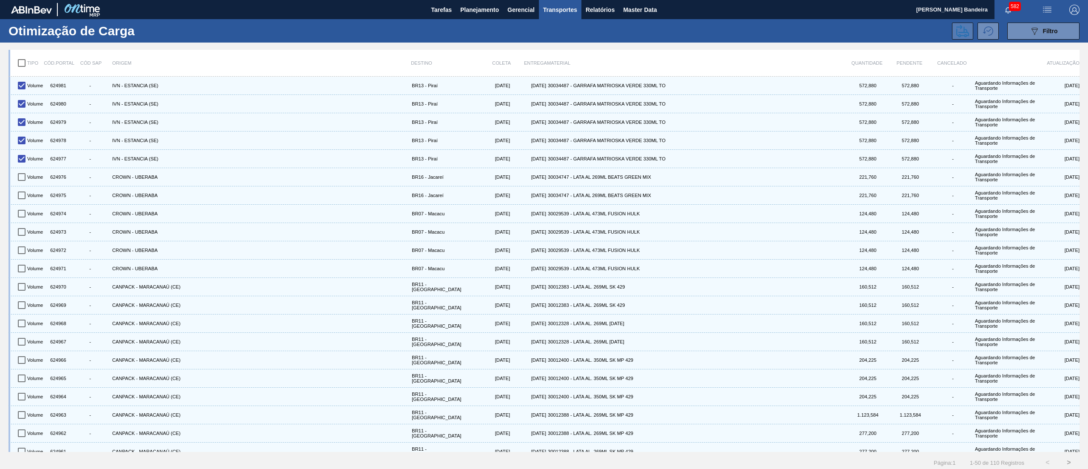
click at [962, 33] on icon at bounding box center [963, 31] width 13 height 13
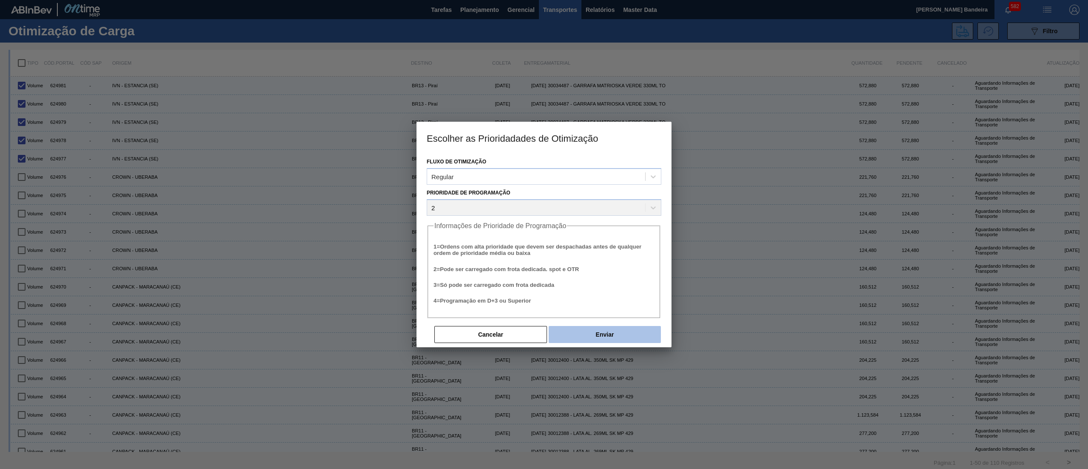
click at [594, 334] on button "Enviar" at bounding box center [605, 334] width 112 height 17
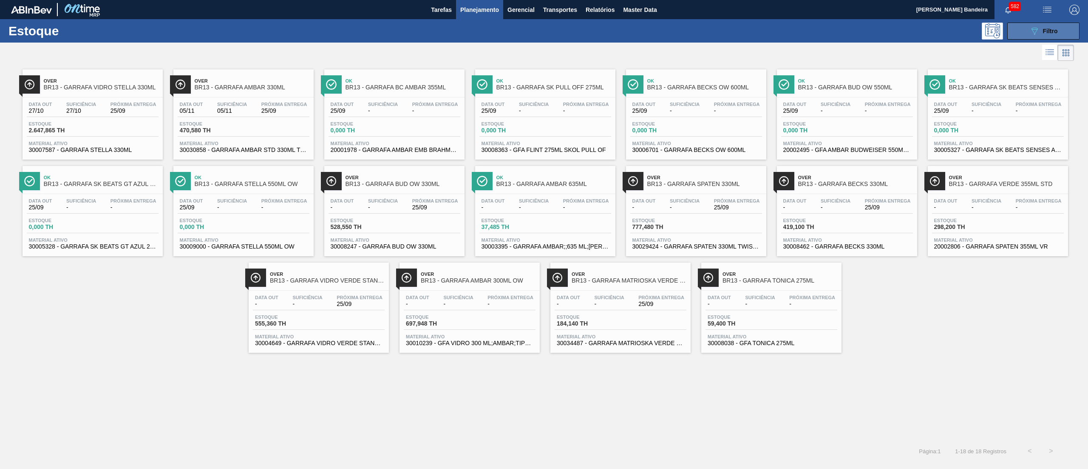
click at [1058, 23] on button "089F7B8B-B2A5-4AFE-B5C0-19BA573D28AC Filtro" at bounding box center [1044, 31] width 72 height 17
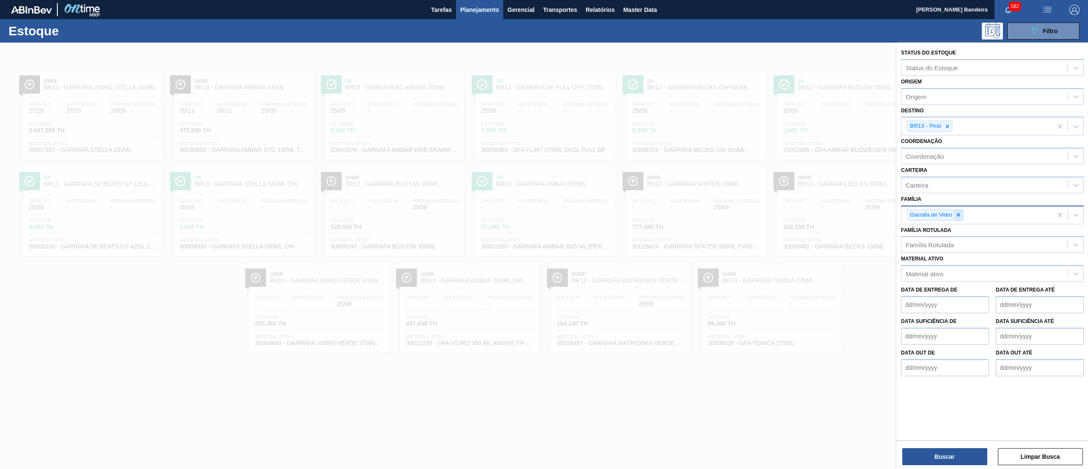
click at [957, 213] on icon at bounding box center [959, 215] width 6 height 6
click at [945, 127] on icon at bounding box center [948, 126] width 6 height 6
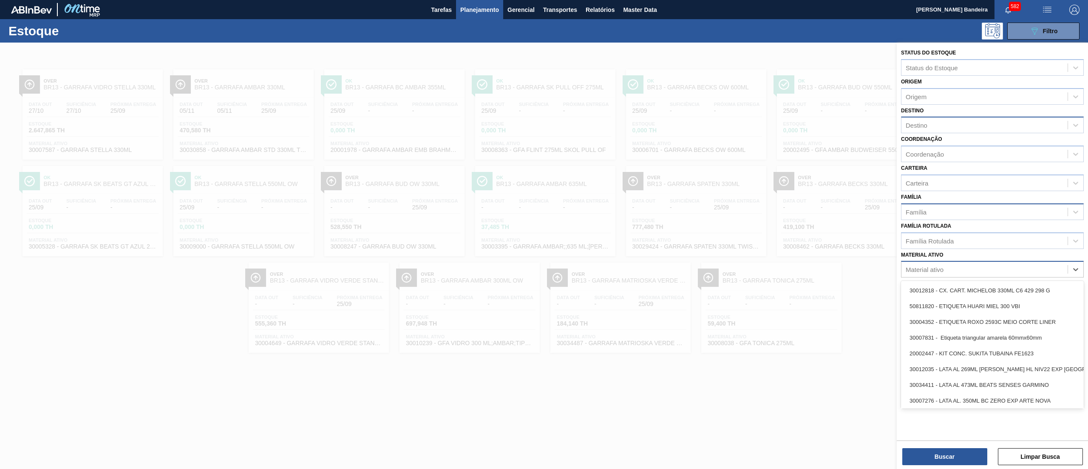
click at [938, 270] on div "Material ativo" at bounding box center [925, 269] width 38 height 7
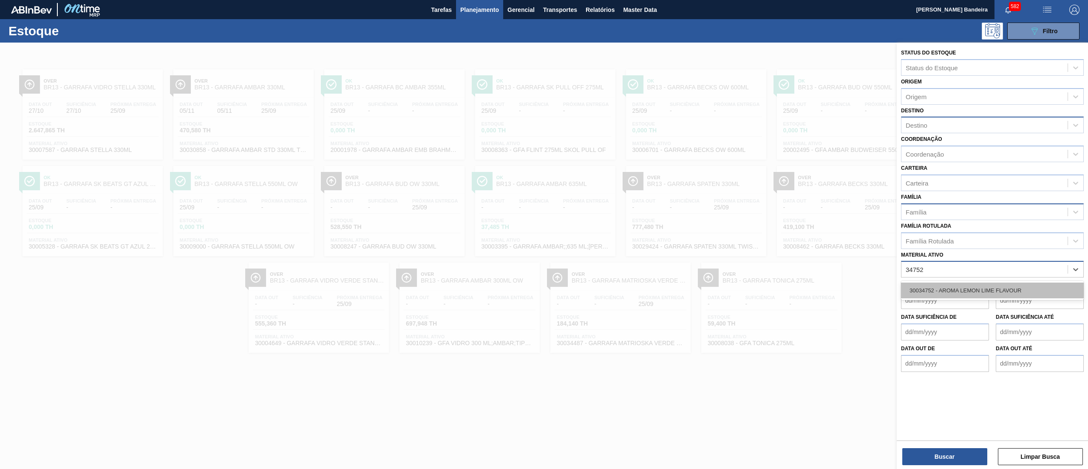
click at [951, 289] on div "30034752 - AROMA LEMON LIME FLAVOUR" at bounding box center [992, 290] width 183 height 16
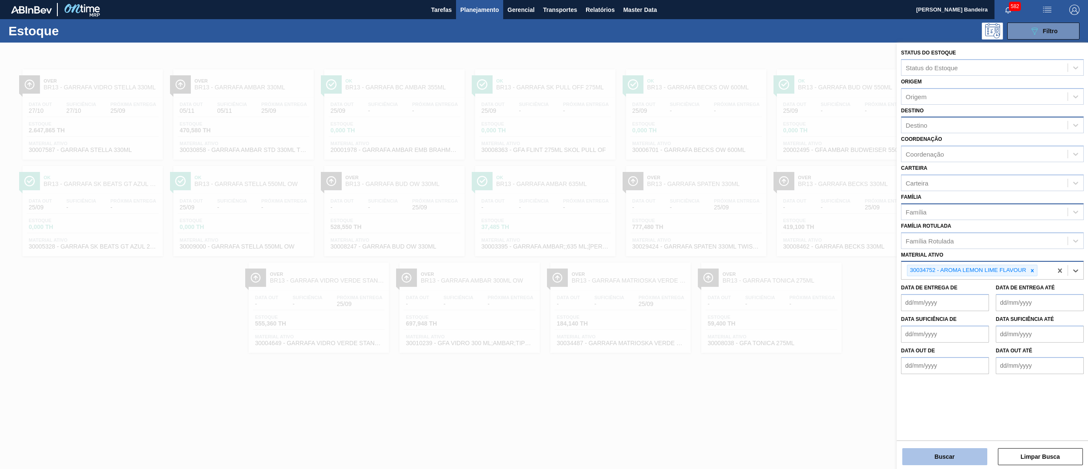
click at [943, 456] on button "Buscar" at bounding box center [945, 456] width 85 height 17
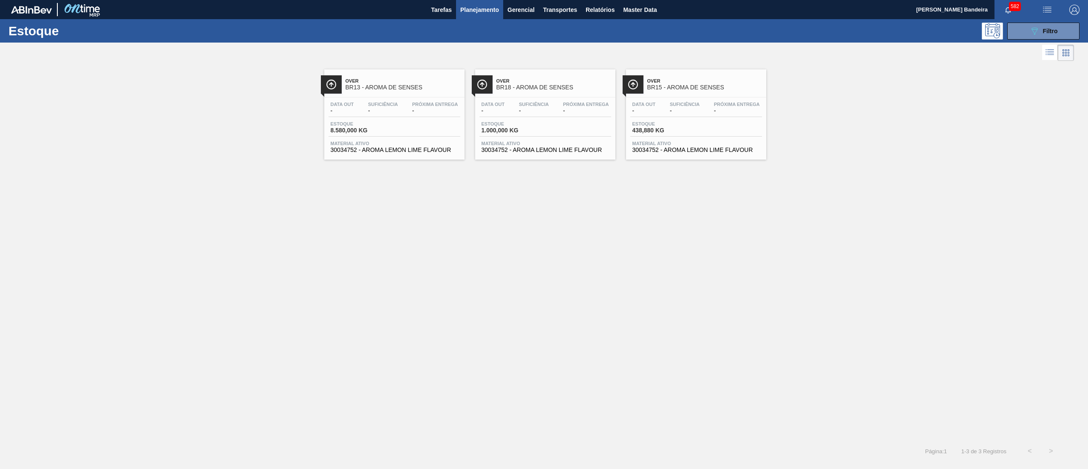
click at [660, 153] on span "30034752 - AROMA LEMON LIME FLAVOUR" at bounding box center [697, 150] width 128 height 6
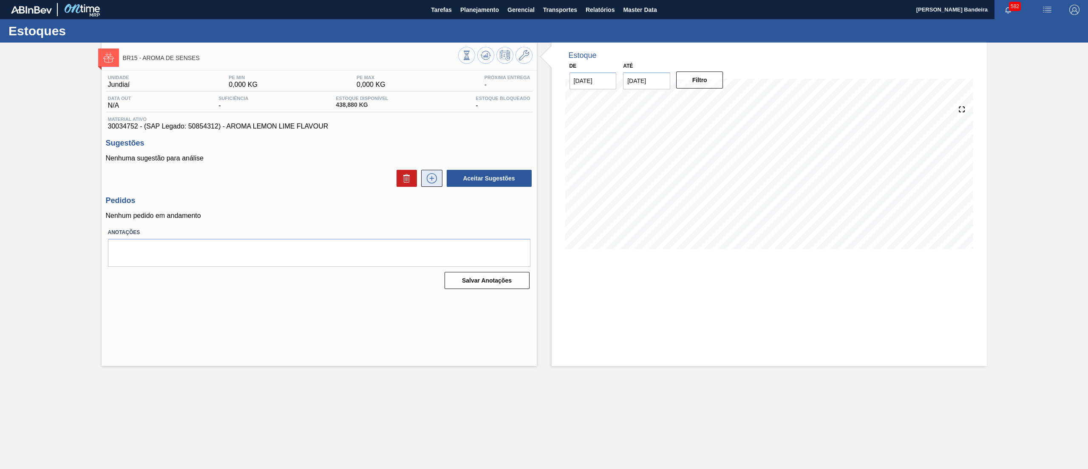
click at [430, 181] on icon at bounding box center [432, 178] width 14 height 10
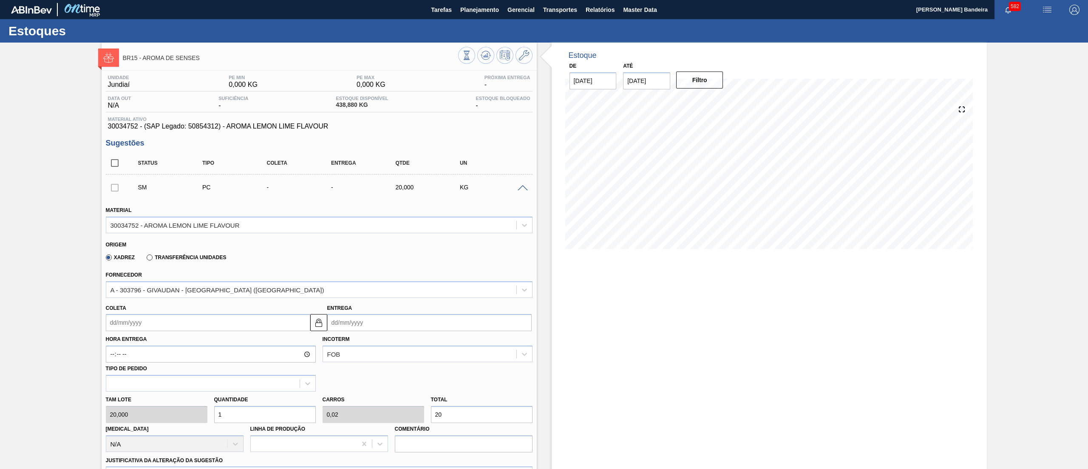
click at [204, 320] on input "Coleta" at bounding box center [208, 322] width 204 height 17
click at [130, 420] on div "29" at bounding box center [129, 425] width 11 height 11
click at [317, 319] on img at bounding box center [319, 322] width 10 height 10
click at [386, 323] on input "[DATE]" at bounding box center [429, 322] width 204 height 17
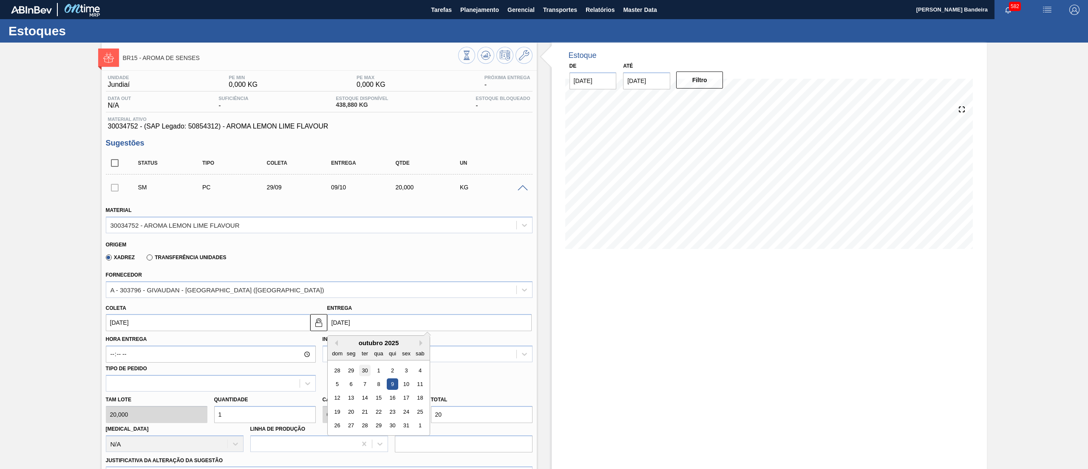
click at [369, 373] on div "30" at bounding box center [364, 369] width 11 height 11
click at [315, 323] on img at bounding box center [319, 322] width 10 height 10
click at [148, 413] on div "Tam lote 20,000 Quantidade 1 Carros 0,02 Total 20 Doca N/A Linha de Produção Co…" at bounding box center [319, 421] width 434 height 61
click at [174, 419] on div "Tam lote 20,000 Quantidade 20 Carros 0,4 Total 400 Doca N/A Linha de Produção C…" at bounding box center [319, 421] width 434 height 61
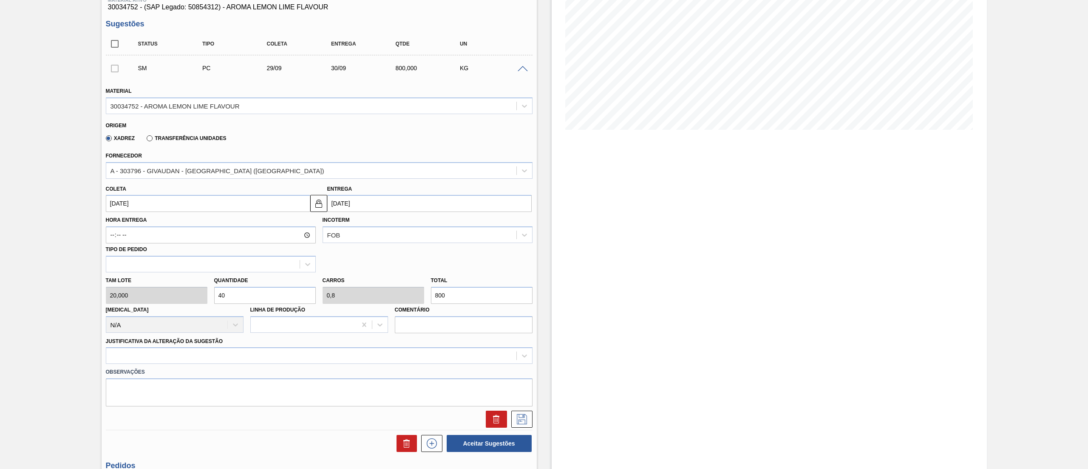
scroll to position [158, 0]
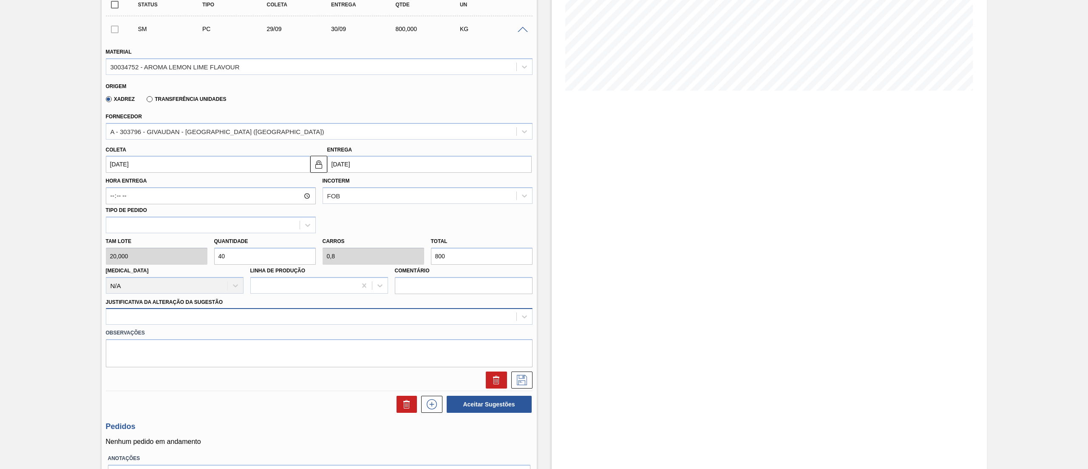
click at [132, 311] on div at bounding box center [311, 316] width 410 height 12
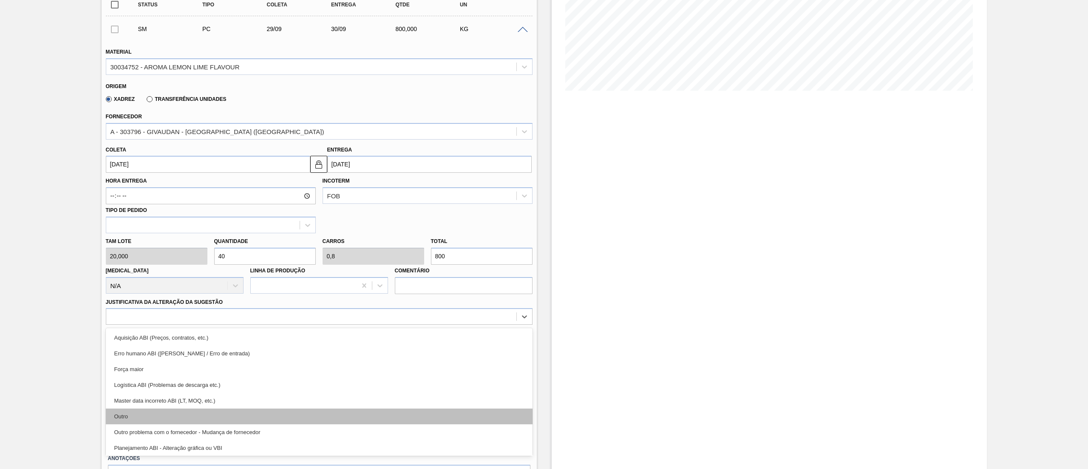
click at [142, 419] on div "Outro" at bounding box center [319, 416] width 427 height 16
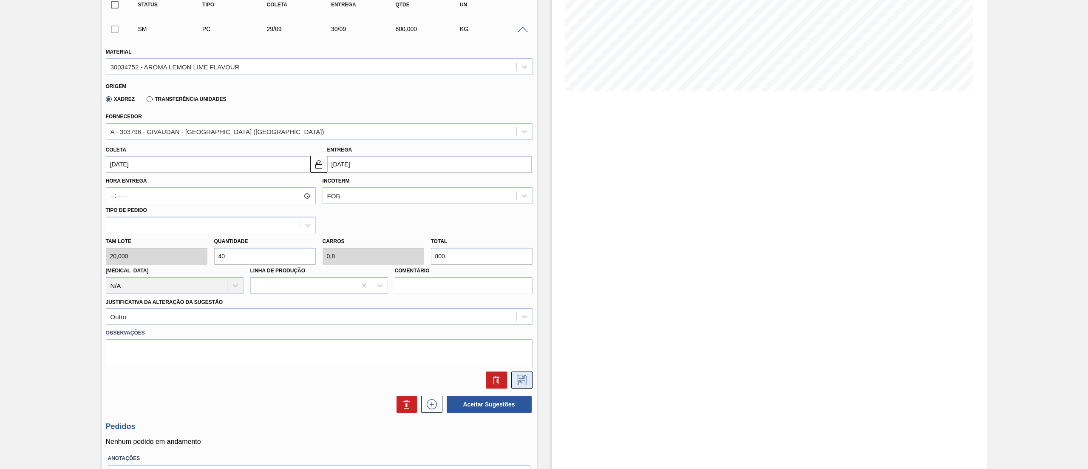
click at [519, 375] on icon at bounding box center [522, 380] width 14 height 10
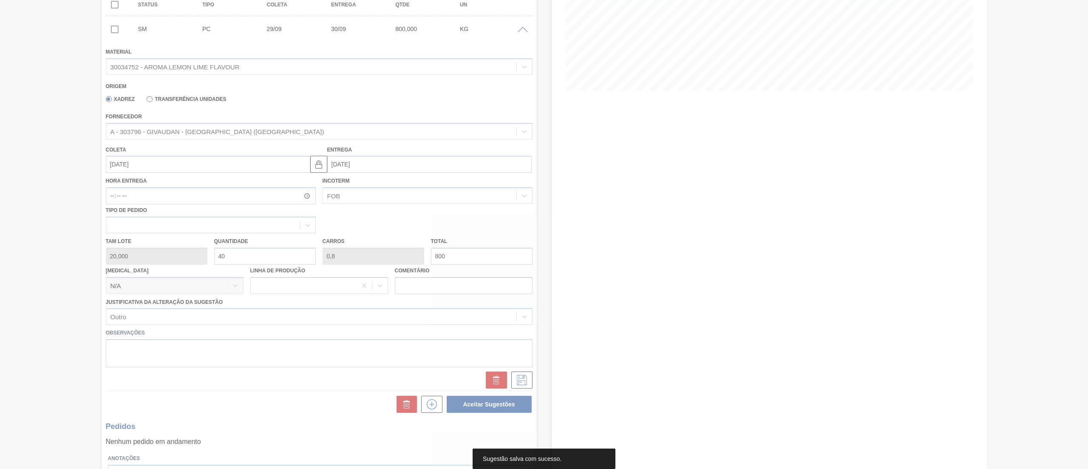
scroll to position [0, 0]
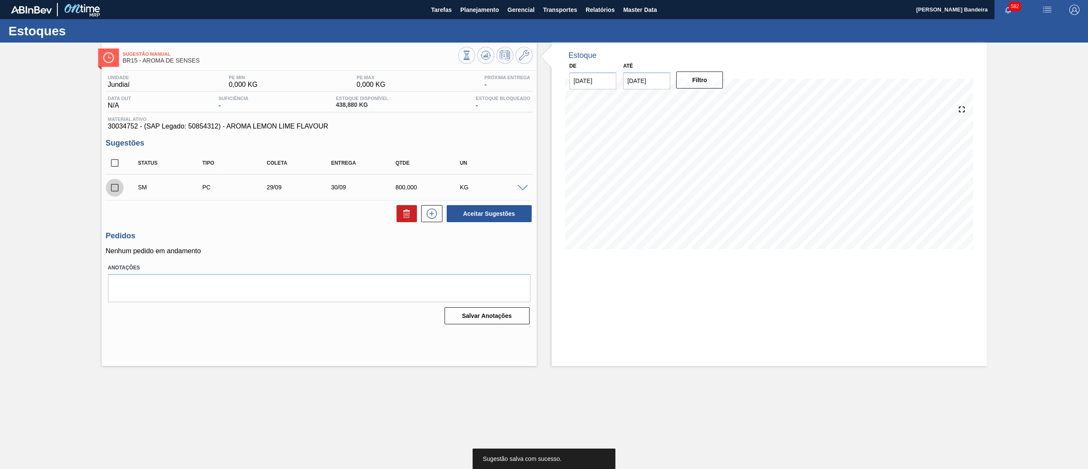
click at [116, 187] on input "checkbox" at bounding box center [115, 188] width 18 height 18
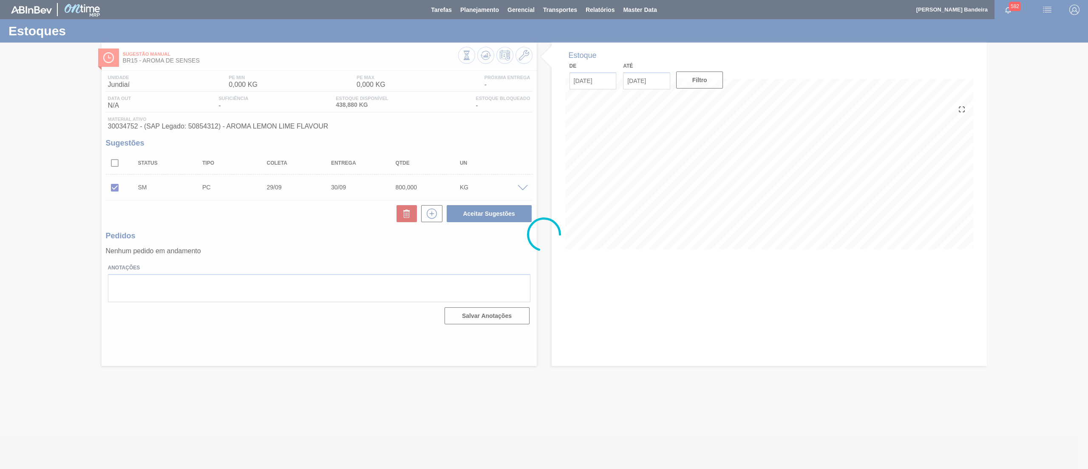
click at [483, 212] on div at bounding box center [544, 234] width 1088 height 469
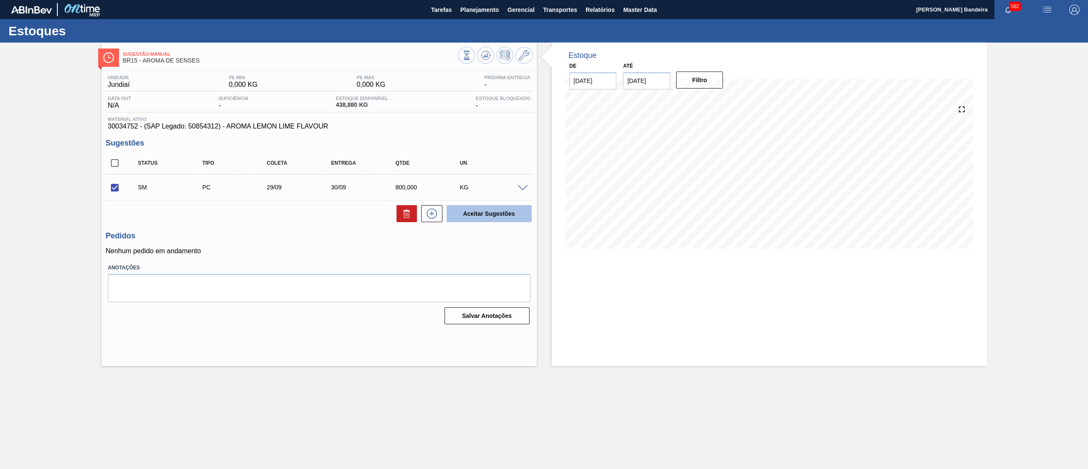
click at [483, 219] on button "Aceitar Sugestões" at bounding box center [489, 213] width 85 height 17
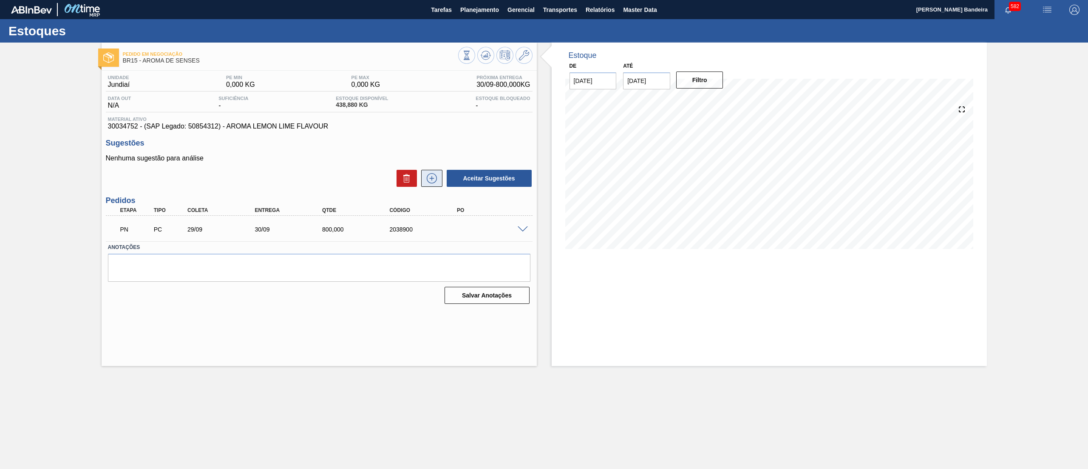
click at [430, 183] on icon at bounding box center [432, 178] width 10 height 10
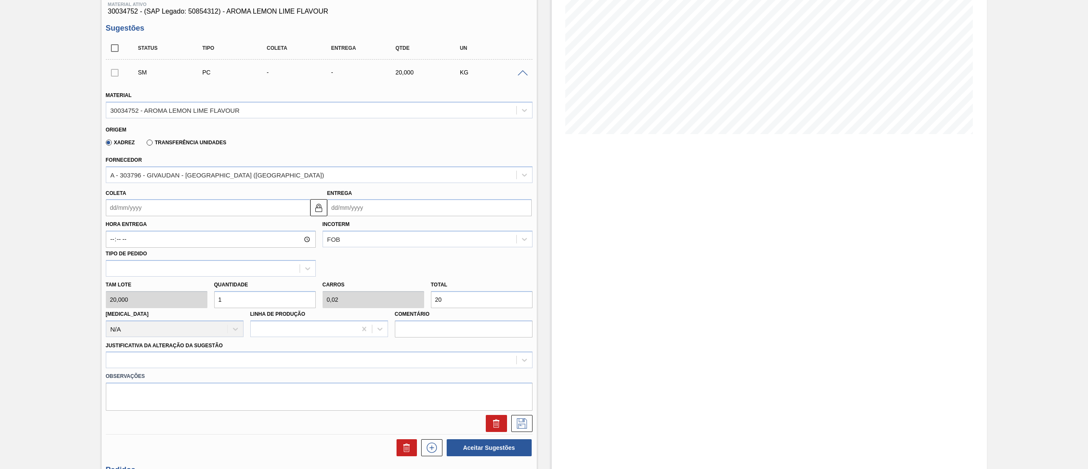
scroll to position [125, 0]
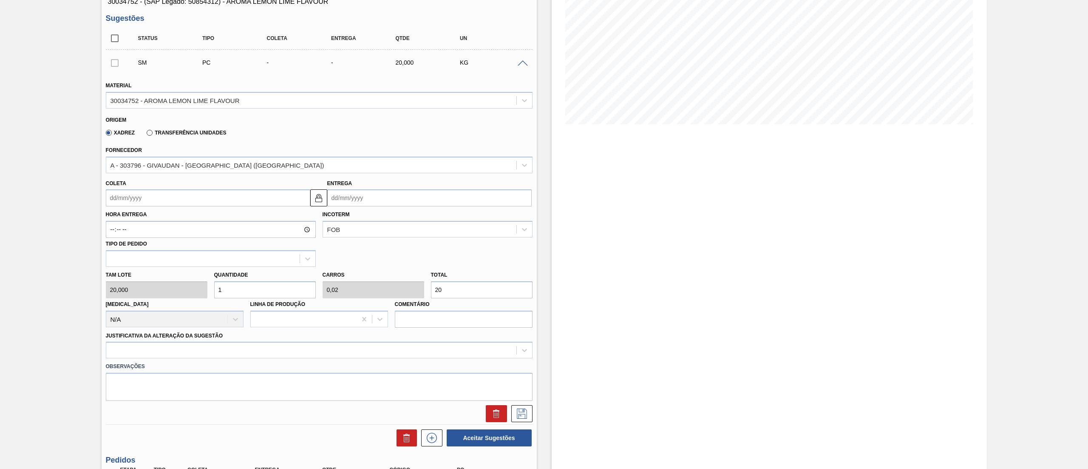
click at [191, 202] on input "Coleta" at bounding box center [208, 197] width 204 height 17
click at [202, 218] on button "Next Month" at bounding box center [201, 218] width 6 height 6
click at [130, 287] on div "20" at bounding box center [129, 286] width 11 height 11
click at [174, 297] on div "Tam lote 20,000 Quantidade 1 Carros 0,02 Total 20 Doca N/A Linha de Produção Co…" at bounding box center [319, 297] width 434 height 61
click at [172, 348] on div at bounding box center [319, 349] width 427 height 17
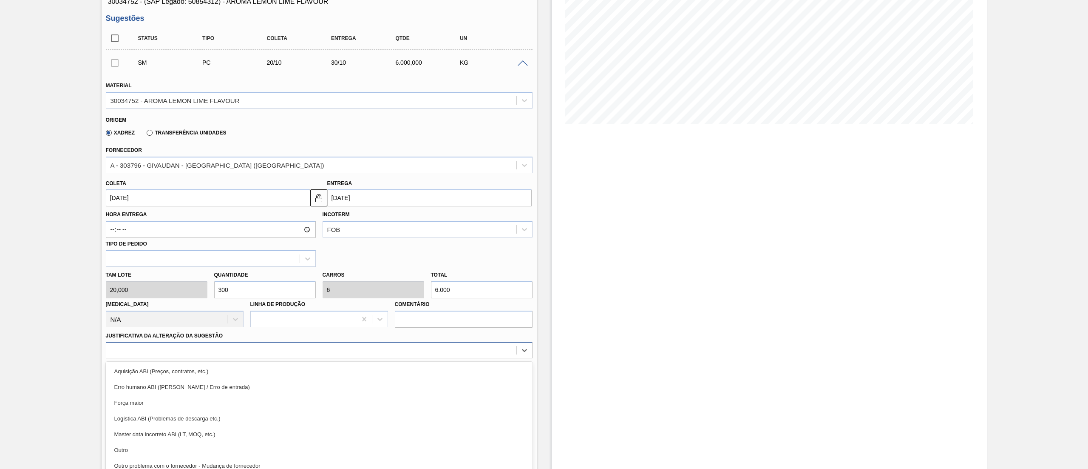
scroll to position [149, 0]
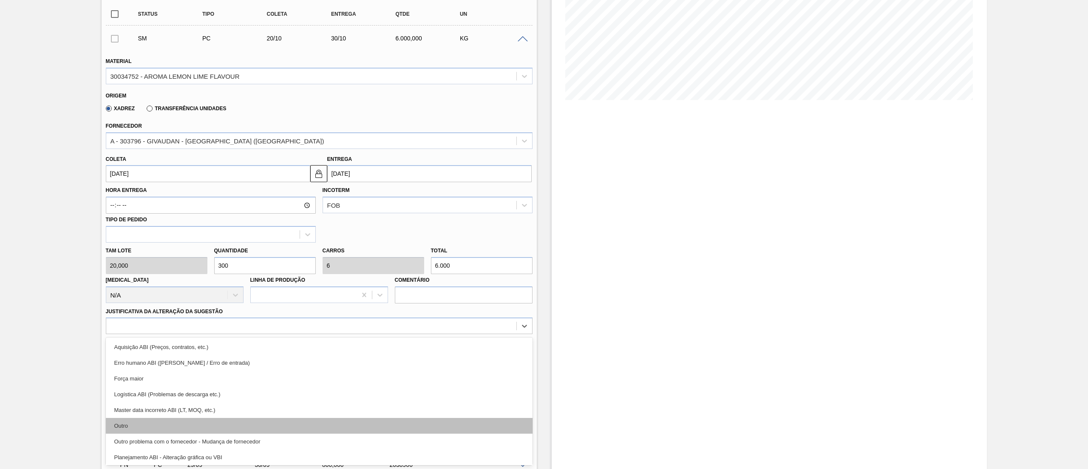
click at [166, 418] on div "Outro" at bounding box center [319, 425] width 427 height 16
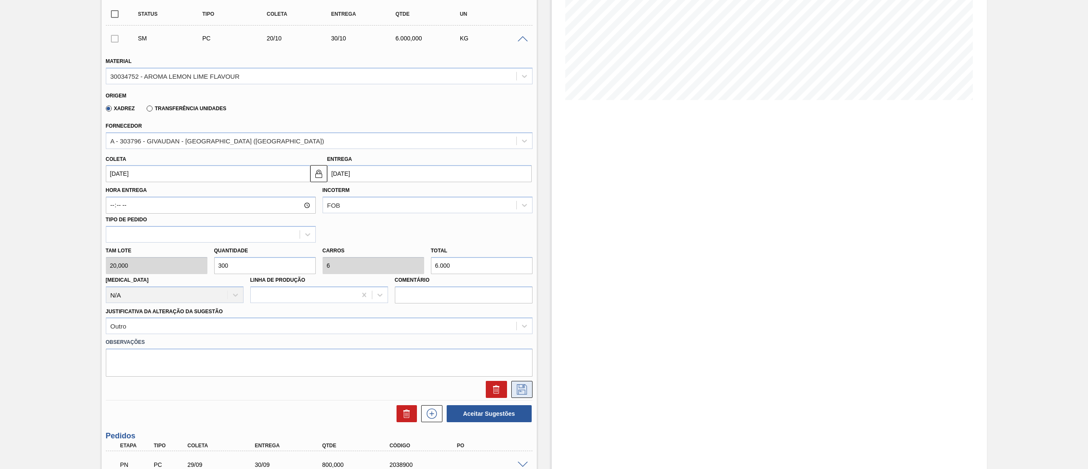
click at [515, 387] on icon at bounding box center [522, 389] width 14 height 10
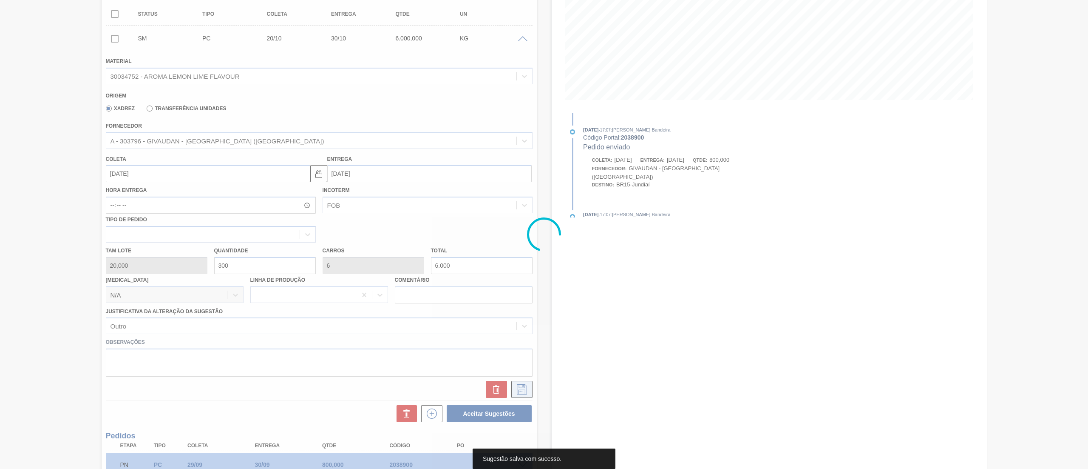
scroll to position [0, 0]
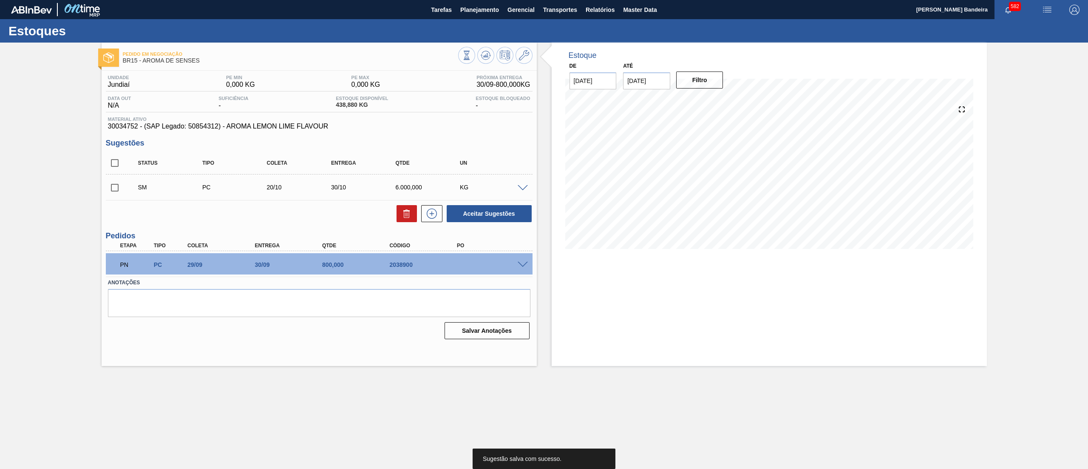
click at [526, 188] on span at bounding box center [523, 188] width 10 height 6
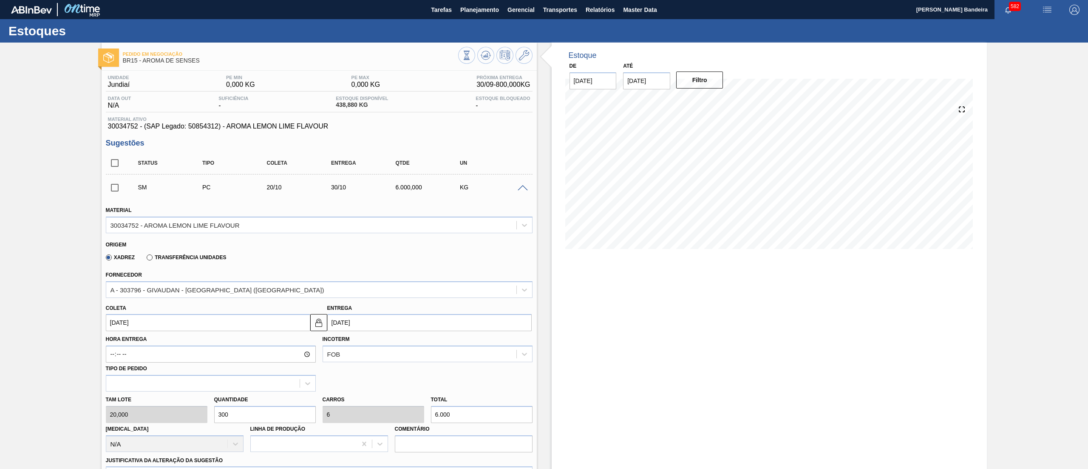
click at [152, 316] on input "20/10/2025" at bounding box center [208, 322] width 204 height 17
click at [132, 386] on div "6" at bounding box center [129, 383] width 11 height 11
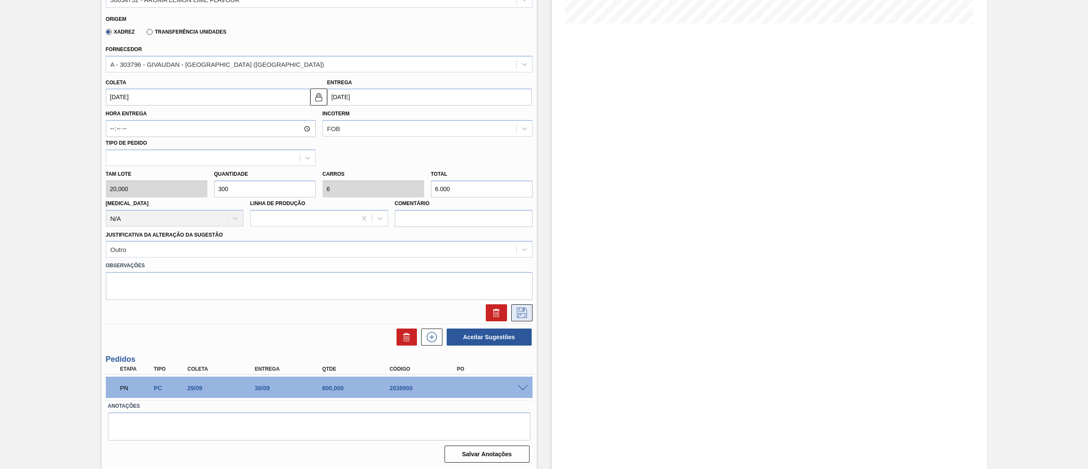
click at [526, 318] on button at bounding box center [521, 312] width 21 height 17
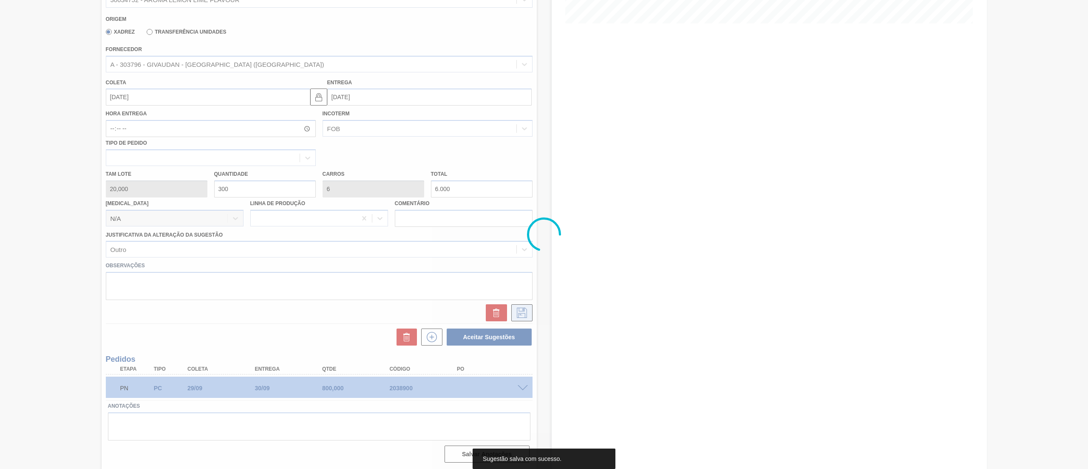
scroll to position [0, 0]
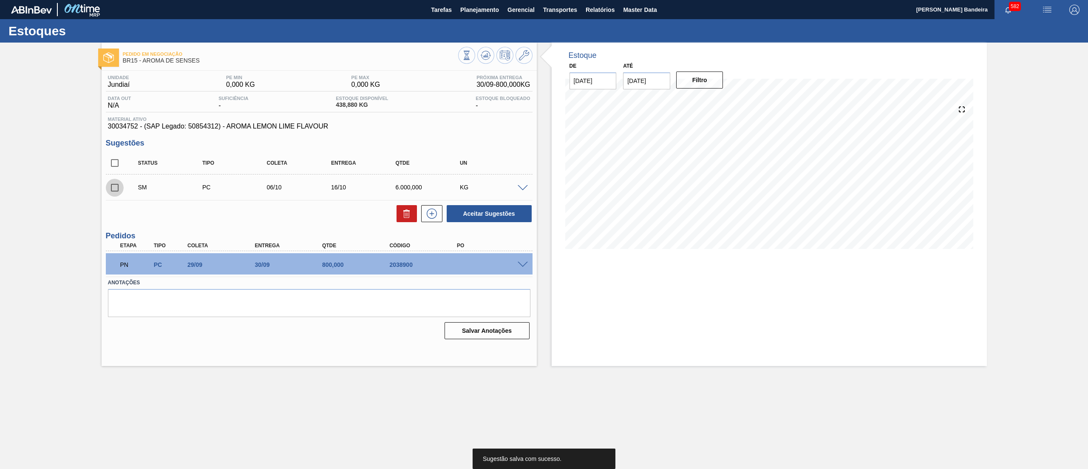
click at [110, 185] on input "checkbox" at bounding box center [115, 188] width 18 height 18
click at [483, 211] on button "Aceitar Sugestões" at bounding box center [489, 213] width 85 height 17
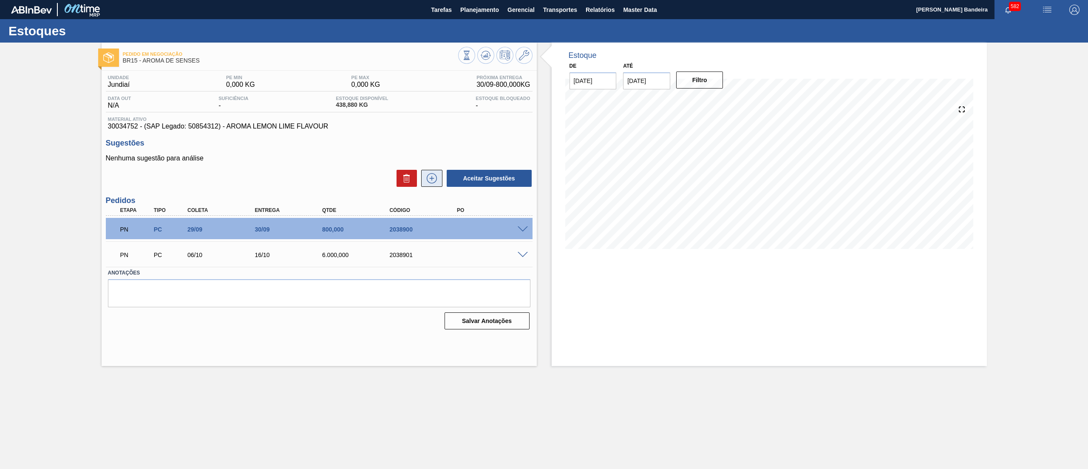
click at [434, 178] on icon at bounding box center [432, 178] width 14 height 10
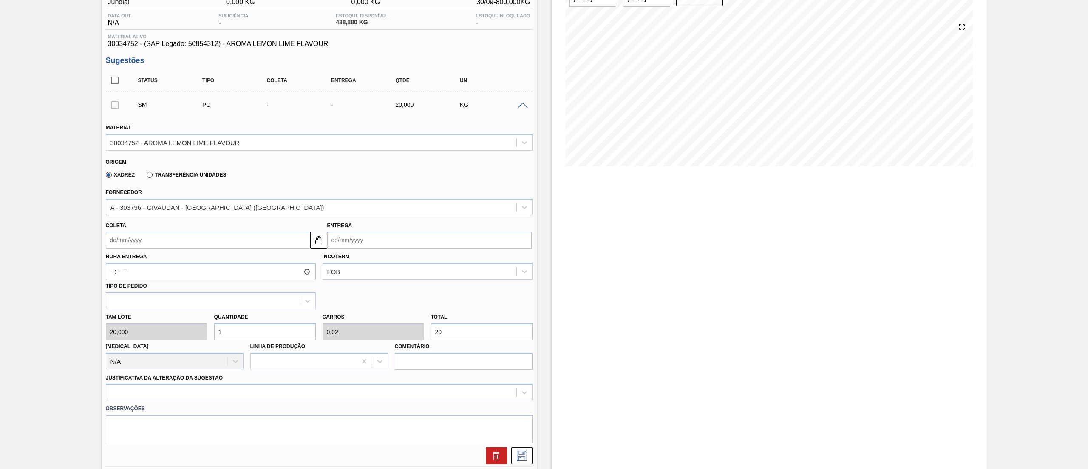
scroll to position [84, 0]
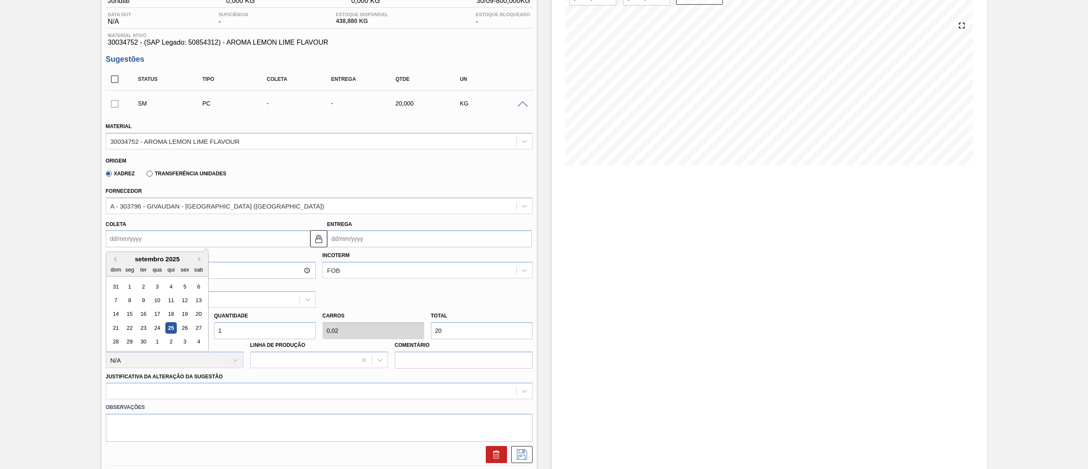
click at [167, 238] on input "Coleta" at bounding box center [208, 238] width 204 height 17
click at [200, 259] on button "Next Month" at bounding box center [201, 259] width 6 height 6
click at [128, 304] on div "3" at bounding box center [129, 299] width 11 height 11
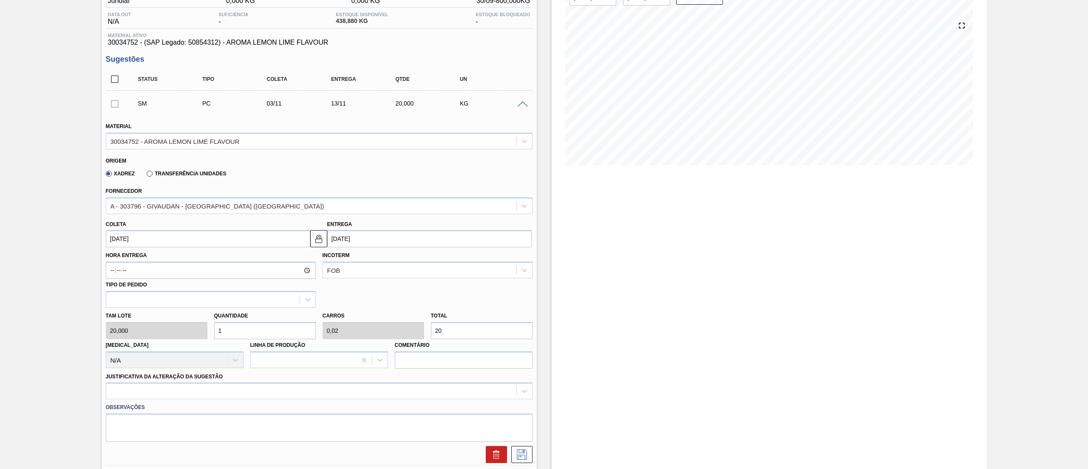
click at [199, 332] on div "Tam lote 20,000 Quantidade 1 Carros 0,02 Total 20 Doca N/A Linha de Produção Co…" at bounding box center [319, 337] width 434 height 61
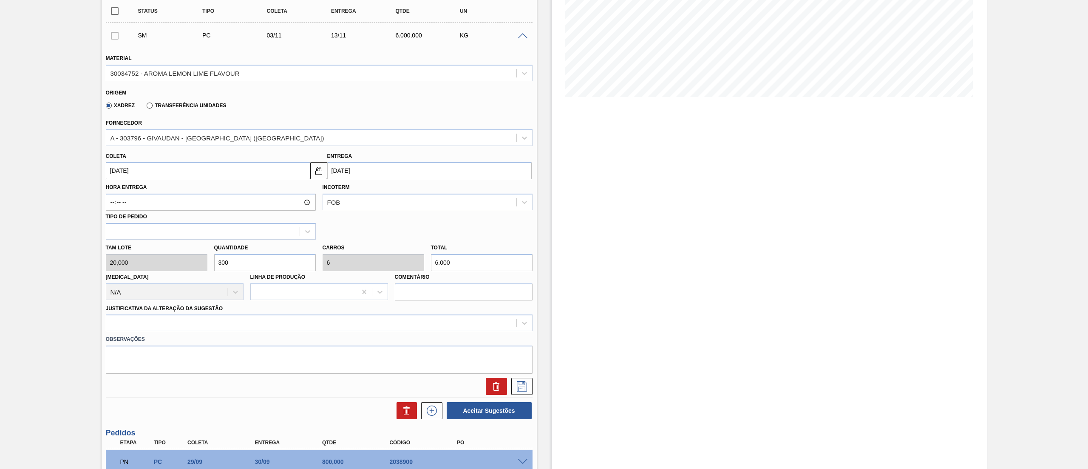
scroll to position [163, 0]
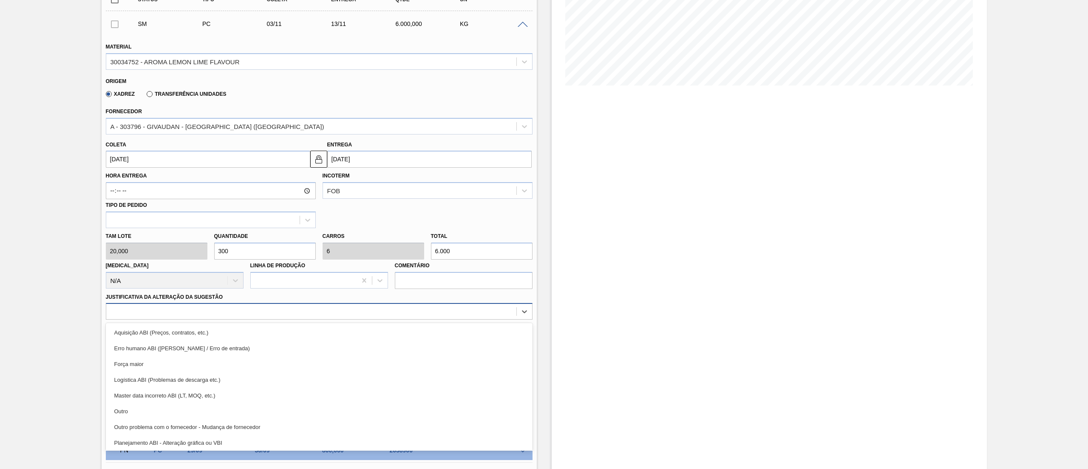
click at [237, 312] on div at bounding box center [311, 311] width 410 height 12
click at [135, 410] on div "Outro" at bounding box center [319, 411] width 427 height 16
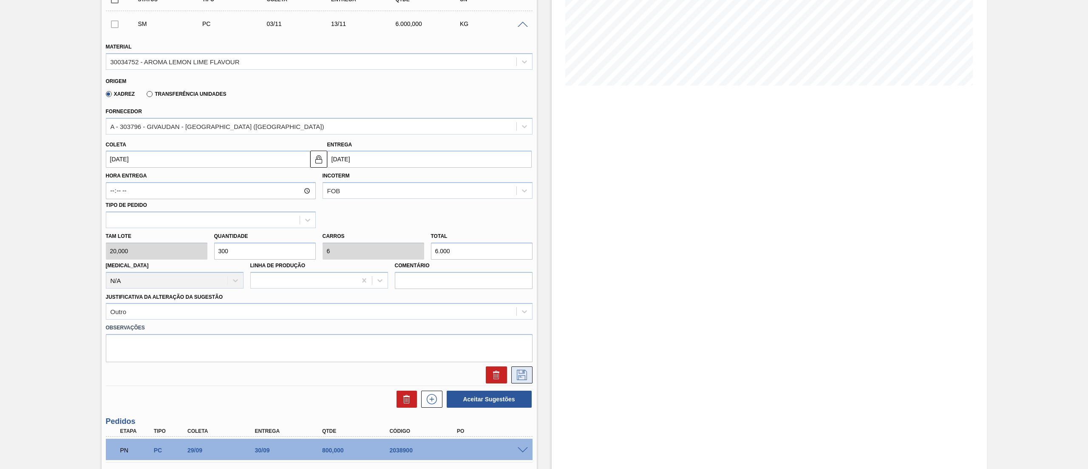
click at [512, 380] on button at bounding box center [521, 374] width 21 height 17
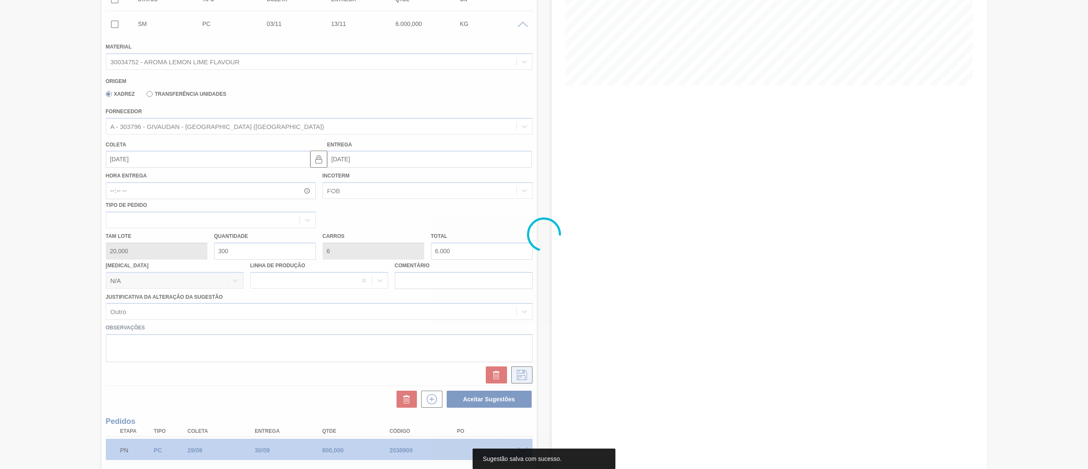
scroll to position [0, 0]
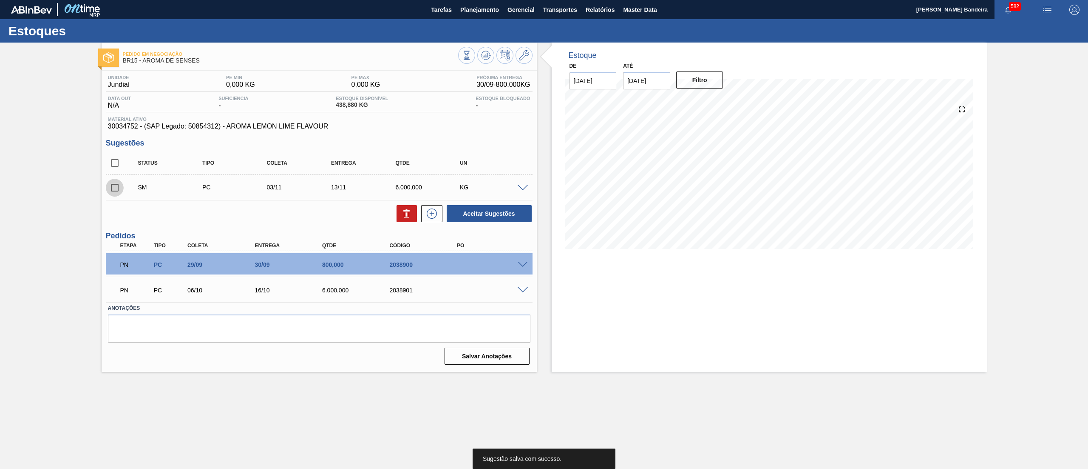
click at [113, 187] on input "checkbox" at bounding box center [115, 188] width 18 height 18
click at [496, 219] on button "Aceitar Sugestões" at bounding box center [489, 213] width 85 height 17
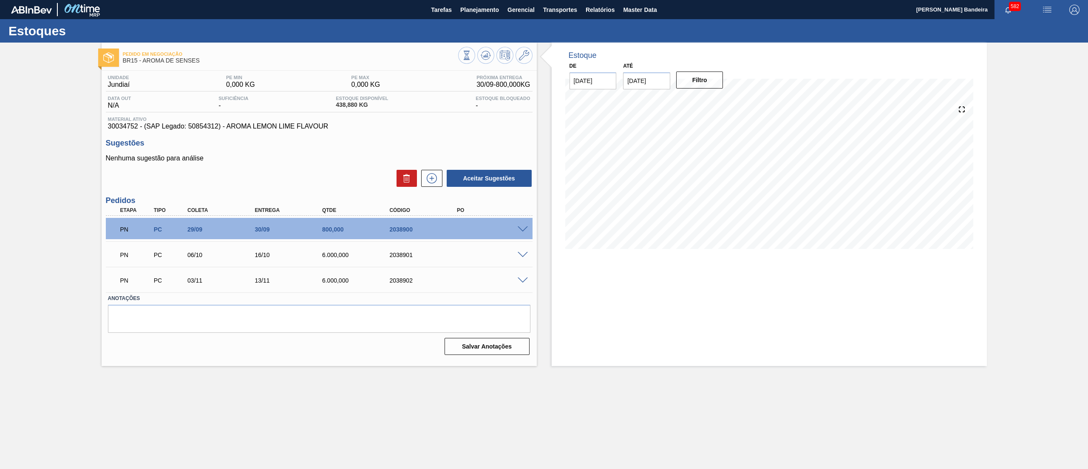
click at [522, 229] on span at bounding box center [523, 229] width 10 height 6
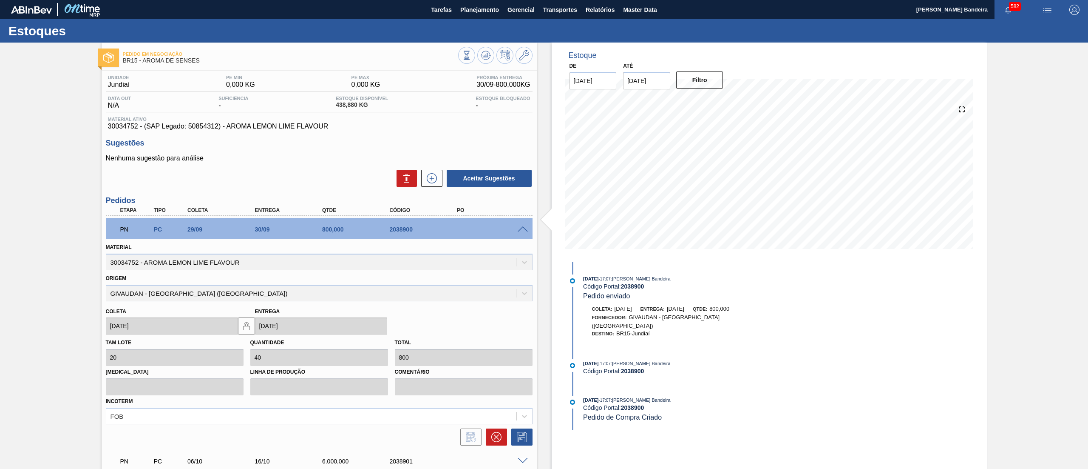
click at [524, 226] on span at bounding box center [523, 229] width 10 height 6
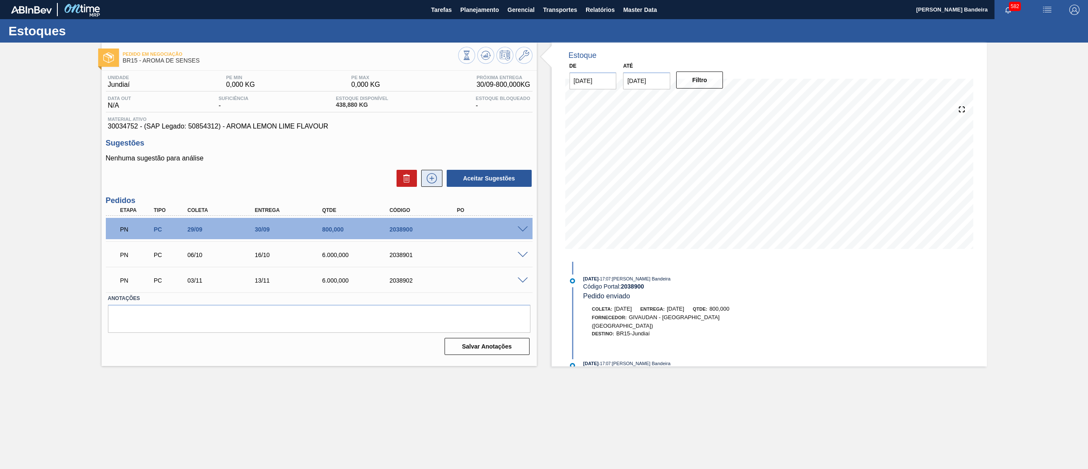
click at [434, 173] on icon at bounding box center [432, 178] width 14 height 10
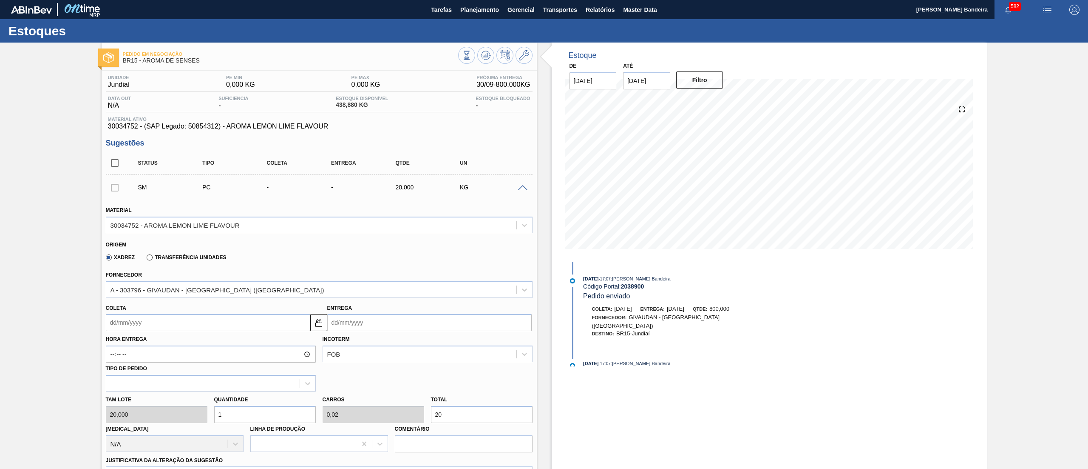
click at [159, 322] on input "Coleta" at bounding box center [208, 322] width 204 height 17
click at [131, 411] on div "22" at bounding box center [129, 411] width 11 height 11
drag, startPoint x: 261, startPoint y: 418, endPoint x: 178, endPoint y: 428, distance: 83.9
click at [178, 428] on div "Tam lote 20,000 Quantidade 1 Carros 0,02 Total 20 Doca N/A Linha de Produção Co…" at bounding box center [319, 421] width 434 height 61
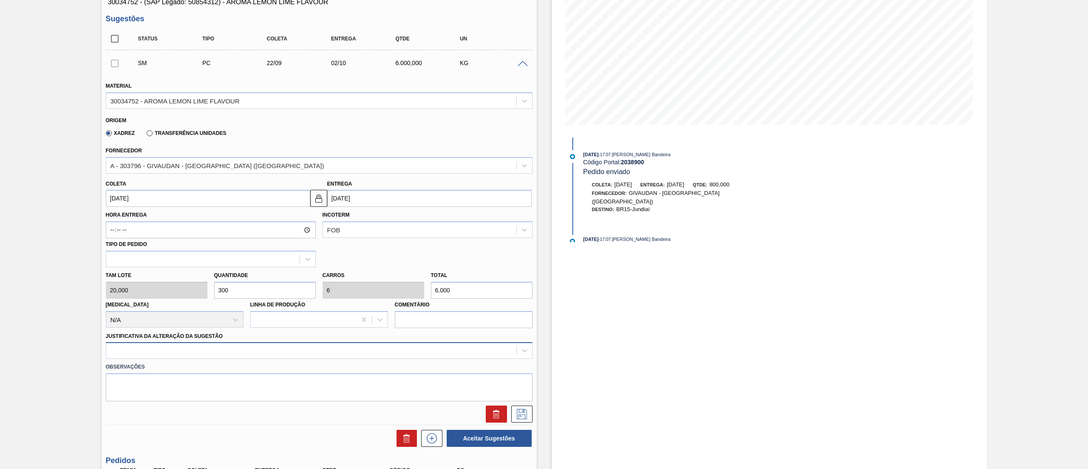
click at [270, 353] on div at bounding box center [319, 350] width 427 height 17
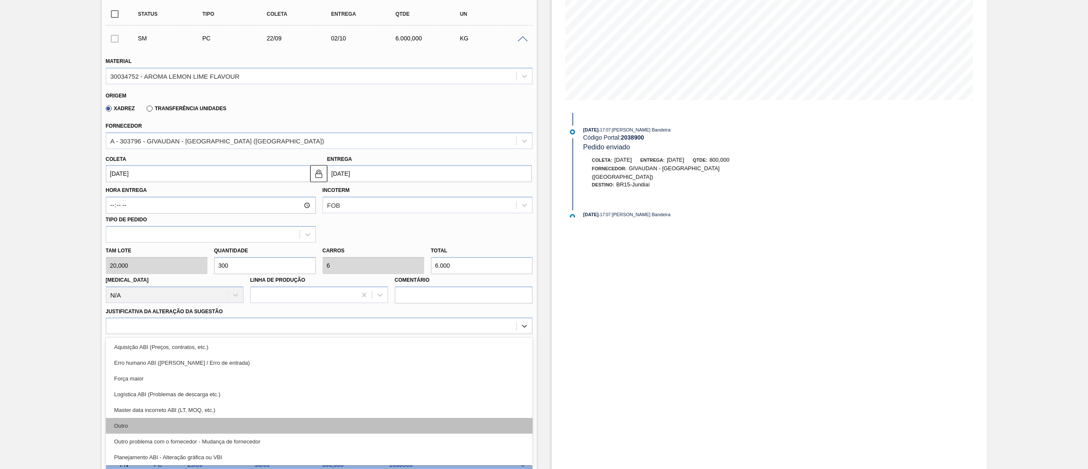
click at [190, 418] on div "Outro" at bounding box center [319, 425] width 427 height 16
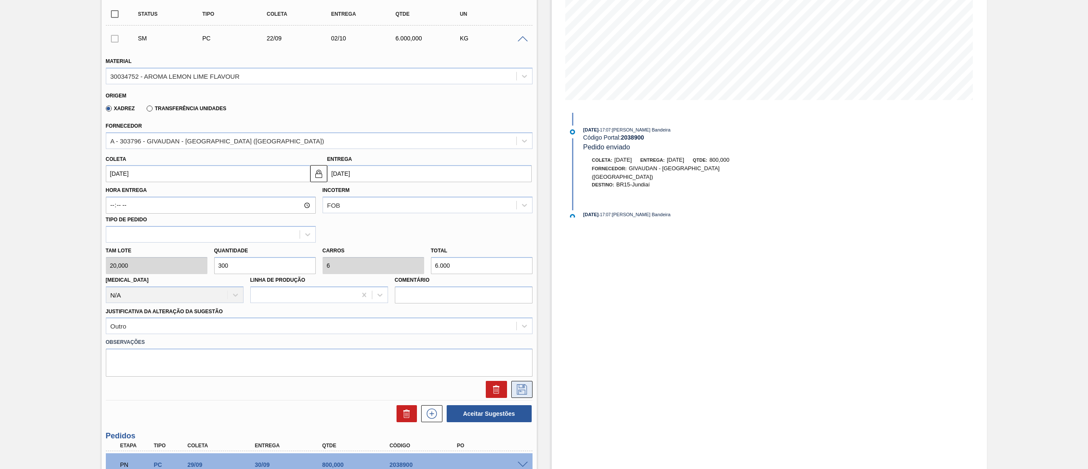
click at [525, 389] on icon at bounding box center [522, 389] width 14 height 10
click at [524, 391] on icon at bounding box center [522, 389] width 10 height 10
click at [167, 169] on input "22/09/2025" at bounding box center [208, 173] width 204 height 17
click at [201, 195] on button "Next Month" at bounding box center [201, 194] width 6 height 6
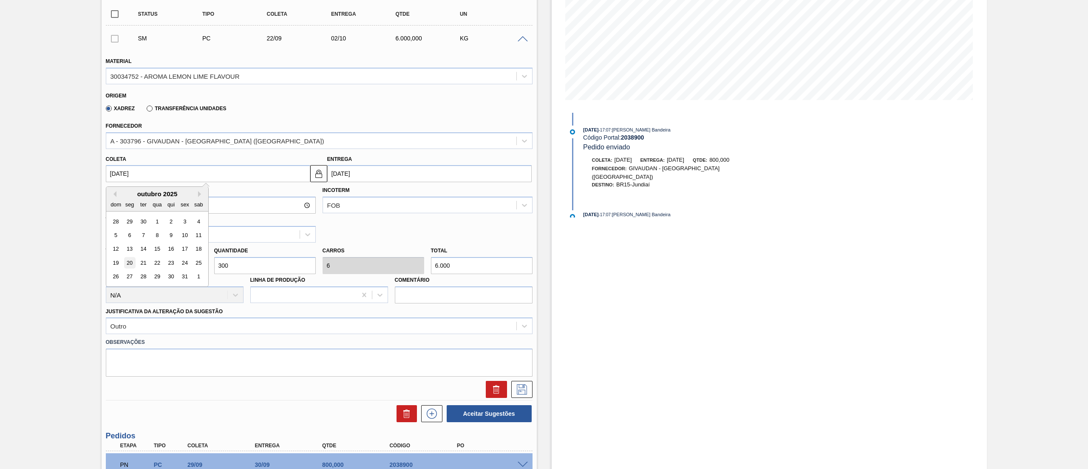
click at [130, 262] on div "20" at bounding box center [129, 262] width 11 height 11
click at [520, 393] on icon at bounding box center [522, 389] width 14 height 10
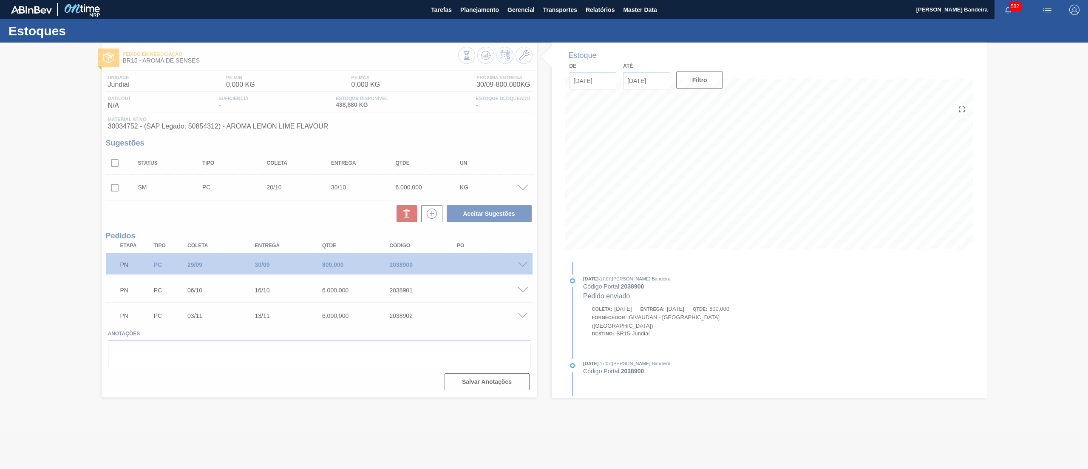
scroll to position [0, 0]
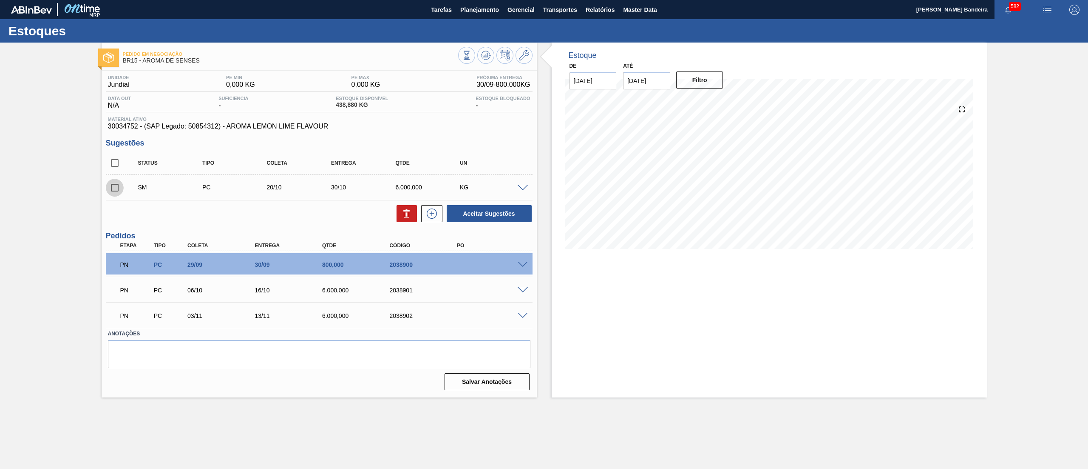
click at [114, 190] on input "checkbox" at bounding box center [115, 188] width 18 height 18
click at [509, 207] on button "Aceitar Sugestões" at bounding box center [489, 213] width 85 height 17
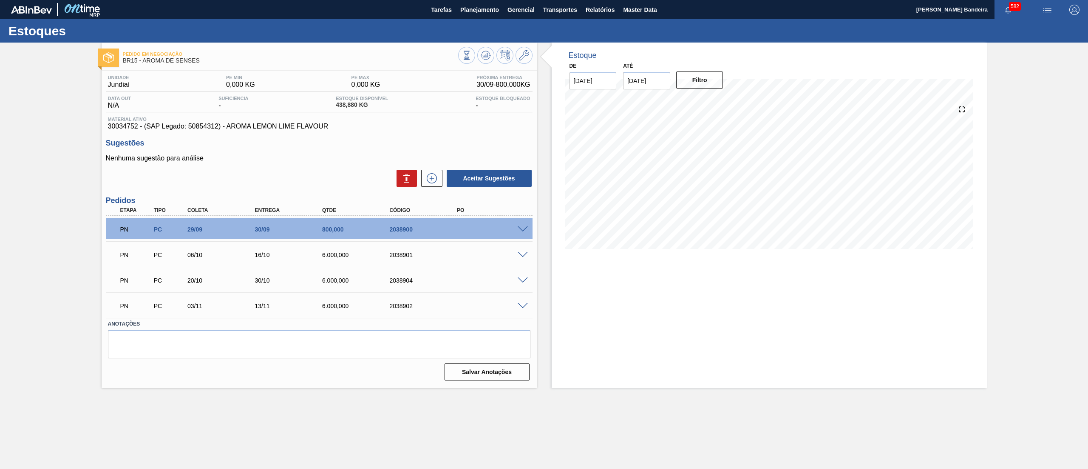
click at [478, 21] on div "Estoques" at bounding box center [544, 30] width 1088 height 23
click at [475, 14] on span "Planejamento" at bounding box center [479, 10] width 39 height 10
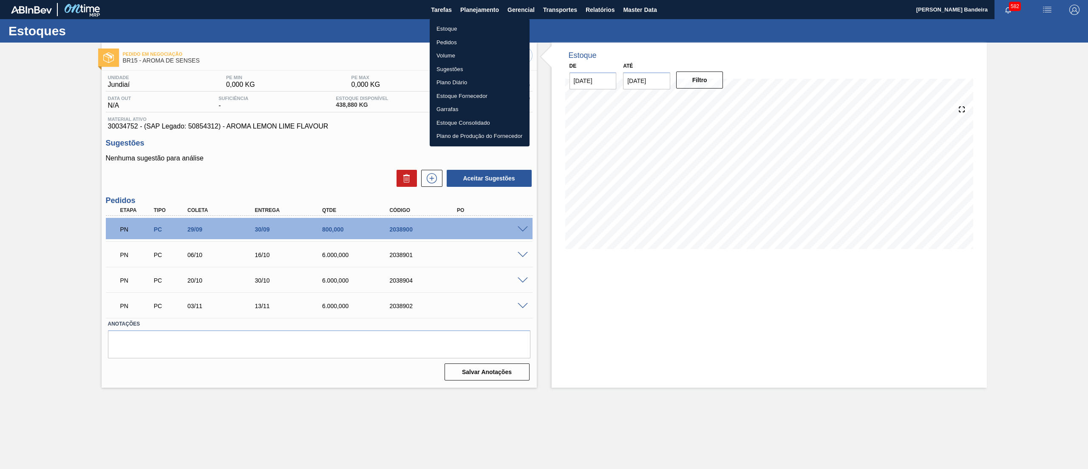
click at [460, 26] on li "Estoque" at bounding box center [480, 29] width 100 height 14
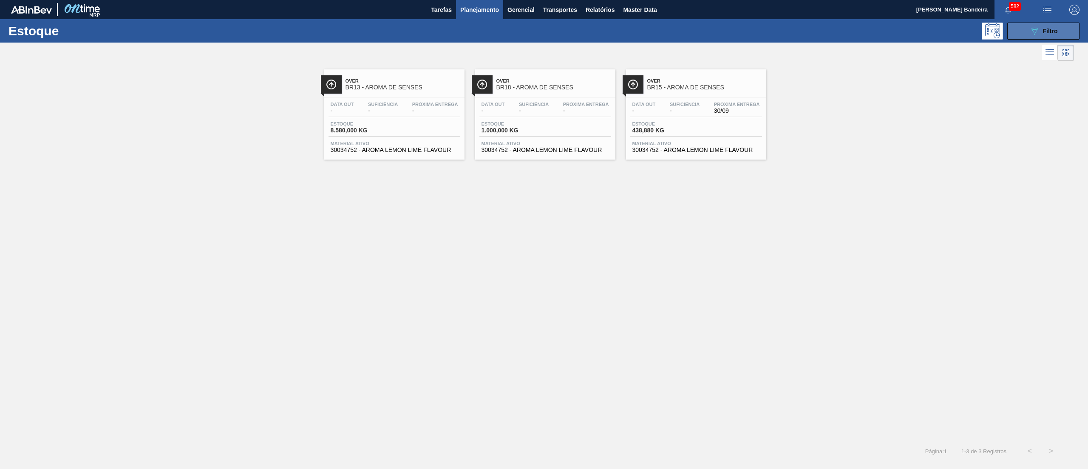
click at [1046, 28] on span "Filtro" at bounding box center [1050, 31] width 15 height 7
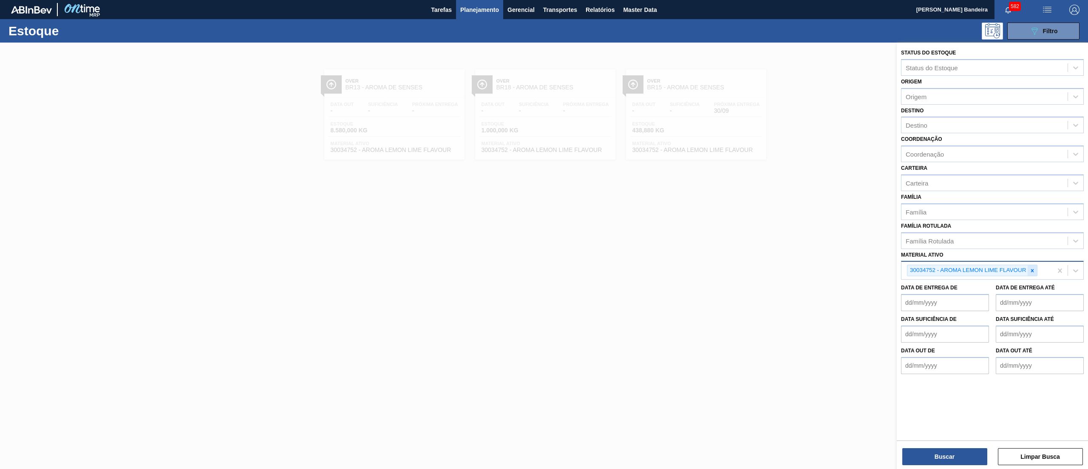
click at [1034, 271] on icon at bounding box center [1033, 270] width 6 height 6
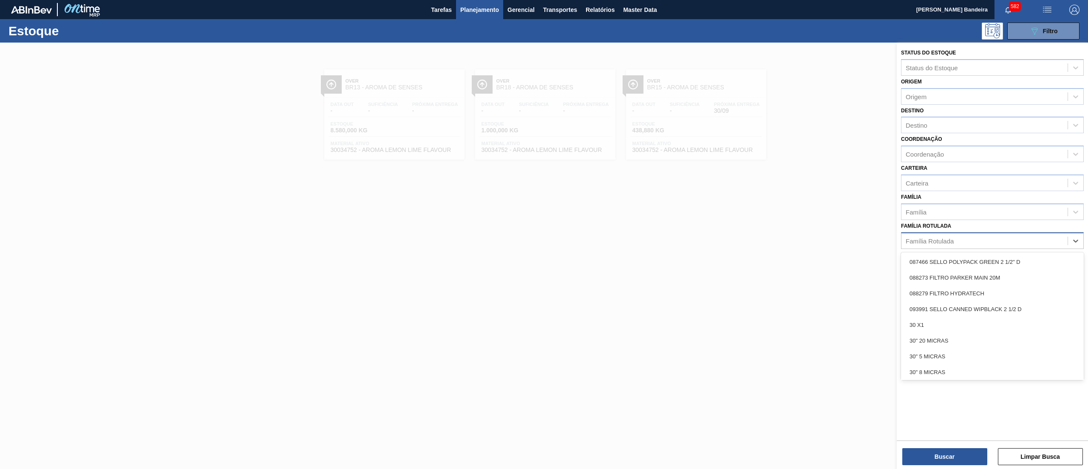
click at [1005, 234] on div "Família Rotulada" at bounding box center [985, 240] width 166 height 12
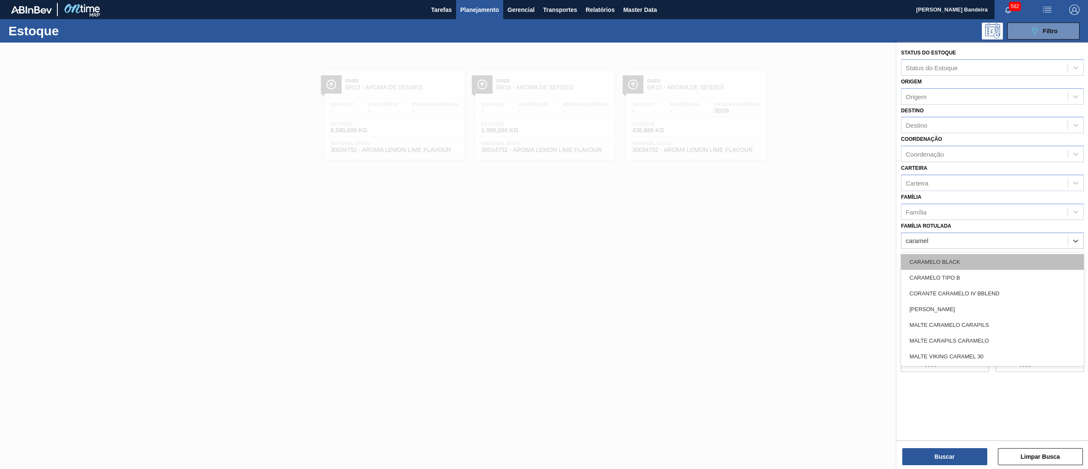
click at [992, 260] on div "CARAMELO BLACK" at bounding box center [992, 262] width 183 height 16
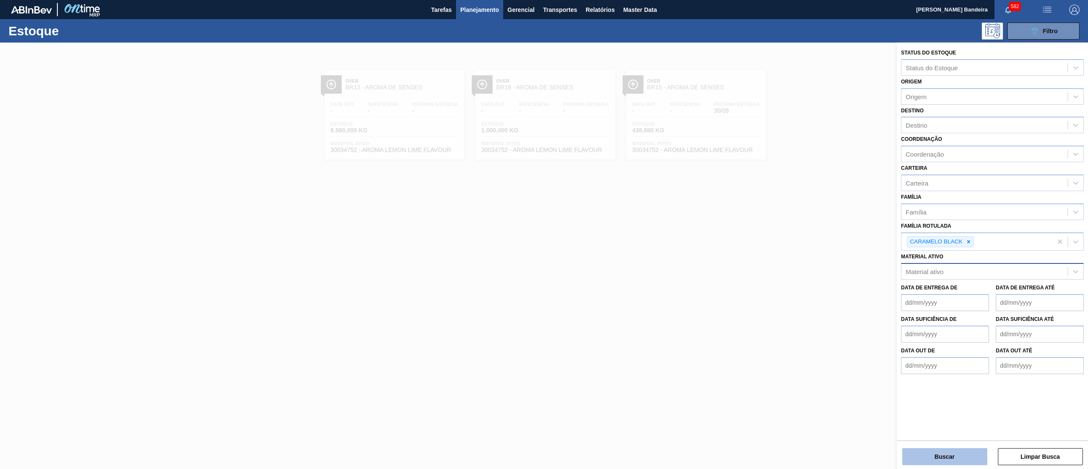
click at [945, 459] on button "Buscar" at bounding box center [945, 456] width 85 height 17
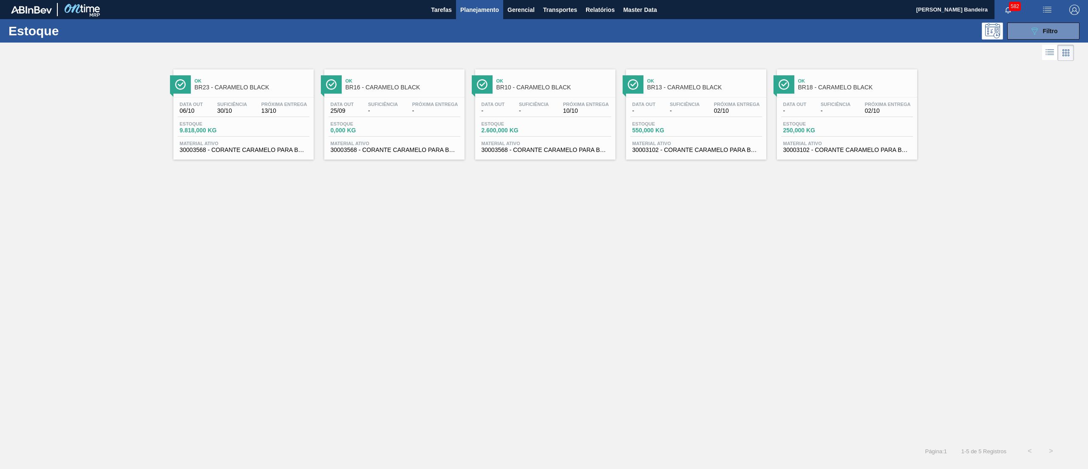
click at [667, 138] on div "Data out - Suficiência - Próxima Entrega 02/10 Estoque 550,000 KG Material ativ…" at bounding box center [696, 126] width 140 height 58
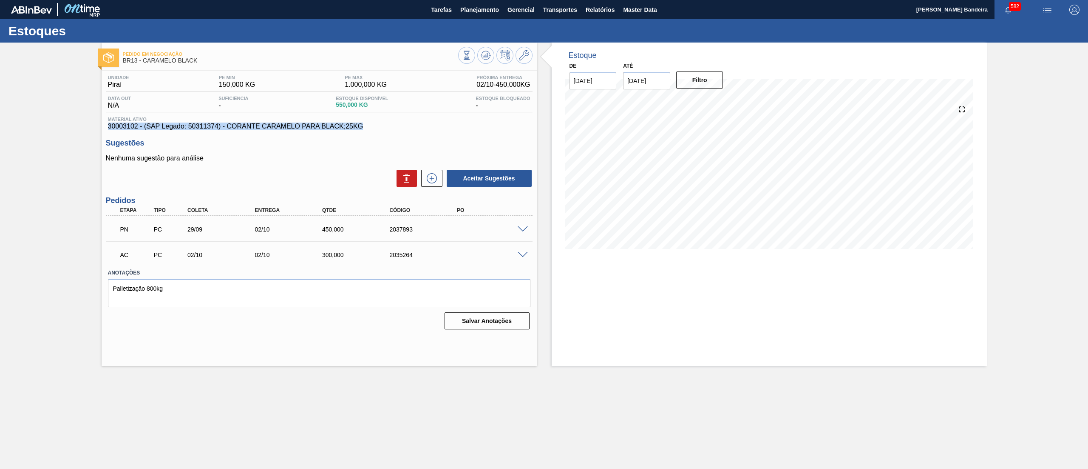
drag, startPoint x: 102, startPoint y: 128, endPoint x: 374, endPoint y: 125, distance: 272.1
click at [374, 125] on div "Unidade Piraí PE MIN 150,000 KG PE MAX 1.000,000 KG Próxima Entrega 02/10 - 450…" at bounding box center [319, 201] width 435 height 261
copy span "30003102 - (SAP Legado: 50311374) - CORANTE CARAMELO PARA BLACK;25KG"
click at [485, 15] on button "Planejamento" at bounding box center [479, 9] width 47 height 19
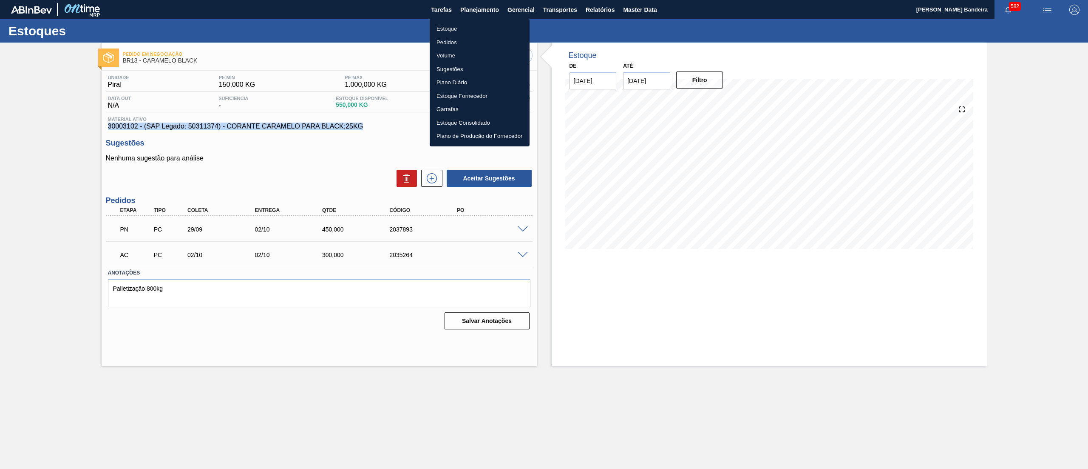
click at [457, 31] on li "Estoque" at bounding box center [480, 29] width 100 height 14
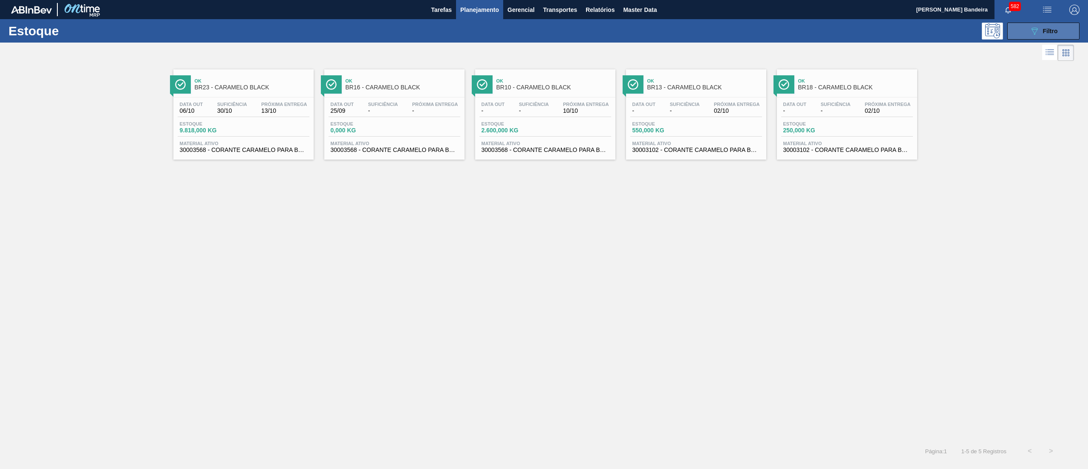
click at [1021, 35] on button "089F7B8B-B2A5-4AFE-B5C0-19BA573D28AC Filtro" at bounding box center [1044, 31] width 72 height 17
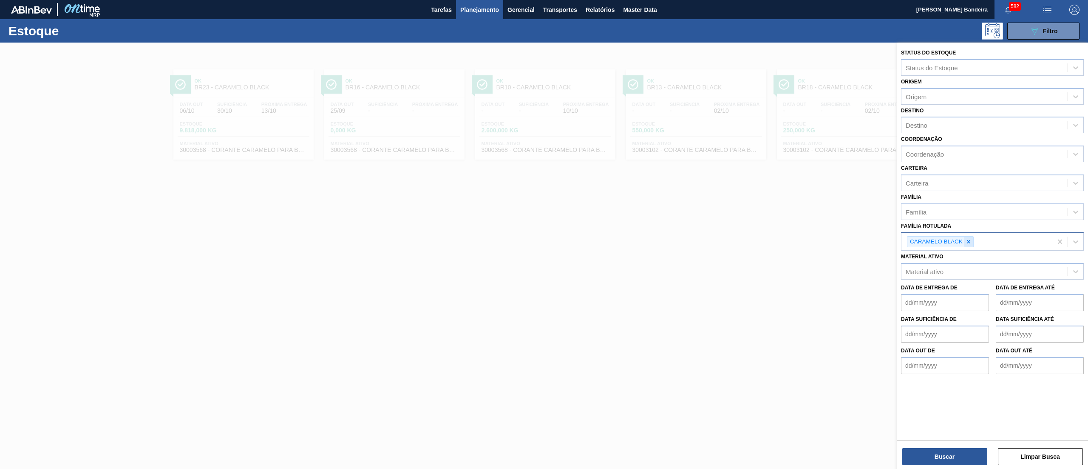
click at [968, 245] on div at bounding box center [968, 241] width 9 height 11
click at [973, 236] on div at bounding box center [968, 241] width 9 height 11
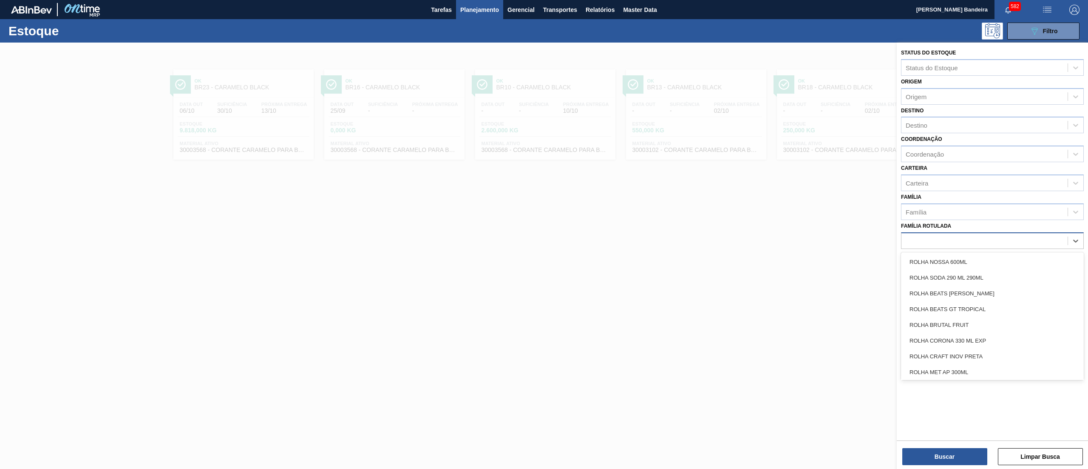
click at [953, 230] on div "Família Rotulada option CARAMELO BLACK, deselected. option ROLHA NOSSA 600ML fo…" at bounding box center [992, 234] width 183 height 29
click at [949, 214] on div "Família" at bounding box center [985, 211] width 166 height 12
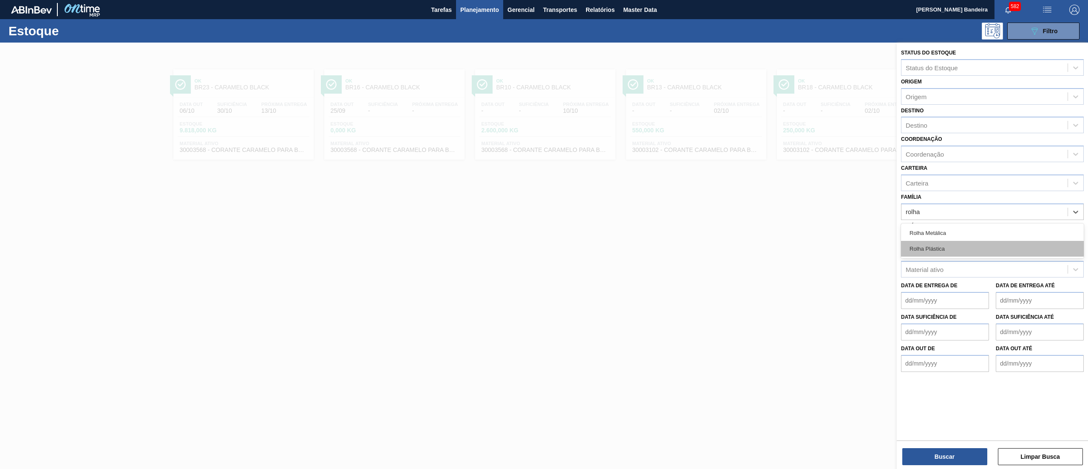
click at [943, 247] on div "Rolha Plástica" at bounding box center [992, 249] width 183 height 16
click at [953, 214] on icon at bounding box center [953, 213] width 6 height 6
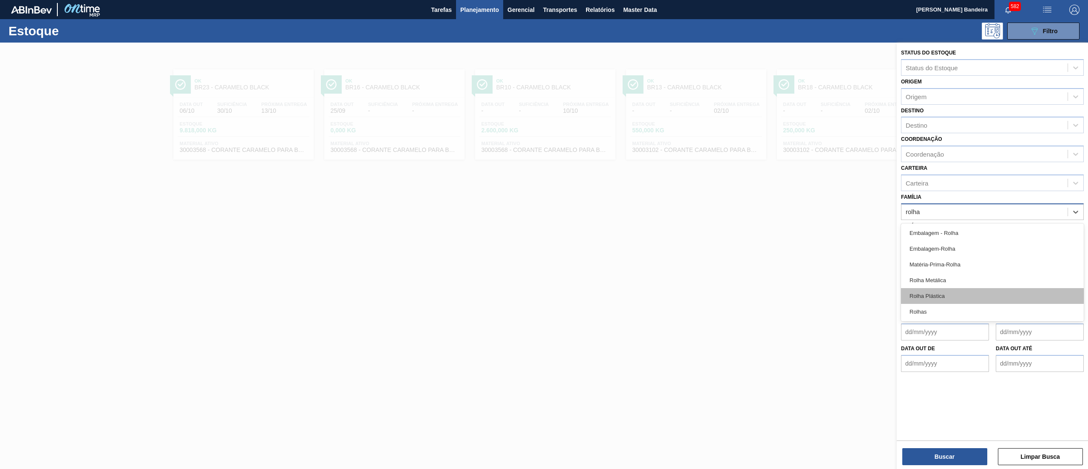
click at [960, 295] on div "Rolha Plástica" at bounding box center [992, 296] width 183 height 16
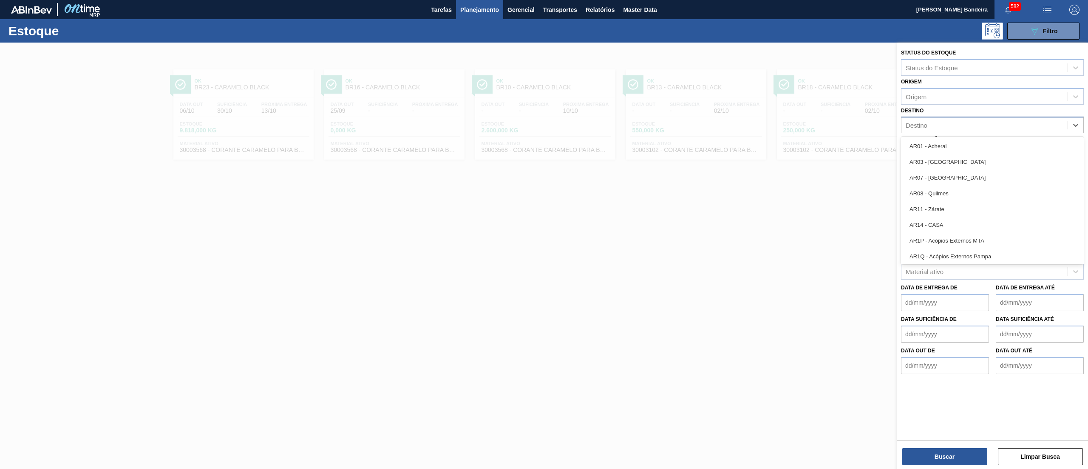
click at [941, 122] on div "Destino" at bounding box center [985, 125] width 166 height 12
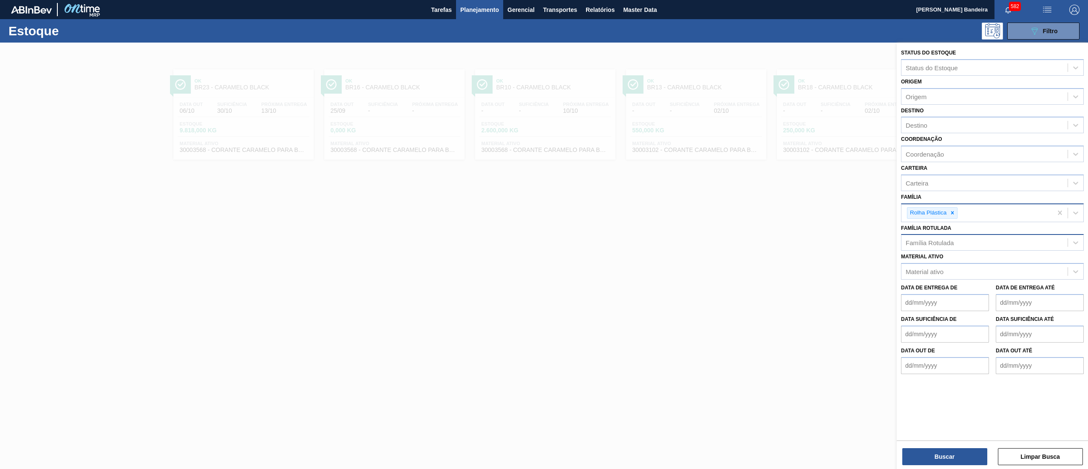
click at [941, 110] on div "Destino Destino" at bounding box center [992, 119] width 183 height 29
click at [937, 124] on div "Destino" at bounding box center [985, 125] width 166 height 12
click at [946, 149] on div "BR12 - Cebrasa" at bounding box center [992, 146] width 183 height 16
click at [958, 127] on icon at bounding box center [957, 126] width 3 height 3
click at [958, 141] on div "BR13 - Piraí" at bounding box center [992, 146] width 183 height 16
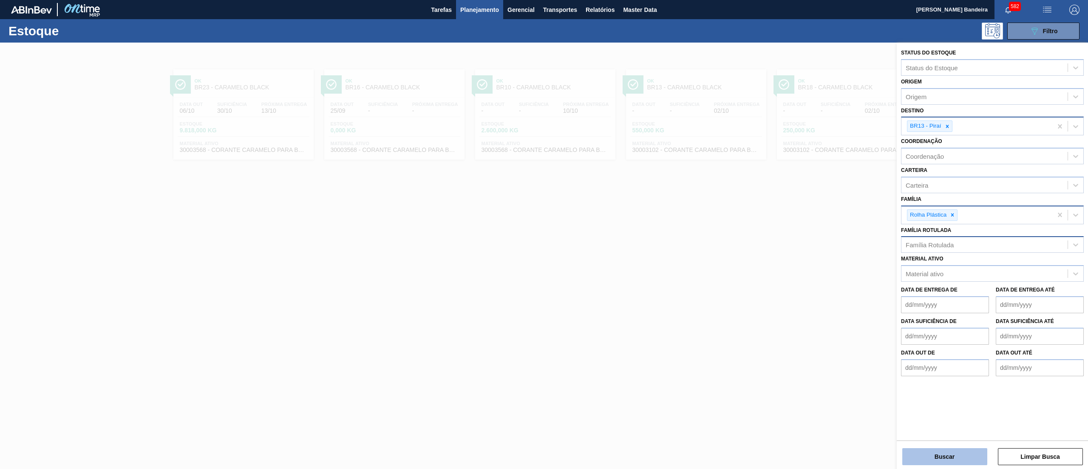
click at [942, 455] on button "Buscar" at bounding box center [945, 456] width 85 height 17
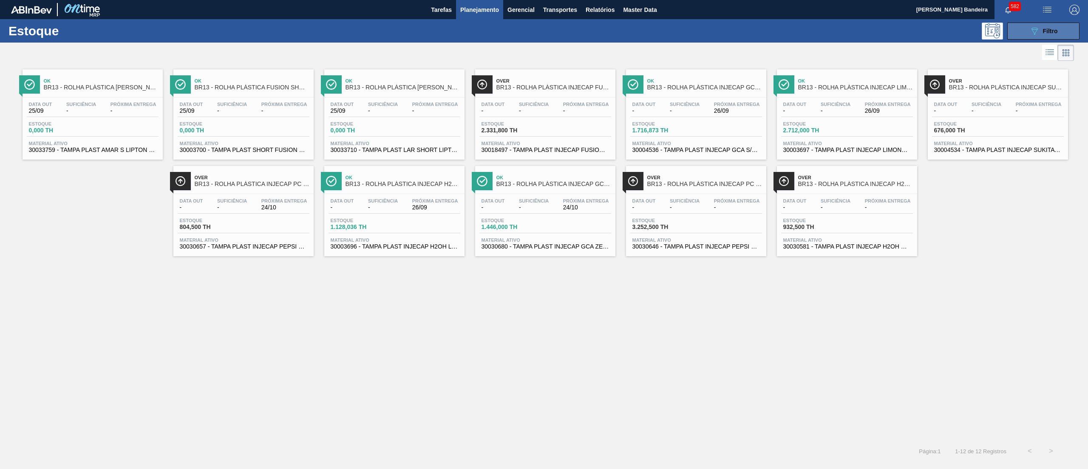
click at [1053, 28] on span "Filtro" at bounding box center [1050, 31] width 15 height 7
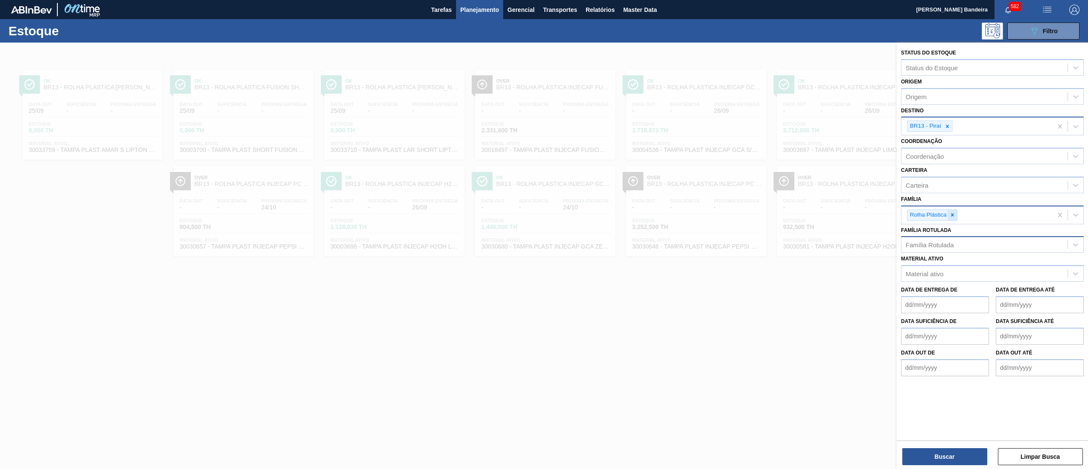
click at [957, 215] on div at bounding box center [952, 215] width 9 height 11
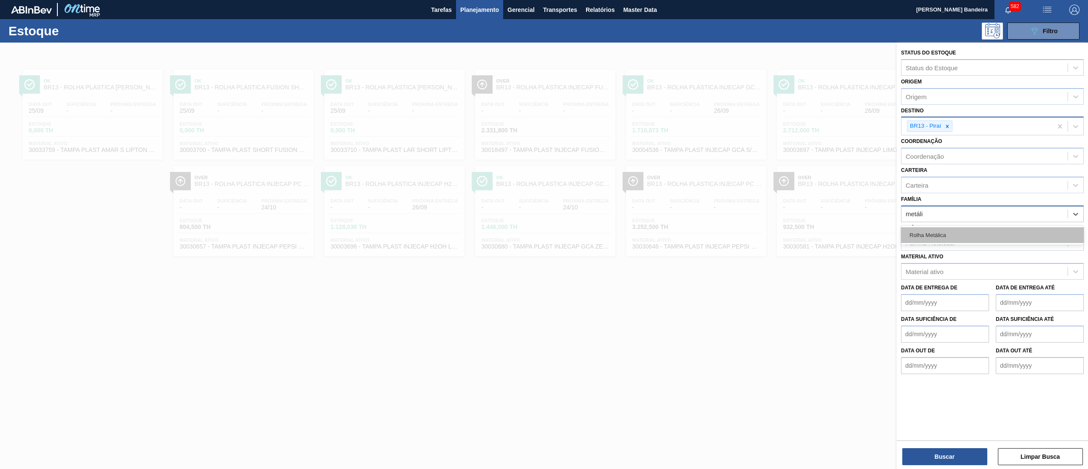
click at [954, 228] on div "Rolha Metálica" at bounding box center [992, 235] width 183 height 16
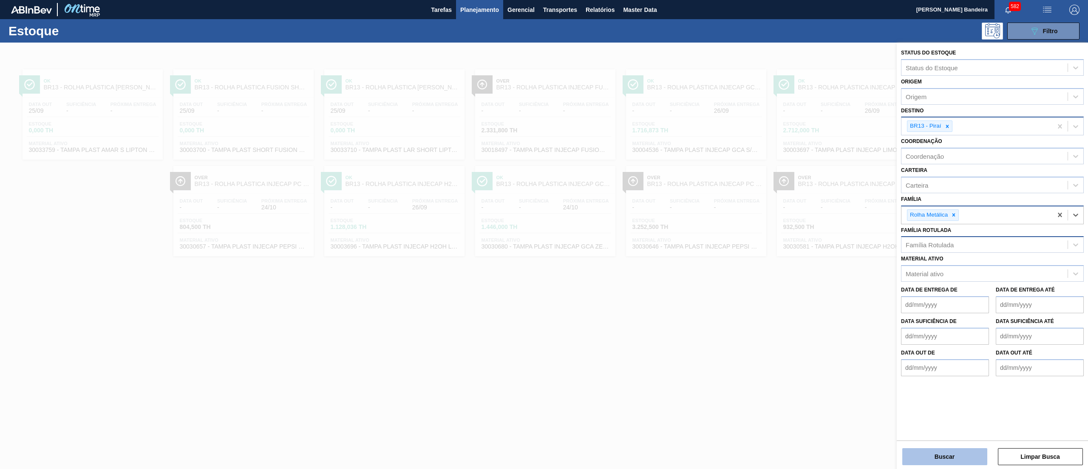
click at [946, 452] on button "Buscar" at bounding box center [945, 456] width 85 height 17
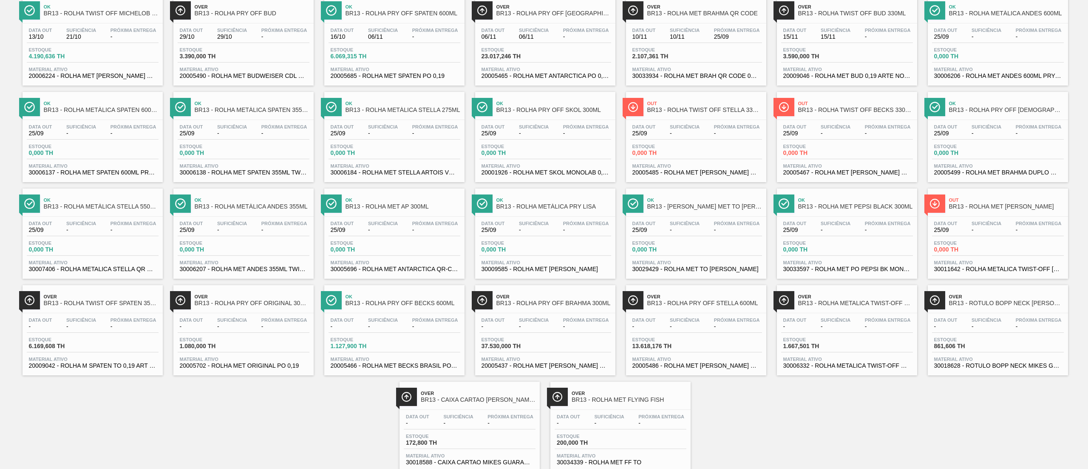
scroll to position [99, 0]
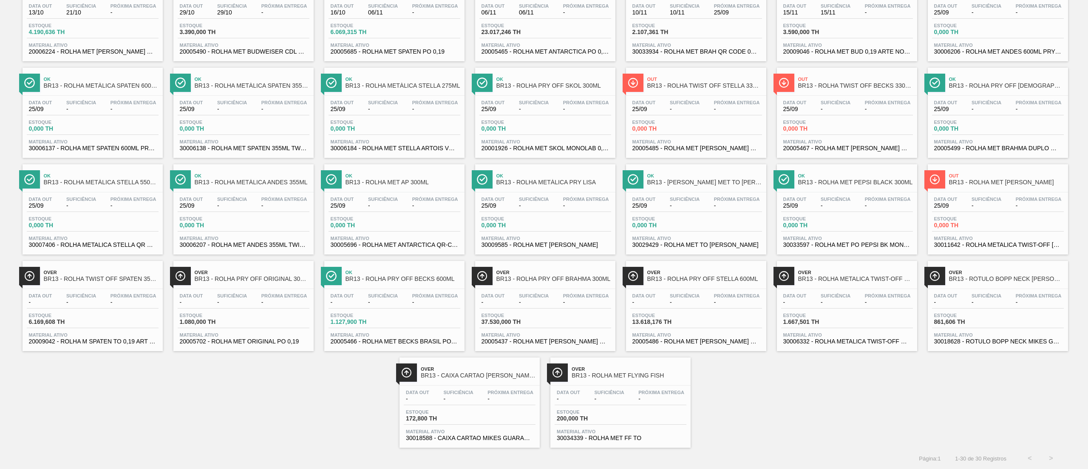
click at [608, 395] on span "-" at bounding box center [609, 398] width 30 height 6
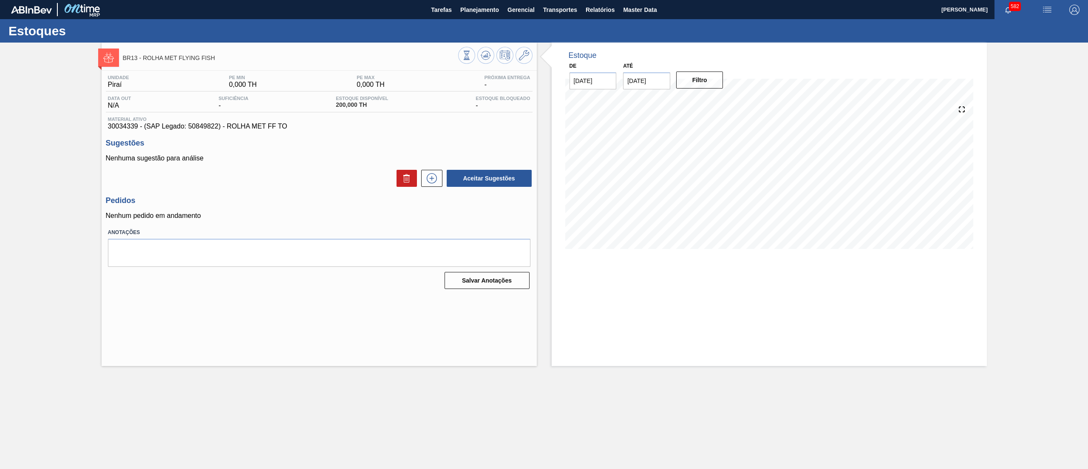
click at [485, 9] on span "Planejamento" at bounding box center [479, 10] width 39 height 10
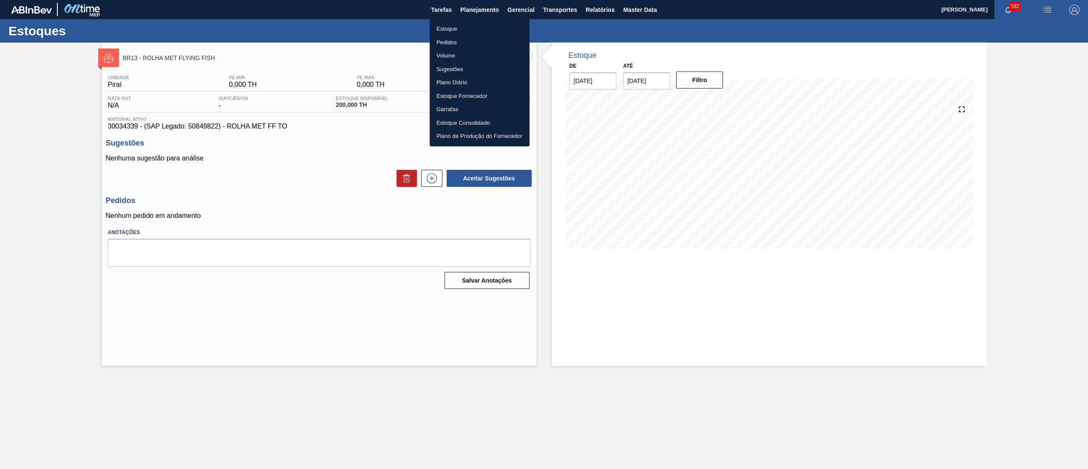
click at [444, 25] on li "Estoque" at bounding box center [480, 29] width 100 height 14
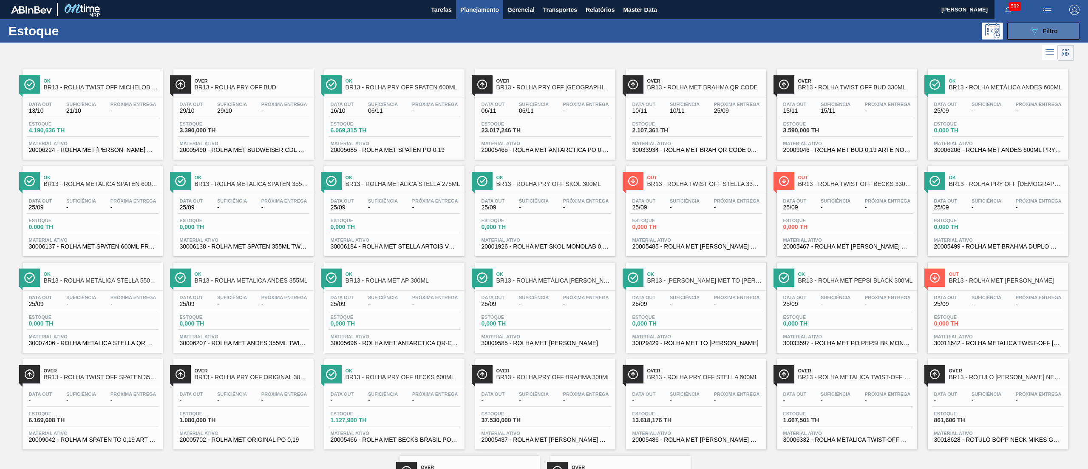
click at [1033, 26] on icon "089F7B8B-B2A5-4AFE-B5C0-19BA573D28AC" at bounding box center [1035, 31] width 10 height 10
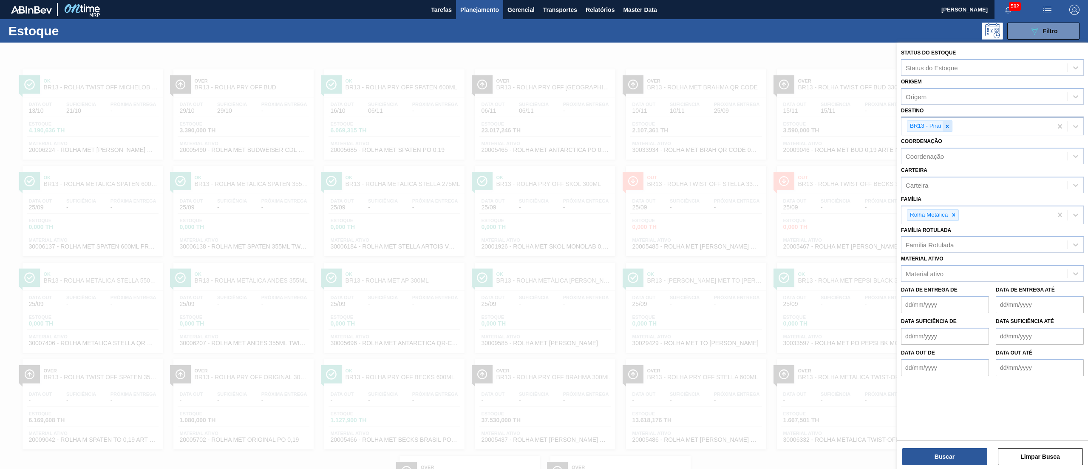
click at [950, 122] on div at bounding box center [947, 126] width 9 height 11
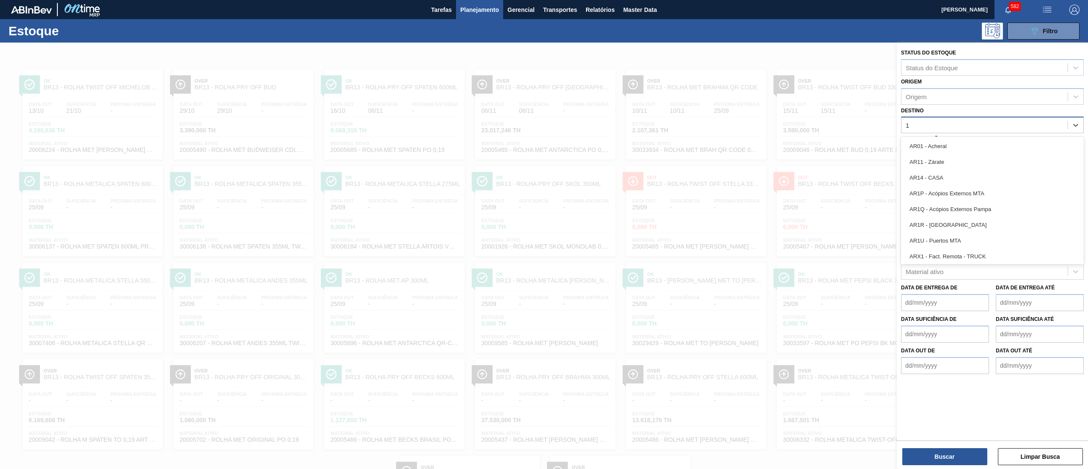
type input "16"
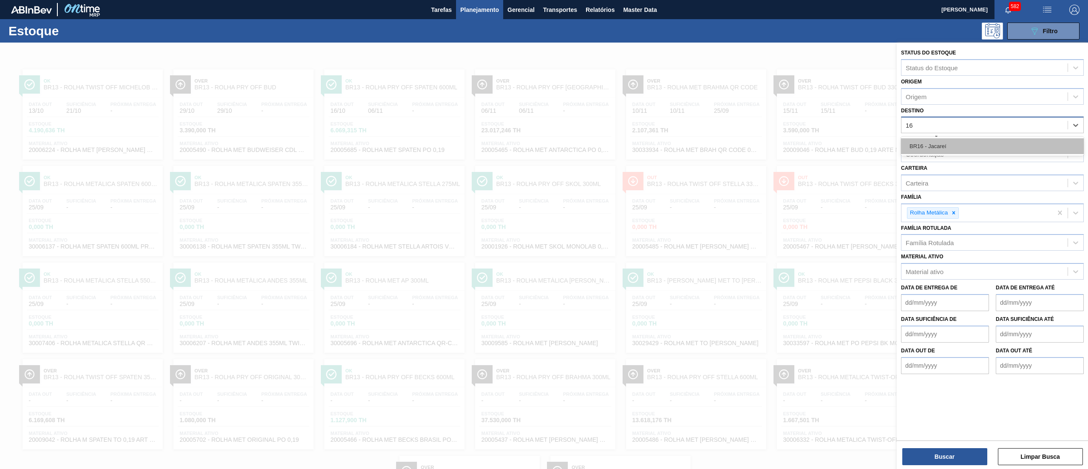
click at [951, 143] on div "BR16 - Jacareí" at bounding box center [992, 146] width 183 height 16
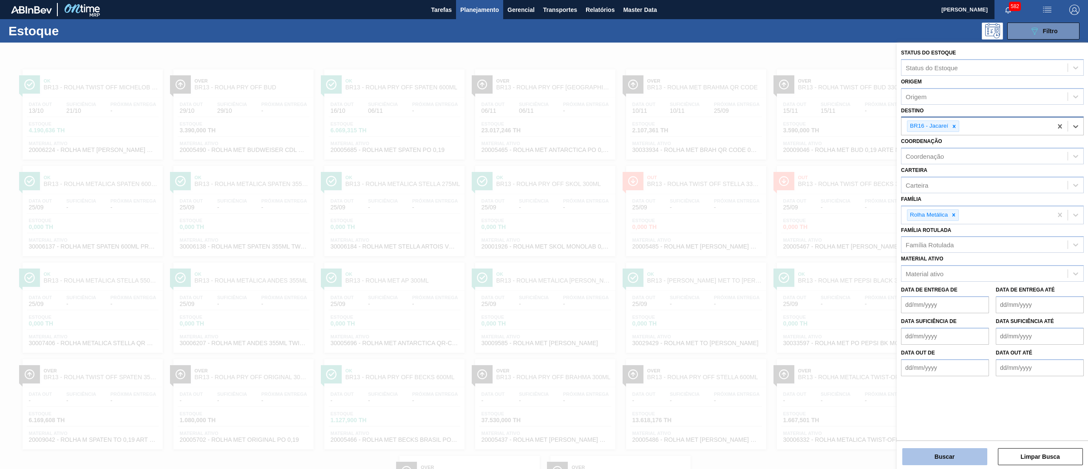
click at [950, 450] on button "Buscar" at bounding box center [945, 456] width 85 height 17
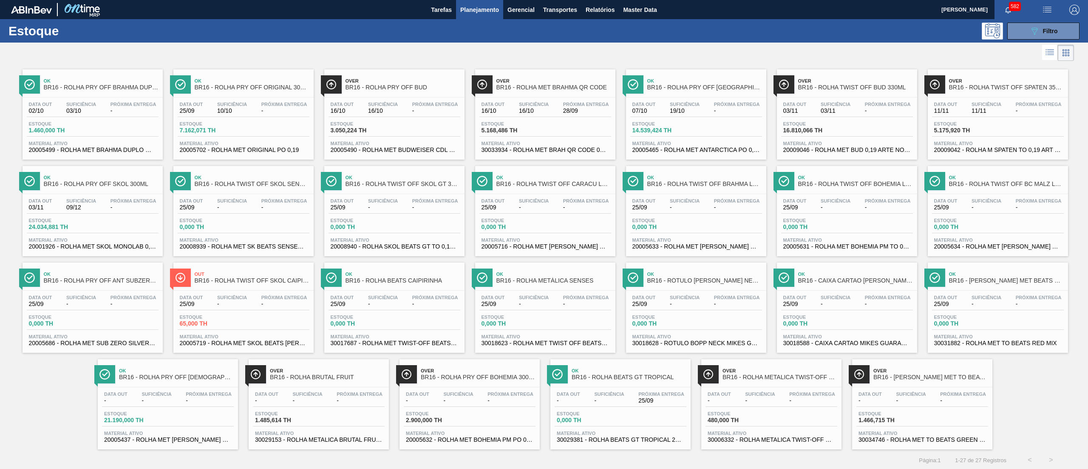
click at [893, 389] on div "Data out - Suficiência - Próxima Entrega - Estoque 1.466,715 TH Material ativo …" at bounding box center [922, 416] width 140 height 58
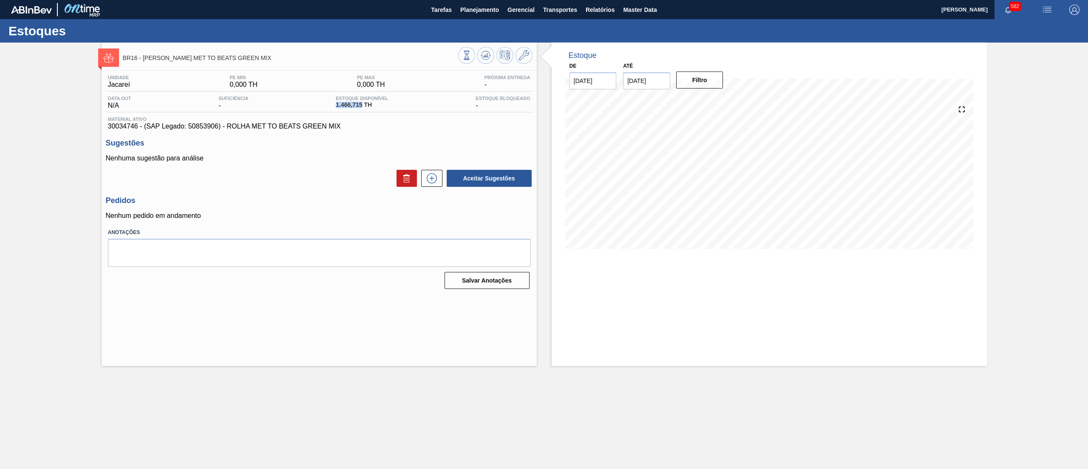
drag, startPoint x: 328, startPoint y: 110, endPoint x: 363, endPoint y: 110, distance: 34.4
click at [363, 110] on div "Data out N/A Suficiência - Estoque Disponível 1.466,715 TH Estoque Bloqueado -" at bounding box center [319, 104] width 427 height 17
copy span "1.466,715"
